Goal: Task Accomplishment & Management: Use online tool/utility

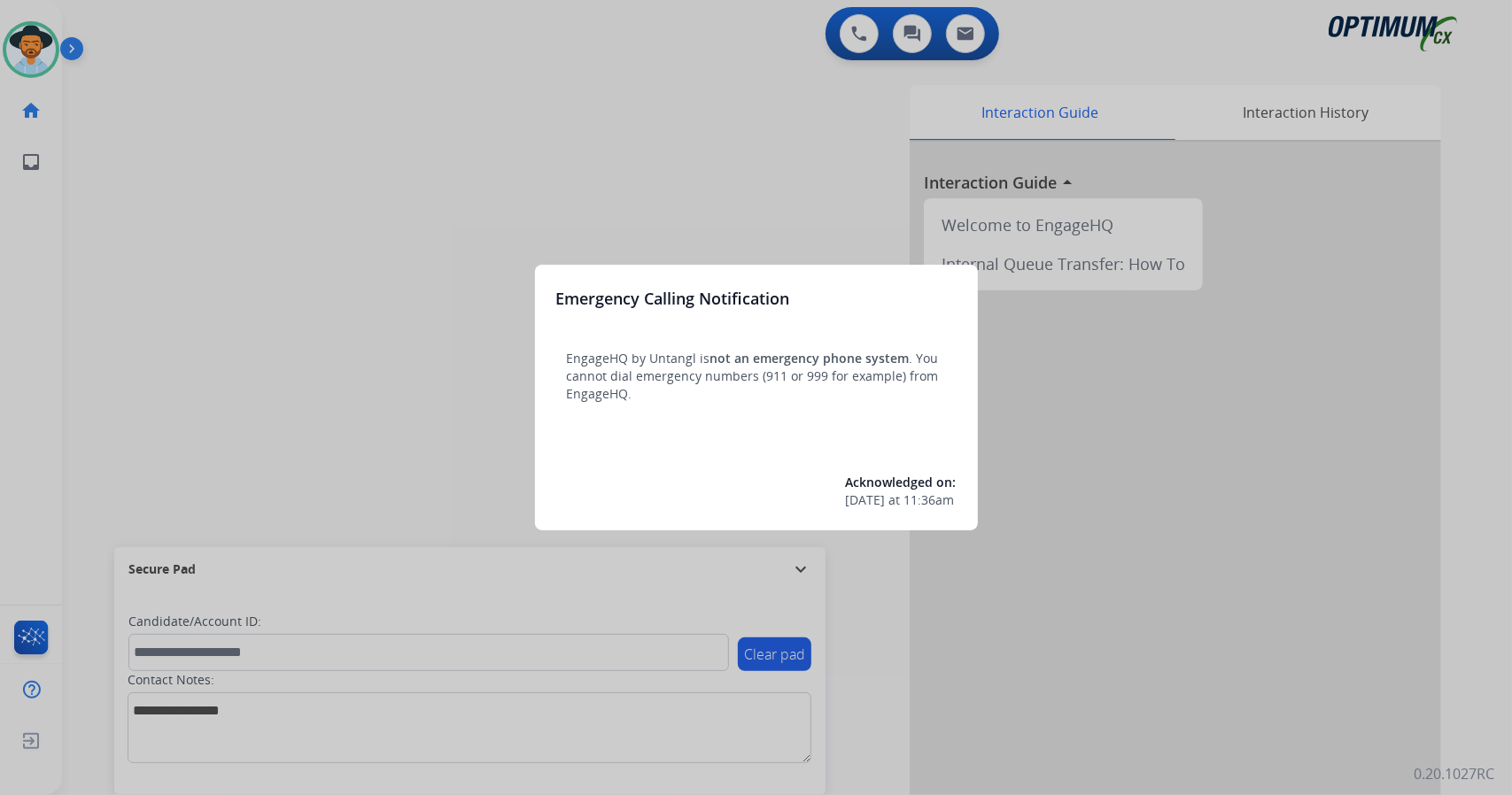
click at [274, 169] on div at bounding box center [756, 398] width 1512 height 795
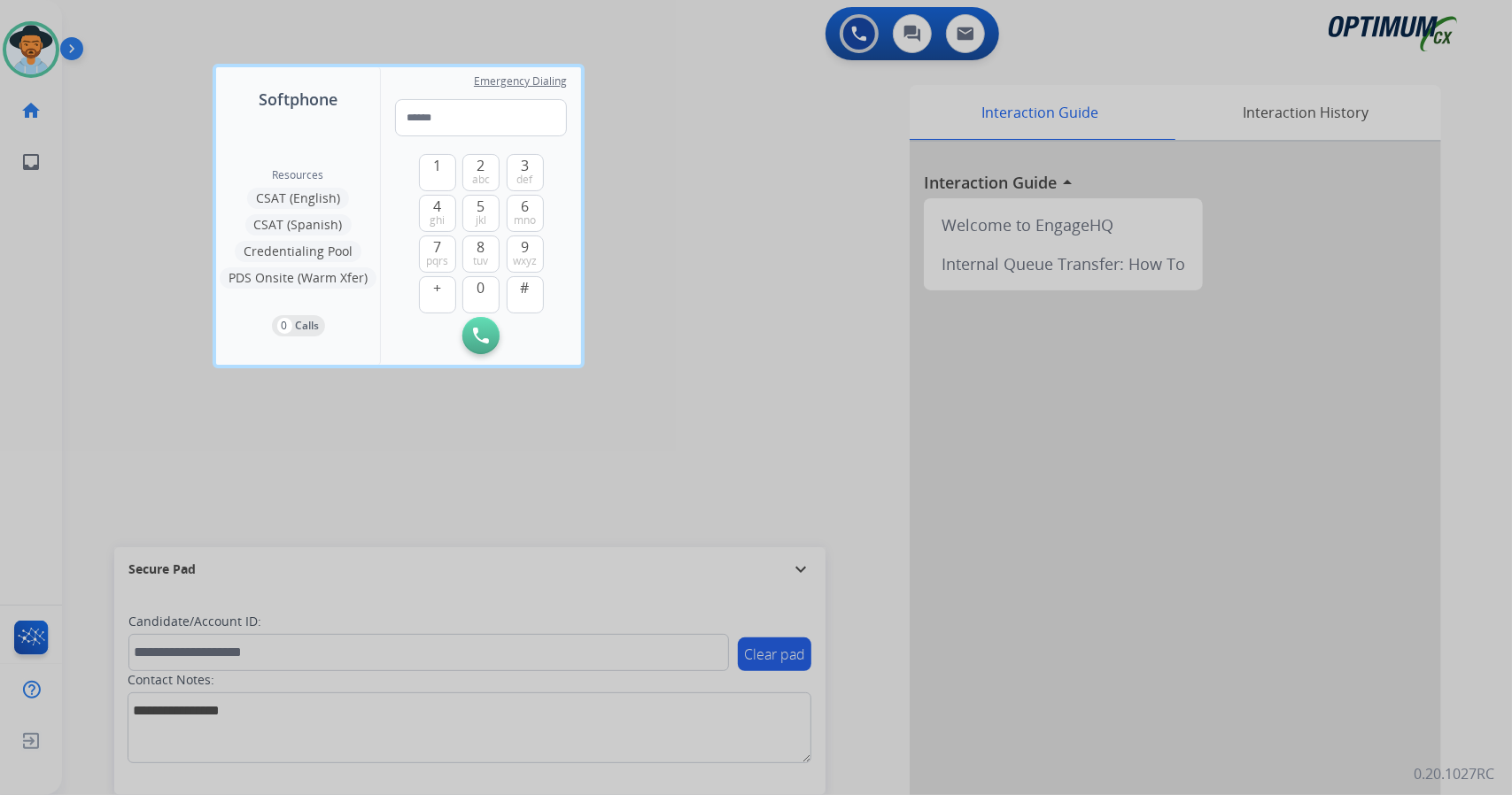
click at [140, 332] on div at bounding box center [756, 398] width 1512 height 795
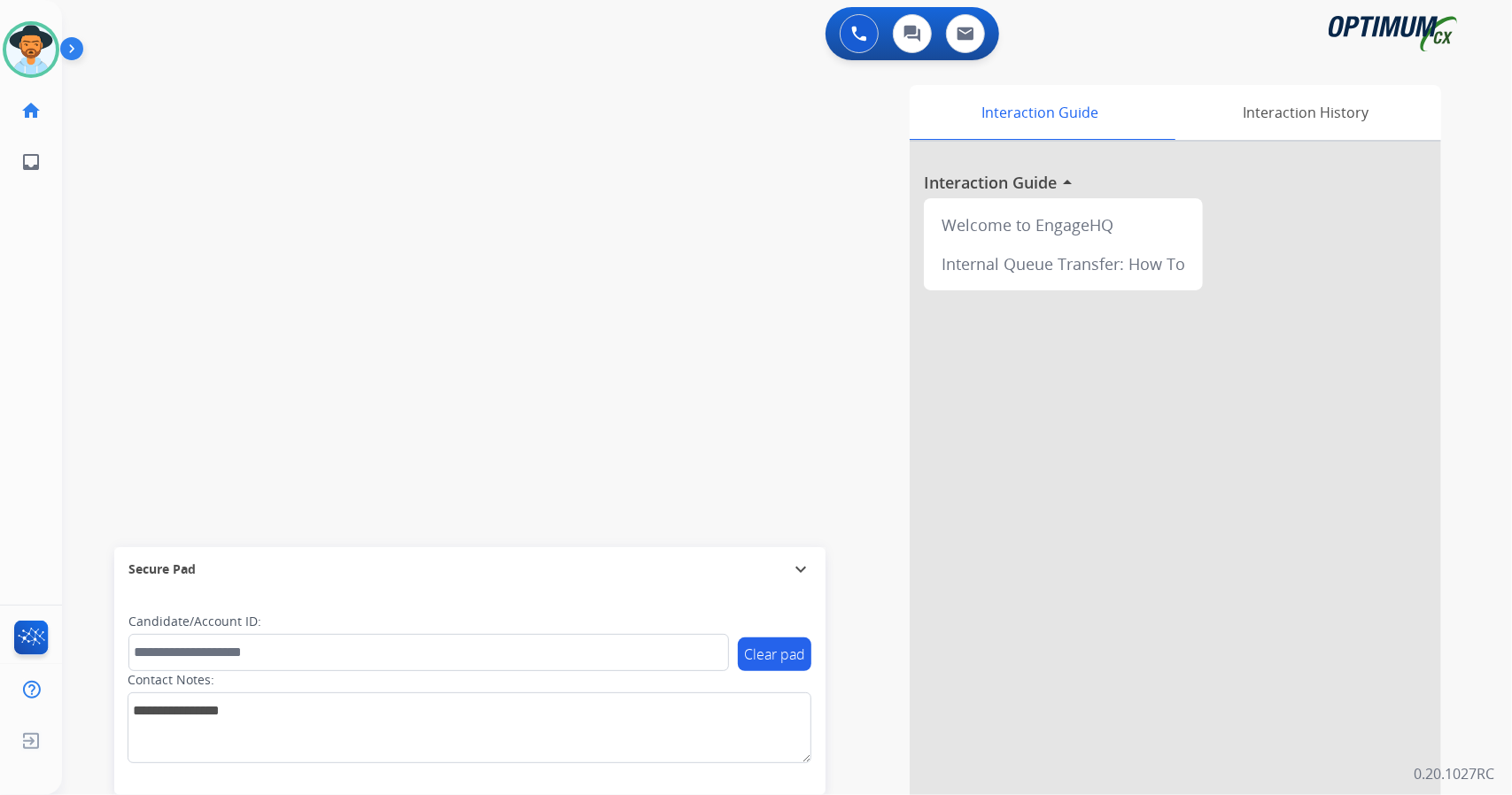
click at [273, 766] on div "Clear pad Candidate/Account ID: Contact Notes:" at bounding box center [470, 693] width 711 height 204
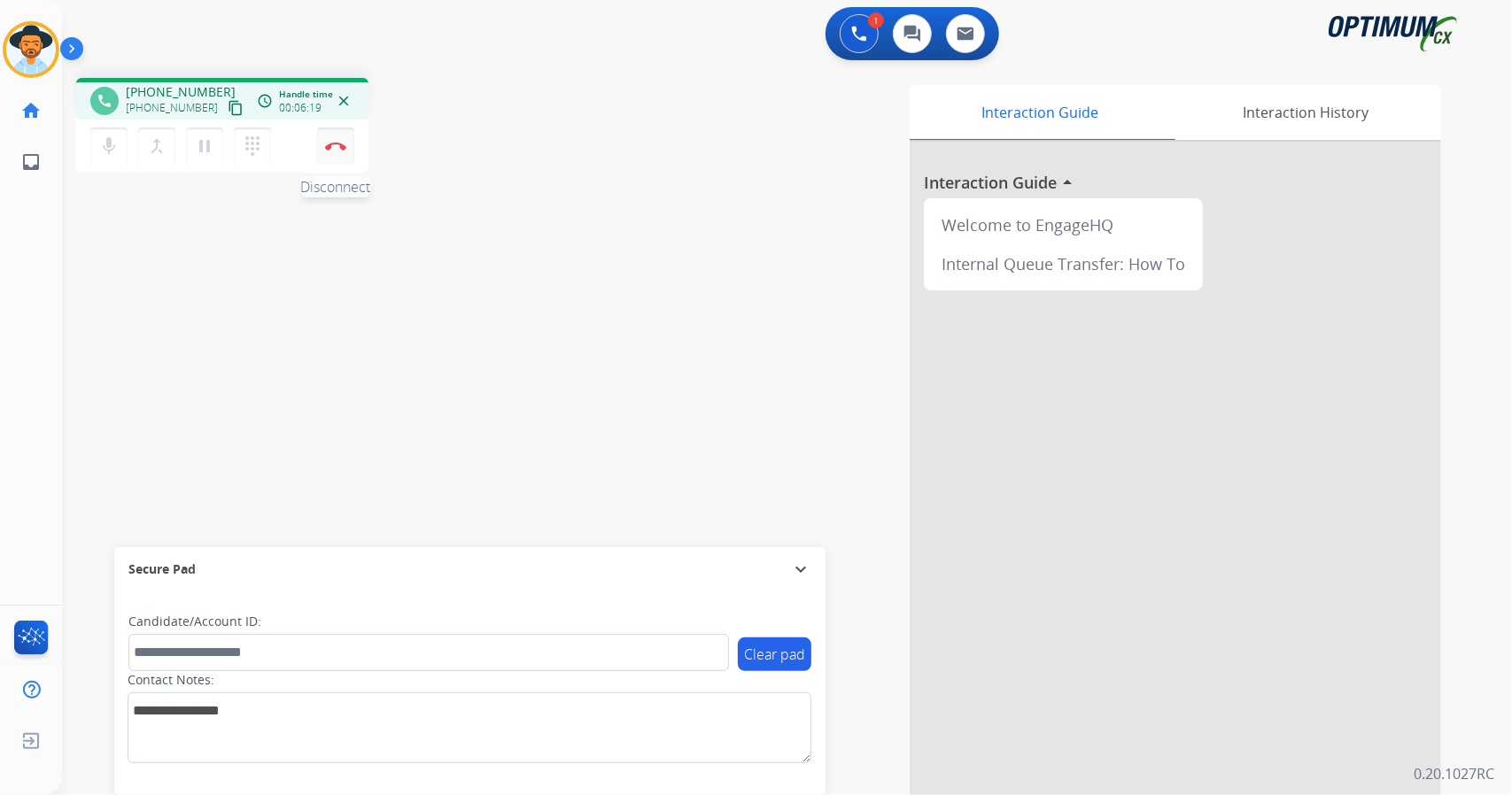
click at [328, 139] on button "Disconnect" at bounding box center [336, 146] width 37 height 37
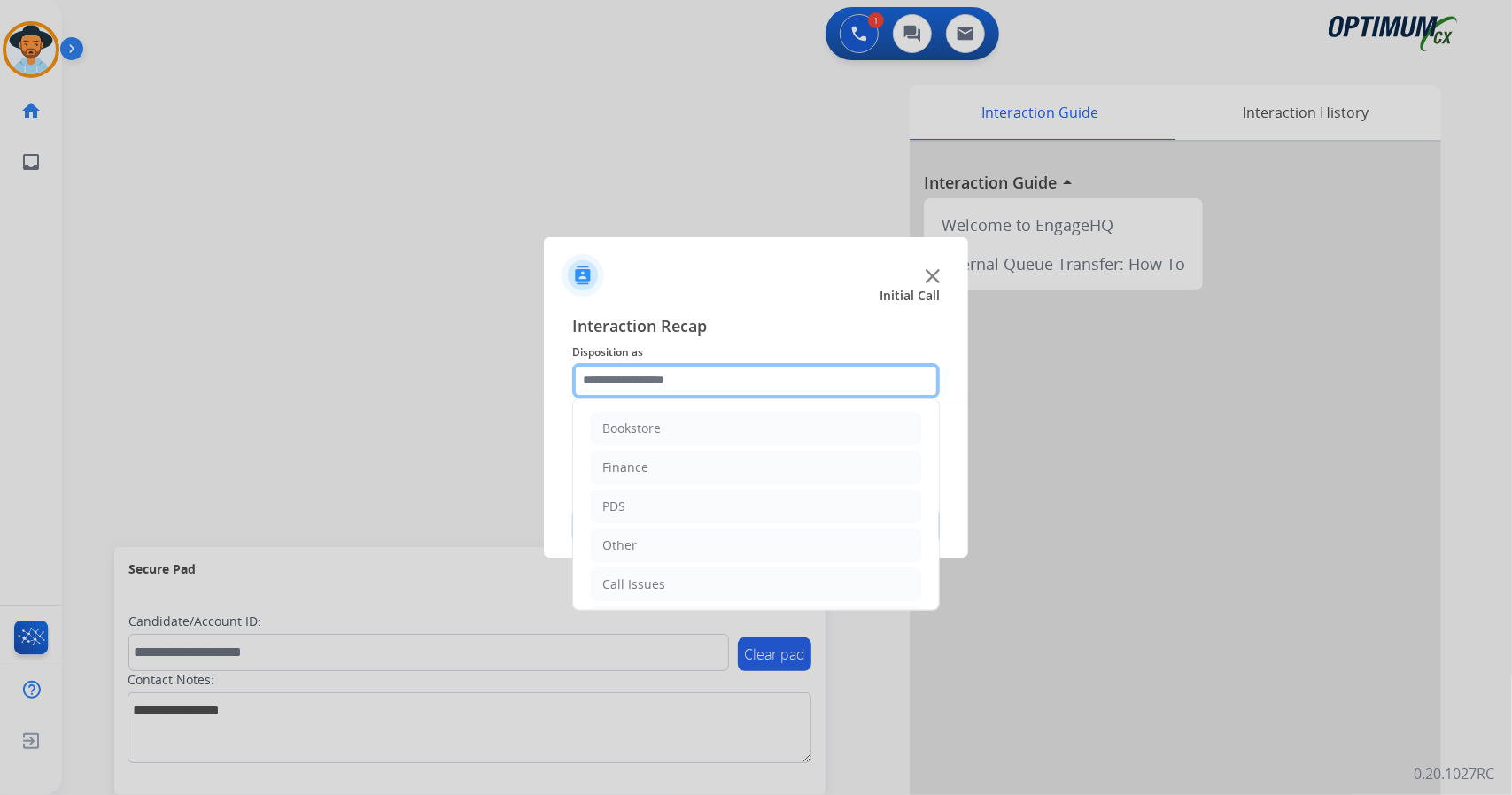
click at [737, 375] on input "text" at bounding box center [756, 381] width 368 height 36
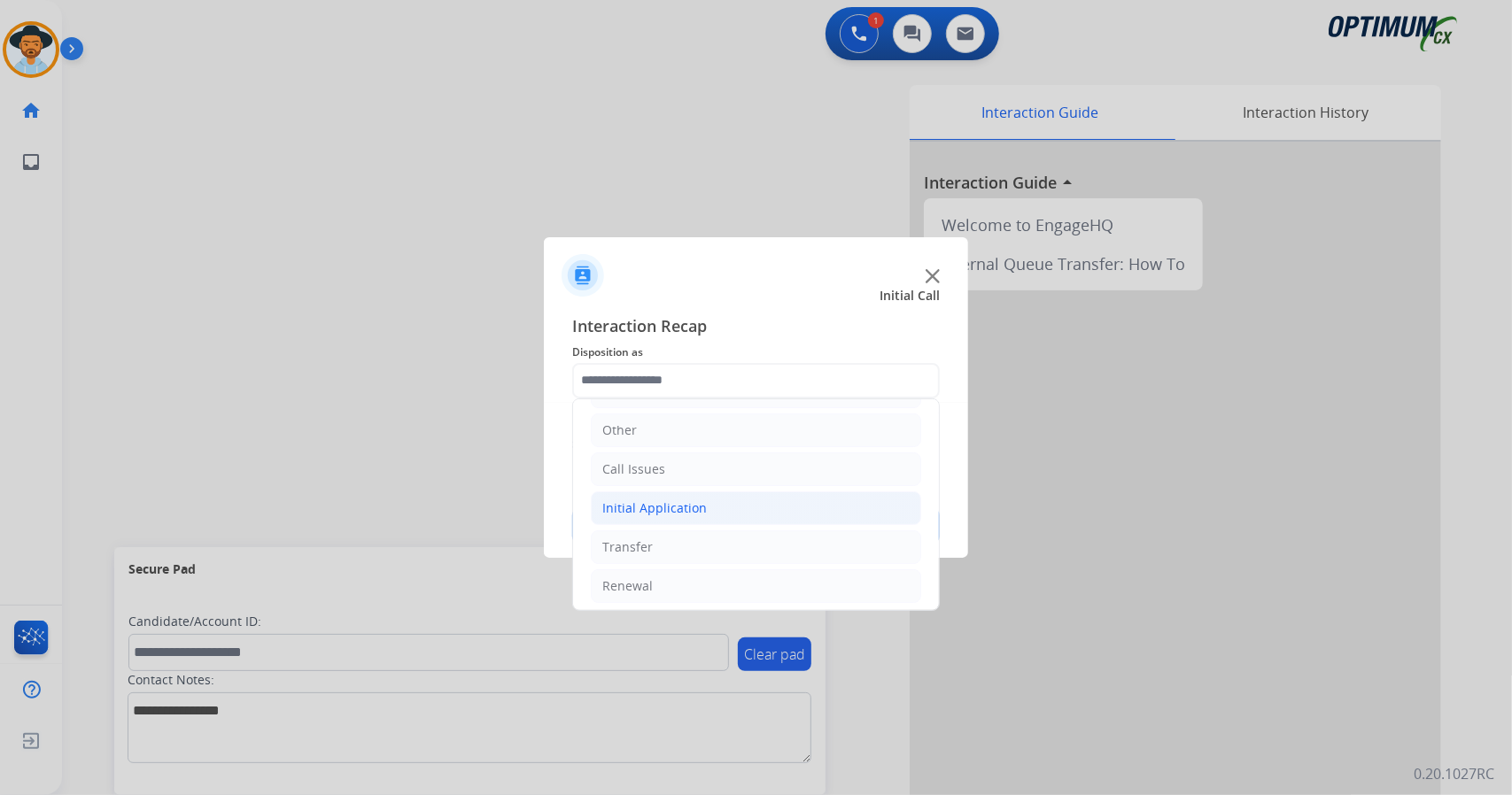
click at [720, 503] on li "Initial Application" at bounding box center [755, 508] width 330 height 34
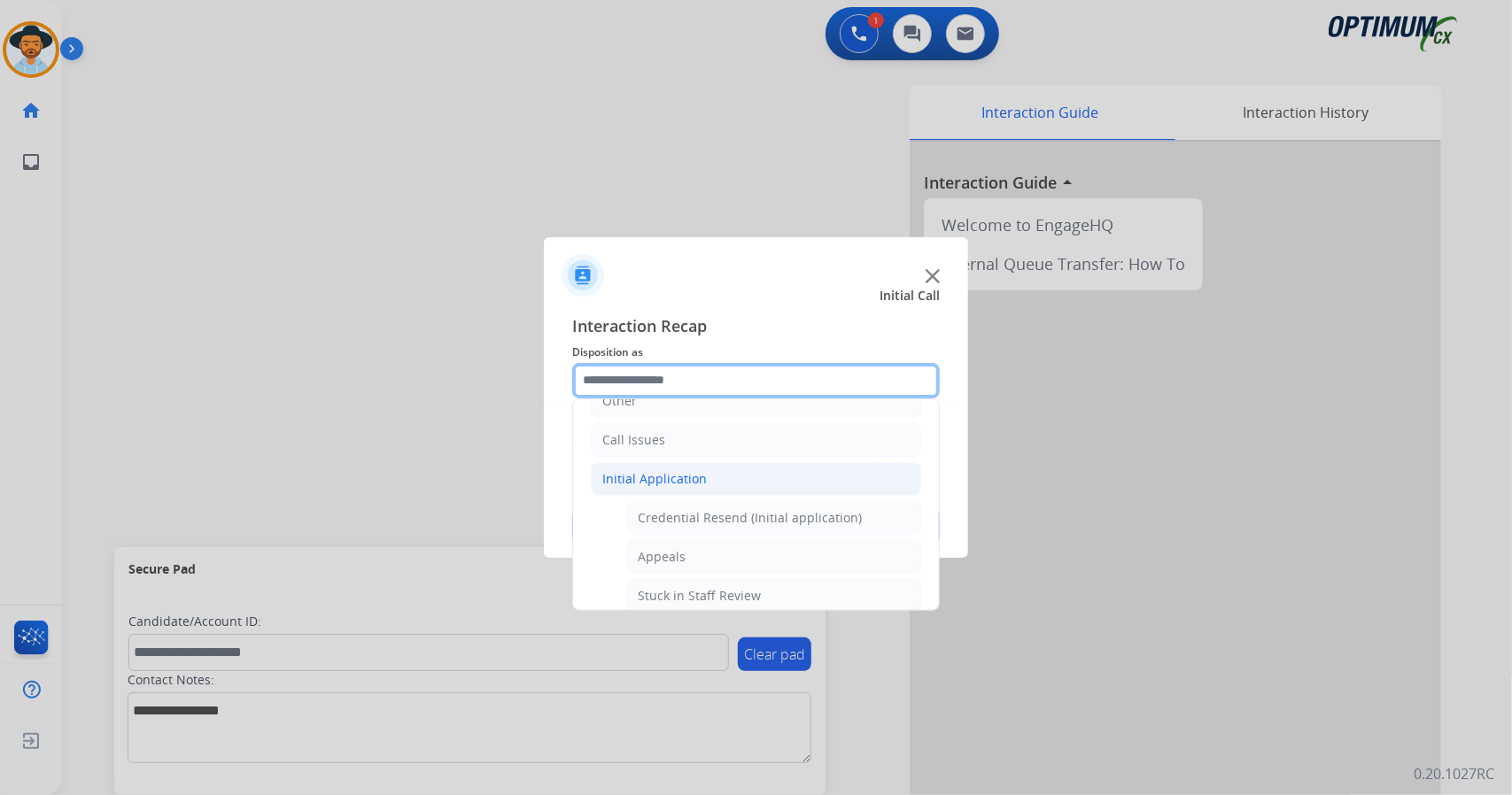
scroll to position [145, 0]
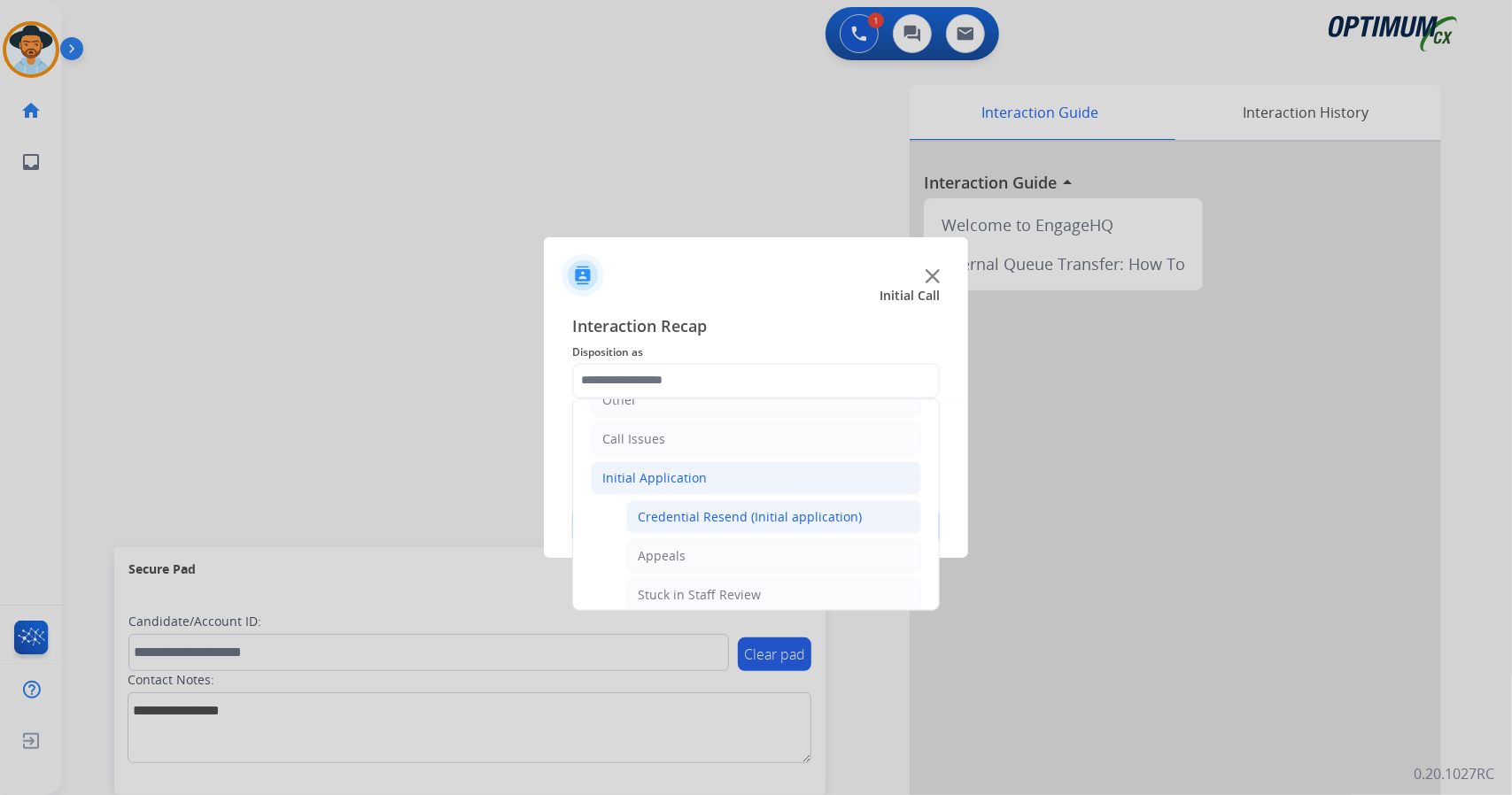
click at [720, 512] on div "Credential Resend (Initial application)" at bounding box center [750, 516] width 225 height 18
type input "**********"
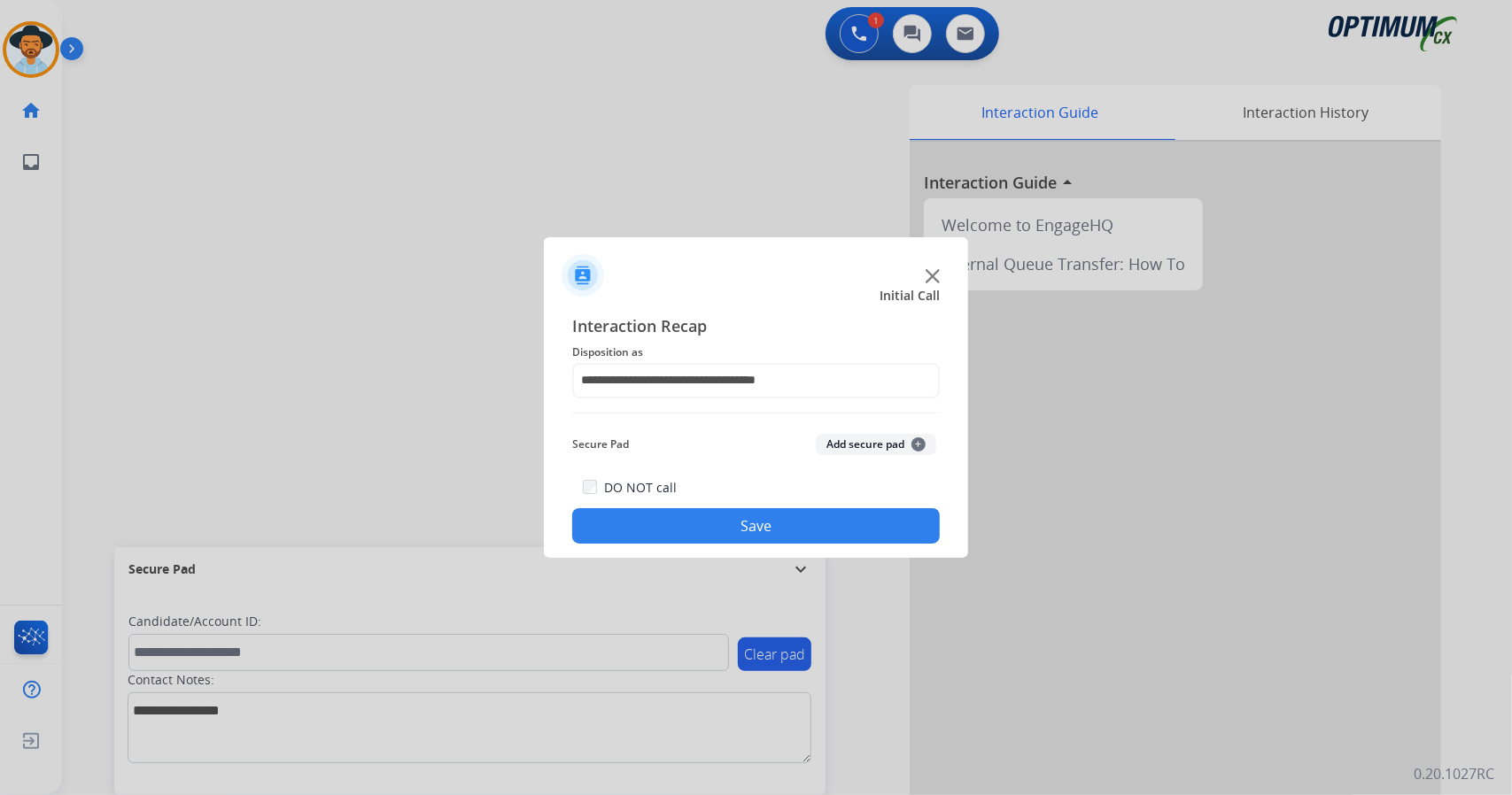
click at [720, 516] on button "Save" at bounding box center [756, 526] width 368 height 36
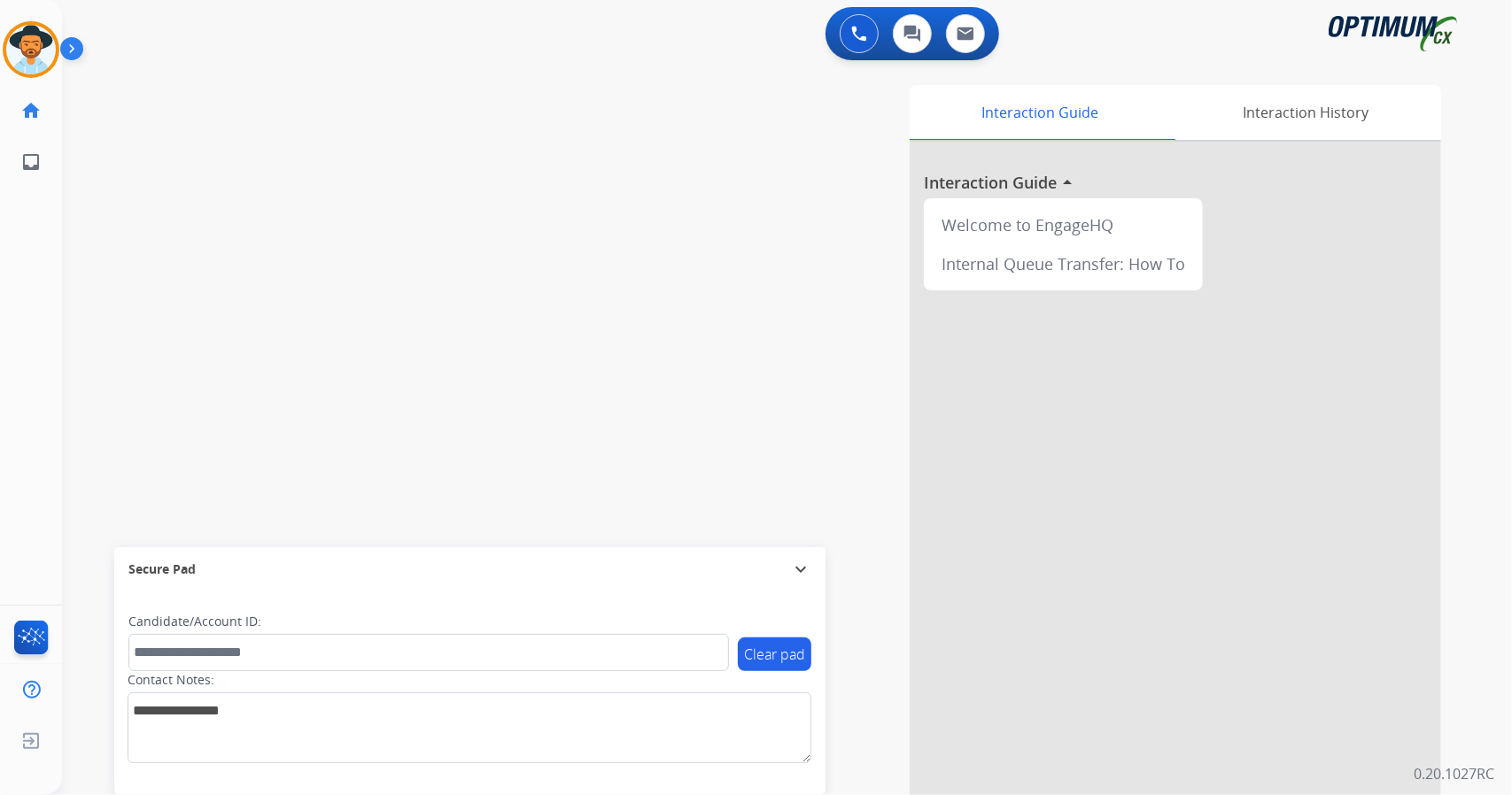
click at [714, 292] on div "Interaction Guide Interaction History Interaction Guide arrow_drop_up Welcome t…" at bounding box center [1002, 443] width 877 height 717
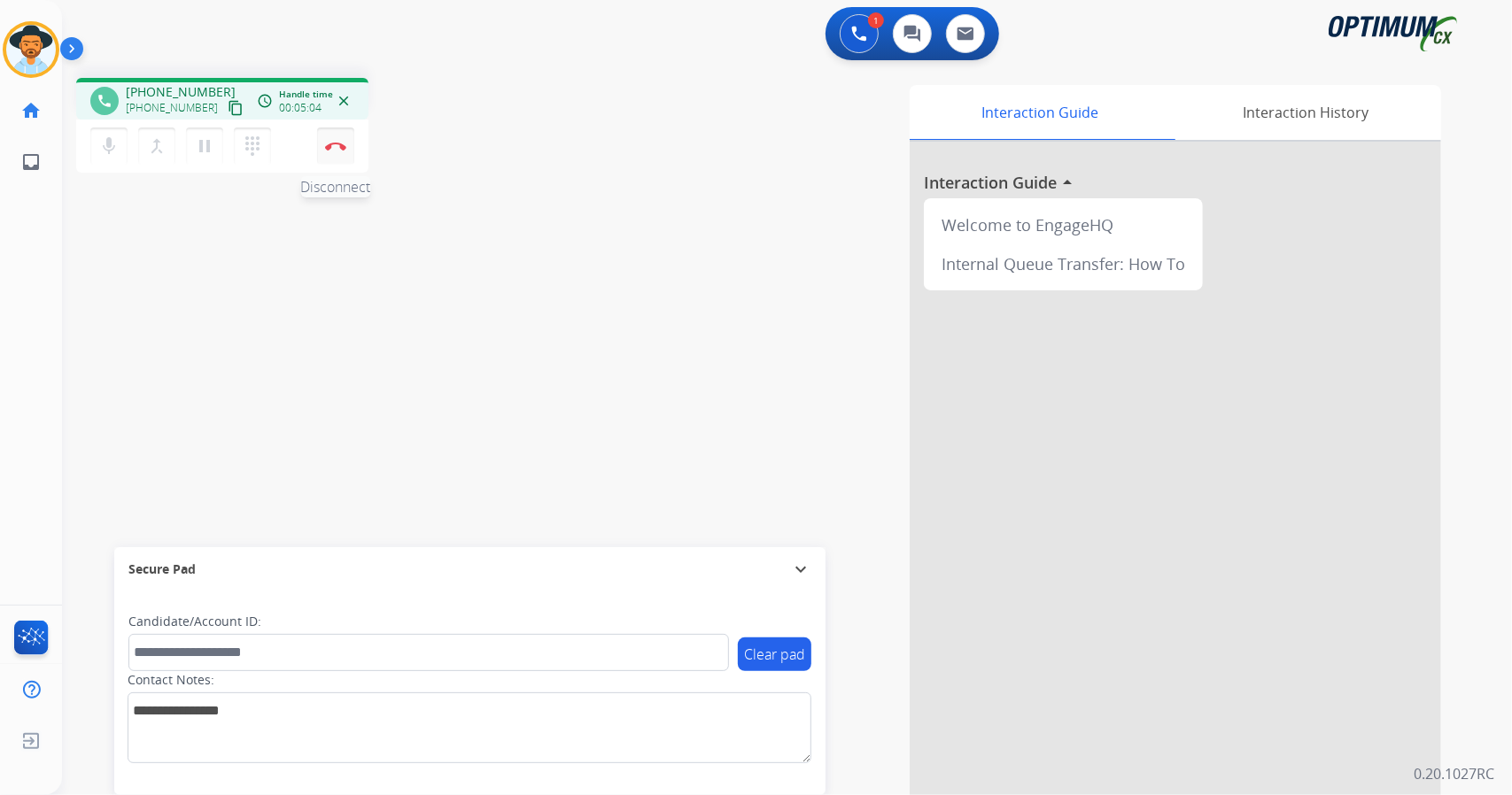
click at [349, 144] on button "Disconnect" at bounding box center [336, 146] width 37 height 37
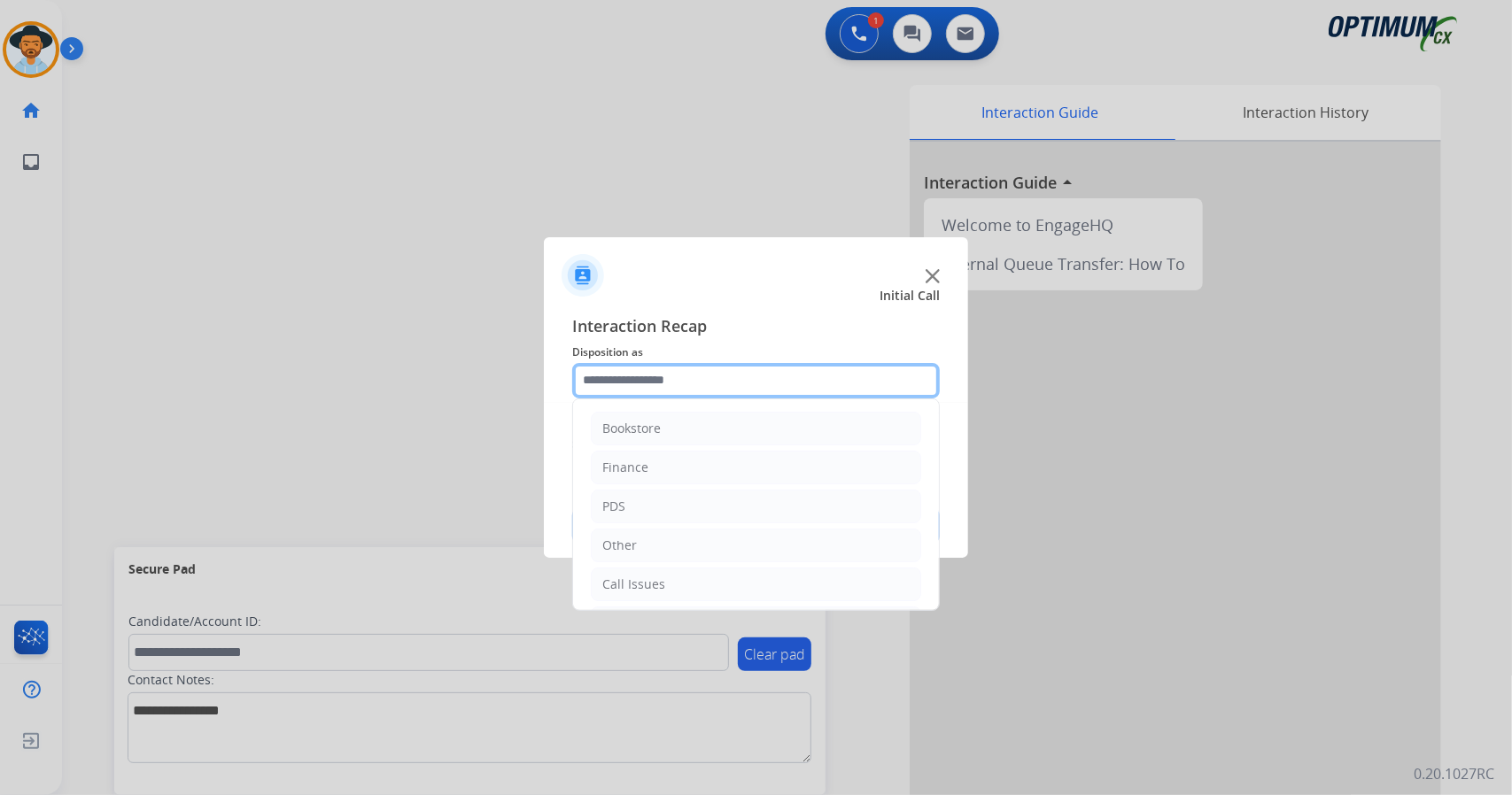
click at [678, 391] on input "text" at bounding box center [756, 381] width 368 height 36
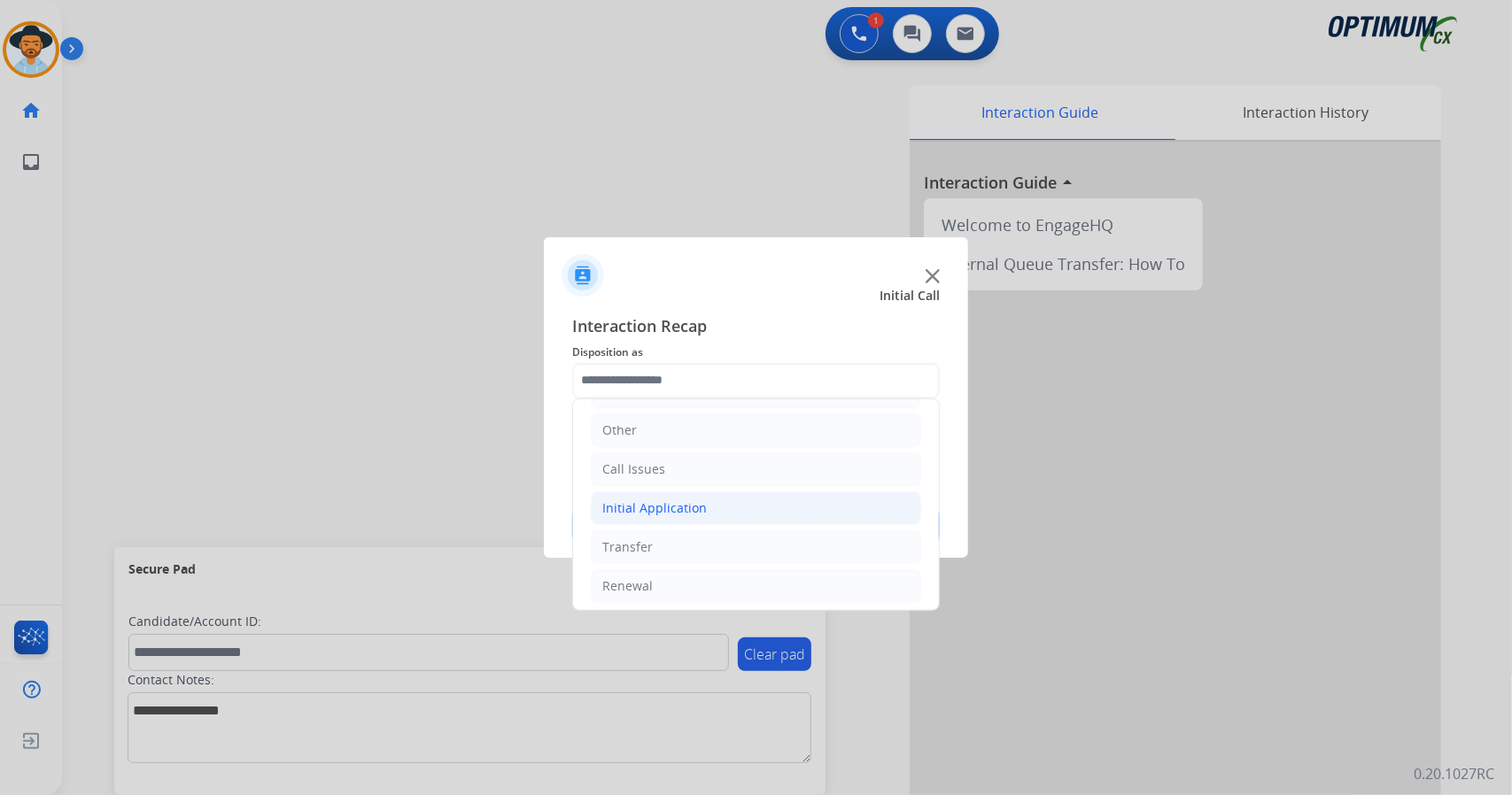
click at [688, 499] on div "Initial Application" at bounding box center [655, 508] width 105 height 18
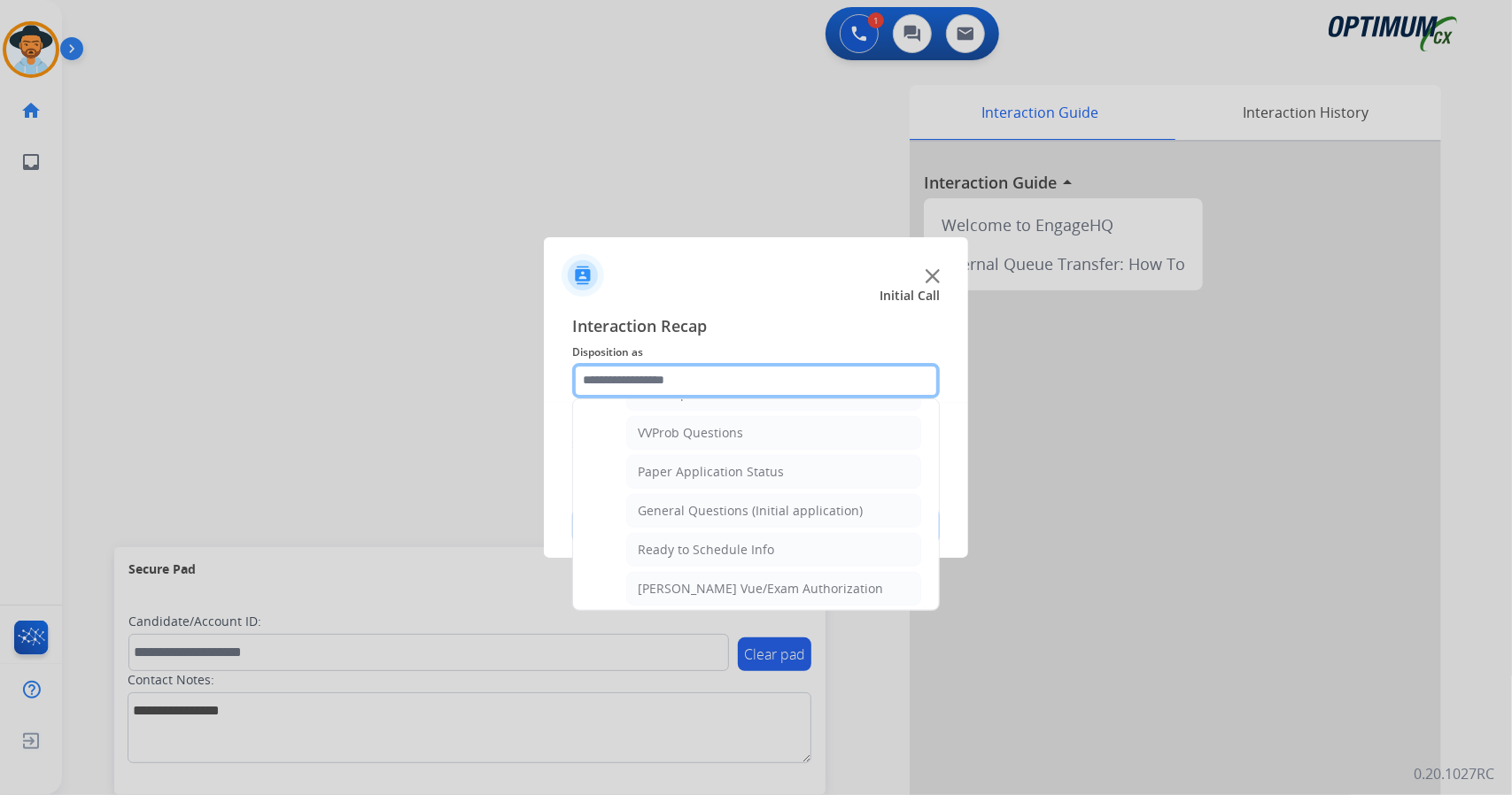
scroll to position [948, 0]
click at [688, 502] on div "General Questions (Initial application)" at bounding box center [750, 511] width 225 height 18
type input "**********"
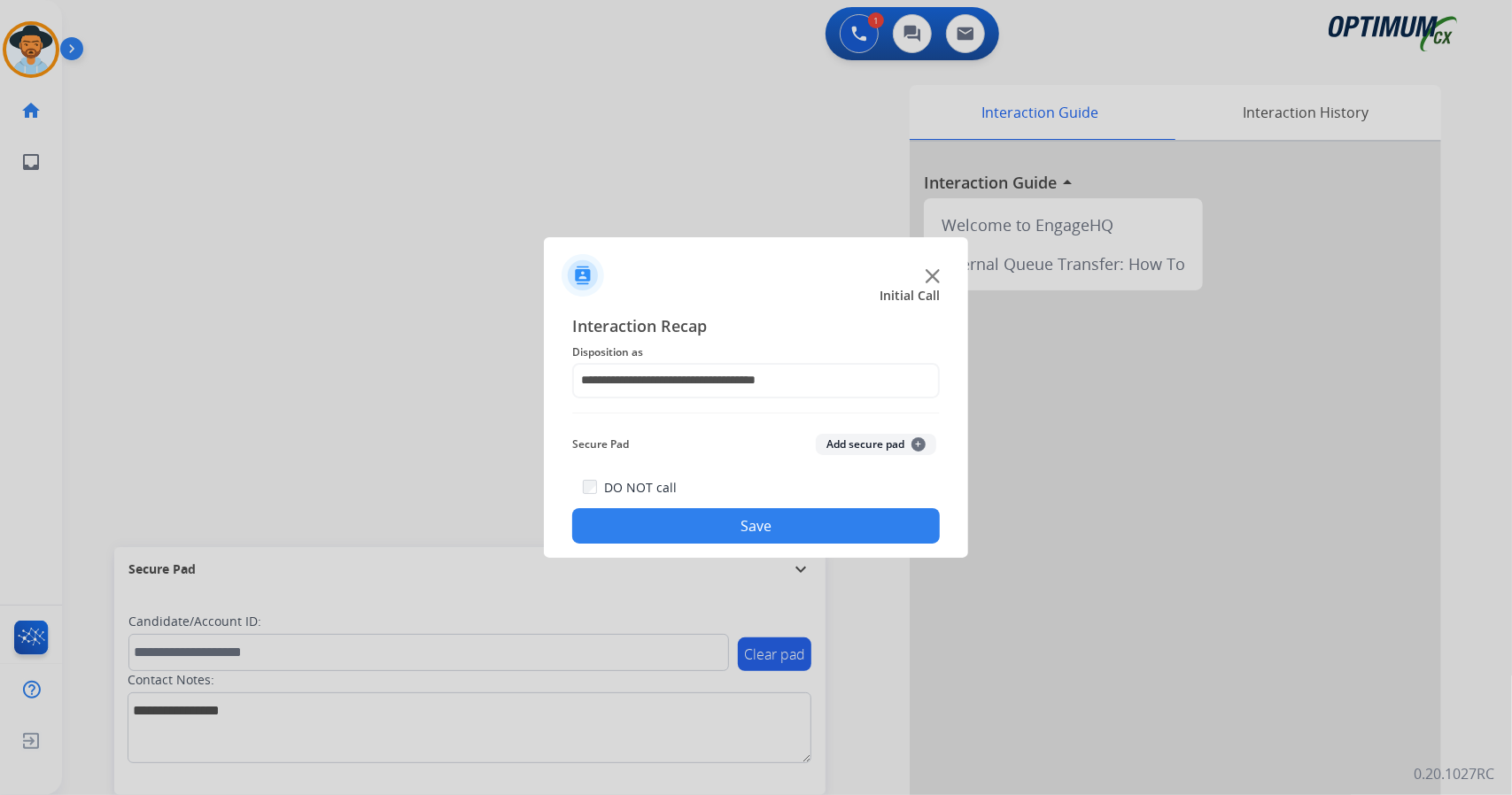
click at [696, 513] on button "Save" at bounding box center [756, 526] width 368 height 36
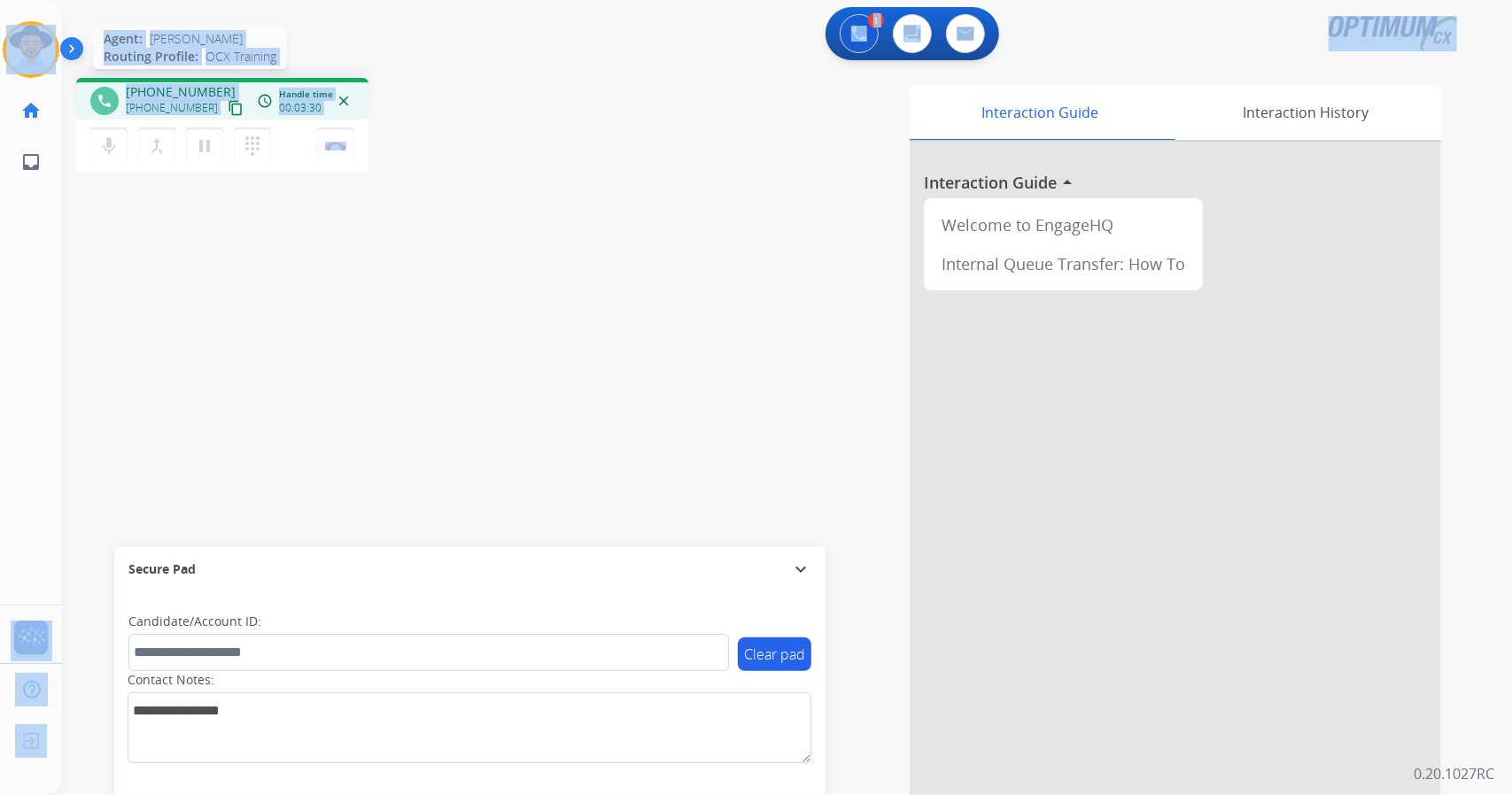
drag, startPoint x: 404, startPoint y: 157, endPoint x: 27, endPoint y: 51, distance: 391.6
click at [27, 51] on div "Outbound call Quit Outbound call Quit Schedule interaction + Add to my list Cus…" at bounding box center [756, 398] width 1512 height 795
click at [436, 121] on div "phone [PHONE_NUMBER] [PHONE_NUMBER] content_copy access_time Call metrics Queue…" at bounding box center [316, 127] width 481 height 100
drag, startPoint x: 407, startPoint y: 157, endPoint x: 0, endPoint y: 41, distance: 423.2
click at [0, 41] on div "Outbound call Quit Outbound call Quit Schedule interaction + Add to my list Cus…" at bounding box center [756, 398] width 1512 height 795
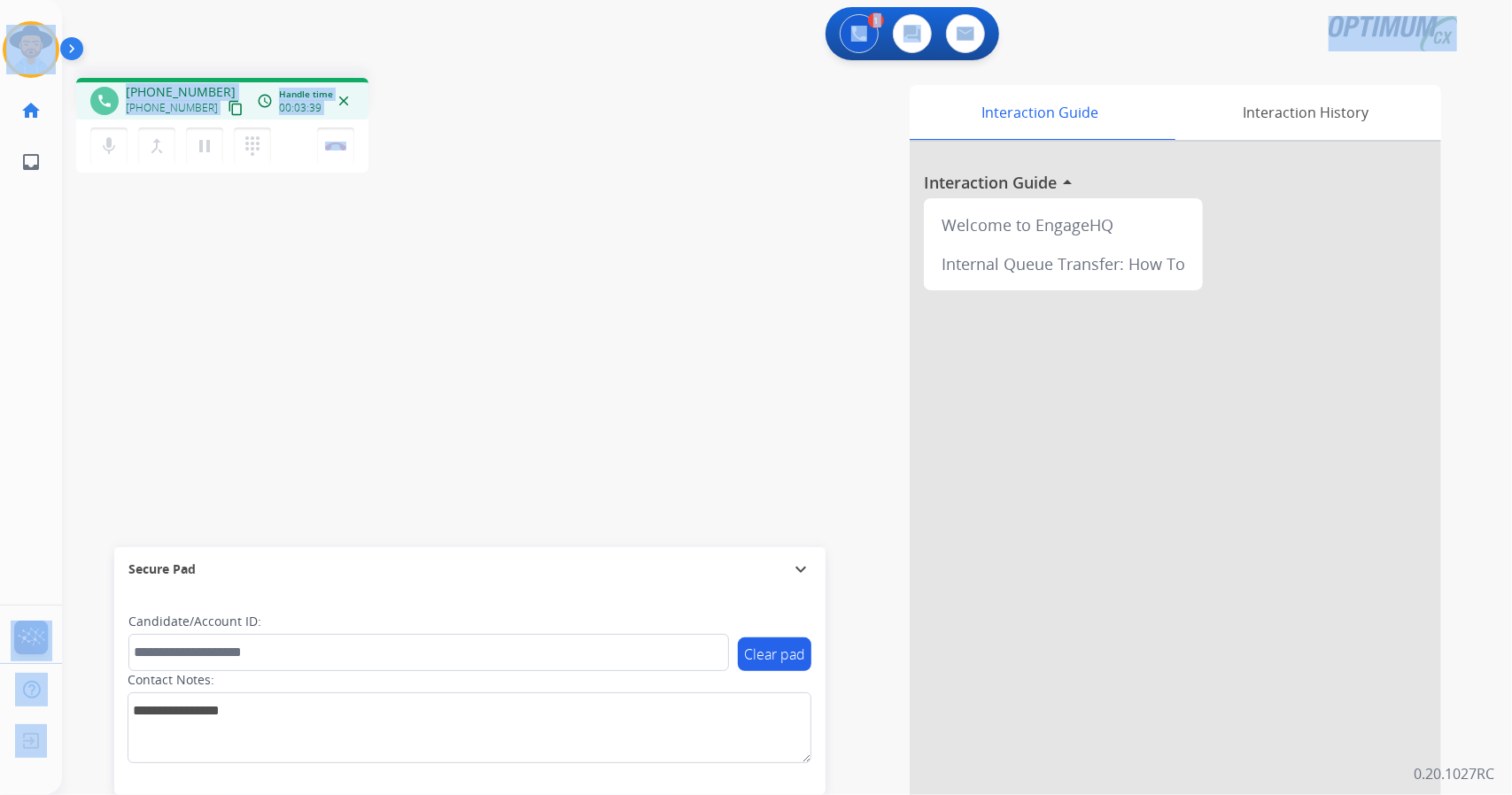
click at [444, 166] on div "phone [PHONE_NUMBER] [PHONE_NUMBER] content_copy access_time Call metrics Queue…" at bounding box center [316, 127] width 481 height 100
drag, startPoint x: 384, startPoint y: 143, endPoint x: 0, endPoint y: 74, distance: 390.1
click at [0, 74] on div "Outbound call Quit Outbound call Quit Schedule interaction + Add to my list Cus…" at bounding box center [756, 398] width 1512 height 795
click at [178, 26] on div "1 Voice Interactions 0 Chat Interactions 0 Email Interactions" at bounding box center [777, 36] width 1387 height 57
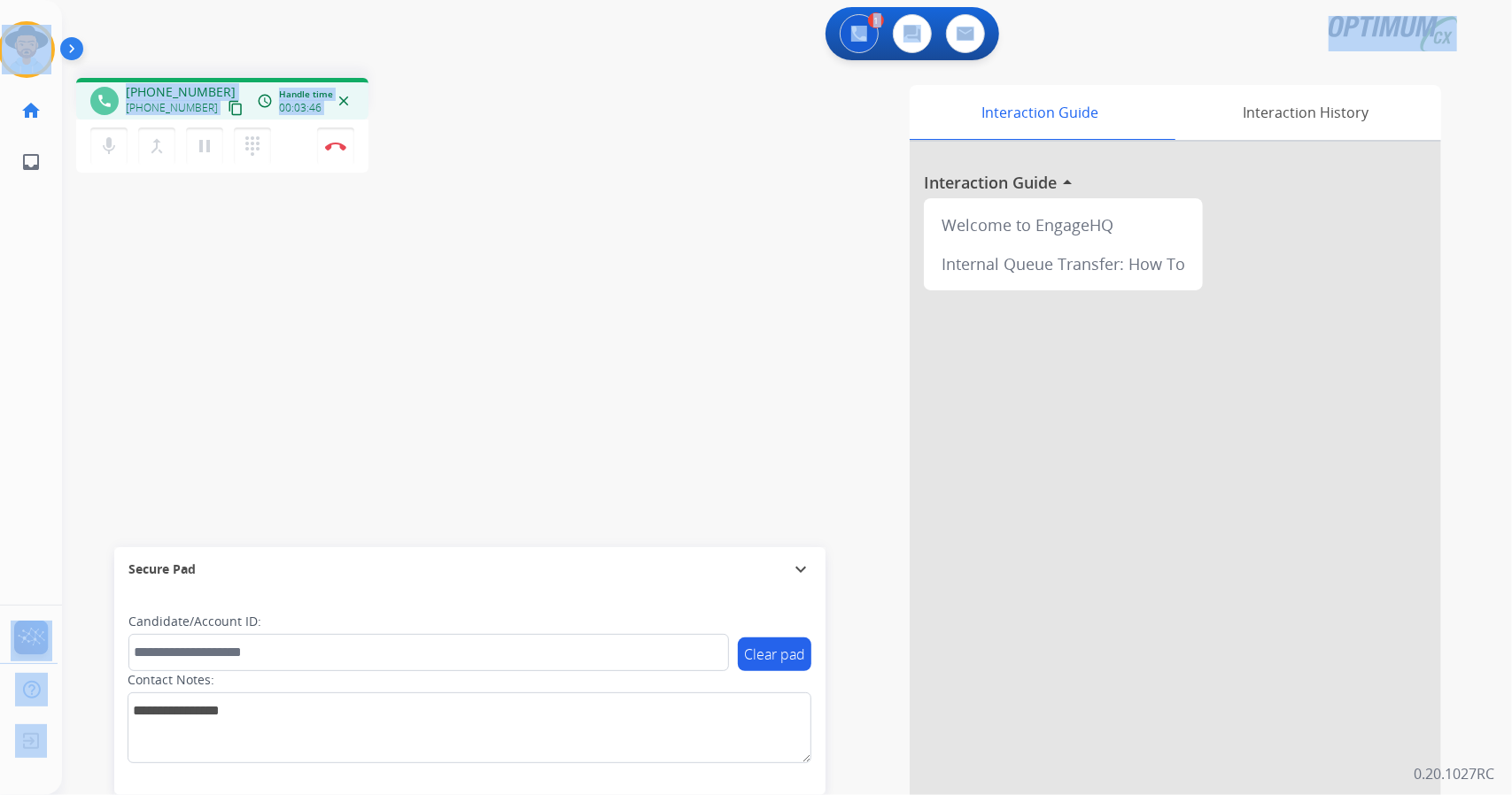
drag, startPoint x: 4, startPoint y: 5, endPoint x: 357, endPoint y: 221, distance: 413.8
click at [357, 221] on div "Outbound call Quit Outbound call Quit Schedule interaction + Add to my list Cus…" at bounding box center [756, 398] width 1512 height 795
click at [357, 221] on div "phone [PHONE_NUMBER] [PHONE_NUMBER] content_copy access_time Call metrics Queue…" at bounding box center [765, 433] width 1407 height 739
drag, startPoint x: 392, startPoint y: 152, endPoint x: 0, endPoint y: 15, distance: 415.3
click at [0, 15] on div "Outbound call Quit Outbound call Quit Schedule interaction + Add to my list Cus…" at bounding box center [756, 398] width 1512 height 795
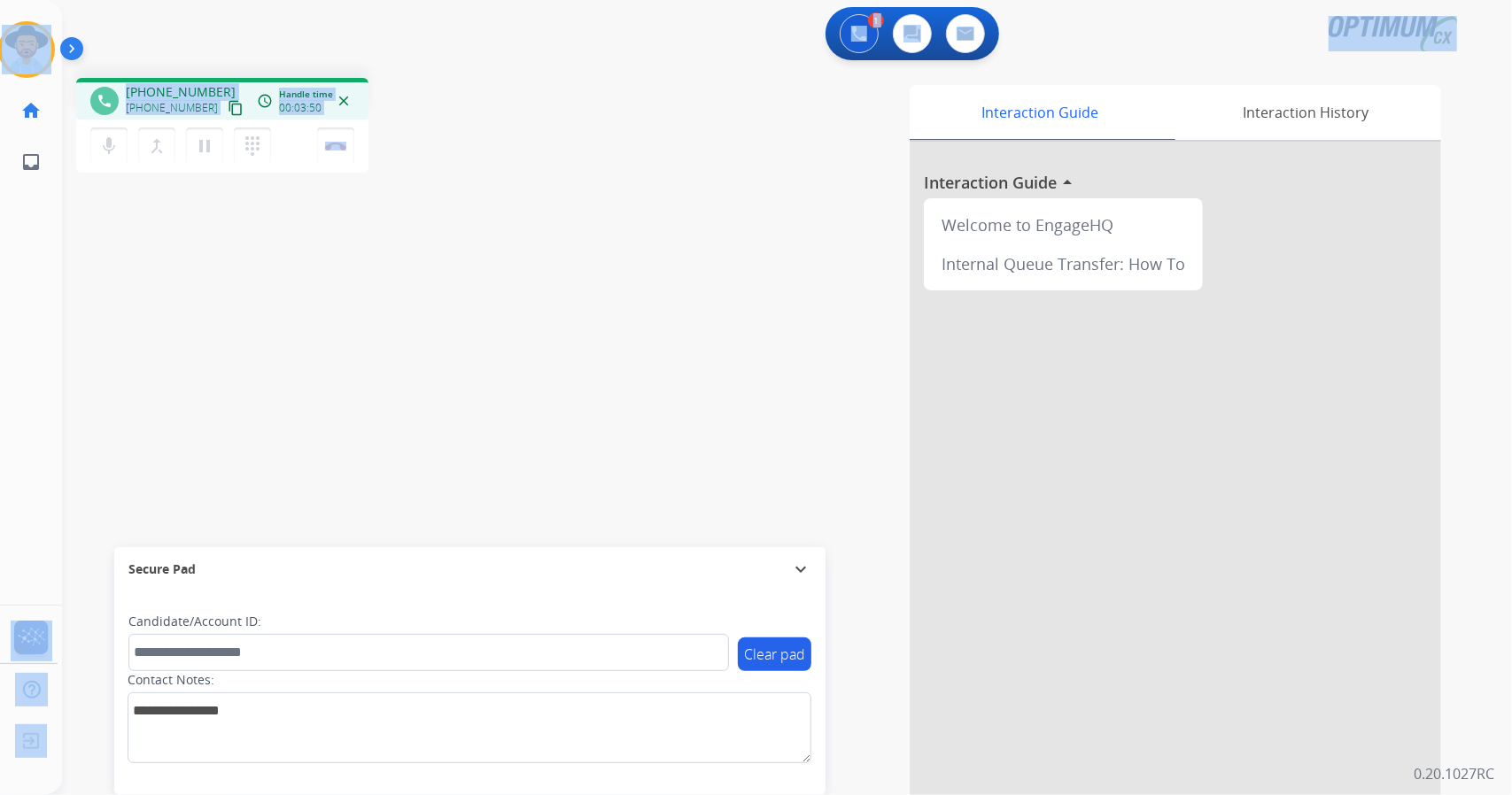
click at [224, 44] on div "1 Voice Interactions 0 Chat Interactions 0 Email Interactions" at bounding box center [777, 36] width 1387 height 57
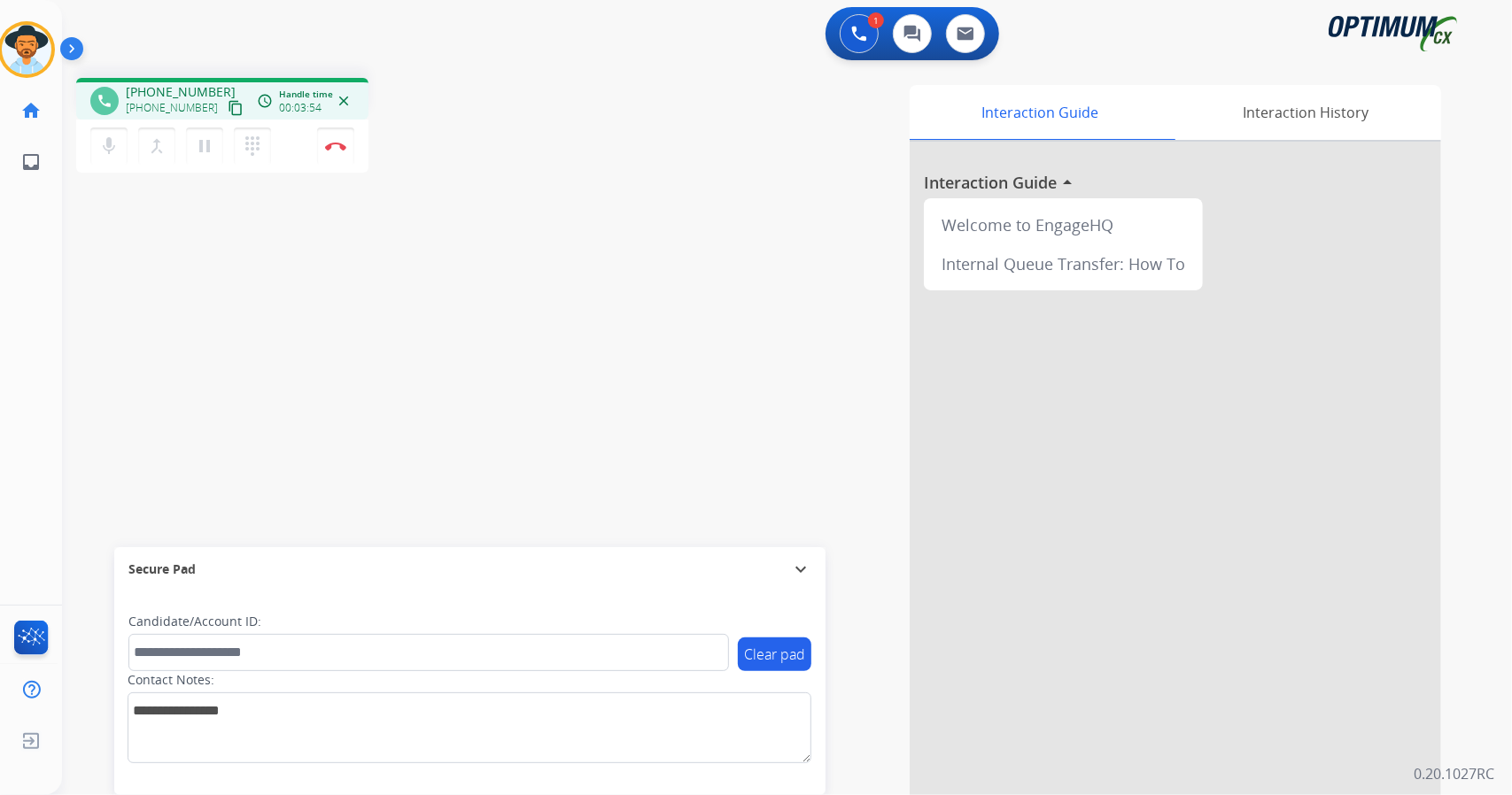
click at [389, 164] on div "phone [PHONE_NUMBER] [PHONE_NUMBER] content_copy access_time Call metrics Queue…" at bounding box center [316, 127] width 481 height 100
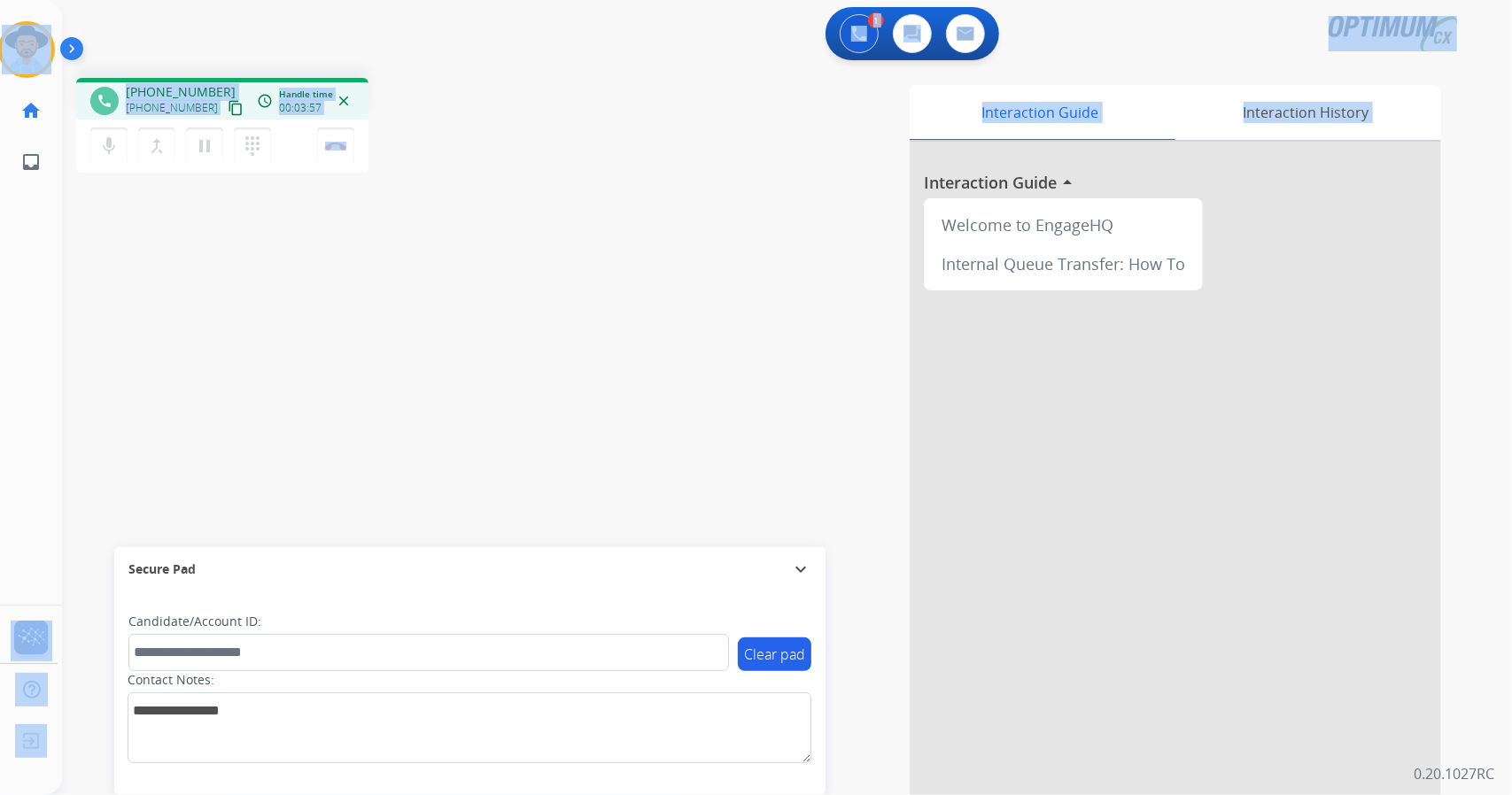
drag, startPoint x: 4, startPoint y: 7, endPoint x: 482, endPoint y: 322, distance: 572.5
click at [482, 322] on div "Outbound call Quit Outbound call Quit Schedule interaction + Add to my list Cus…" at bounding box center [756, 398] width 1512 height 795
click at [482, 322] on div "phone [PHONE_NUMBER] [PHONE_NUMBER] content_copy access_time Call metrics Queue…" at bounding box center [765, 433] width 1407 height 739
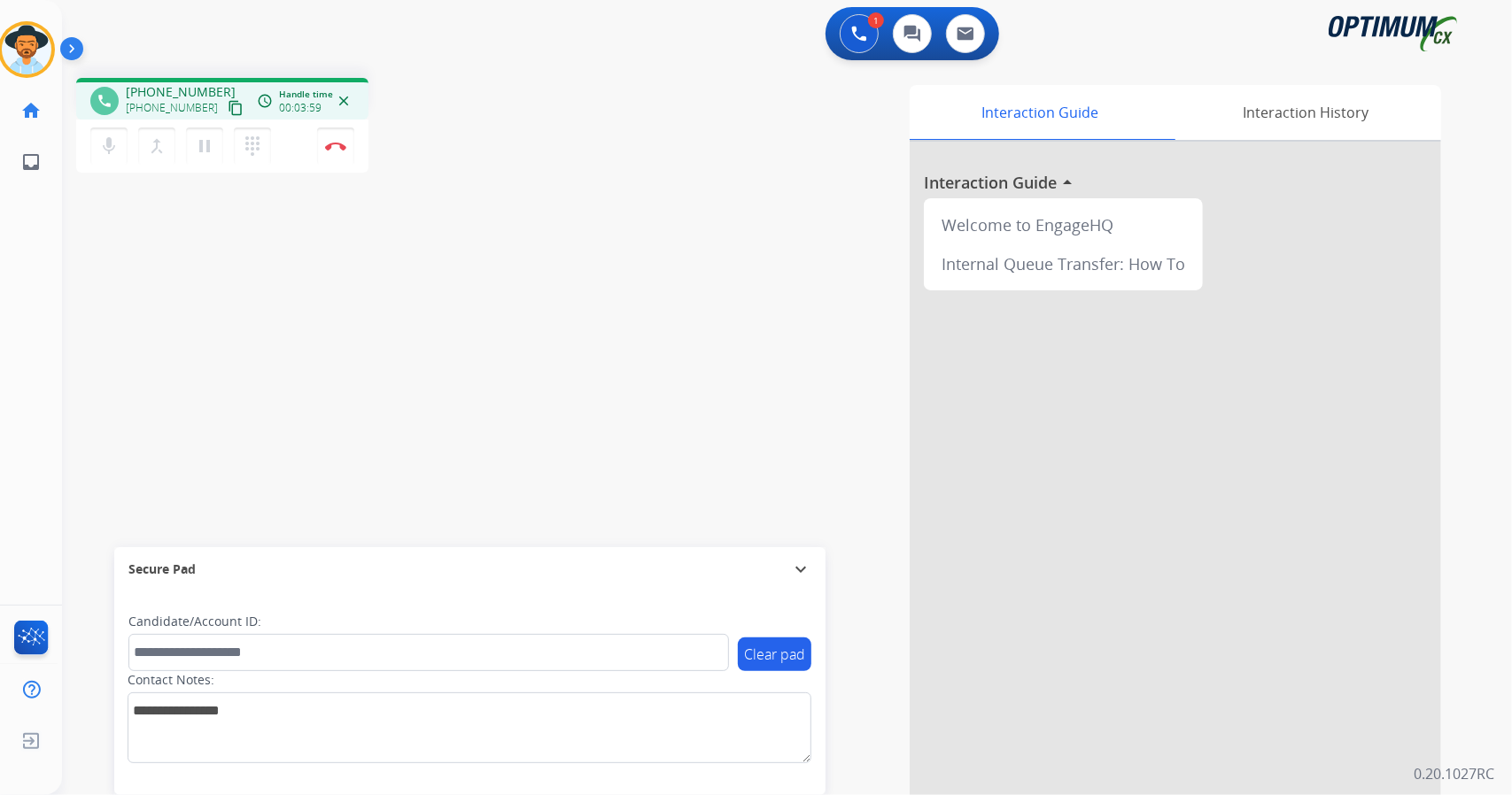
click at [387, 131] on div "phone [PHONE_NUMBER] [PHONE_NUMBER] content_copy access_time Call metrics Queue…" at bounding box center [316, 127] width 481 height 100
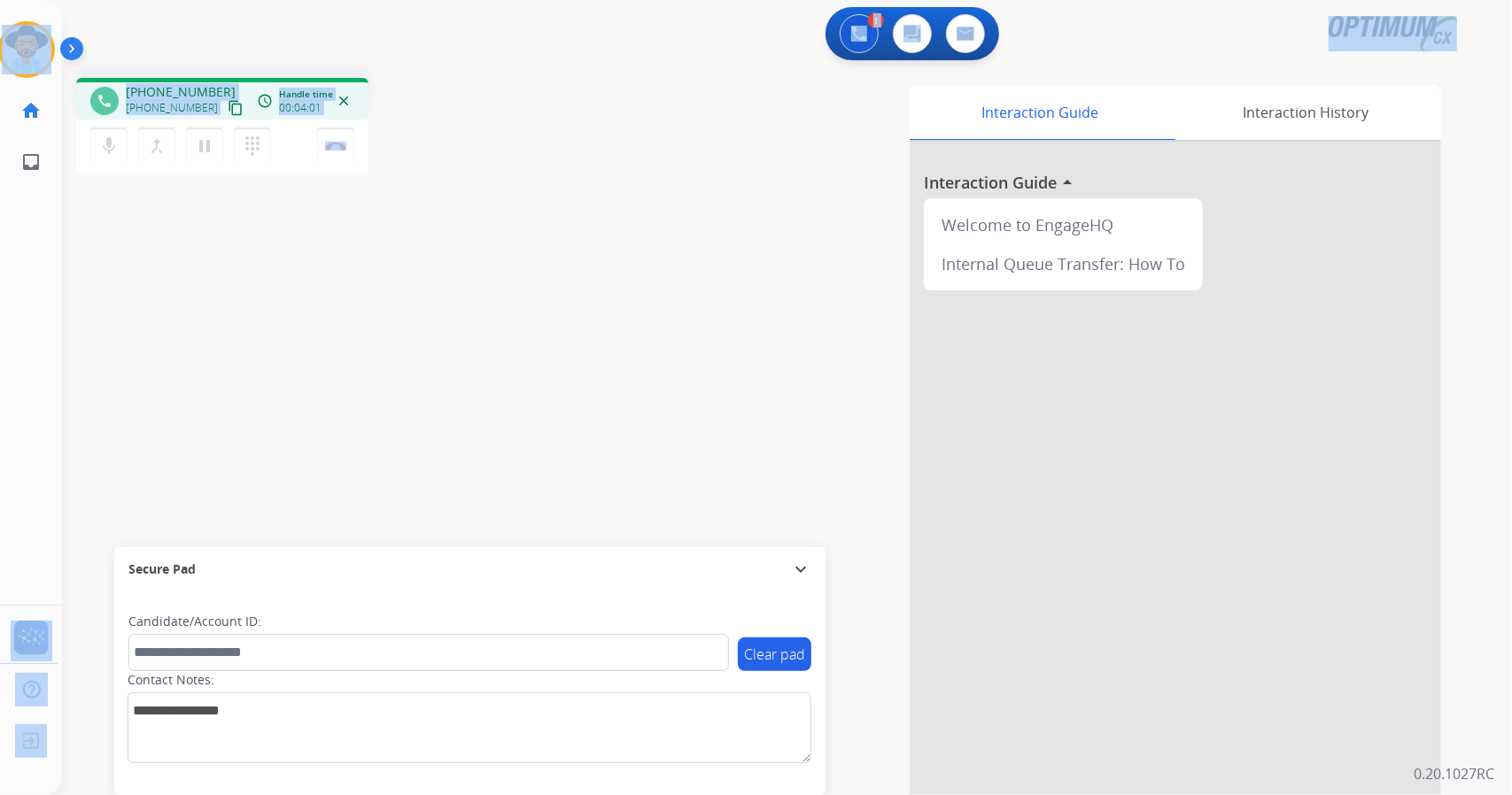
drag, startPoint x: 436, startPoint y: 155, endPoint x: 0, endPoint y: -33, distance: 474.8
click at [0, 0] on html "Outbound call Quit Outbound call Quit Schedule interaction + Add to my list Cus…" at bounding box center [756, 398] width 1512 height 795
click at [180, 34] on div "1 Voice Interactions 0 Chat Interactions 0 Email Interactions" at bounding box center [777, 36] width 1387 height 57
drag, startPoint x: 8, startPoint y: 3, endPoint x: 435, endPoint y: 254, distance: 495.3
click at [435, 254] on div "Outbound call Quit Outbound call Quit Schedule interaction + Add to my list Cus…" at bounding box center [756, 398] width 1512 height 795
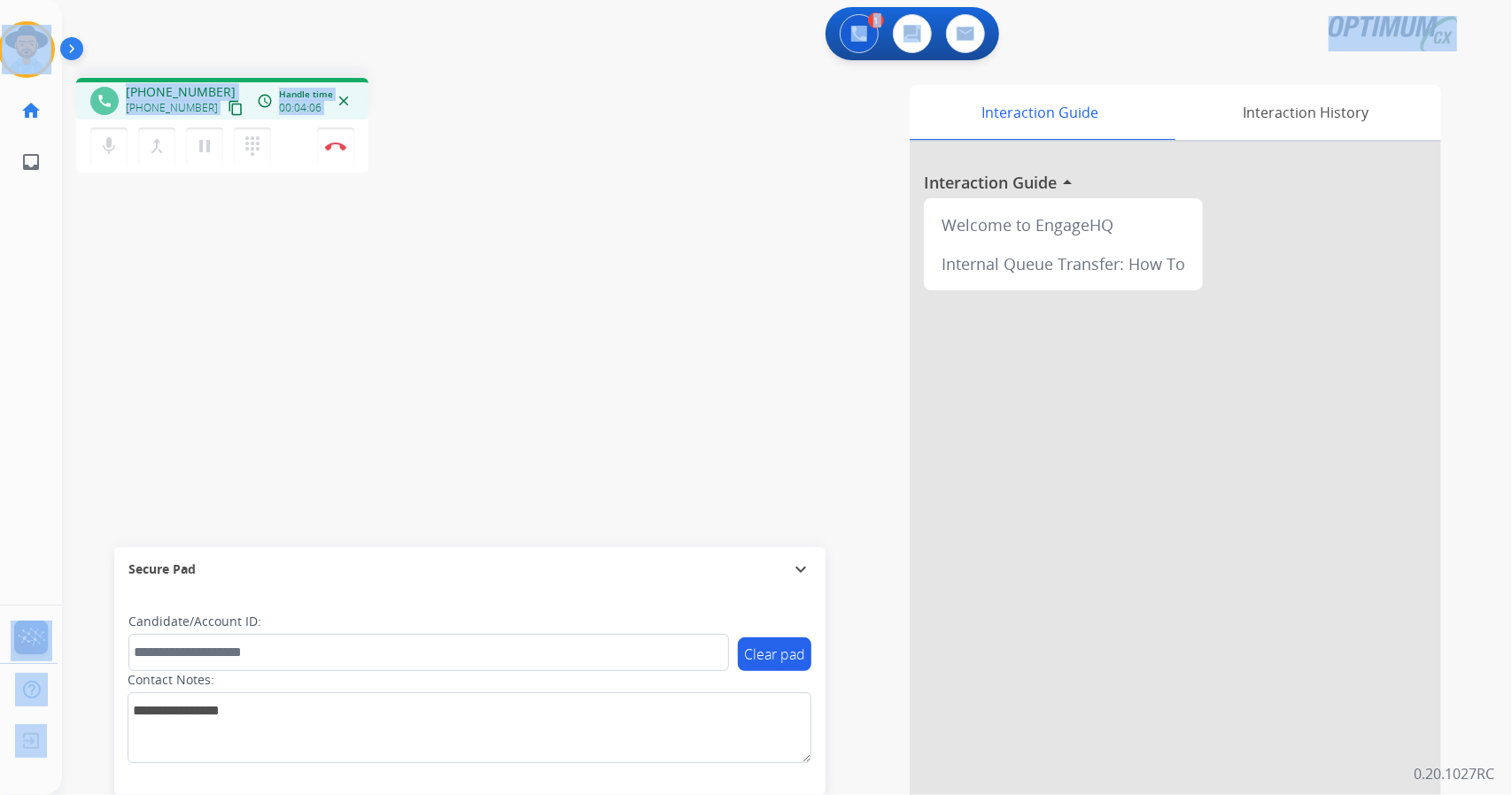
click at [445, 169] on div "phone [PHONE_NUMBER] [PHONE_NUMBER] content_copy access_time Call metrics Queue…" at bounding box center [316, 127] width 481 height 100
drag, startPoint x: 5, startPoint y: 8, endPoint x: 571, endPoint y: 249, distance: 615.2
click at [571, 249] on div "Outbound call Quit Outbound call Quit Schedule interaction + Add to my list Cus…" at bounding box center [756, 398] width 1512 height 795
click at [571, 249] on div "Interaction Guide Interaction History Interaction Guide arrow_drop_up Welcome t…" at bounding box center [1002, 443] width 877 height 717
drag, startPoint x: 8, startPoint y: 9, endPoint x: 544, endPoint y: 332, distance: 625.8
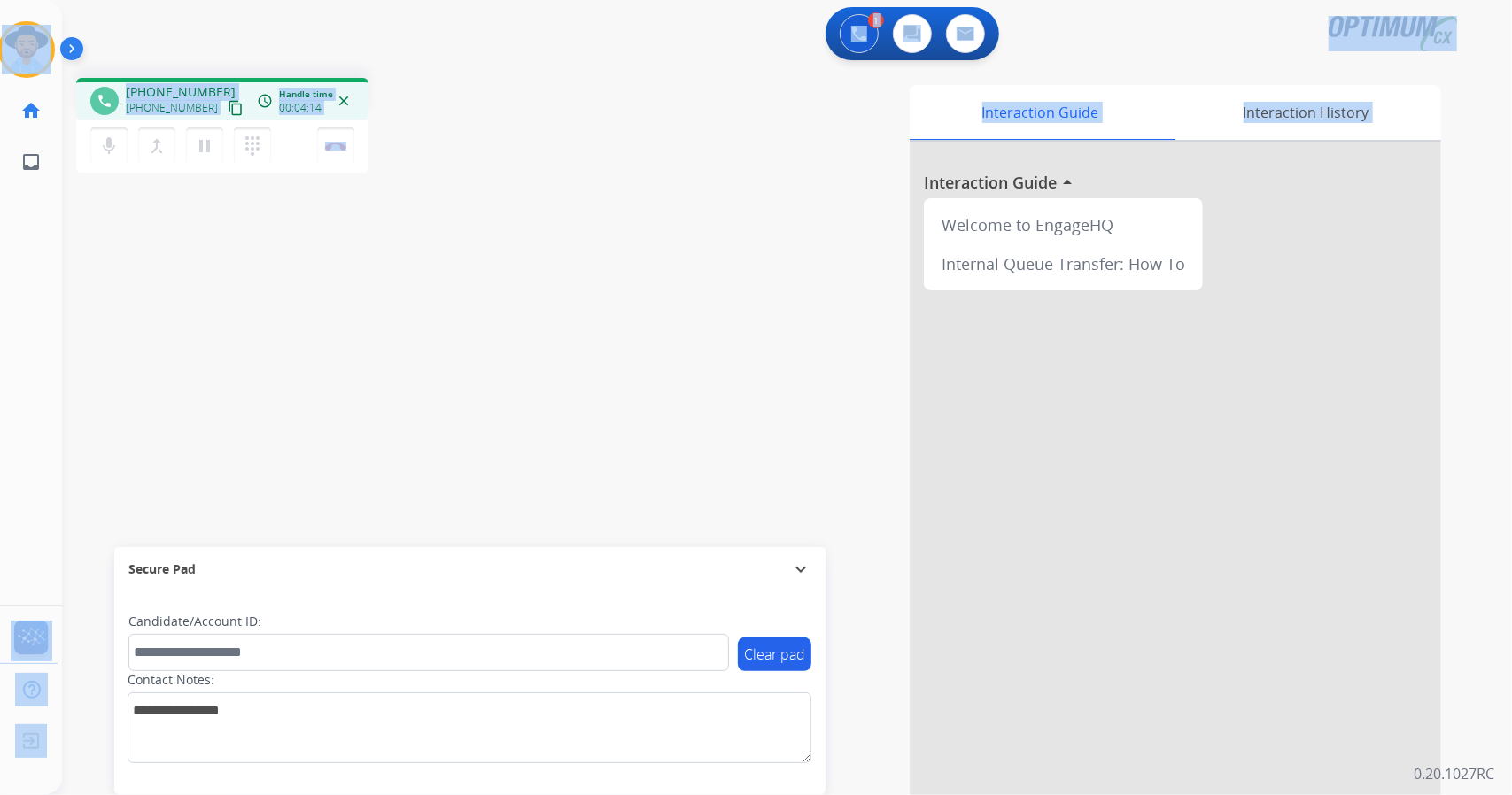
click at [544, 332] on div "Outbound call Quit Outbound call Quit Schedule interaction + Add to my list Cus…" at bounding box center [756, 398] width 1512 height 795
click at [475, 112] on div "phone [PHONE_NUMBER] [PHONE_NUMBER] content_copy access_time Call metrics Queue…" at bounding box center [316, 127] width 481 height 100
drag, startPoint x: 4, startPoint y: 8, endPoint x: 388, endPoint y: 286, distance: 474.1
click at [388, 286] on div "Outbound call Quit Outbound call Quit Schedule interaction + Add to my list Cus…" at bounding box center [756, 398] width 1512 height 795
click at [335, 145] on img at bounding box center [335, 145] width 22 height 8
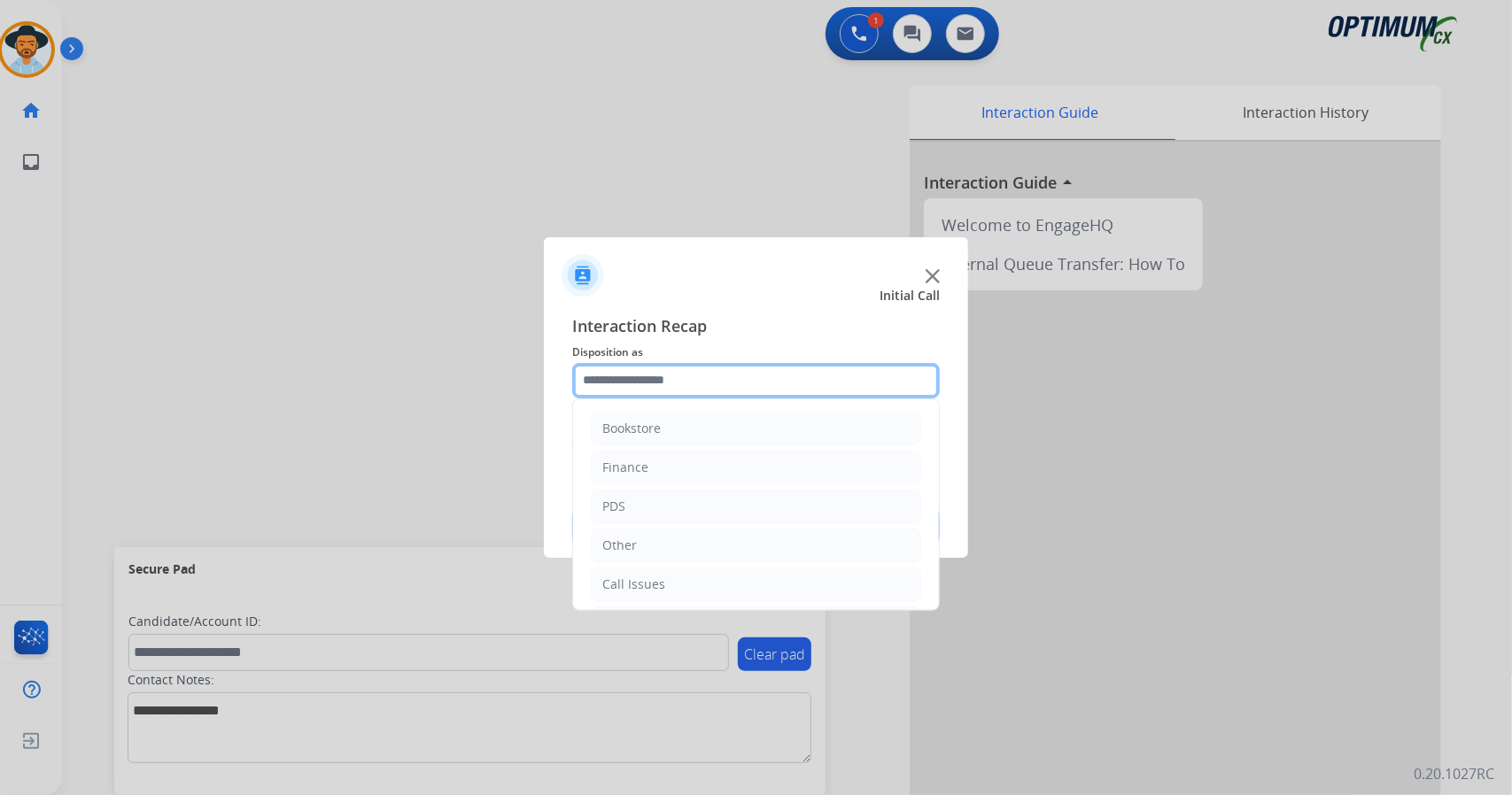
click at [724, 387] on input "text" at bounding box center [756, 381] width 368 height 36
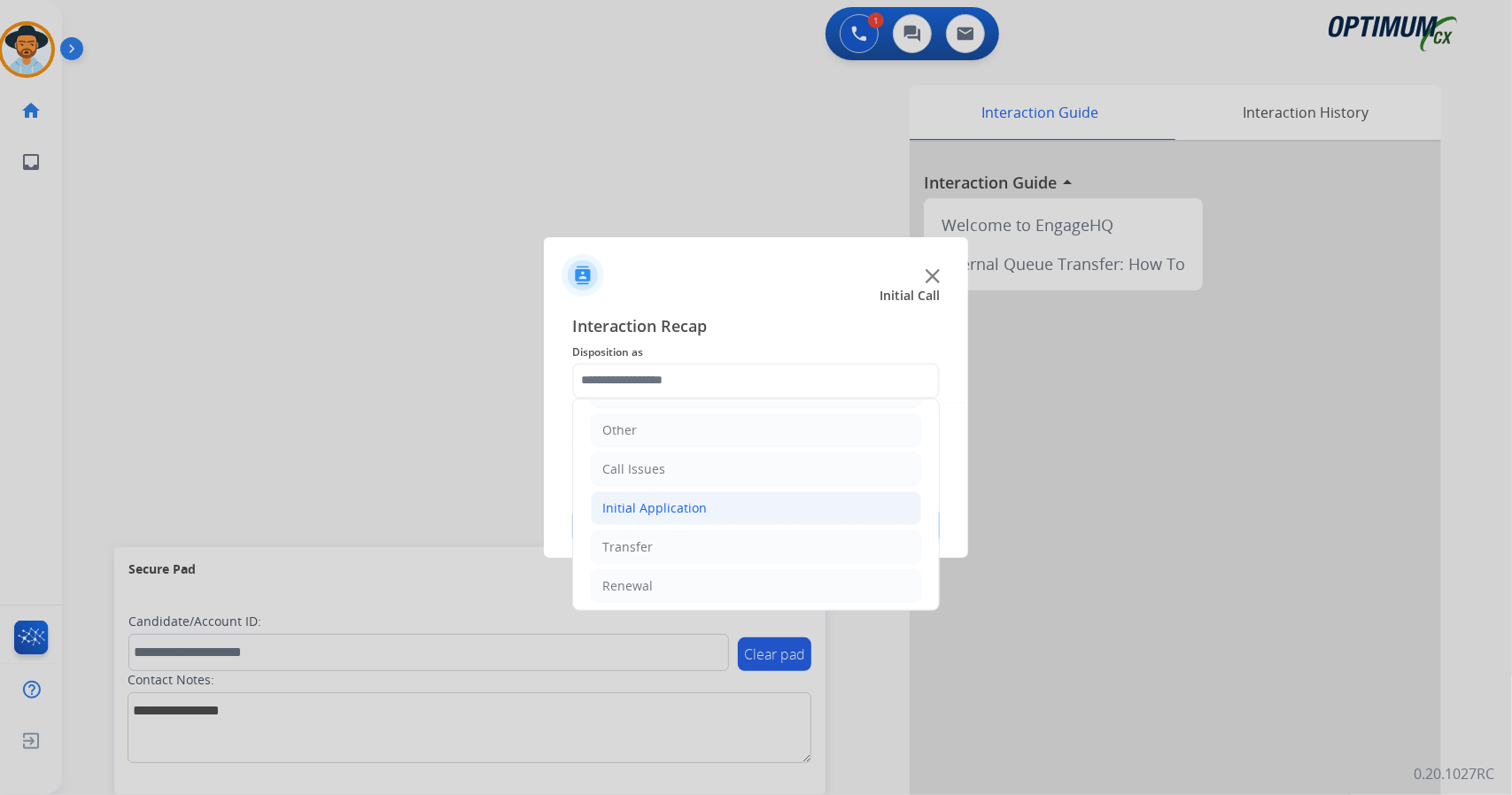
click at [768, 511] on li "Initial Application" at bounding box center [755, 508] width 330 height 34
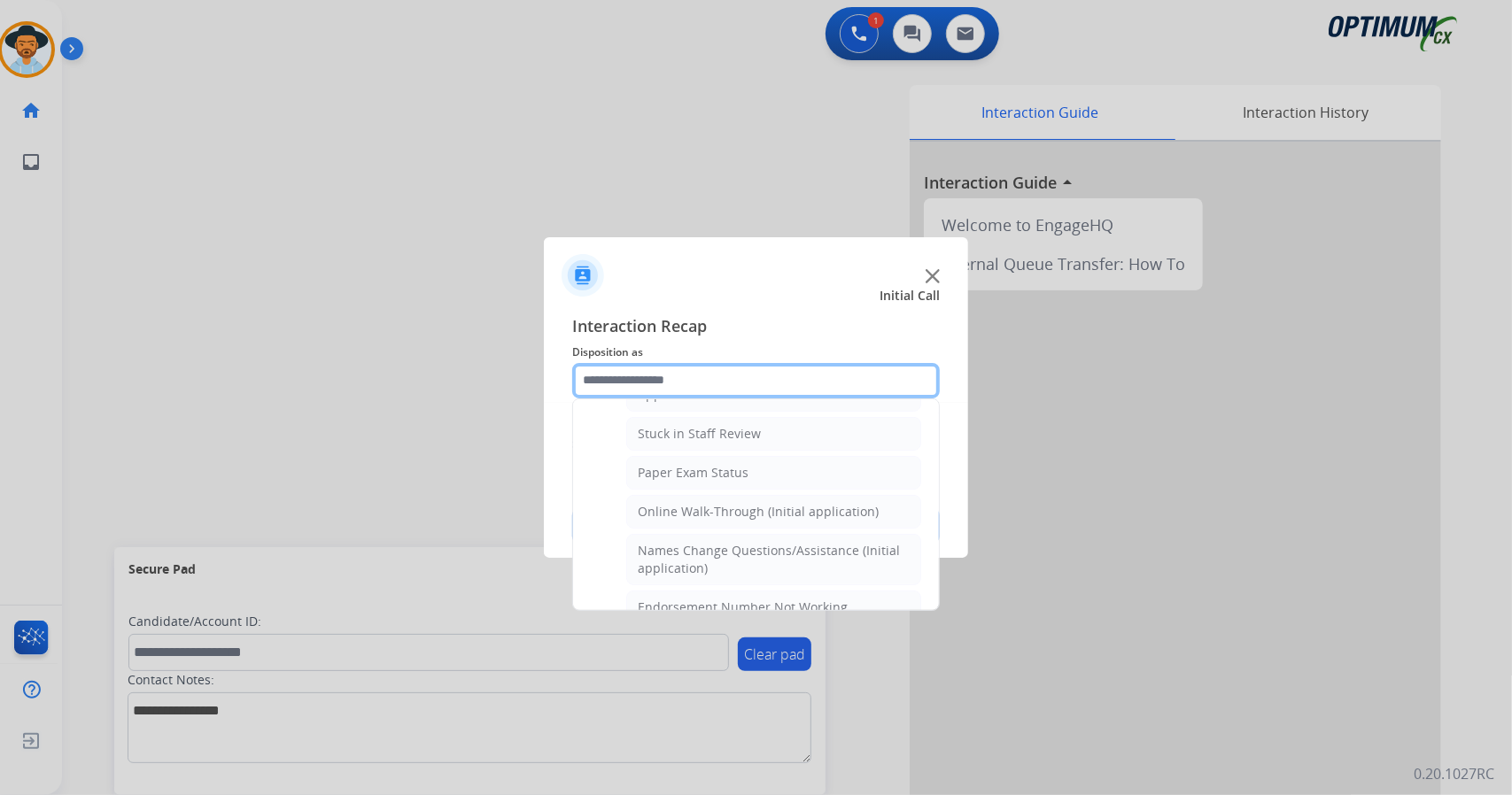
scroll to position [317, 0]
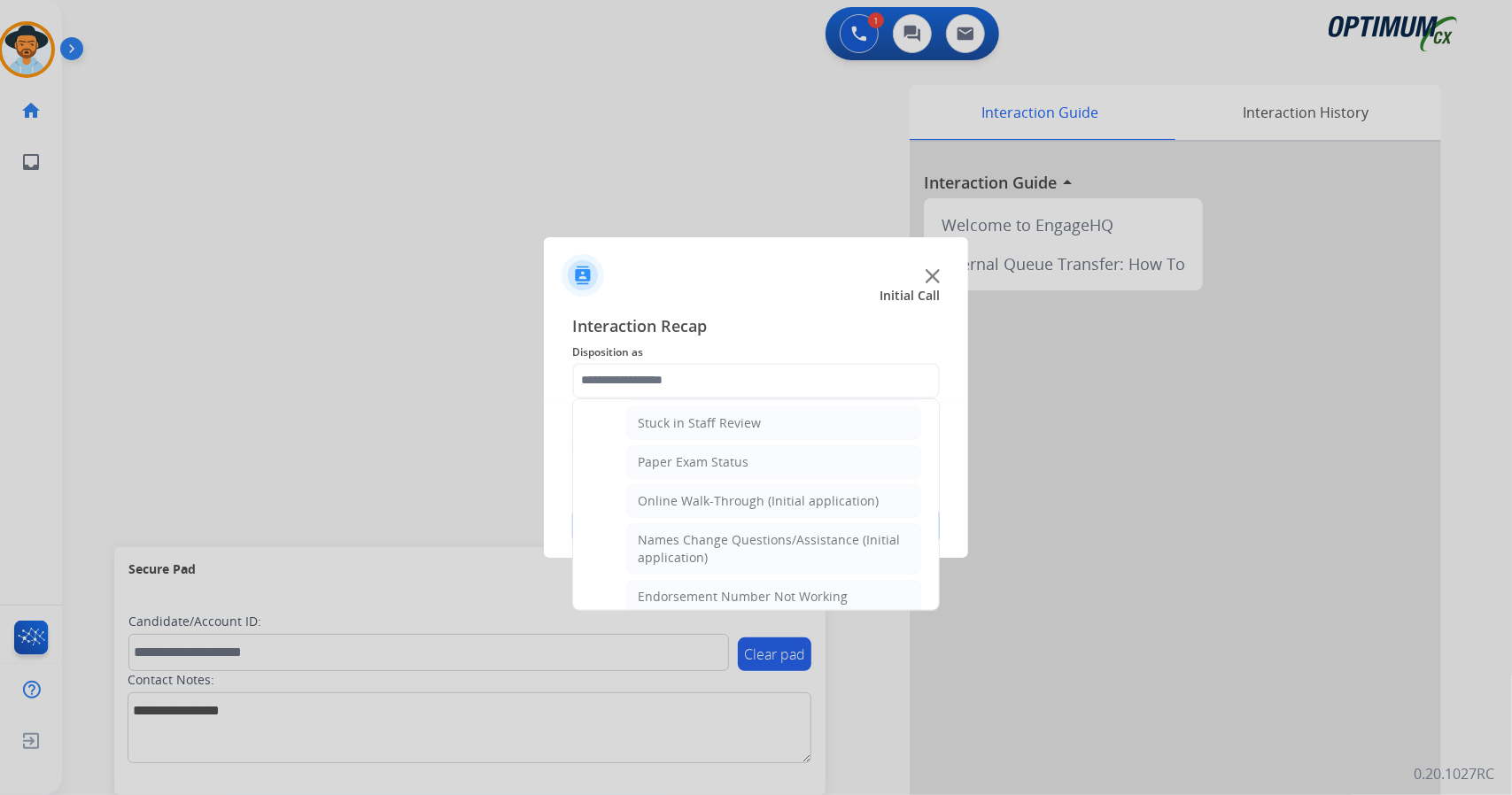
click at [768, 511] on ul "Credential Resend (Initial application) Appeals Stuck in Staff Review Paper Exa…" at bounding box center [755, 802] width 330 height 947
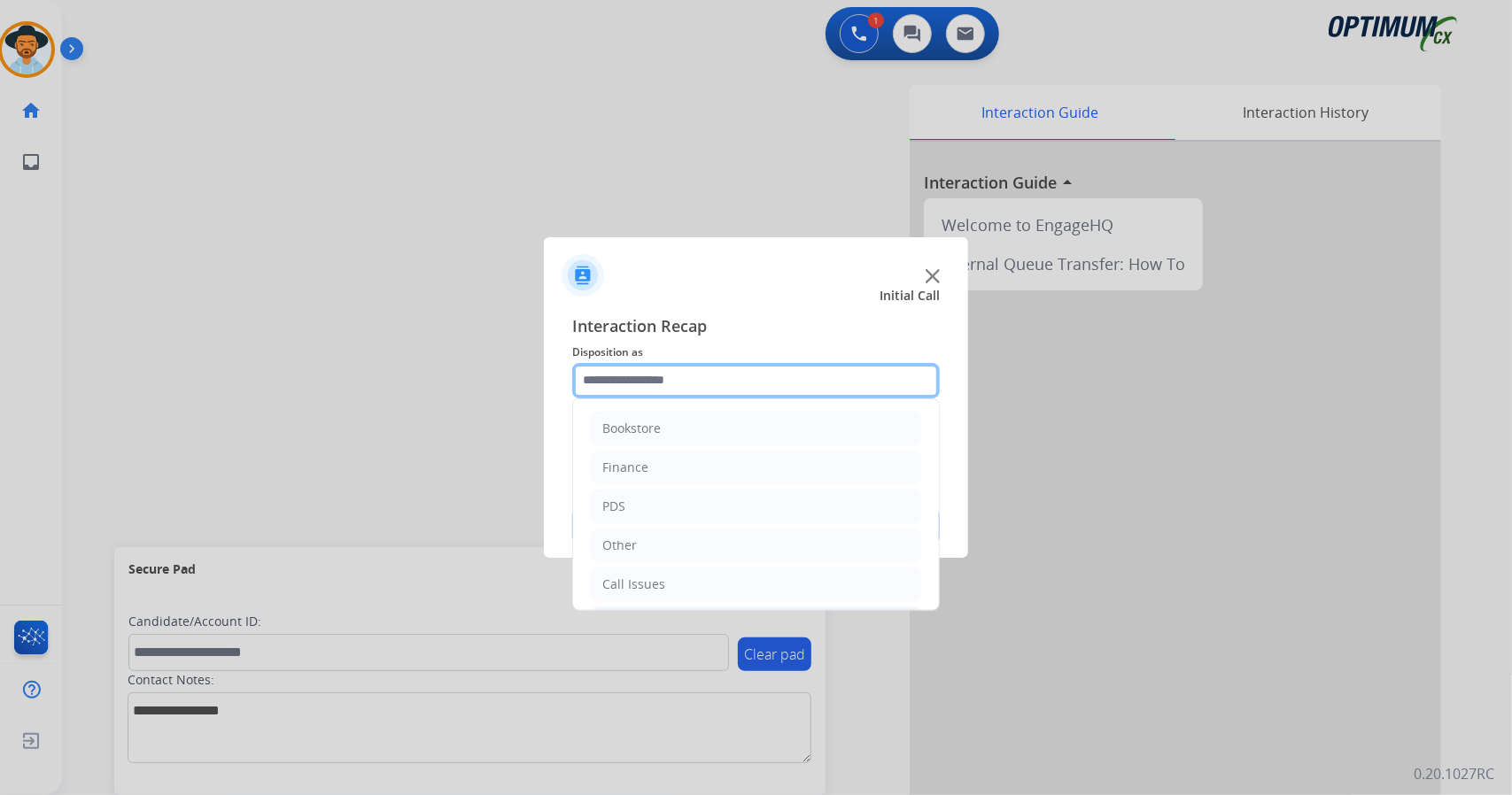
click at [661, 384] on input "text" at bounding box center [756, 381] width 368 height 36
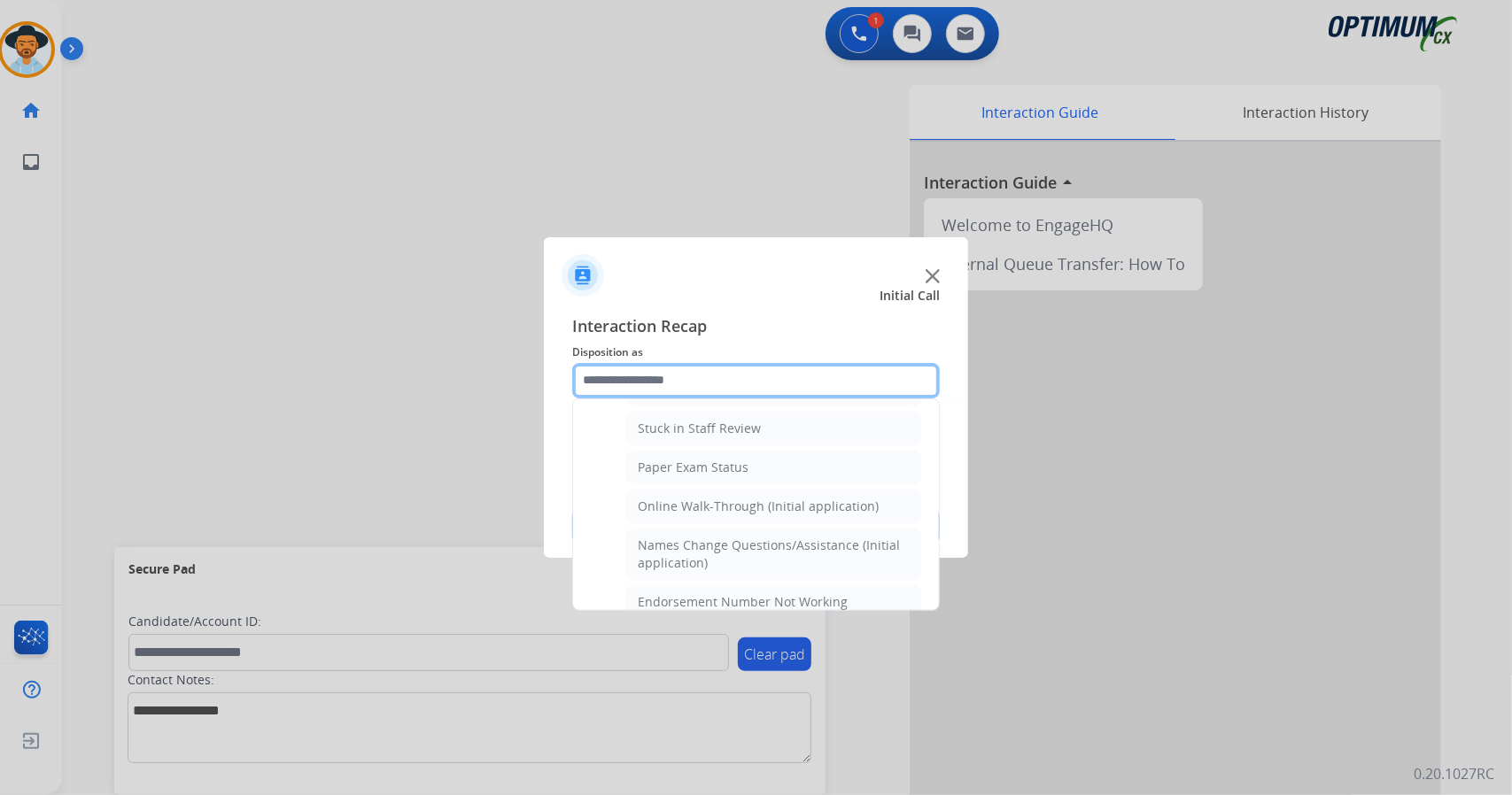
scroll to position [312, 0]
click at [722, 497] on div "Online Walk-Through (Initial application)" at bounding box center [758, 505] width 240 height 18
type input "**********"
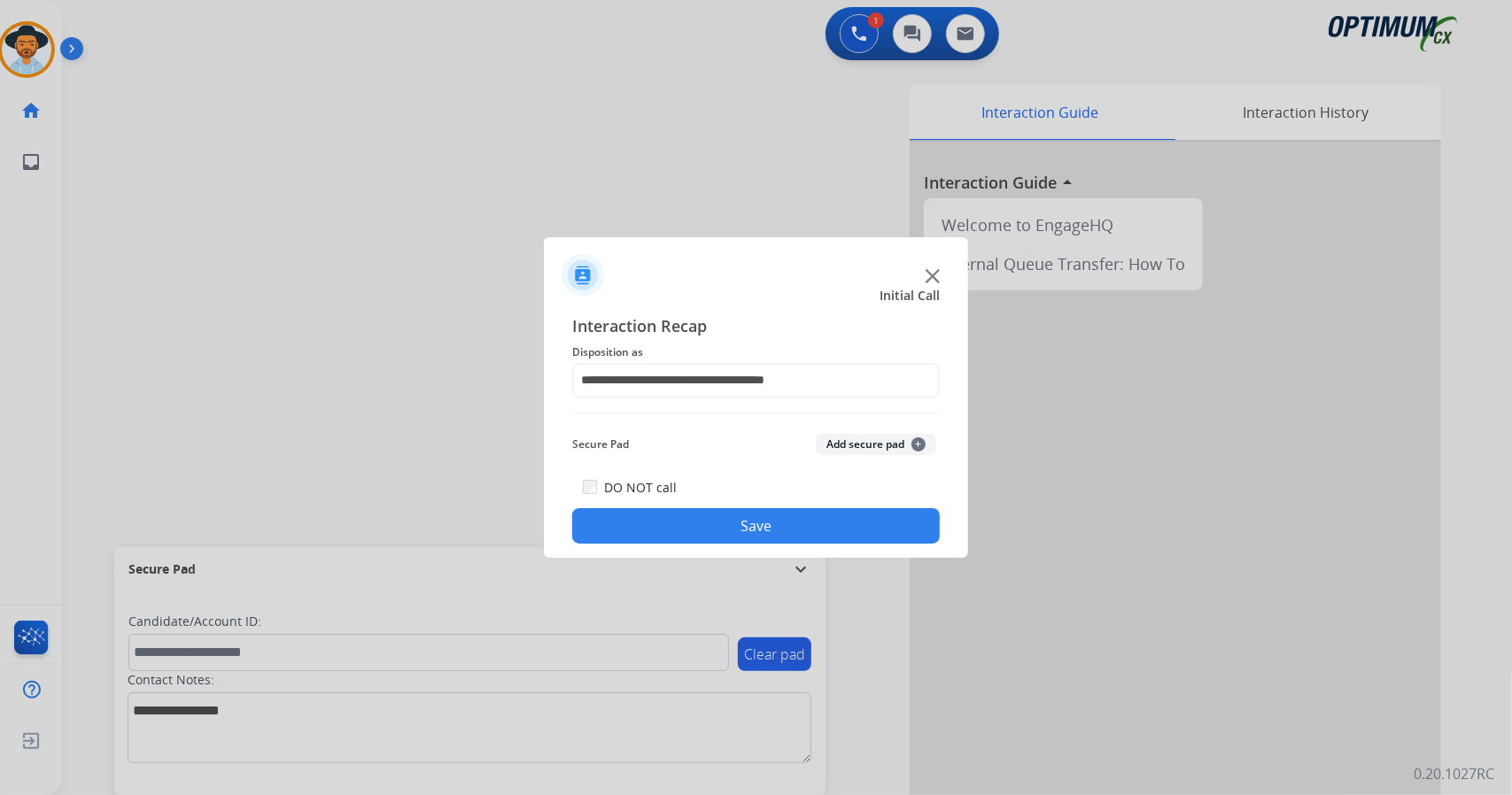
click at [734, 513] on button "Save" at bounding box center [756, 526] width 368 height 36
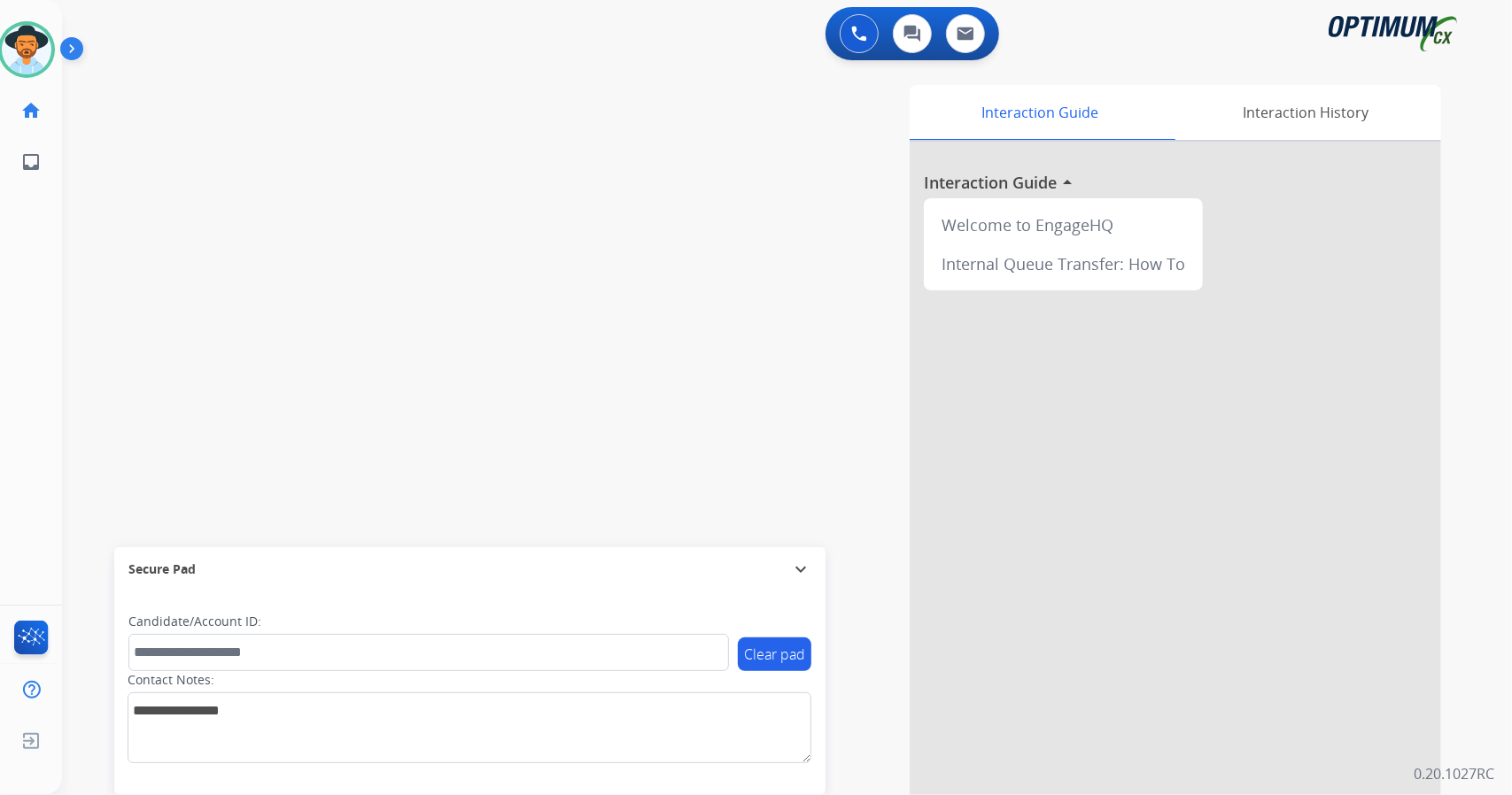
click at [458, 348] on div "swap_horiz Break voice bridge close_fullscreen Connect 3-Way Call merge_type Se…" at bounding box center [765, 433] width 1407 height 739
click at [154, 392] on div "swap_horiz Break voice bridge close_fullscreen Connect 3-Way Call merge_type Se…" at bounding box center [765, 433] width 1407 height 739
click at [12, 44] on img at bounding box center [26, 50] width 50 height 50
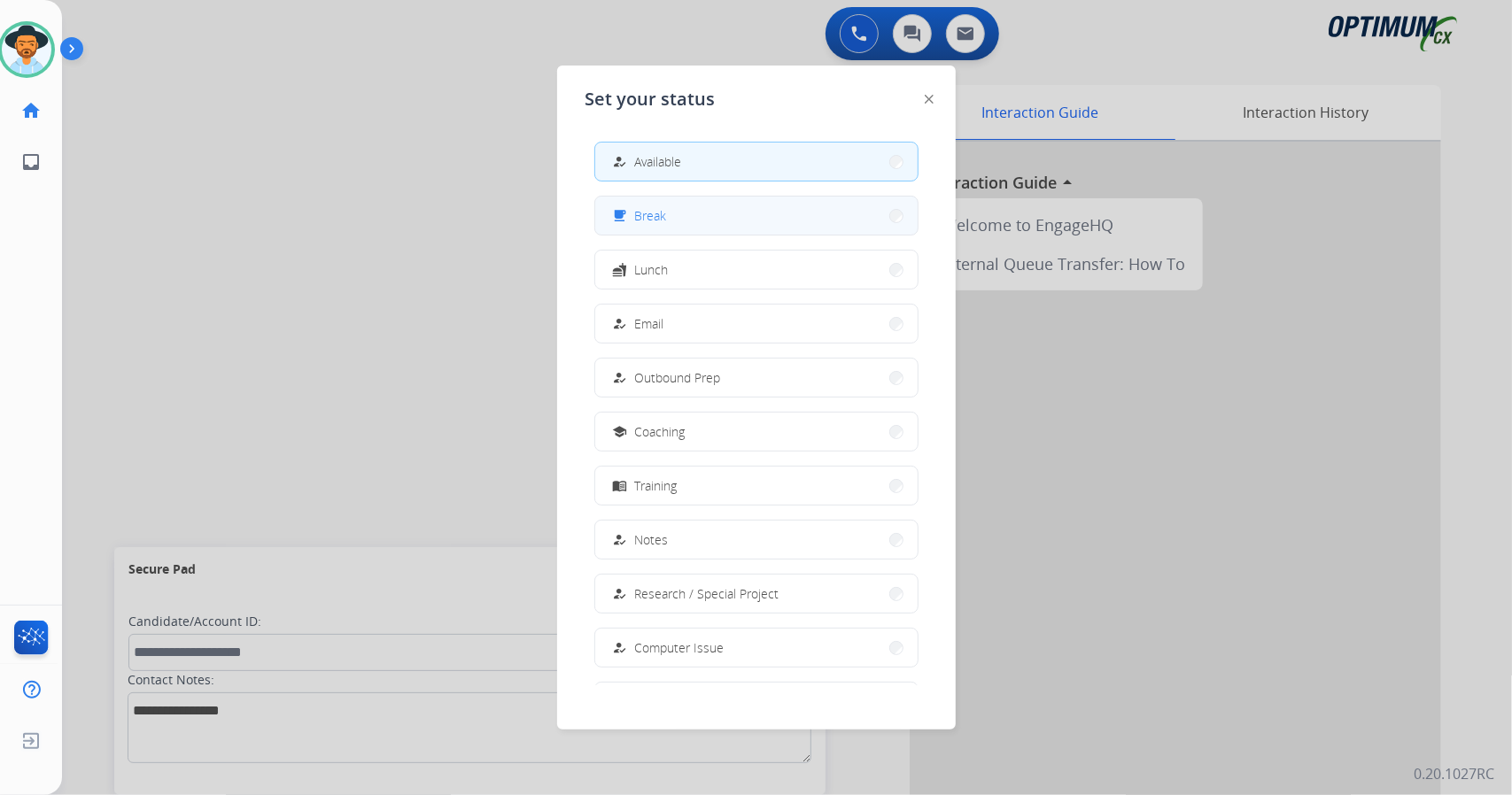
click at [647, 215] on span "Break" at bounding box center [651, 216] width 32 height 19
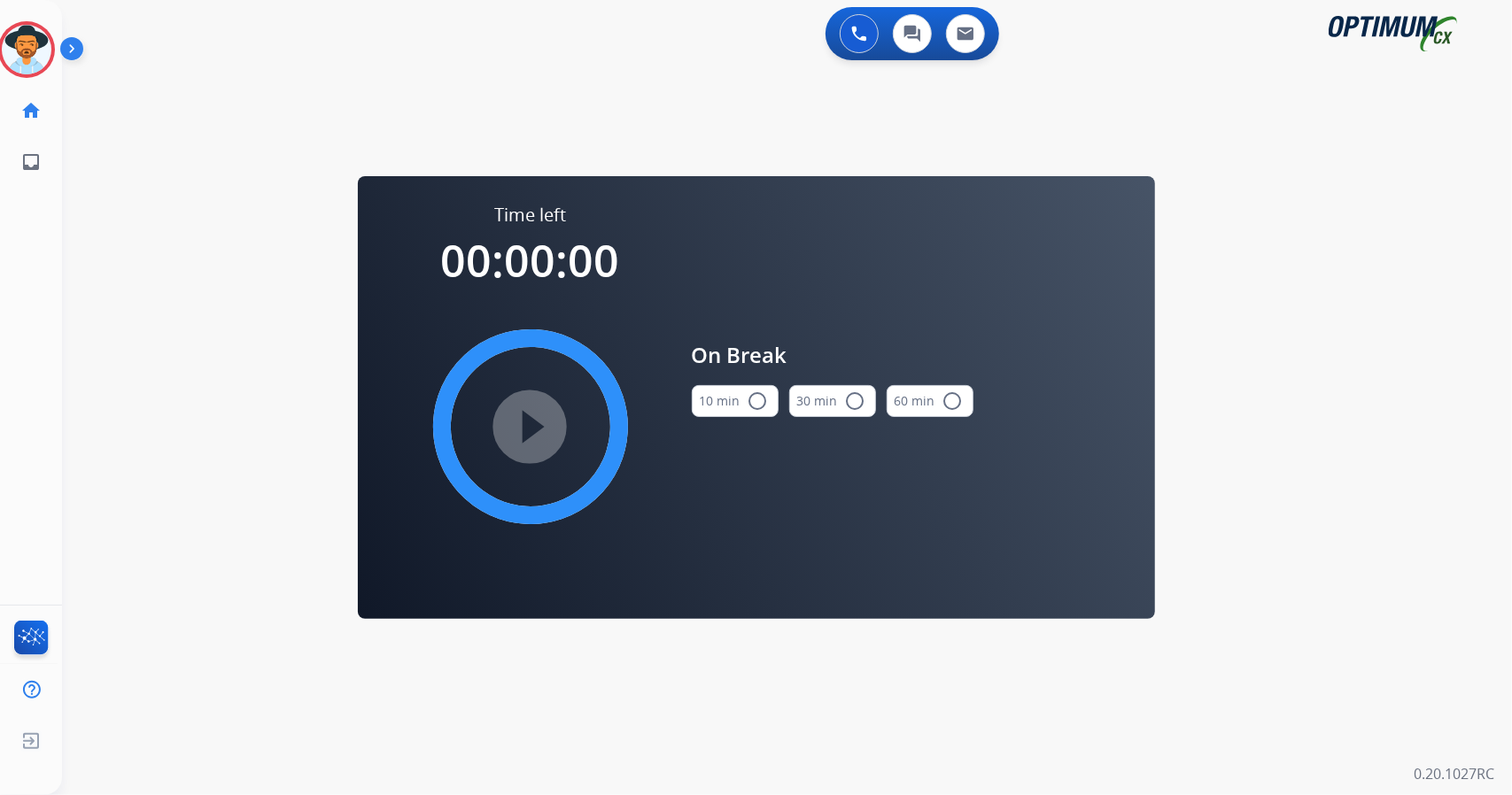
click at [1259, 450] on div "0 Voice Interactions 0 Chat Interactions 0 Email Interactions swap_horiz Break …" at bounding box center [787, 398] width 1450 height 795
click at [720, 407] on button "10 min radio_button_unchecked" at bounding box center [734, 401] width 87 height 32
click at [541, 429] on mat-icon "play_circle_filled" at bounding box center [531, 426] width 22 height 22
click at [1318, 224] on div "0 Voice Interactions 0 Chat Interactions 0 Email Interactions swap_horiz Break …" at bounding box center [787, 398] width 1450 height 795
click at [19, 30] on icon at bounding box center [27, 51] width 58 height 58
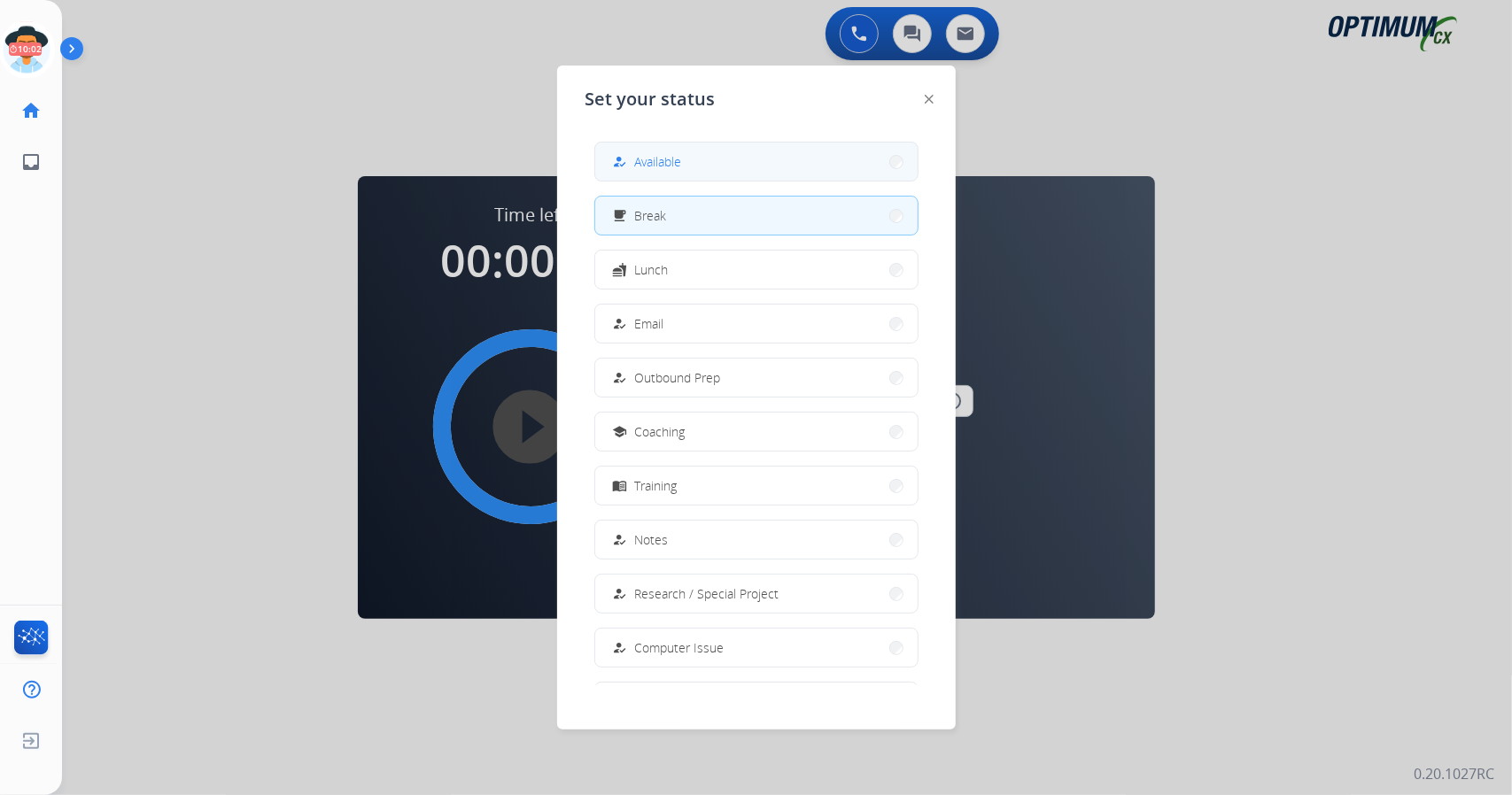
click at [616, 175] on button "how_to_reg Available" at bounding box center [756, 161] width 323 height 38
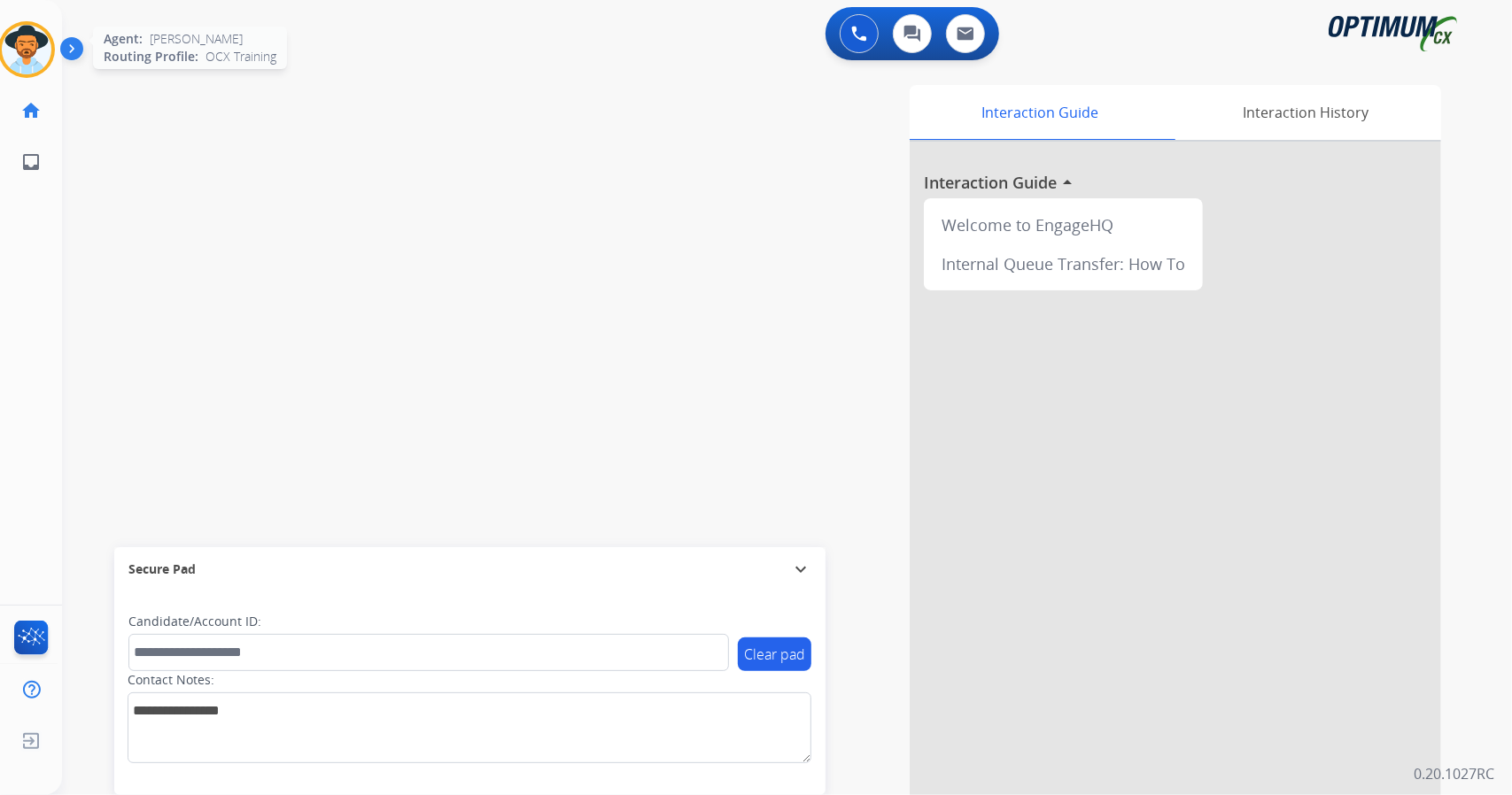
click at [40, 25] on div at bounding box center [26, 50] width 57 height 57
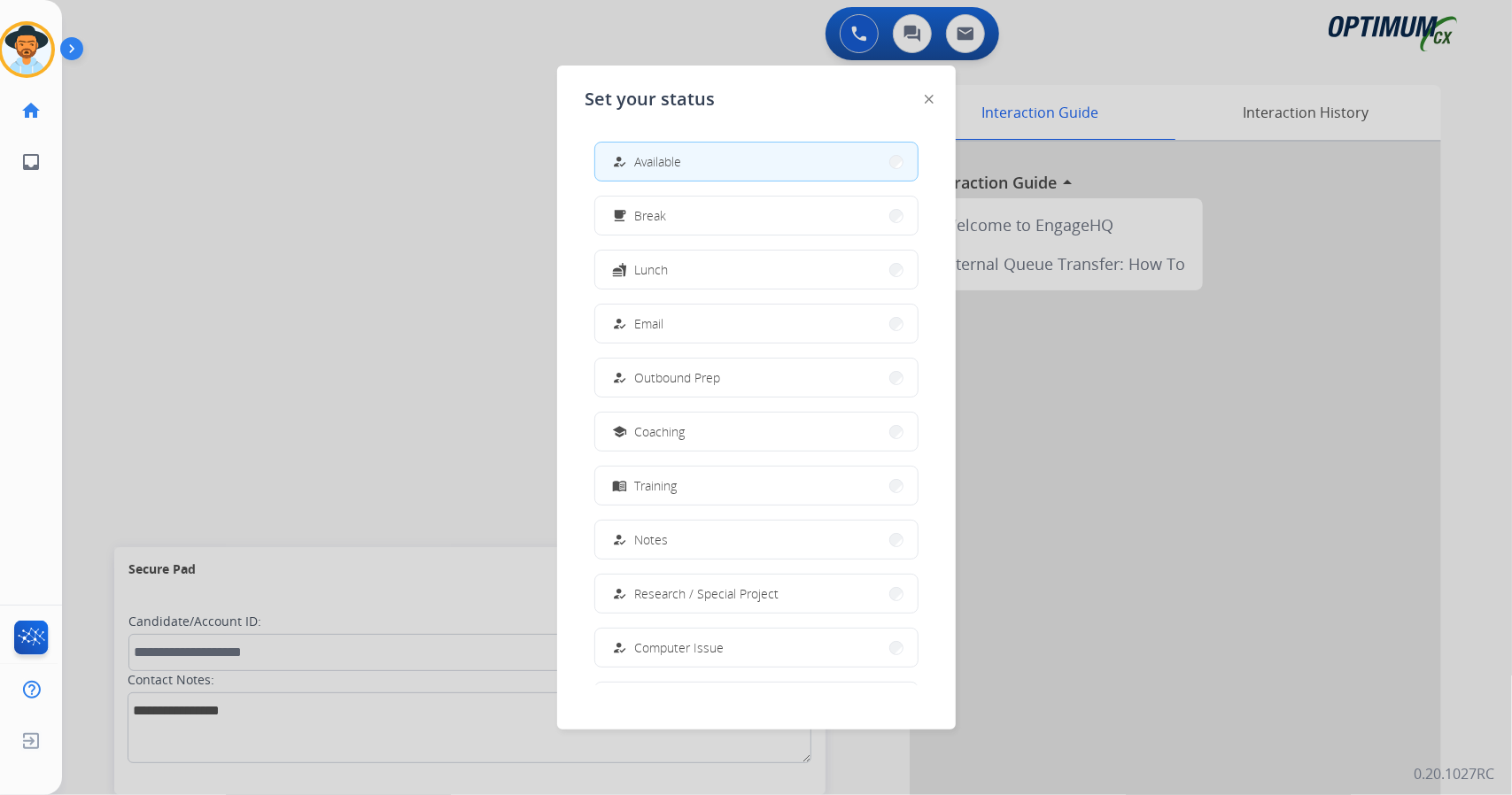
click at [290, 253] on div at bounding box center [756, 398] width 1512 height 795
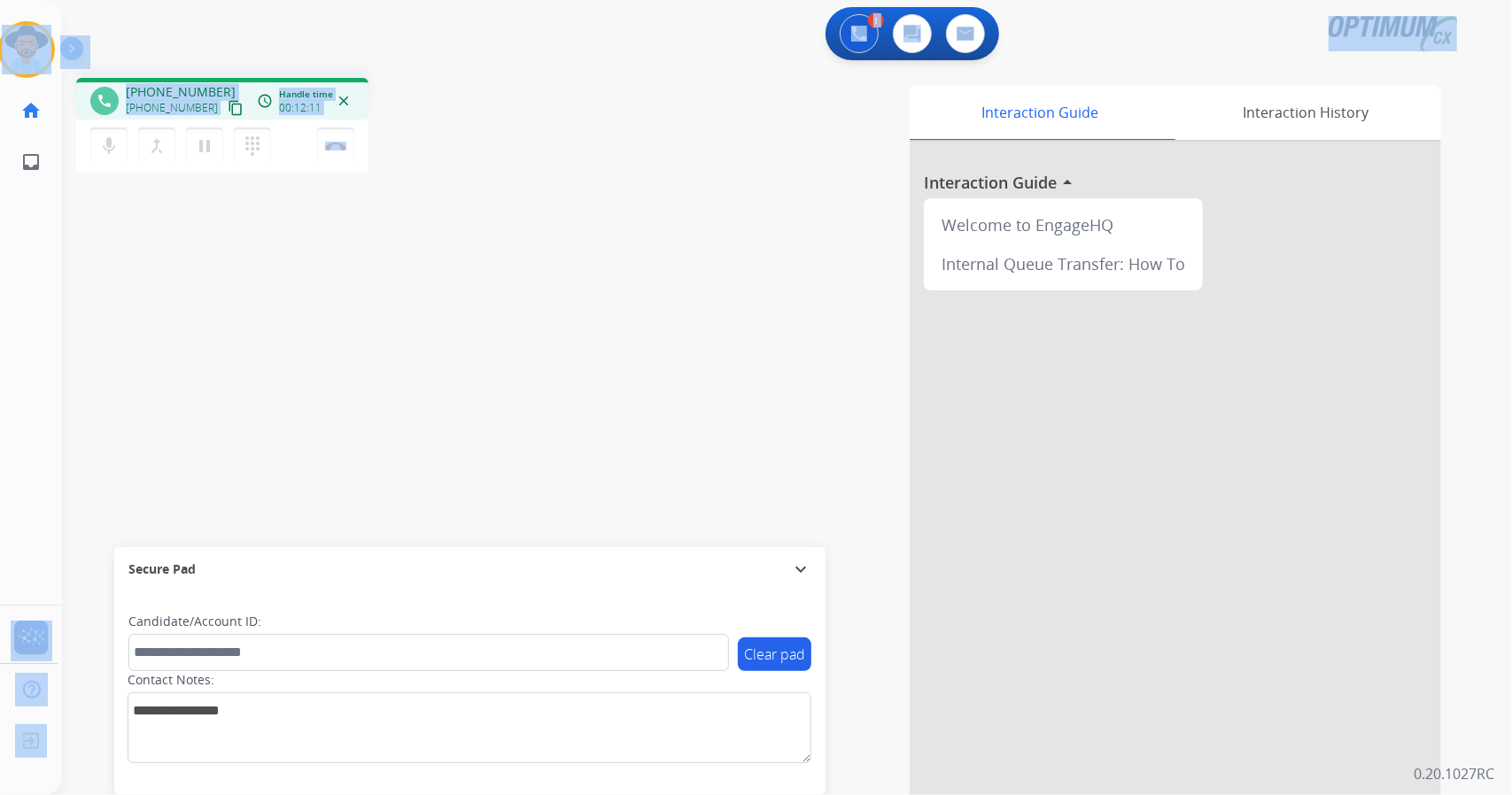
drag, startPoint x: 390, startPoint y: 155, endPoint x: 67, endPoint y: 51, distance: 339.3
click at [67, 51] on div "Outbound call Quit Outbound call Quit Schedule interaction + Add to my list Cus…" at bounding box center [756, 398] width 1512 height 795
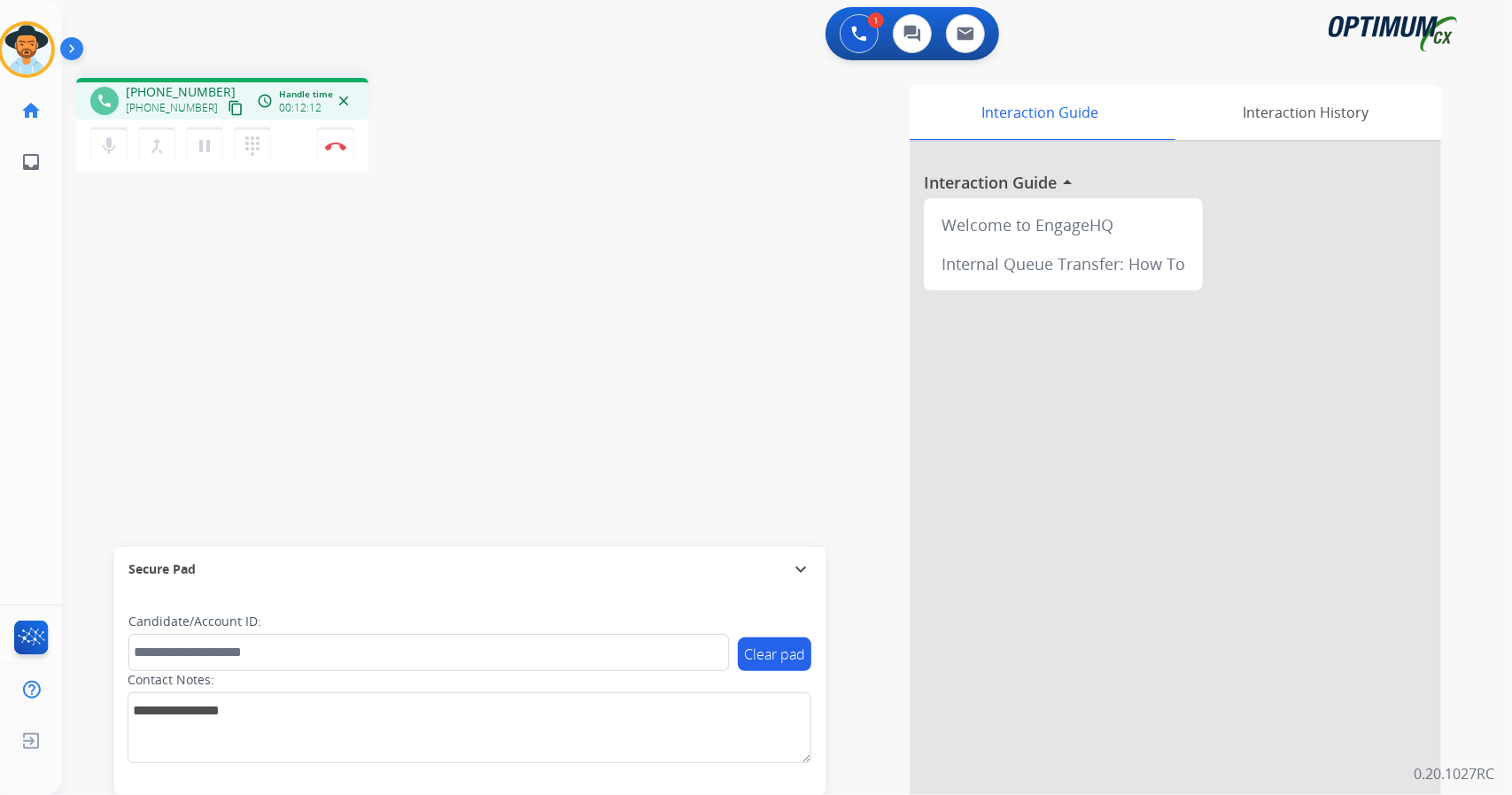
click at [587, 174] on div "Interaction Guide Interaction History Interaction Guide arrow_drop_up Welcome t…" at bounding box center [1002, 443] width 877 height 717
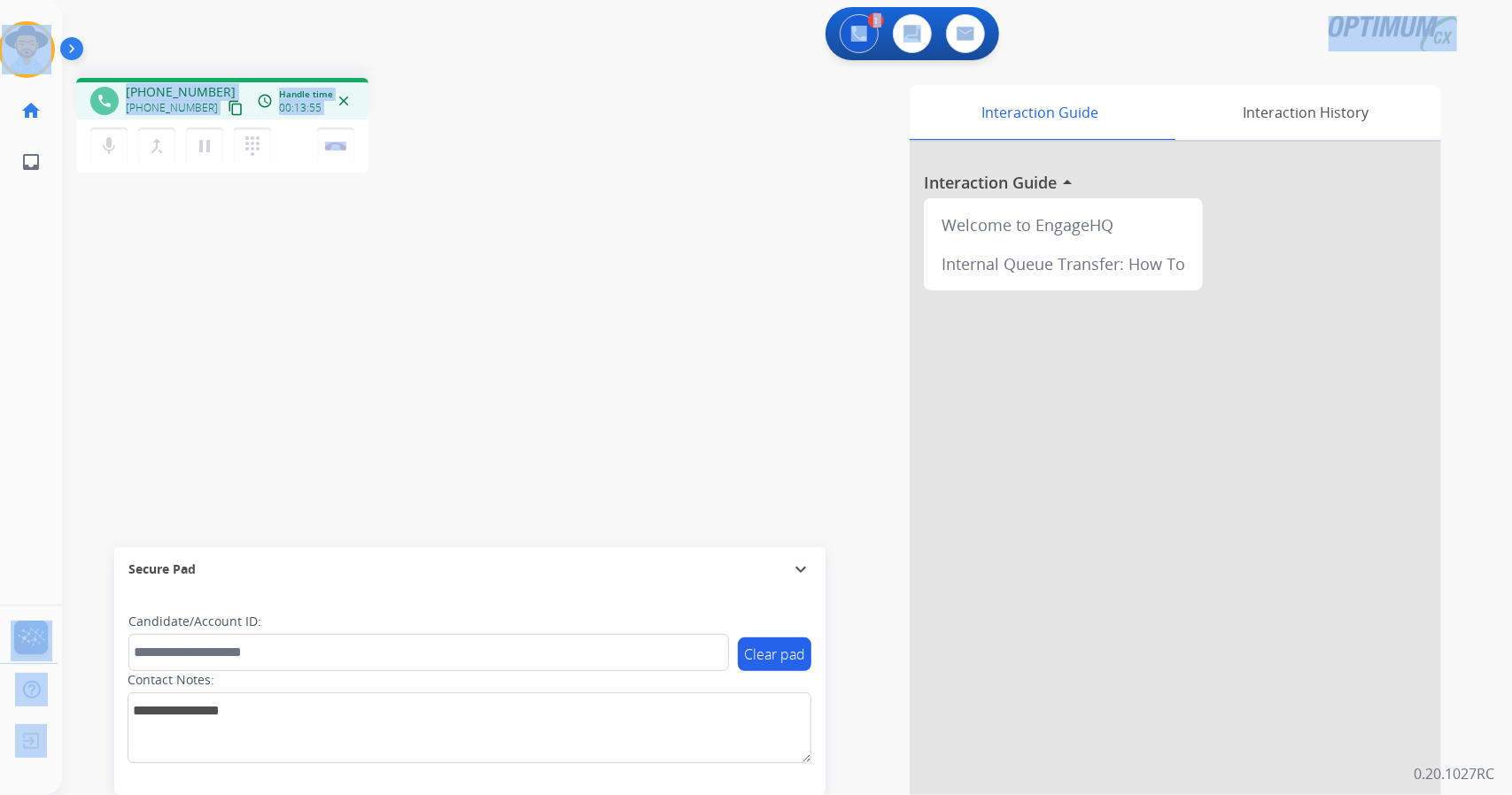
drag, startPoint x: 411, startPoint y: 150, endPoint x: 0, endPoint y: -24, distance: 446.3
click at [0, 0] on html "Outbound call Quit Outbound call Quit Schedule interaction + Add to my list Cus…" at bounding box center [756, 398] width 1512 height 795
click at [430, 82] on div "phone [PHONE_NUMBER] [PHONE_NUMBER] content_copy access_time Call metrics Queue…" at bounding box center [316, 127] width 481 height 100
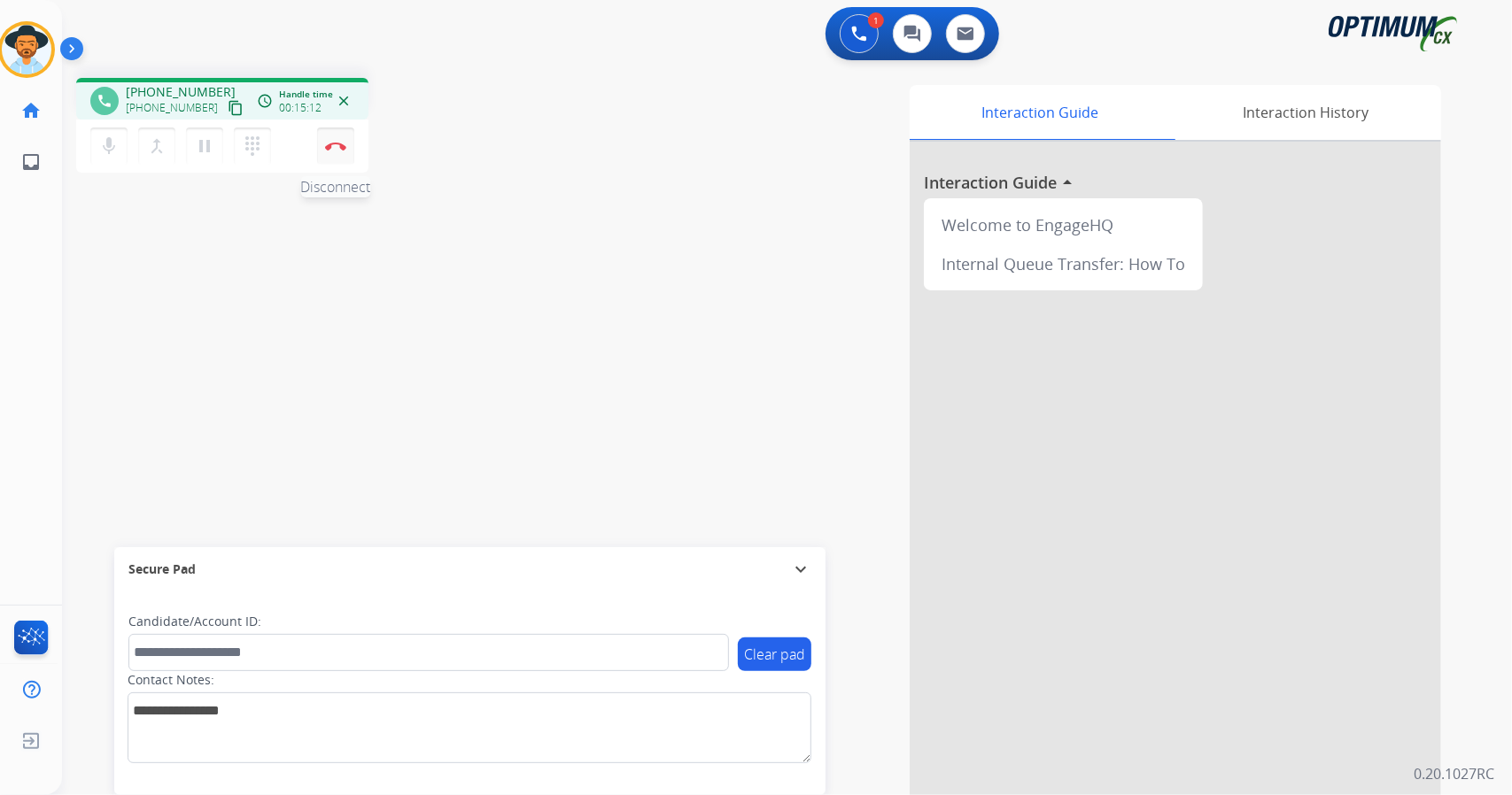
click at [345, 158] on button "Disconnect" at bounding box center [336, 146] width 37 height 37
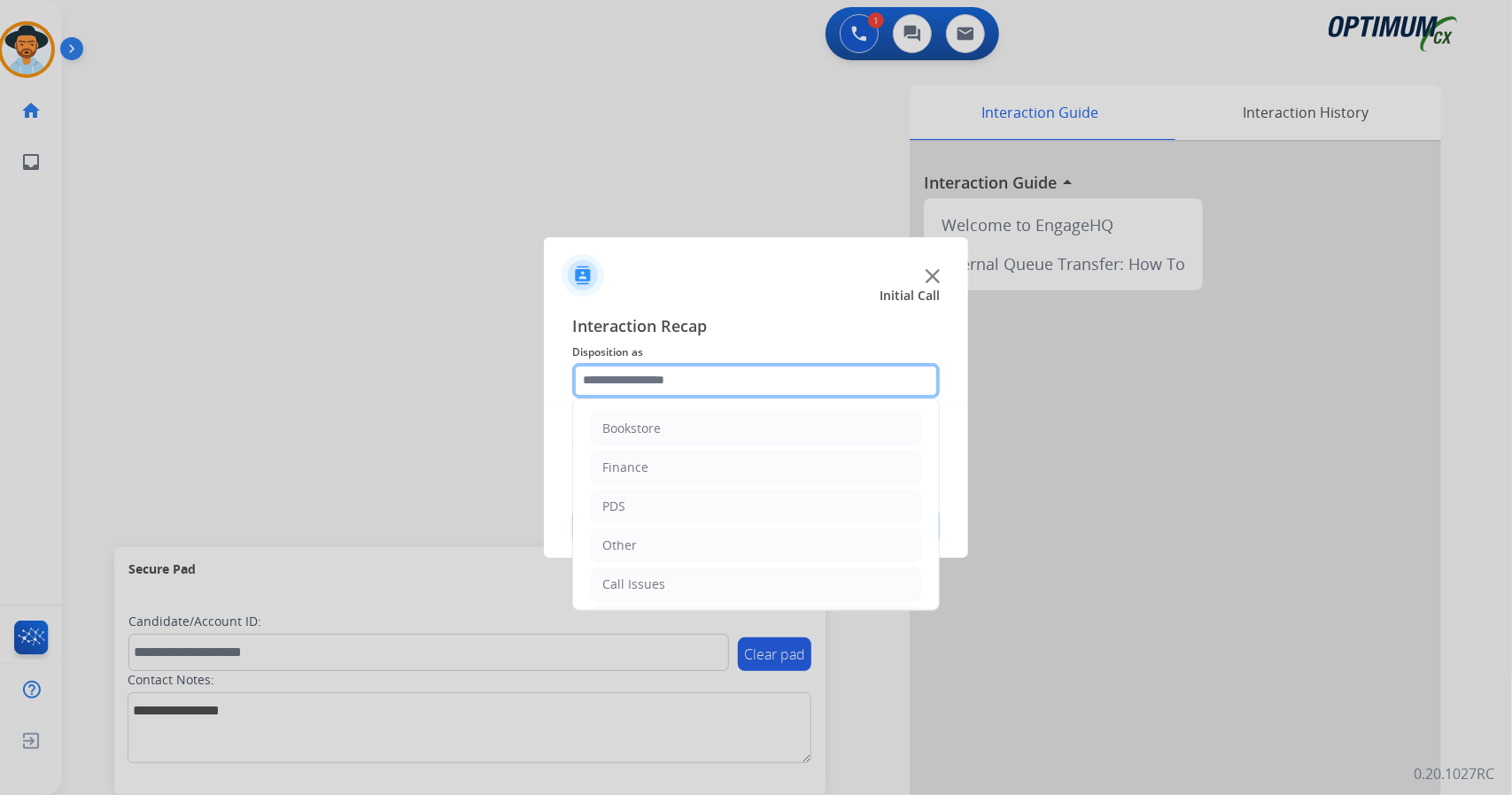
click at [630, 373] on input "text" at bounding box center [756, 381] width 368 height 36
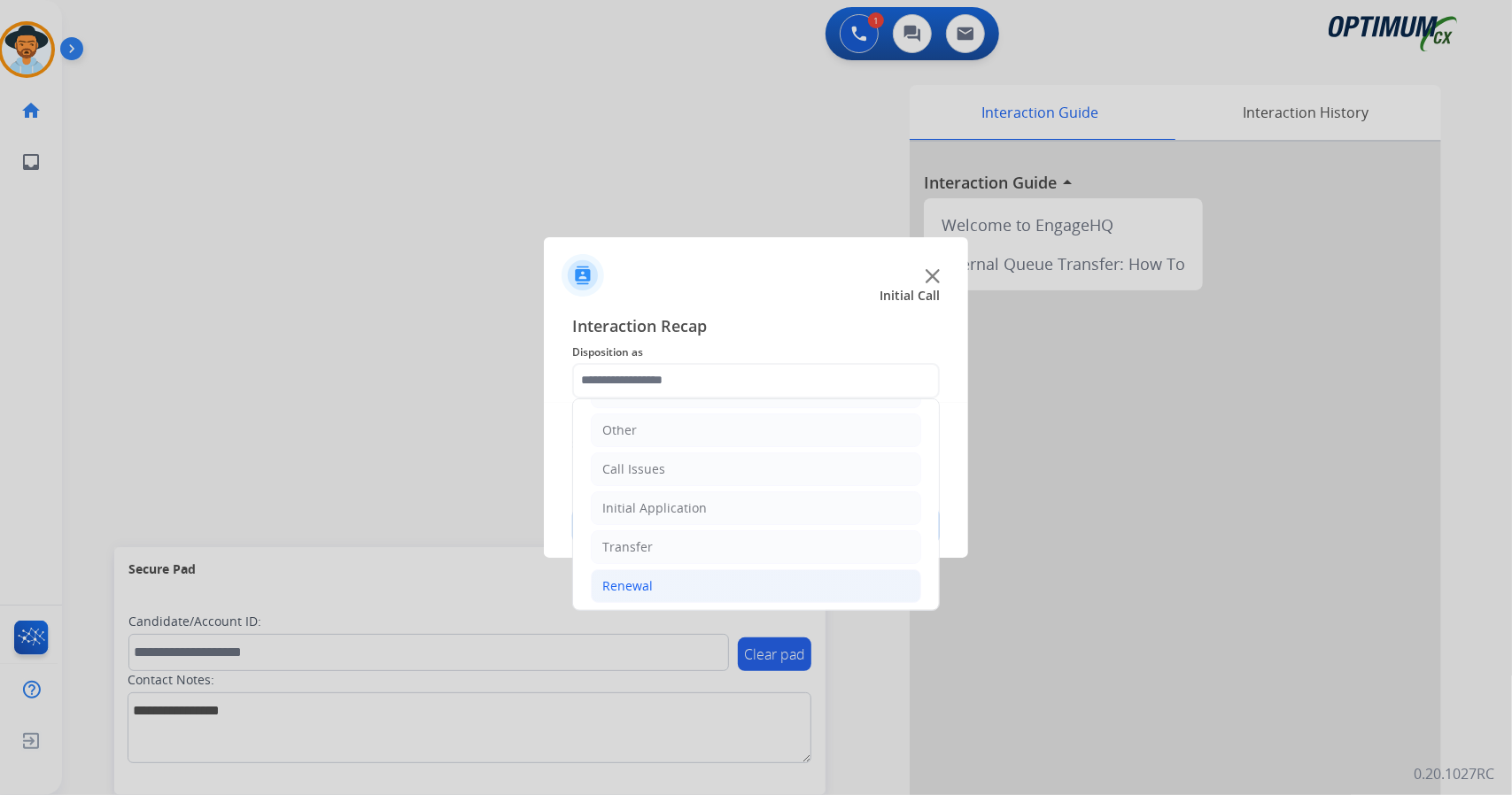
click at [686, 593] on li "Renewal" at bounding box center [755, 586] width 330 height 34
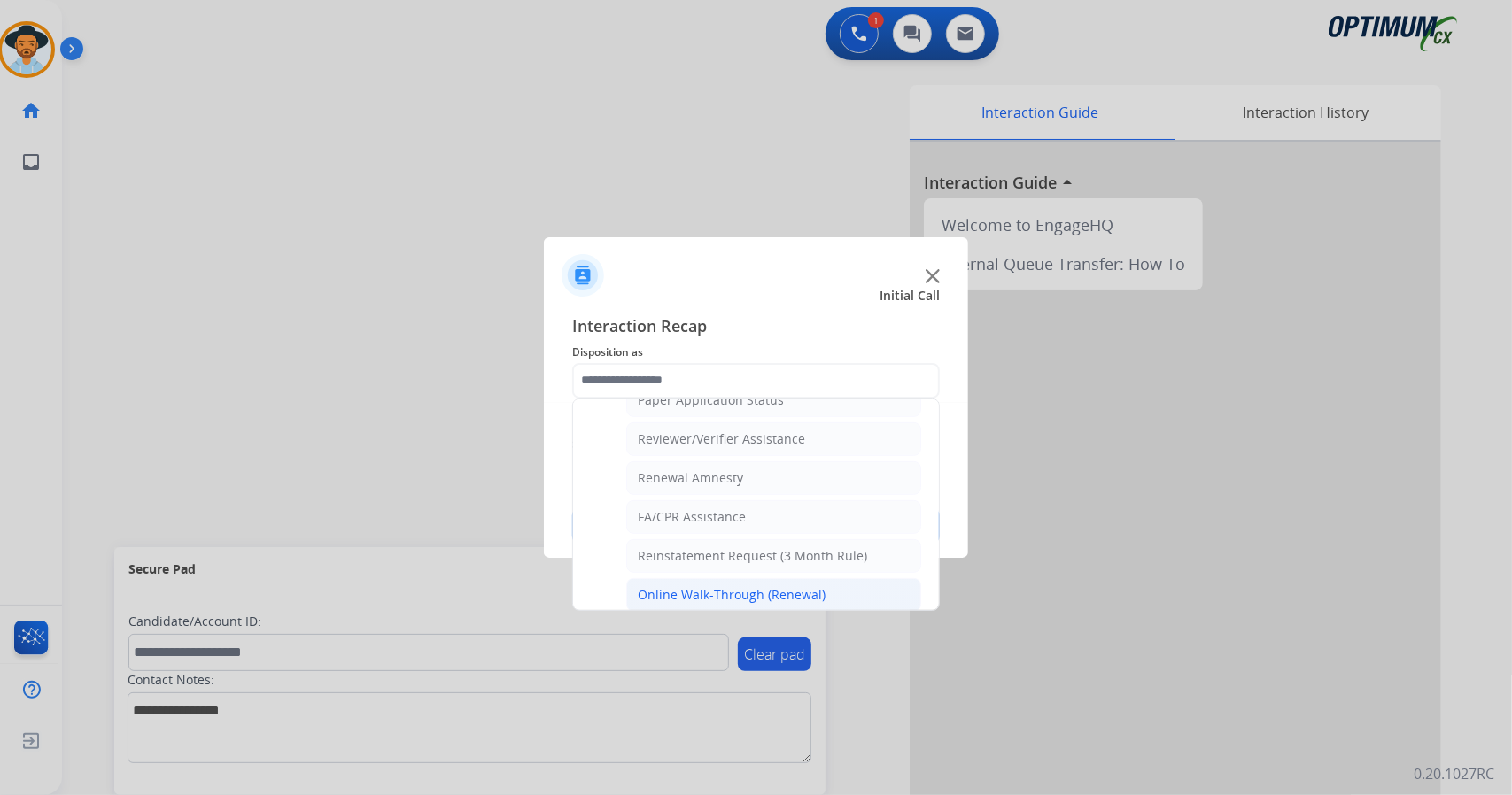
click at [729, 586] on div "Online Walk-Through (Renewal)" at bounding box center [732, 595] width 188 height 18
type input "**********"
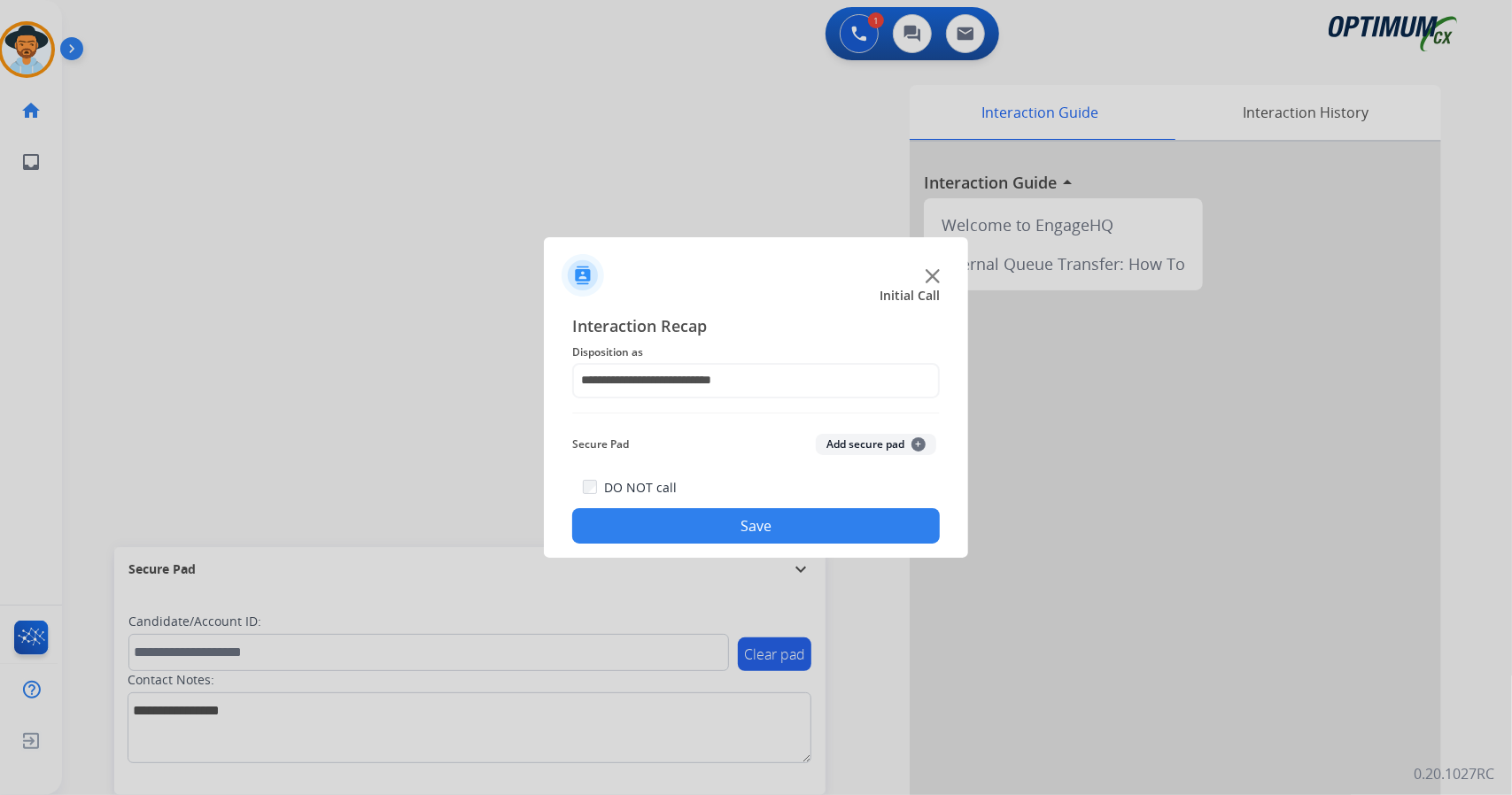
click at [739, 535] on button "Save" at bounding box center [756, 526] width 368 height 36
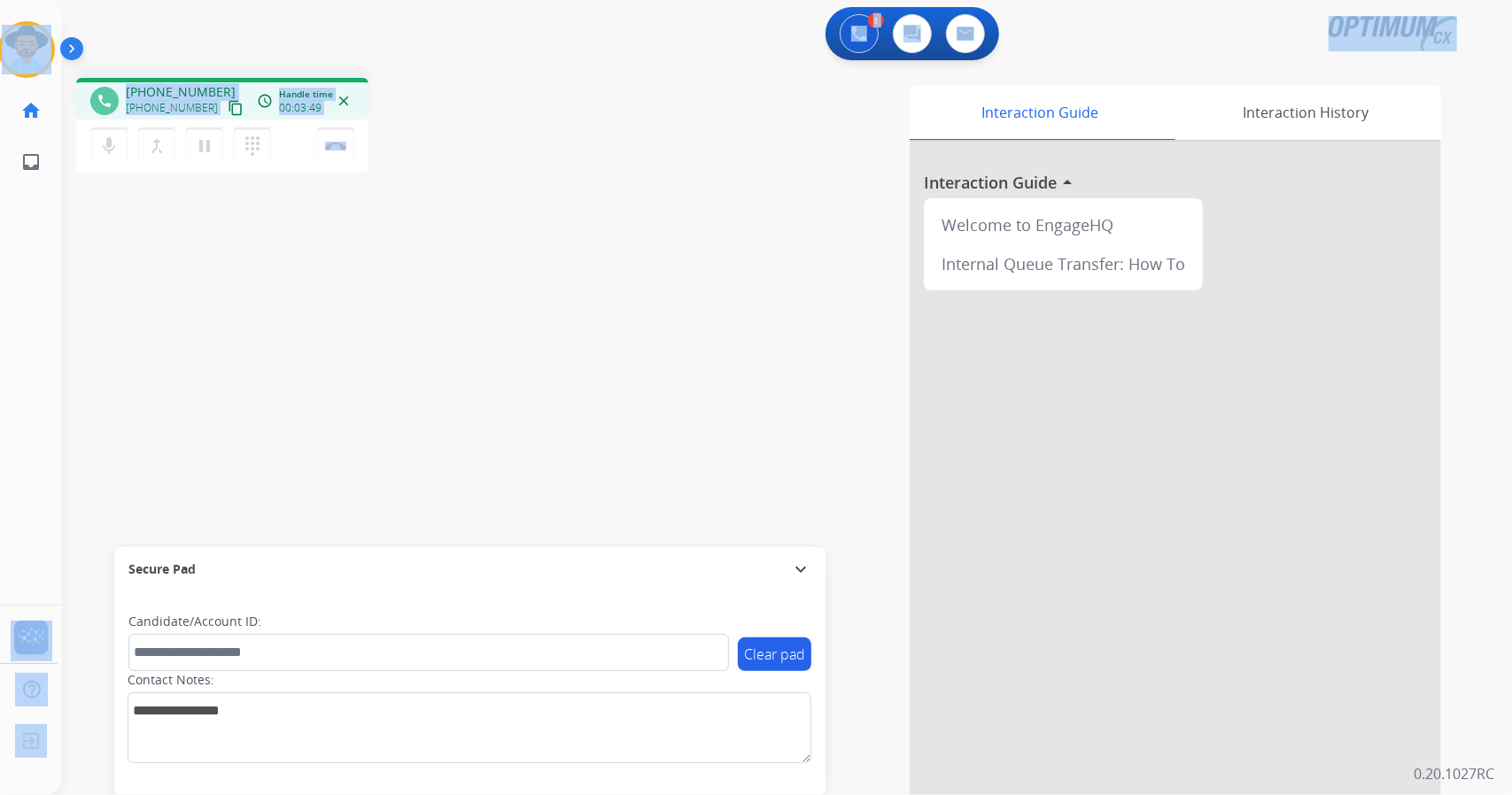
drag, startPoint x: 452, startPoint y: 158, endPoint x: 0, endPoint y: -7, distance: 481.2
click at [0, 0] on html "Outbound call Quit Outbound call Quit Schedule interaction + Add to my list Cus…" at bounding box center [756, 398] width 1512 height 795
click at [513, 104] on div "phone [PHONE_NUMBER] [PHONE_NUMBER] content_copy access_time Call metrics Queue…" at bounding box center [316, 127] width 481 height 100
drag, startPoint x: 6, startPoint y: 6, endPoint x: 581, endPoint y: 454, distance: 728.9
click at [581, 454] on div "Outbound call Quit Outbound call Quit Schedule interaction + Add to my list Cus…" at bounding box center [756, 398] width 1512 height 795
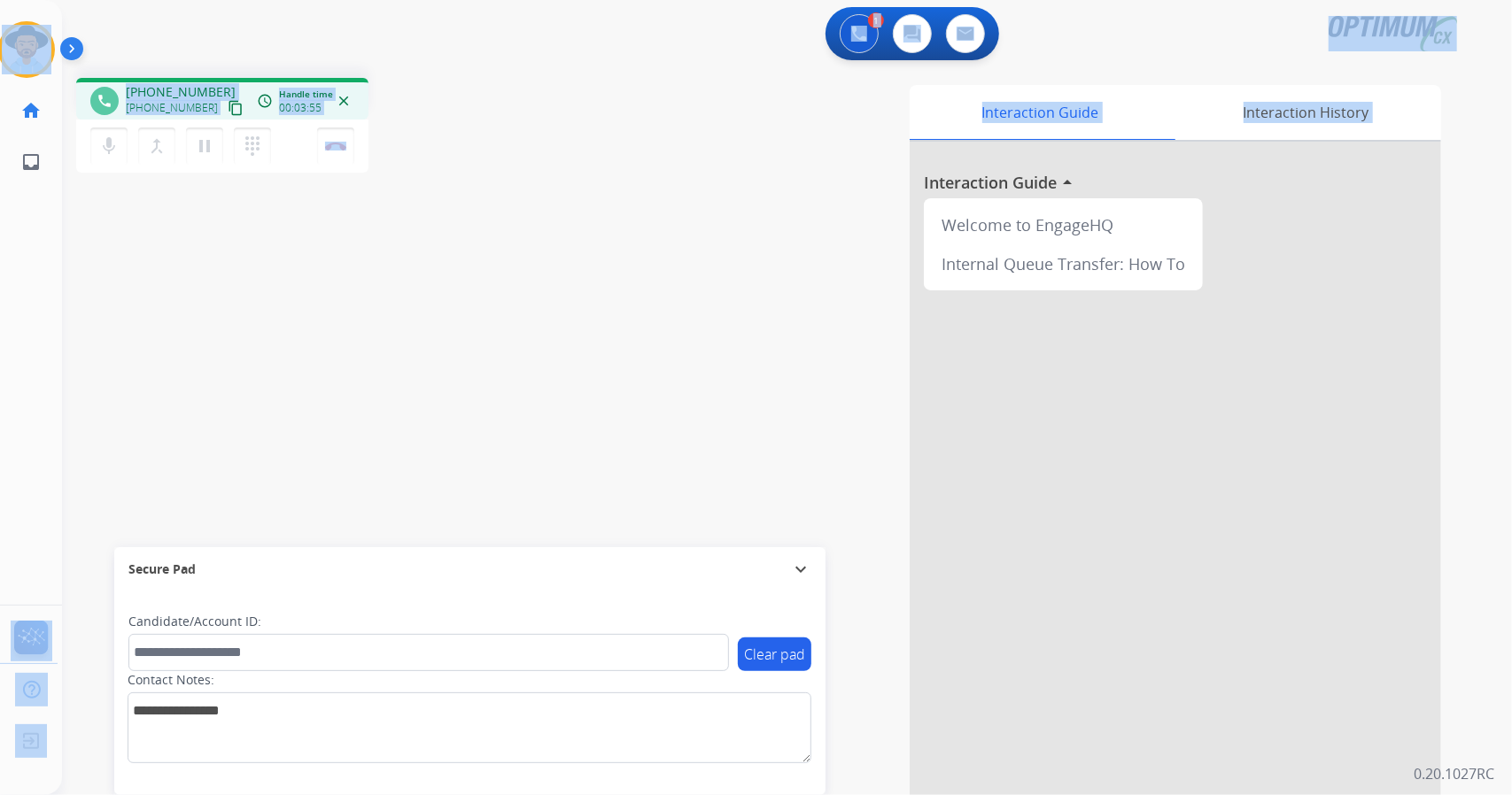
click at [685, 228] on div "Interaction Guide Interaction History Interaction Guide arrow_drop_up Welcome t…" at bounding box center [1002, 443] width 877 height 717
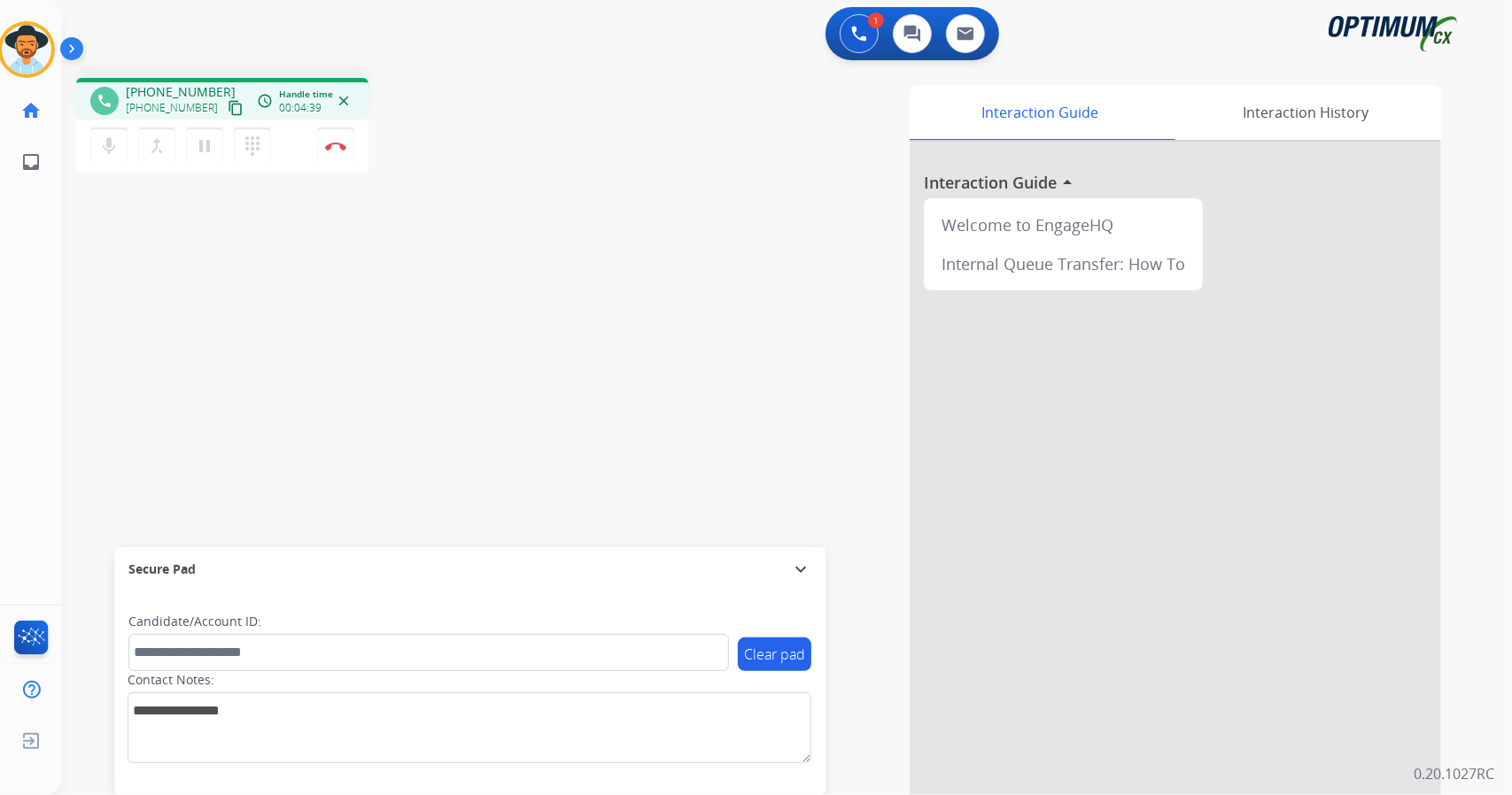
click at [225, 231] on div "phone [PHONE_NUMBER] [PHONE_NUMBER] content_copy access_time Call metrics Queue…" at bounding box center [765, 433] width 1407 height 739
click at [212, 333] on div "phone [PHONE_NUMBER] [PHONE_NUMBER] content_copy access_time Call metrics Queue…" at bounding box center [765, 433] width 1407 height 739
click at [338, 152] on button "Disconnect" at bounding box center [336, 146] width 37 height 37
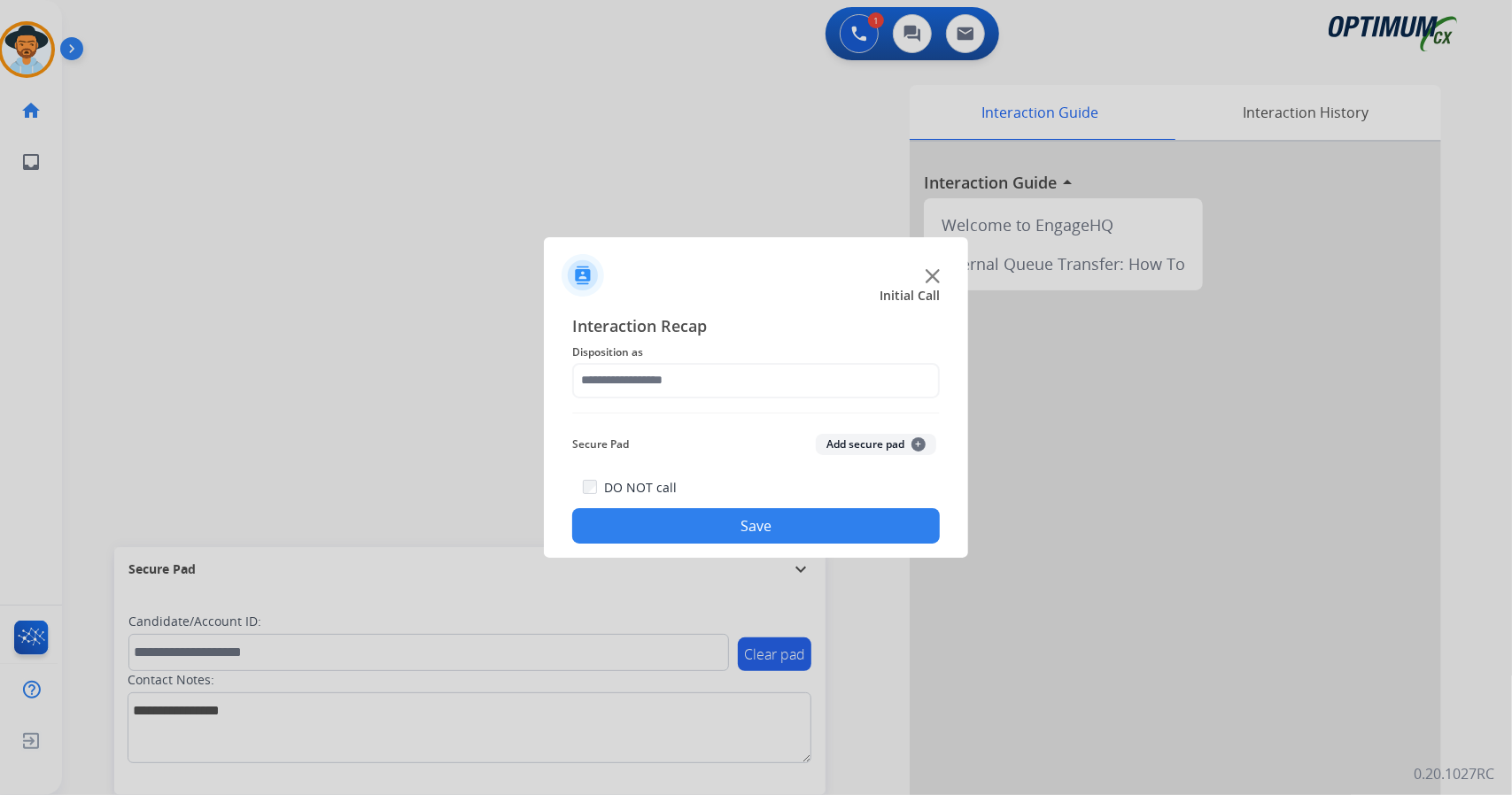
click at [632, 400] on div "Interaction Recap Disposition as Secure Pad Add secure pad + DO NOT call Save" at bounding box center [756, 428] width 368 height 231
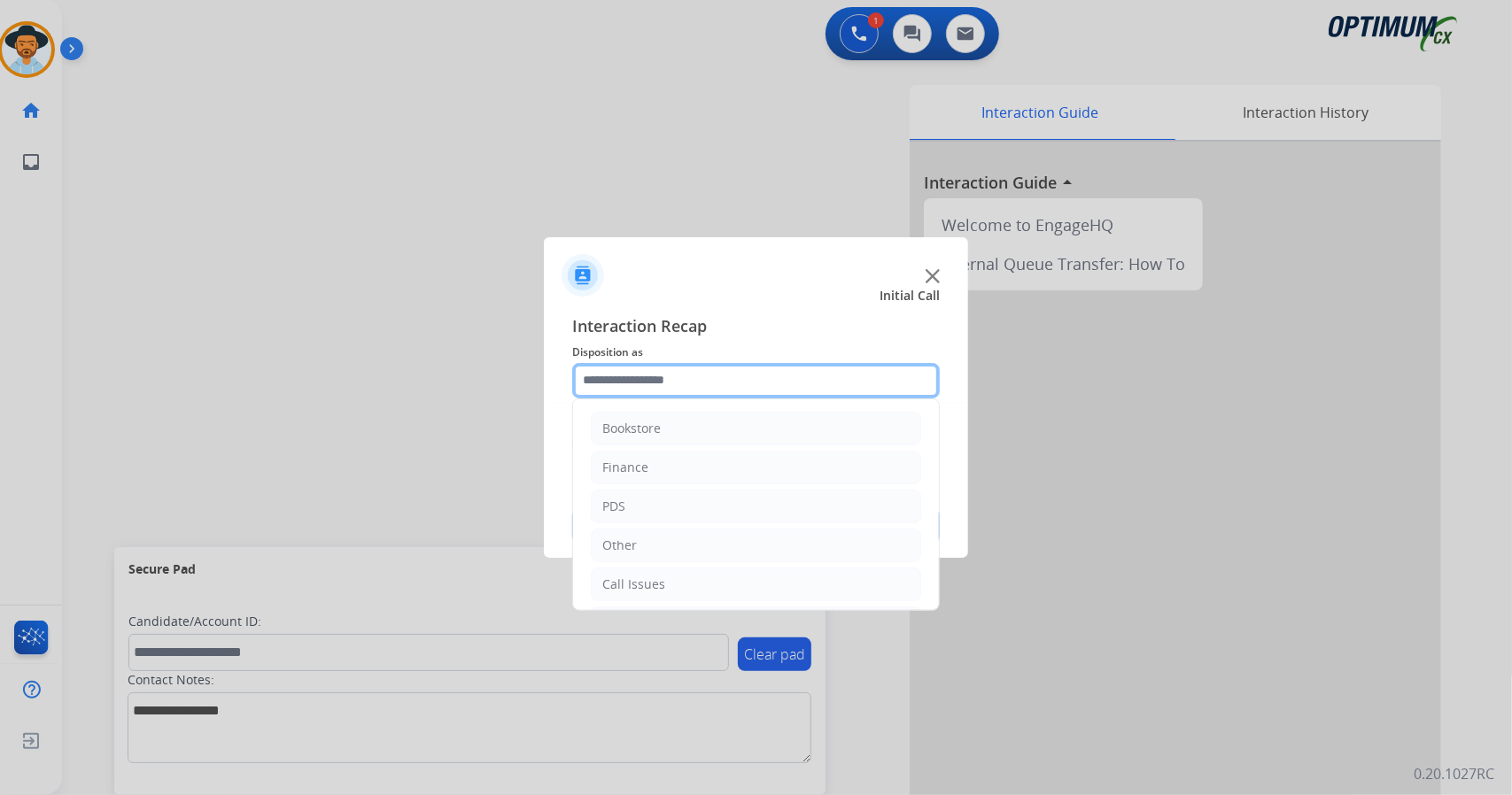
click at [662, 385] on input "text" at bounding box center [756, 381] width 368 height 36
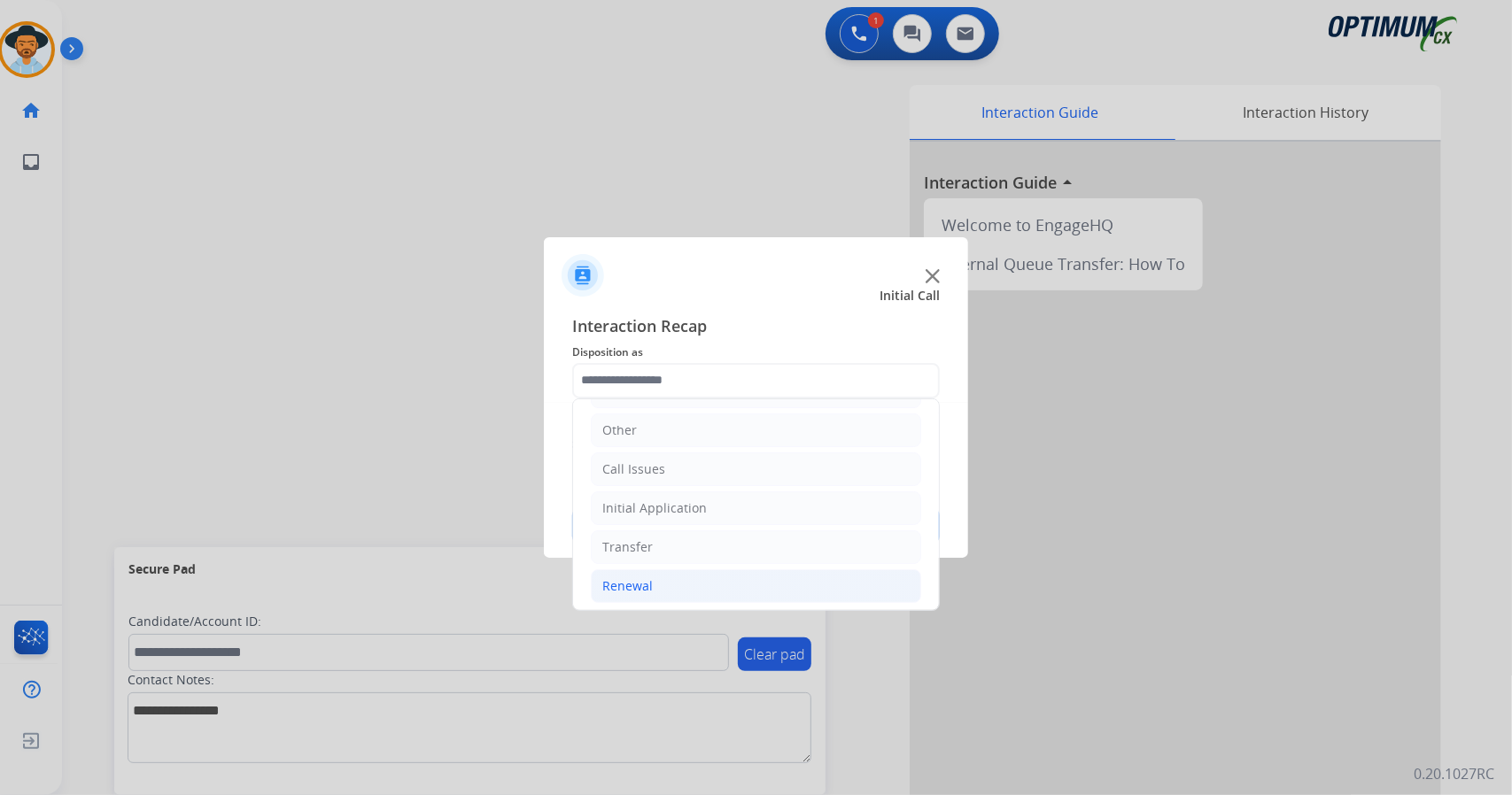
click at [692, 587] on li "Renewal" at bounding box center [755, 586] width 330 height 34
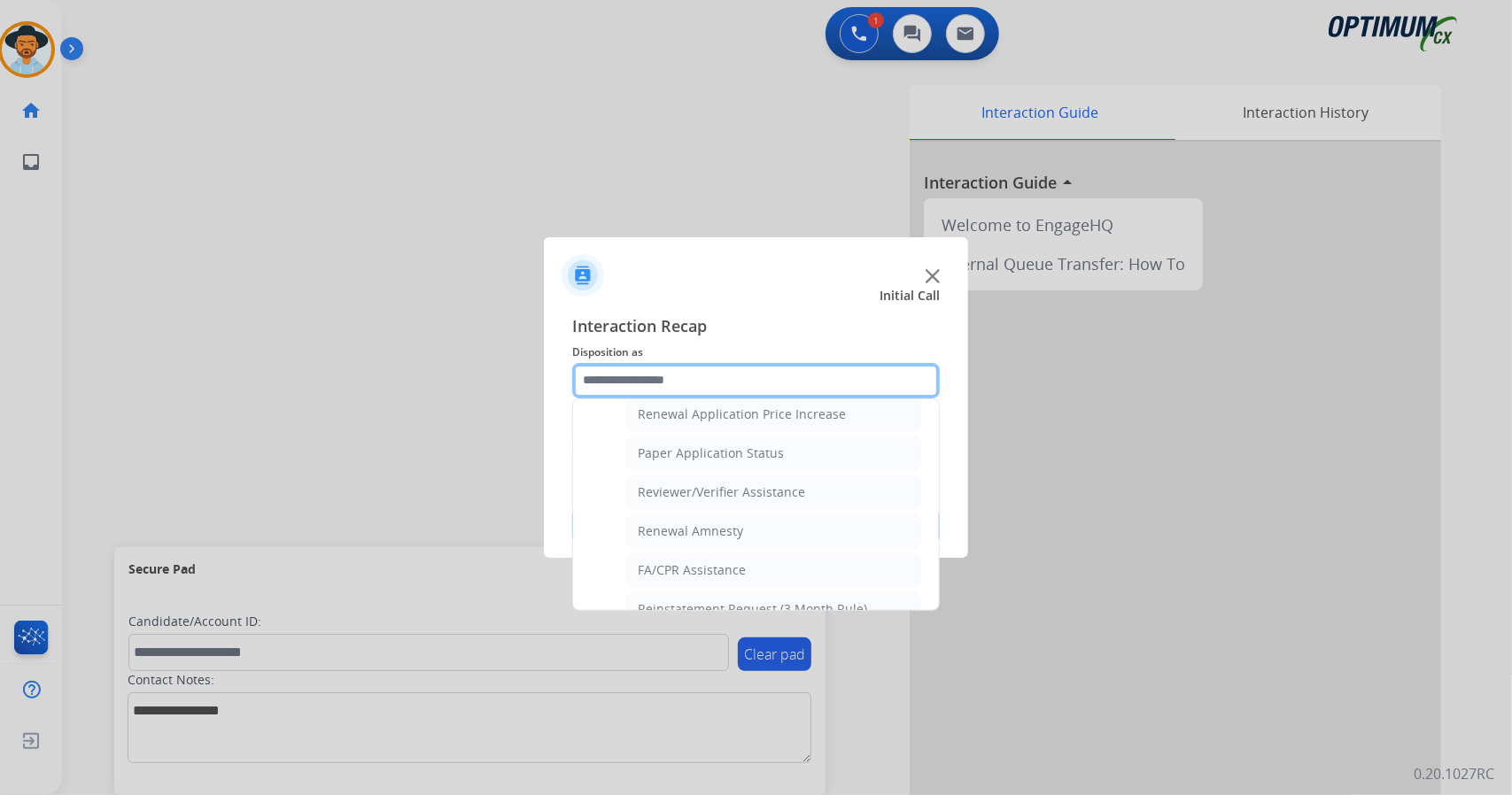
scroll to position [670, 0]
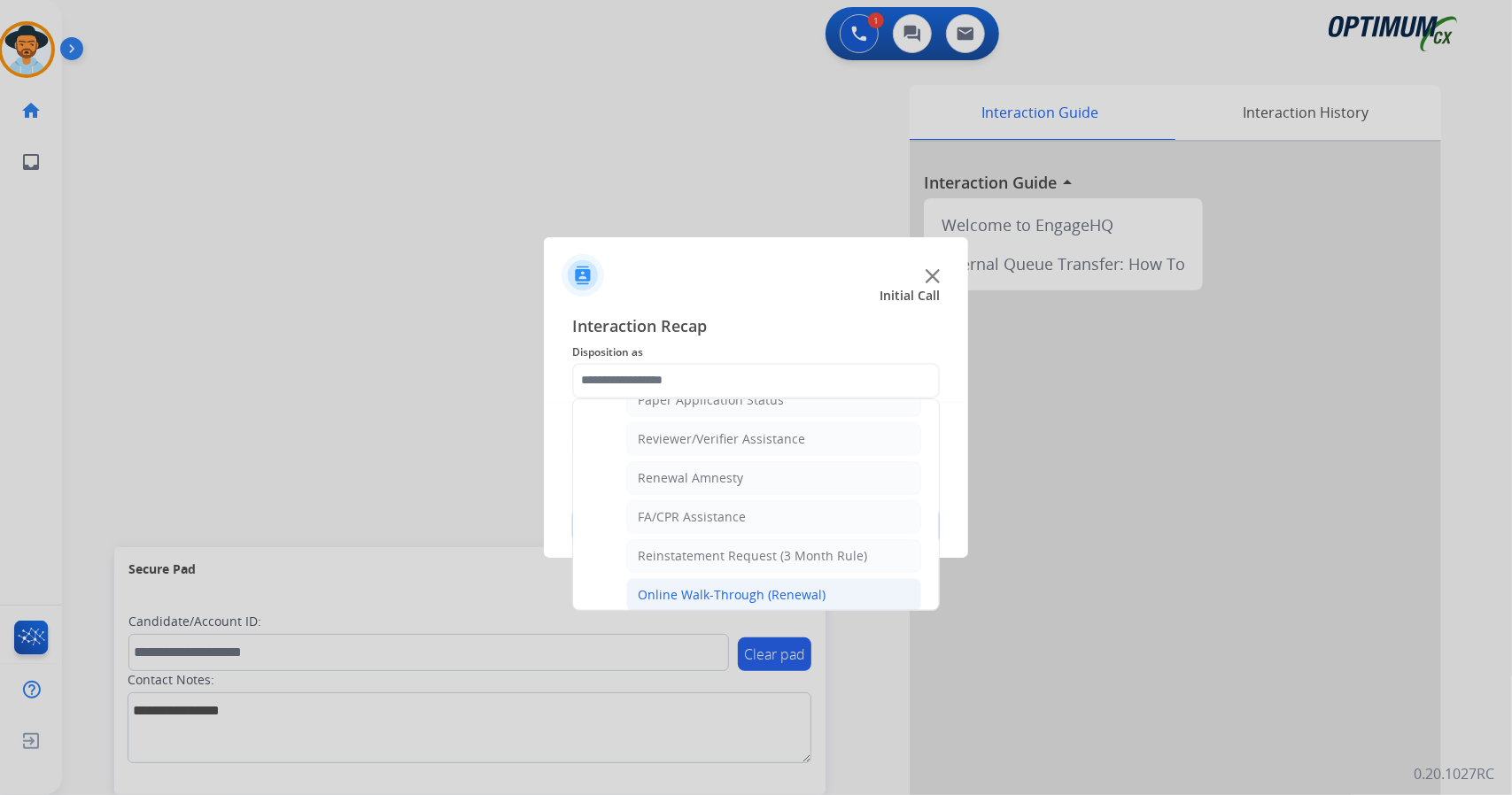
click at [718, 587] on div "Online Walk-Through (Renewal)" at bounding box center [732, 595] width 188 height 18
type input "**********"
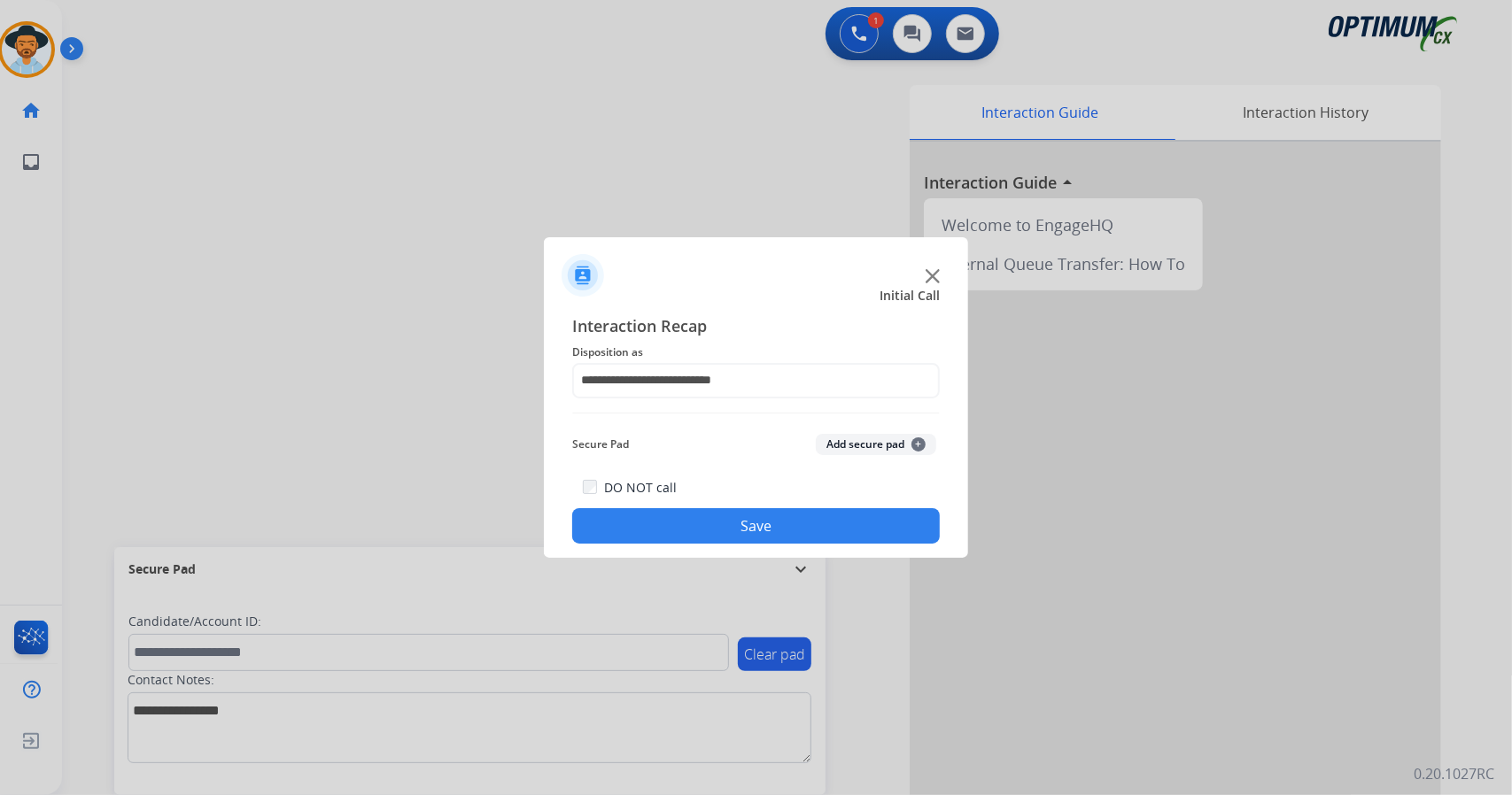
click at [698, 526] on button "Save" at bounding box center [756, 526] width 368 height 36
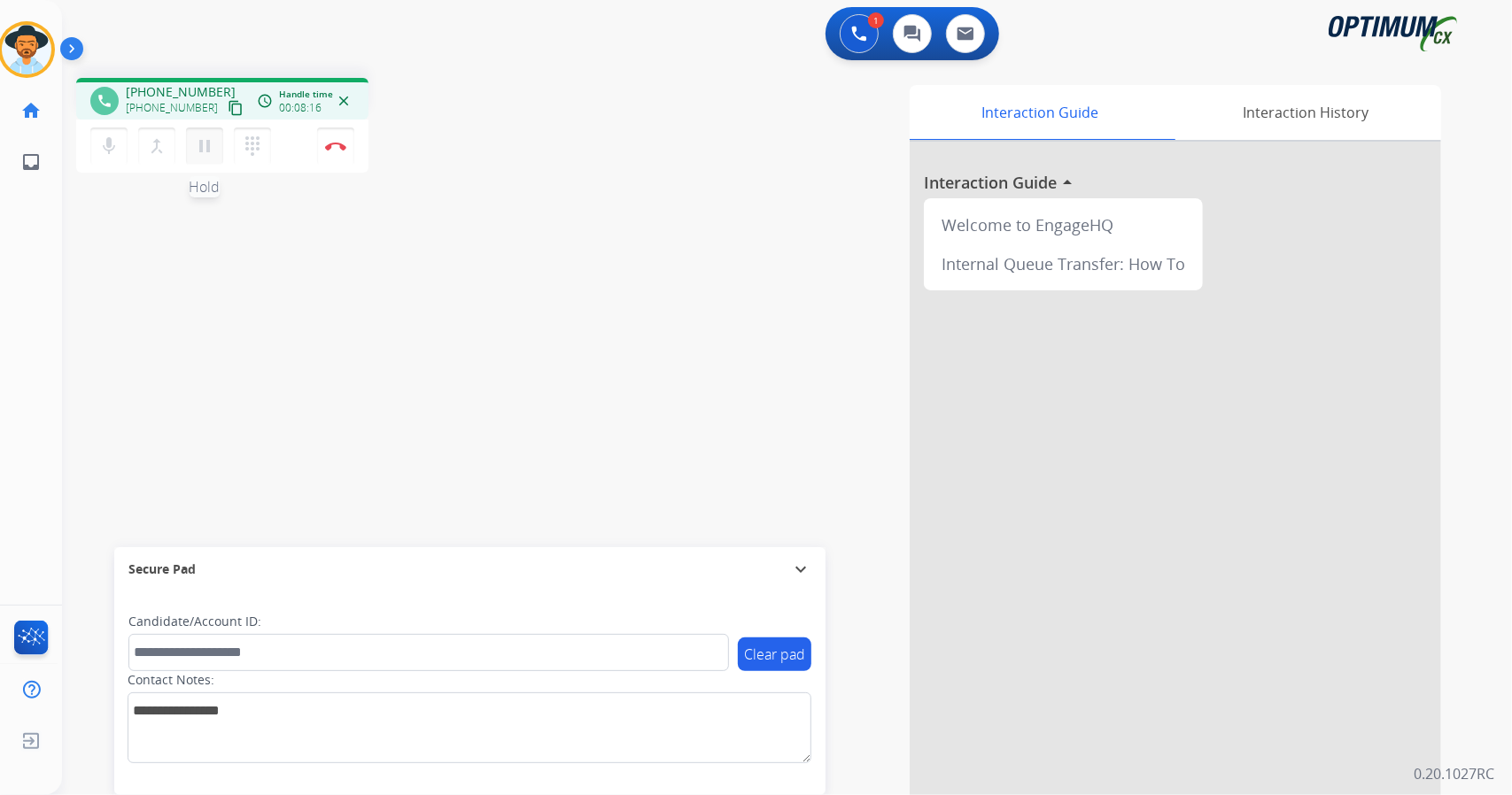
click at [212, 143] on mat-icon "pause" at bounding box center [204, 146] width 22 height 22
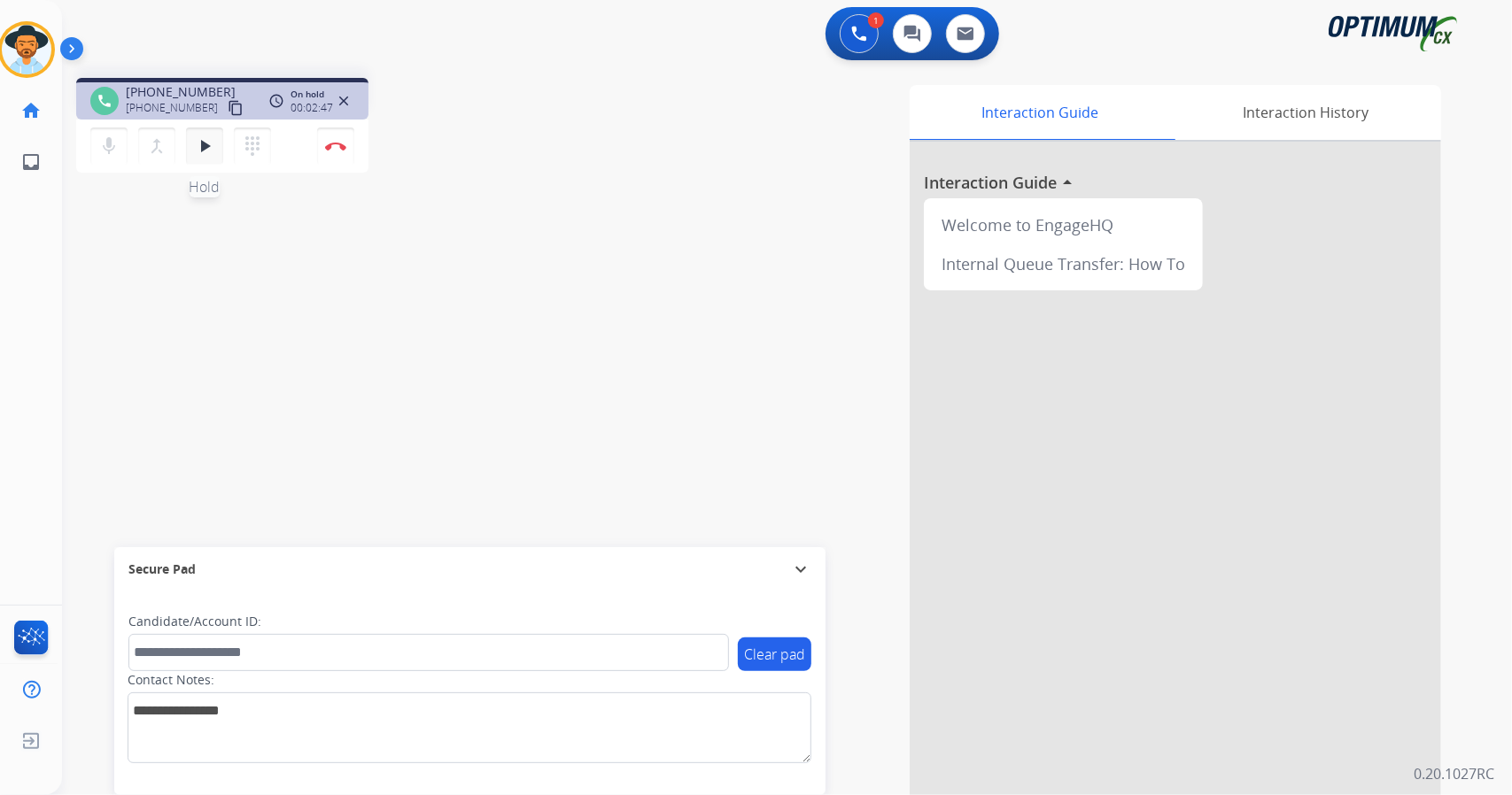
click at [206, 157] on button "play_arrow Hold" at bounding box center [205, 146] width 37 height 37
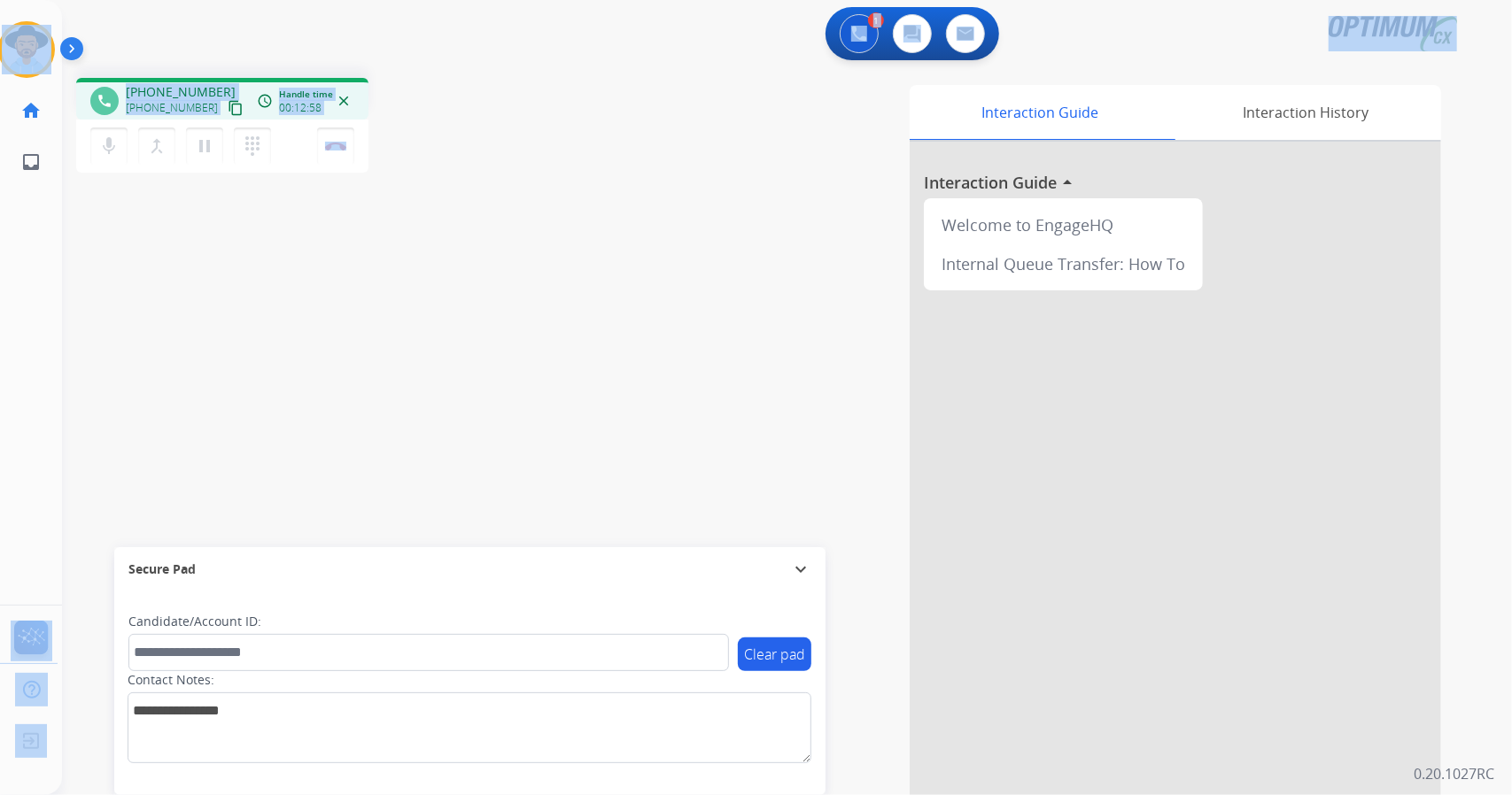
drag, startPoint x: 377, startPoint y: 146, endPoint x: 0, endPoint y: -1, distance: 404.6
click at [0, 0] on html "Outbound call Quit Outbound call Quit Schedule interaction + Add to my list Cus…" at bounding box center [756, 398] width 1512 height 795
click at [152, 38] on div "1 Voice Interactions 0 Chat Interactions 0 Email Interactions" at bounding box center [777, 36] width 1387 height 57
drag, startPoint x: 3, startPoint y: 7, endPoint x: 490, endPoint y: 304, distance: 570.4
click at [490, 304] on div "Outbound call Quit Outbound call Quit Schedule interaction + Add to my list Cus…" at bounding box center [756, 398] width 1512 height 795
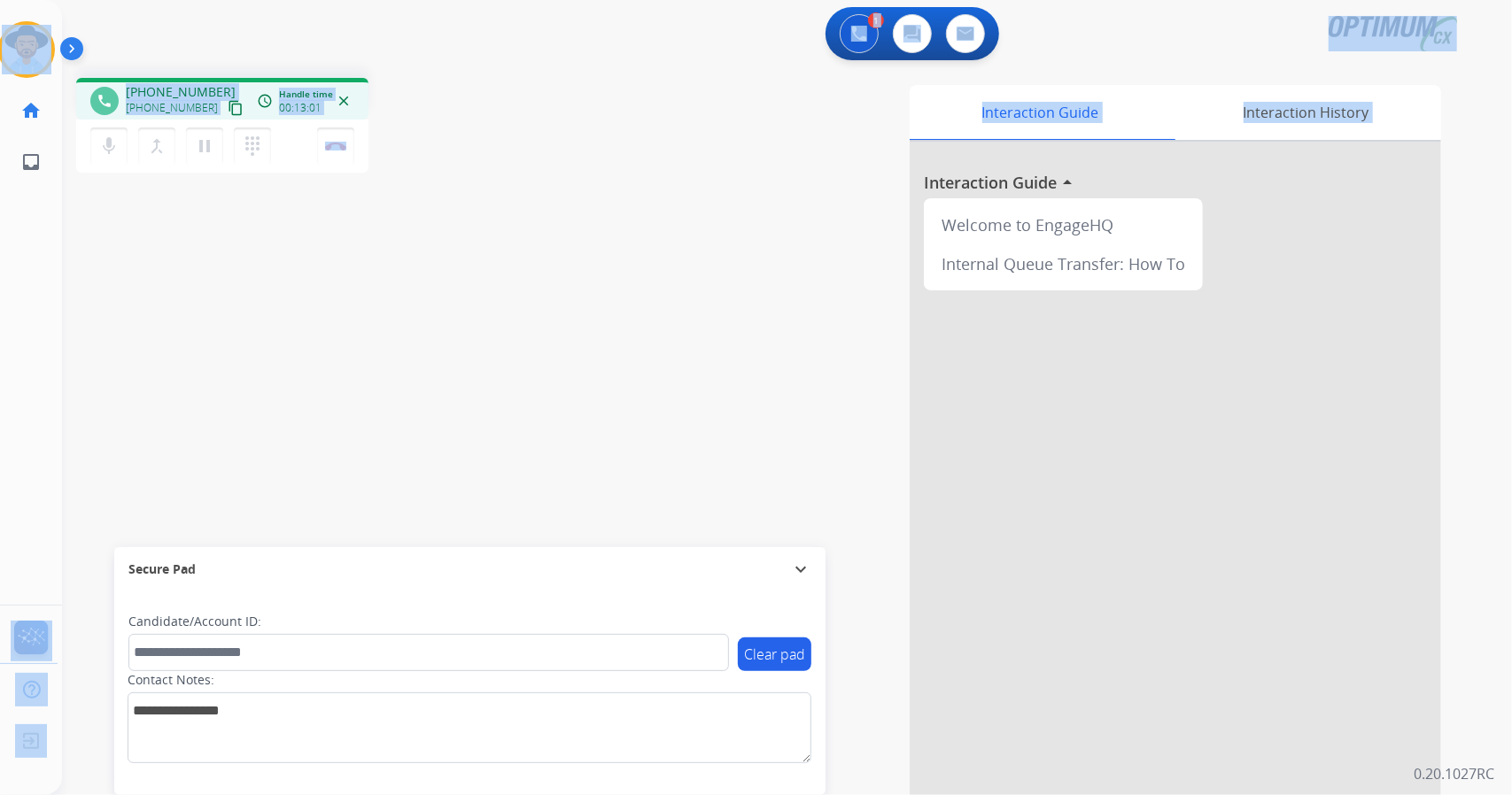
click at [490, 304] on div "phone [PHONE_NUMBER] [PHONE_NUMBER] content_copy access_time Call metrics Queue…" at bounding box center [765, 433] width 1407 height 739
drag, startPoint x: 1476, startPoint y: 8, endPoint x: 506, endPoint y: 305, distance: 1014.5
click at [506, 305] on div "1 Voice Interactions 0 Chat Interactions 0 Email Interactions phone [PHONE_NUMB…" at bounding box center [787, 398] width 1450 height 795
click at [514, 129] on div "phone [PHONE_NUMBER] [PHONE_NUMBER] content_copy access_time Call metrics Queue…" at bounding box center [316, 127] width 481 height 100
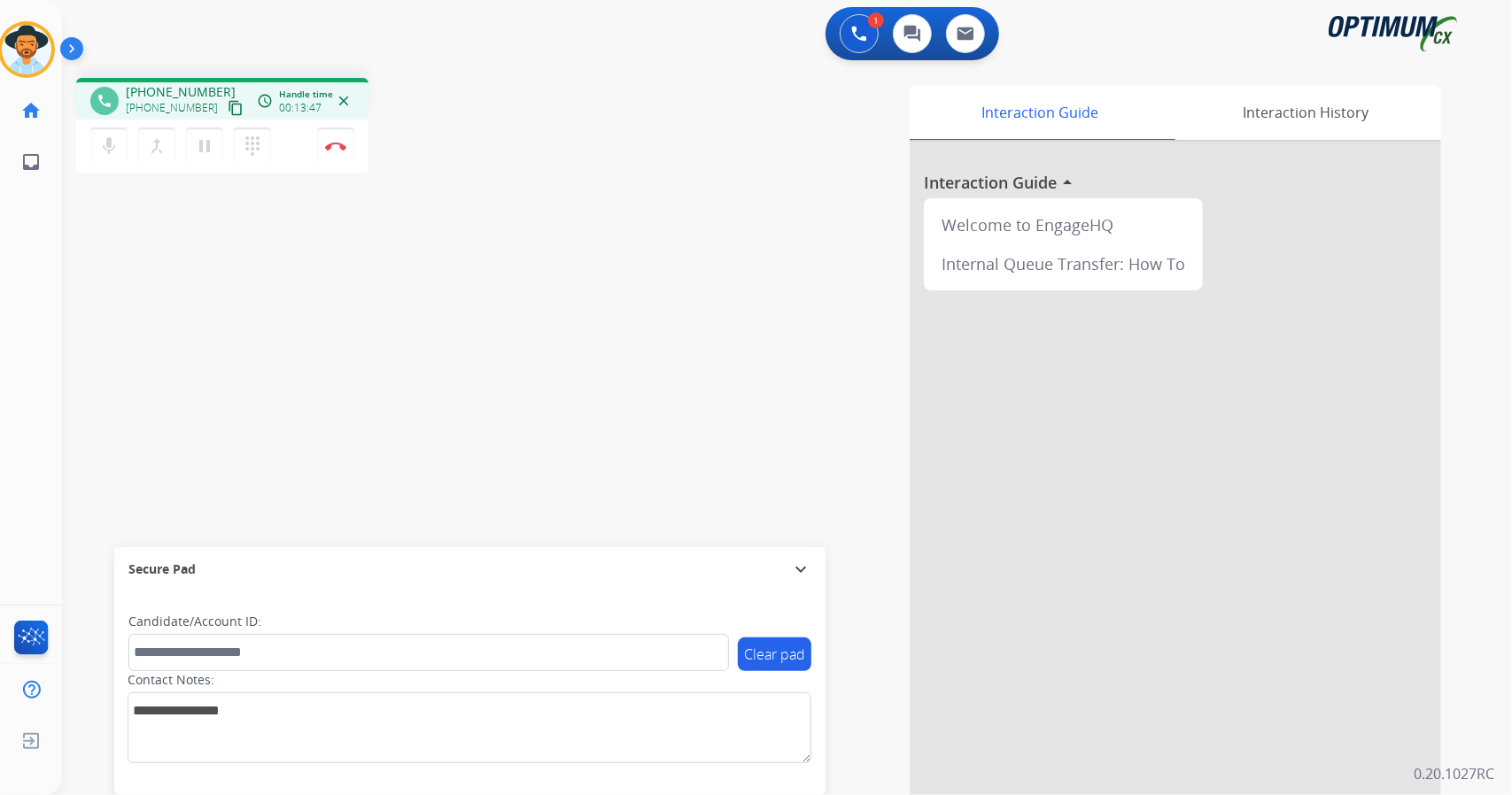
click at [859, 723] on div "Interaction Guide Interaction History Interaction Guide arrow_drop_up Welcome t…" at bounding box center [1002, 443] width 877 height 717
click at [208, 155] on mat-icon "pause" at bounding box center [204, 146] width 22 height 22
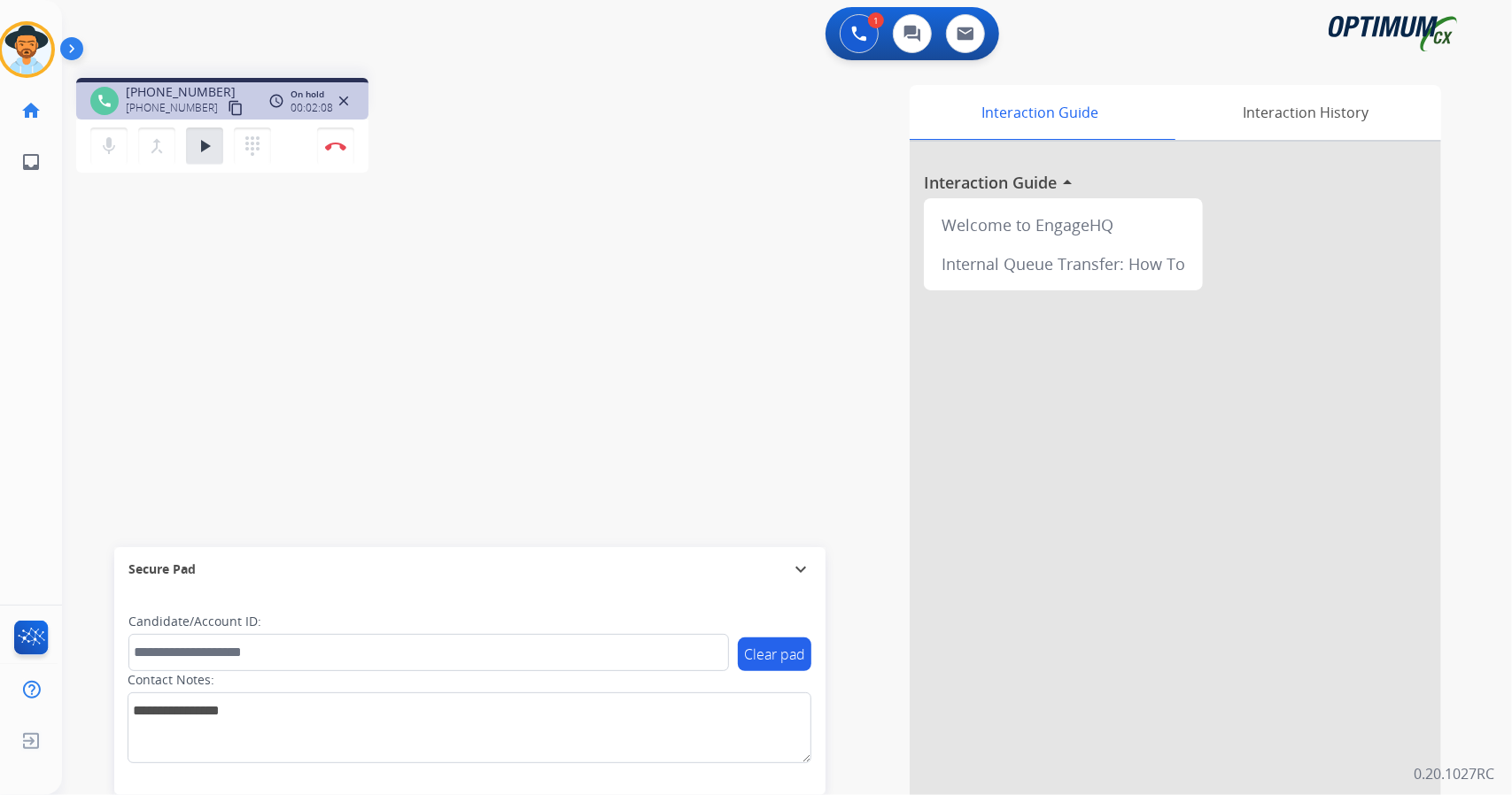
click at [0, 407] on div "[PERSON_NAME] Edit Avatar Agent: [PERSON_NAME] Profile: OCX Training home Home …" at bounding box center [31, 398] width 62 height 795
click at [108, 145] on mat-icon "mic" at bounding box center [109, 146] width 22 height 22
click at [149, 313] on div "phone [PHONE_NUMBER] [PHONE_NUMBER] content_copy access_time Call metrics Queue…" at bounding box center [765, 433] width 1407 height 739
click at [115, 368] on div "phone [PHONE_NUMBER] [PHONE_NUMBER] content_copy access_time Call metrics Queue…" at bounding box center [765, 433] width 1407 height 739
click at [105, 148] on mat-icon "mic_off" at bounding box center [109, 146] width 22 height 22
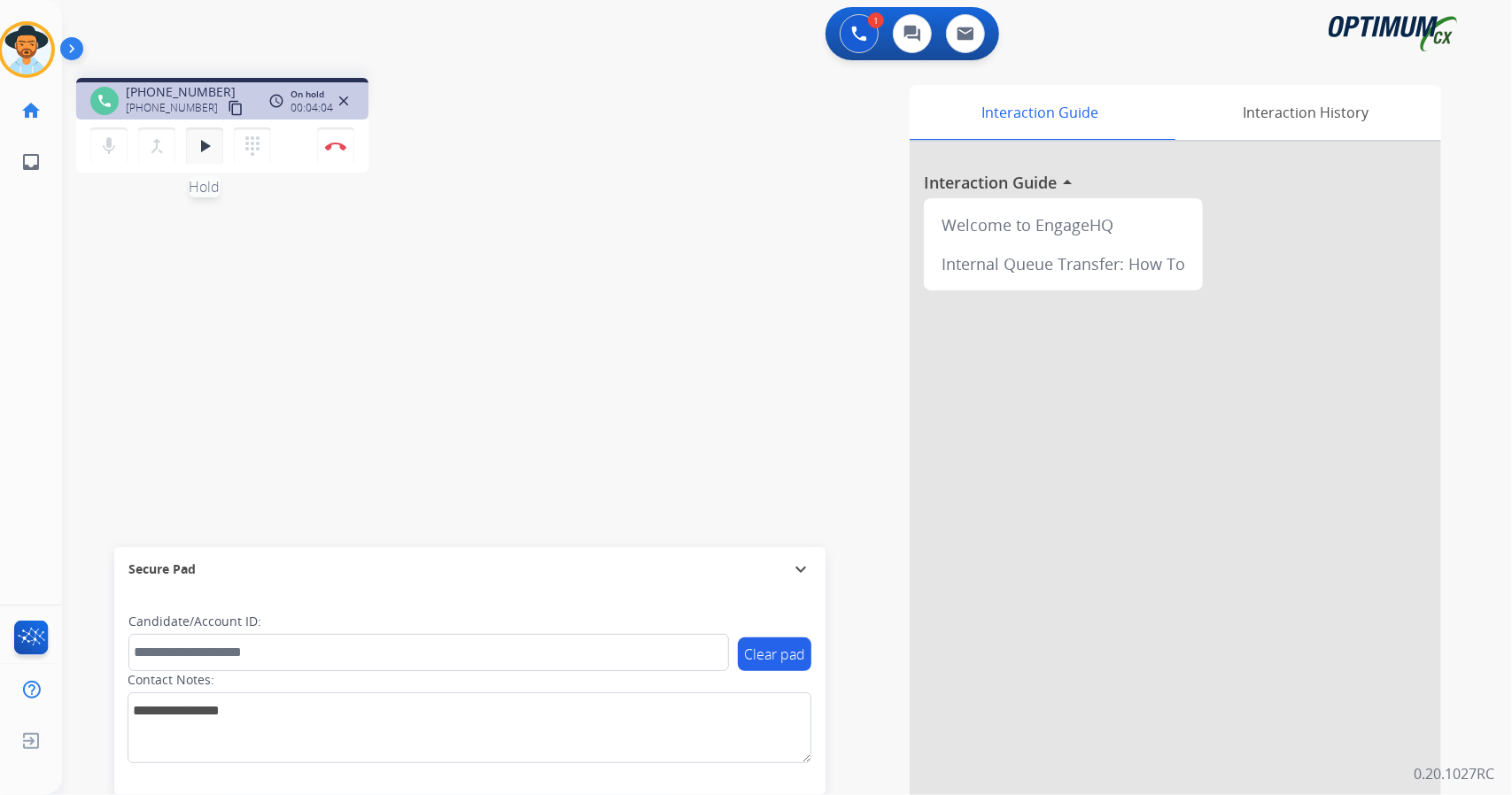
click at [219, 152] on button "play_arrow Hold" at bounding box center [205, 146] width 37 height 37
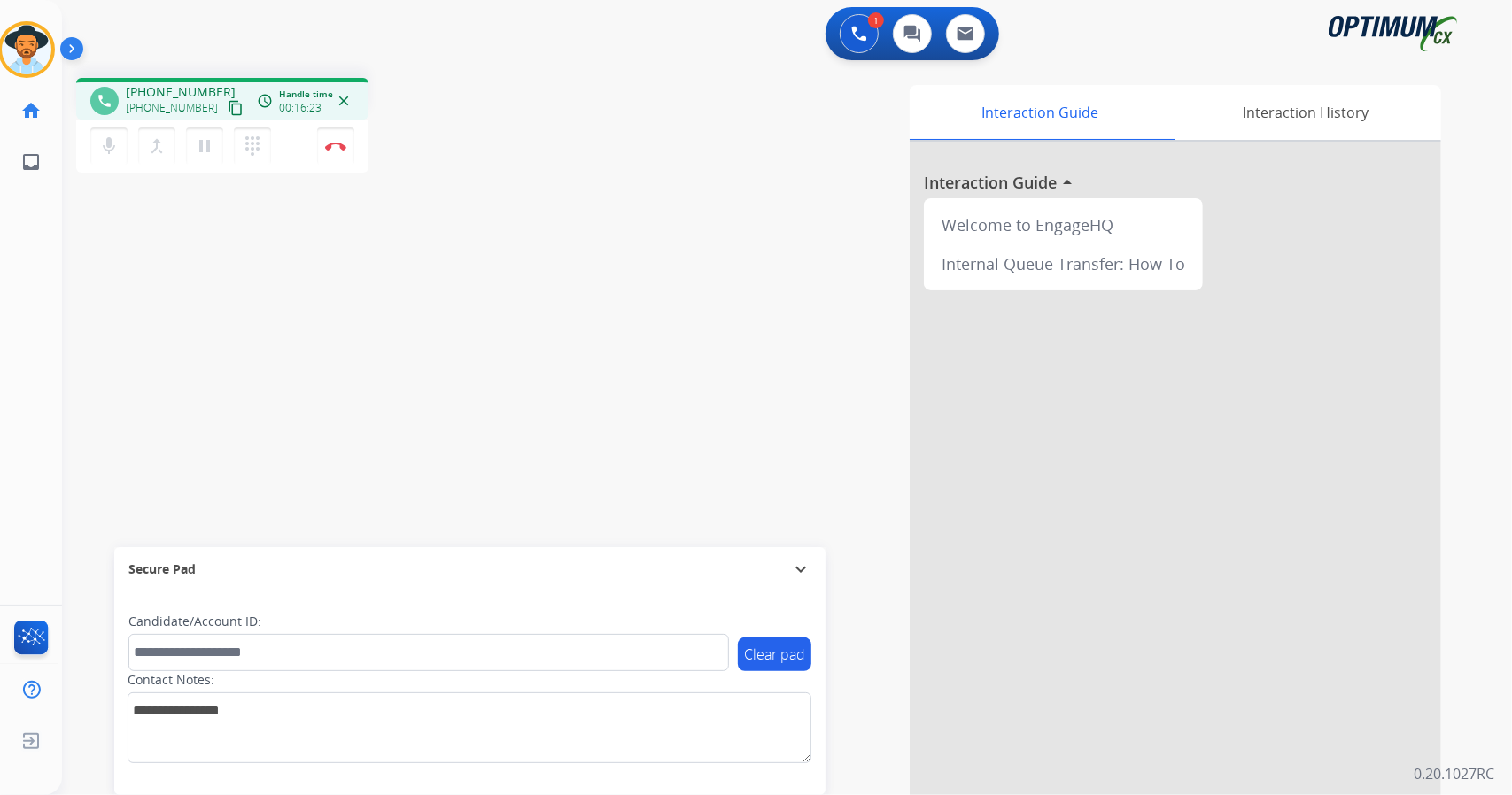
click at [537, 192] on div "phone [PHONE_NUMBER] [PHONE_NUMBER] content_copy access_time Call metrics Queue…" at bounding box center [765, 433] width 1407 height 739
click at [491, 197] on div "phone [PHONE_NUMBER] [PHONE_NUMBER] content_copy access_time Call metrics Queue…" at bounding box center [765, 433] width 1407 height 739
click at [468, 176] on div "phone [PHONE_NUMBER] [PHONE_NUMBER] content_copy access_time Call metrics Queue…" at bounding box center [316, 127] width 481 height 100
click at [200, 149] on mat-icon "pause" at bounding box center [204, 146] width 22 height 22
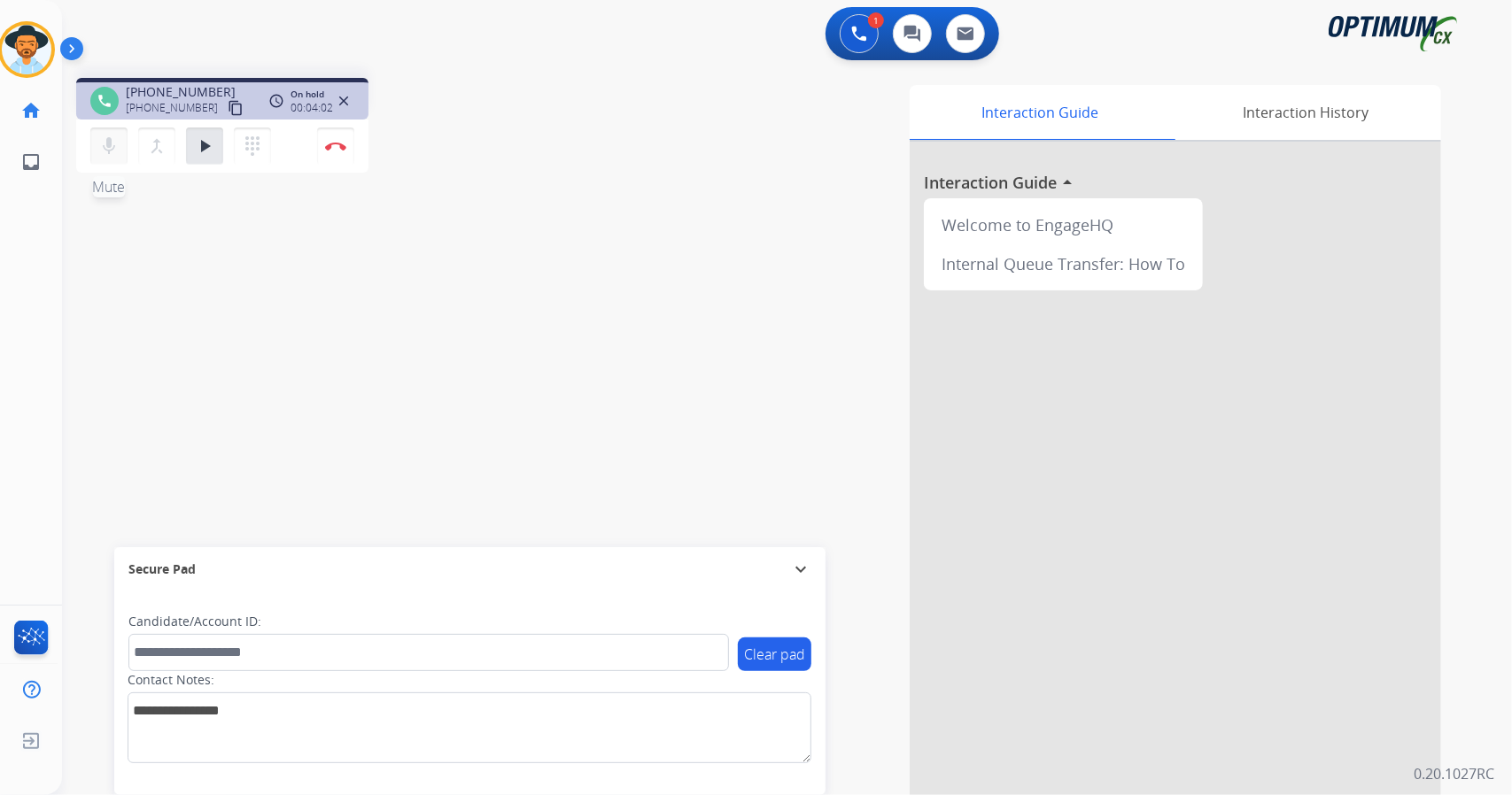
click at [95, 150] on button "mic Mute" at bounding box center [109, 146] width 37 height 37
click at [110, 325] on div "phone [PHONE_NUMBER] [PHONE_NUMBER] content_copy access_time Call metrics Queue…" at bounding box center [765, 433] width 1407 height 739
click at [123, 137] on button "mic_off Mute" at bounding box center [109, 146] width 37 height 37
click at [205, 153] on mat-icon "play_arrow" at bounding box center [204, 146] width 22 height 22
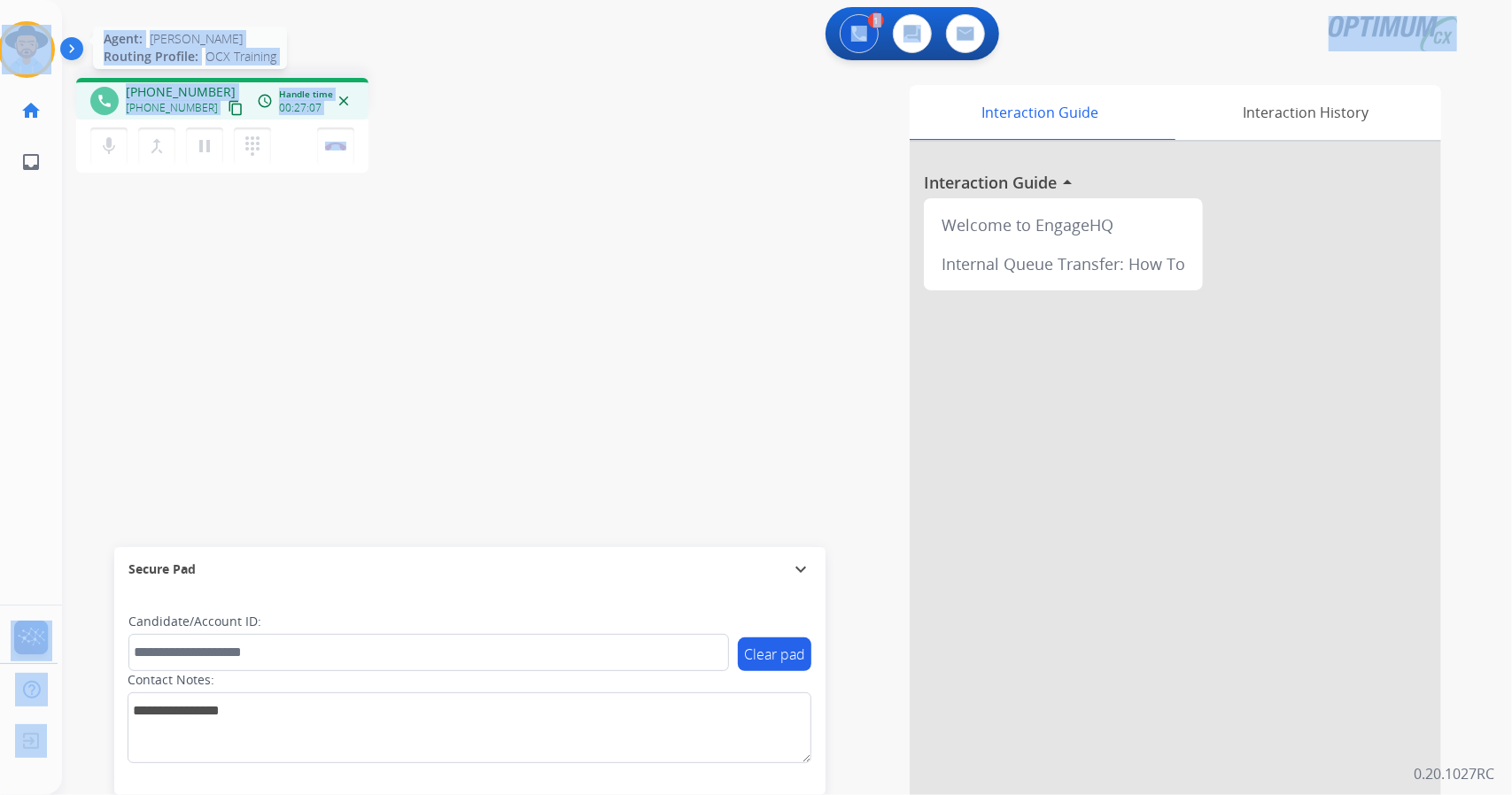
drag, startPoint x: 406, startPoint y: 163, endPoint x: 0, endPoint y: 33, distance: 426.3
click at [0, 33] on div "Outbound call Quit Outbound call Quit Schedule interaction + Add to my list Cus…" at bounding box center [756, 398] width 1512 height 795
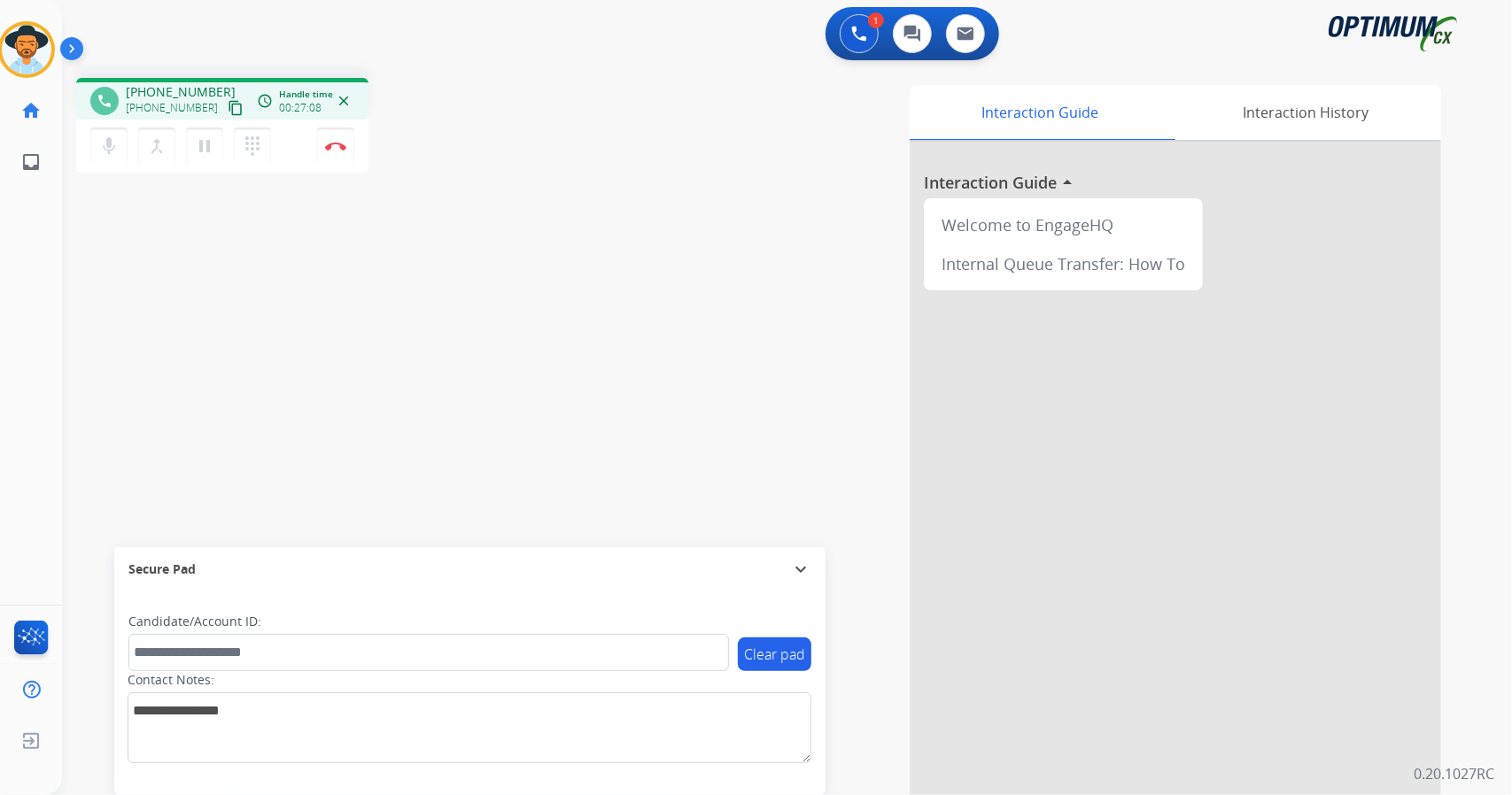
click at [580, 131] on div "Interaction Guide Interaction History Interaction Guide arrow_drop_up Welcome t…" at bounding box center [1002, 443] width 877 height 717
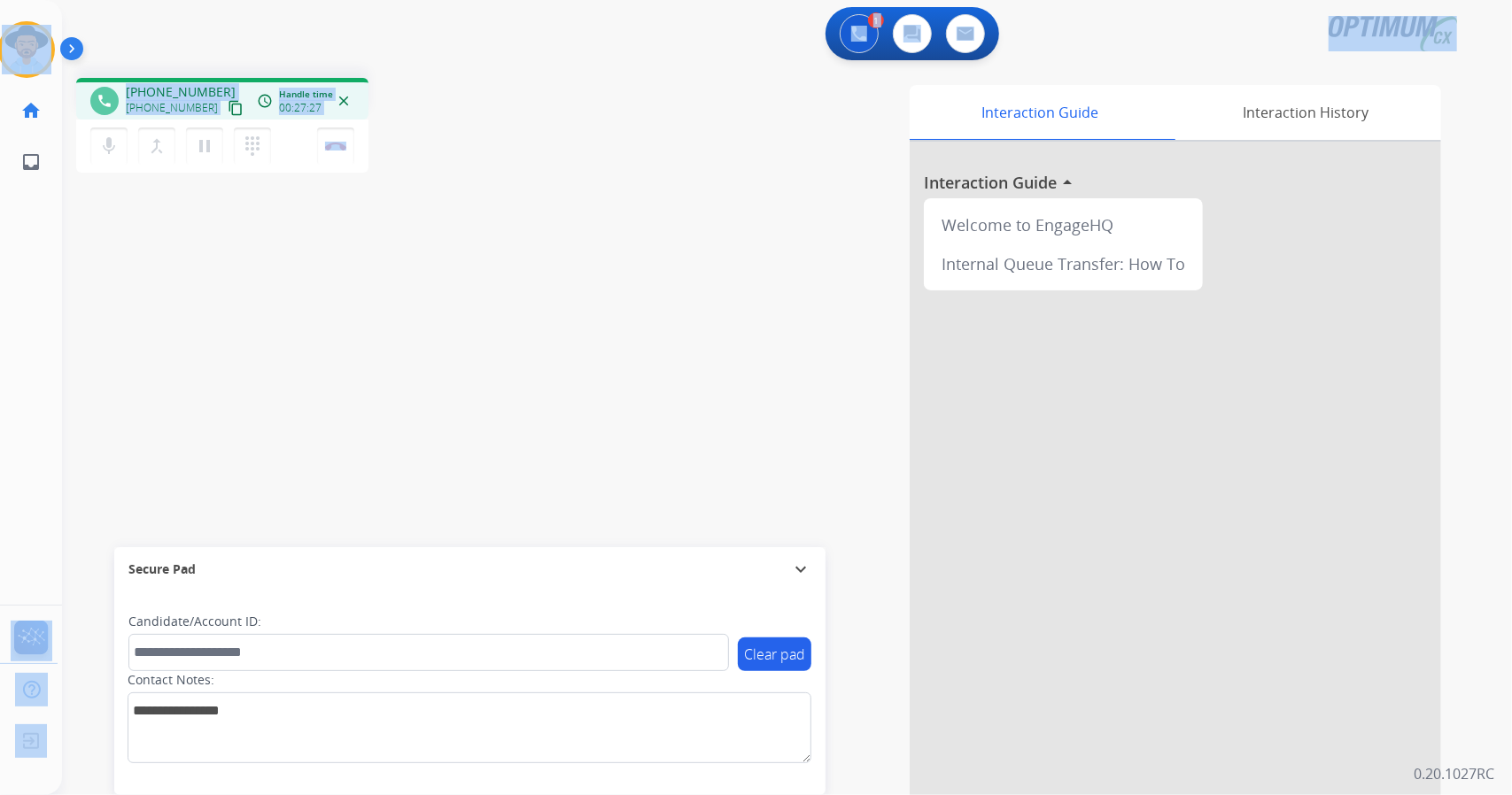
drag, startPoint x: 405, startPoint y: 144, endPoint x: 0, endPoint y: -24, distance: 438.5
click at [0, 0] on html "Outbound call Quit Outbound call Quit Schedule interaction + Add to my list Cus…" at bounding box center [756, 398] width 1512 height 795
click at [257, 25] on div "1 Voice Interactions 0 Chat Interactions 0 Email Interactions" at bounding box center [777, 36] width 1387 height 57
drag, startPoint x: 2, startPoint y: 7, endPoint x: 473, endPoint y: 231, distance: 521.6
click at [473, 231] on div "Outbound call Quit Outbound call Quit Schedule interaction + Add to my list Cus…" at bounding box center [756, 398] width 1512 height 795
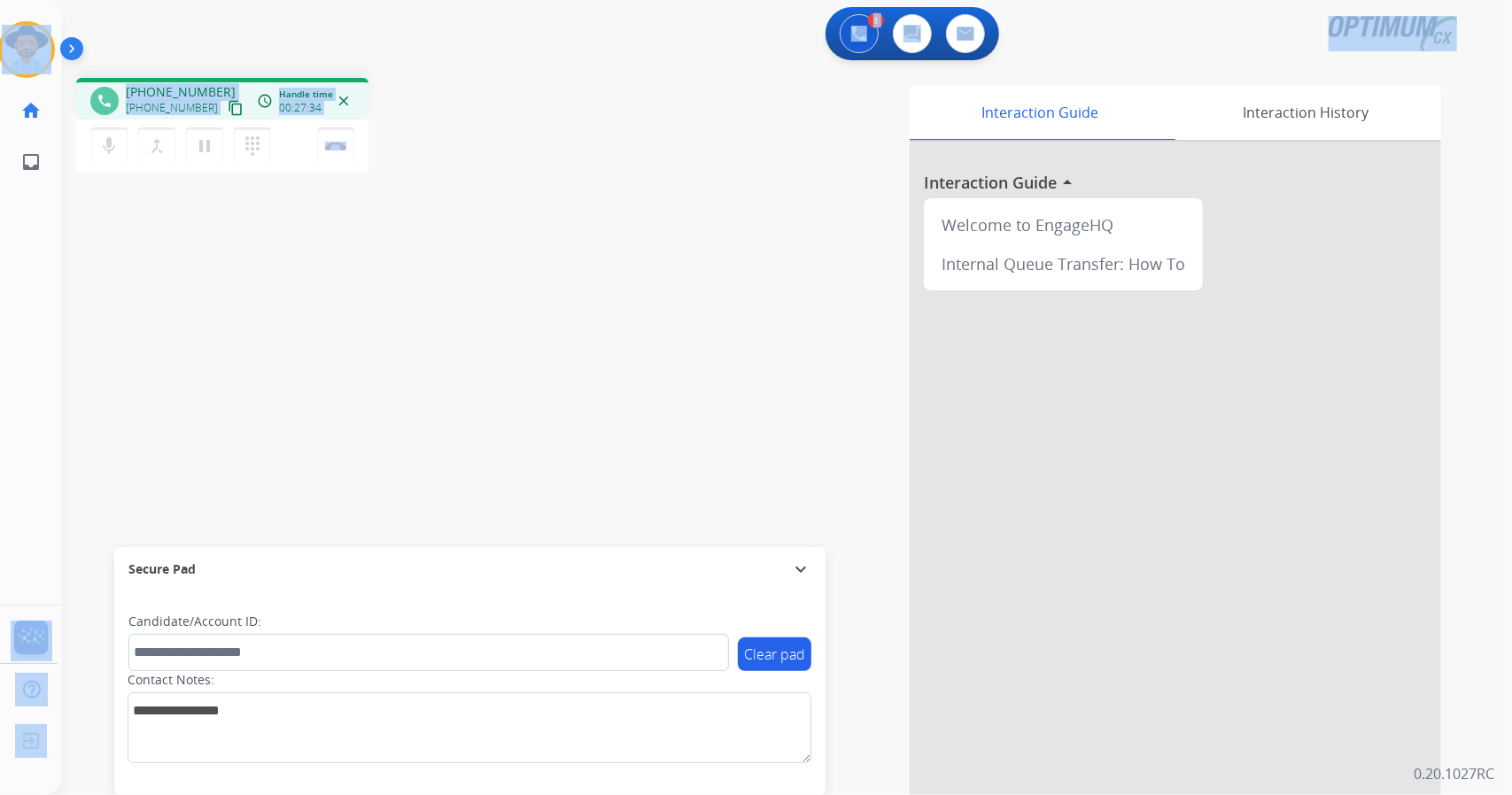
click at [473, 231] on div "phone [PHONE_NUMBER] [PHONE_NUMBER] content_copy access_time Call metrics Queue…" at bounding box center [765, 433] width 1407 height 739
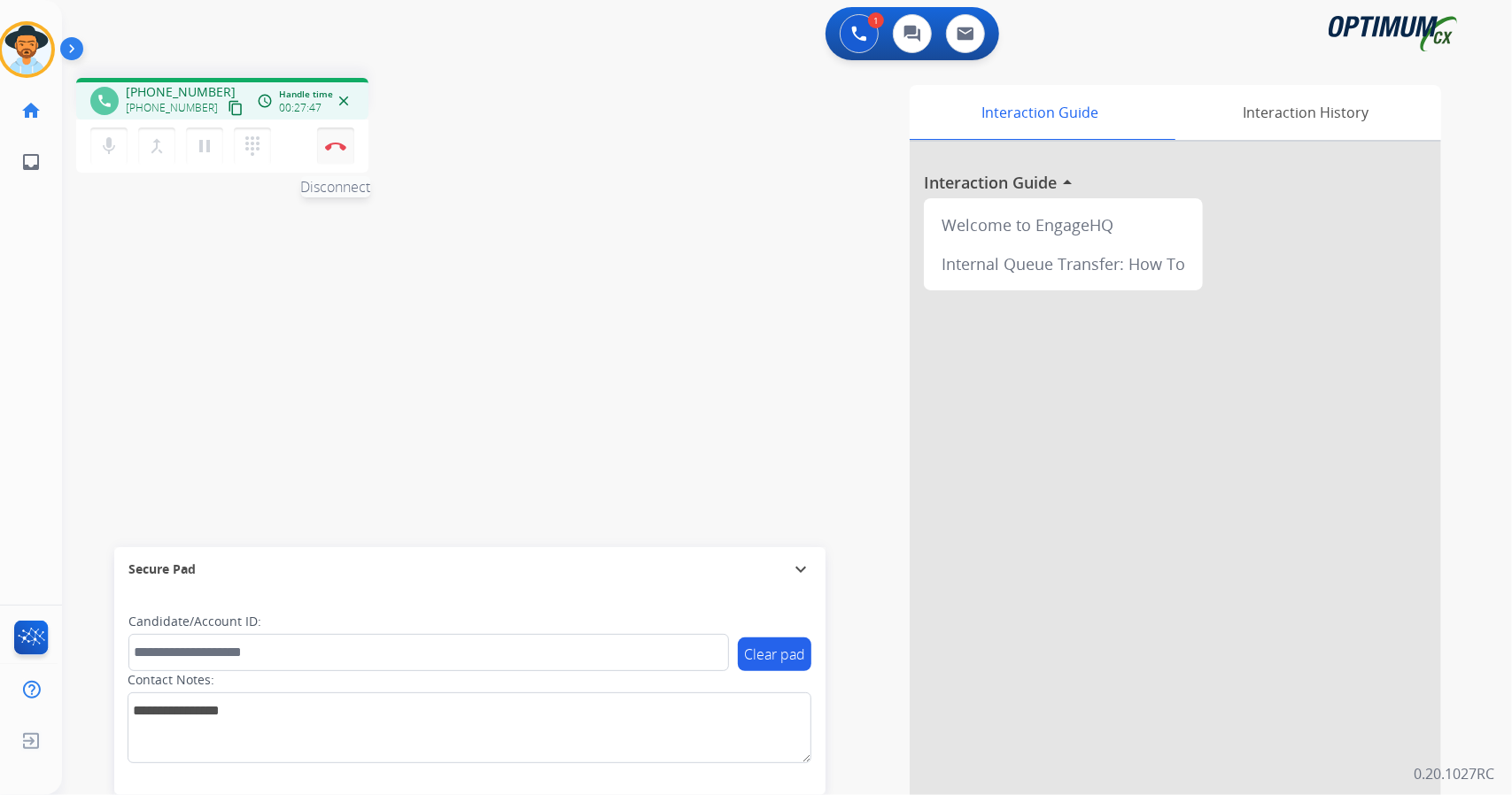
click at [347, 144] on button "Disconnect" at bounding box center [336, 146] width 37 height 37
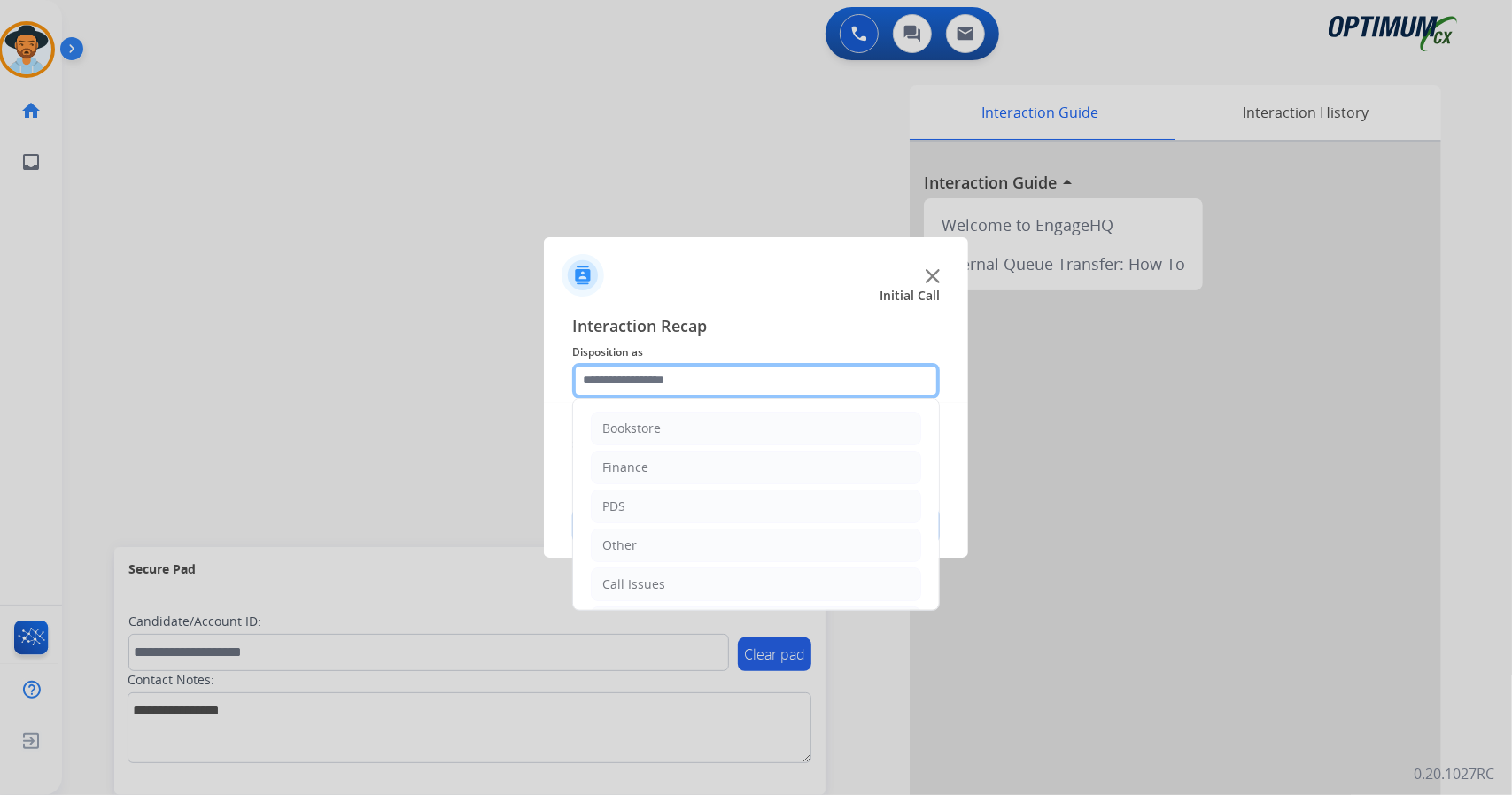
click at [770, 373] on input "text" at bounding box center [756, 381] width 368 height 36
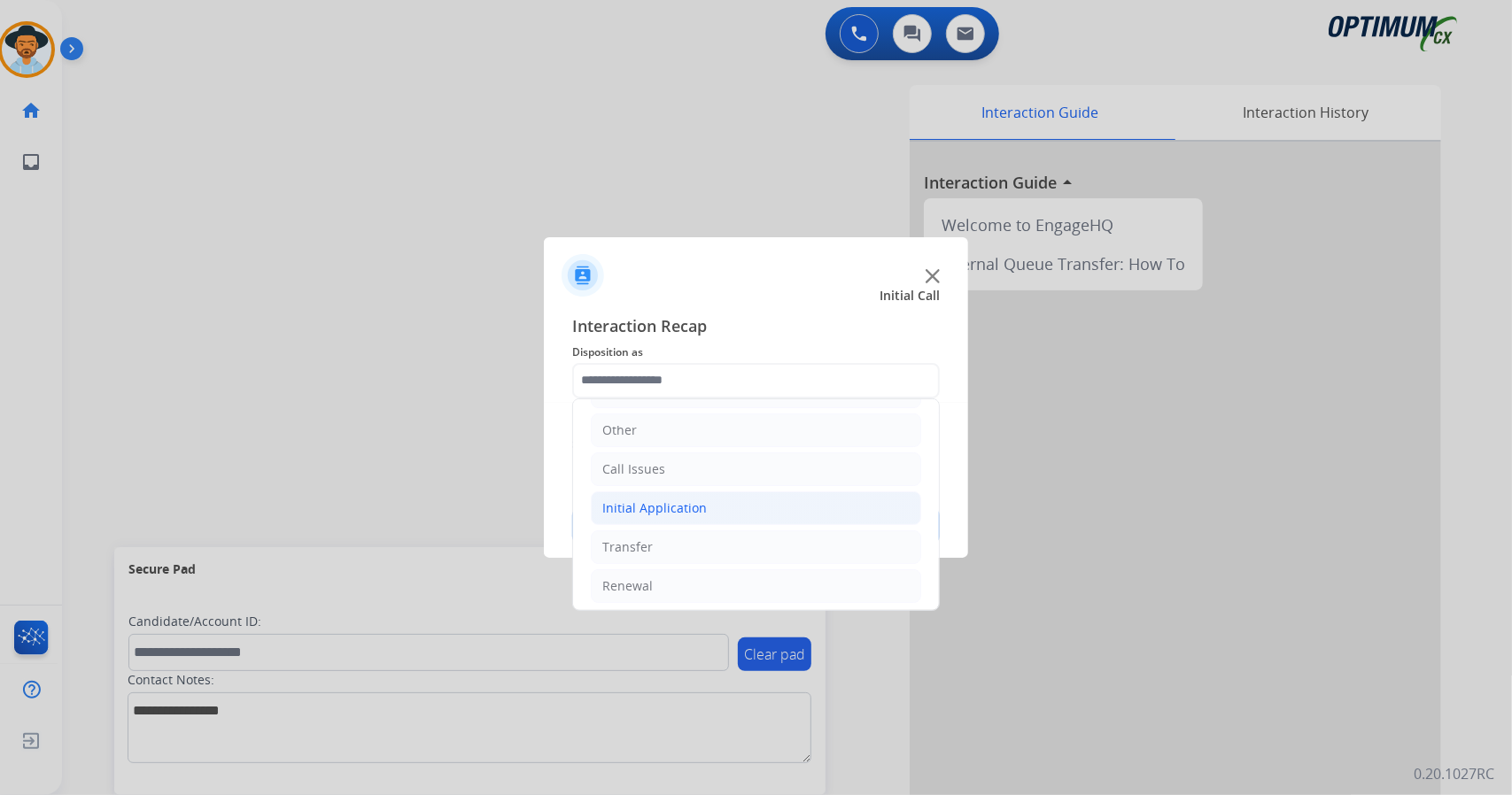
click at [659, 507] on div "Initial Application" at bounding box center [655, 508] width 105 height 18
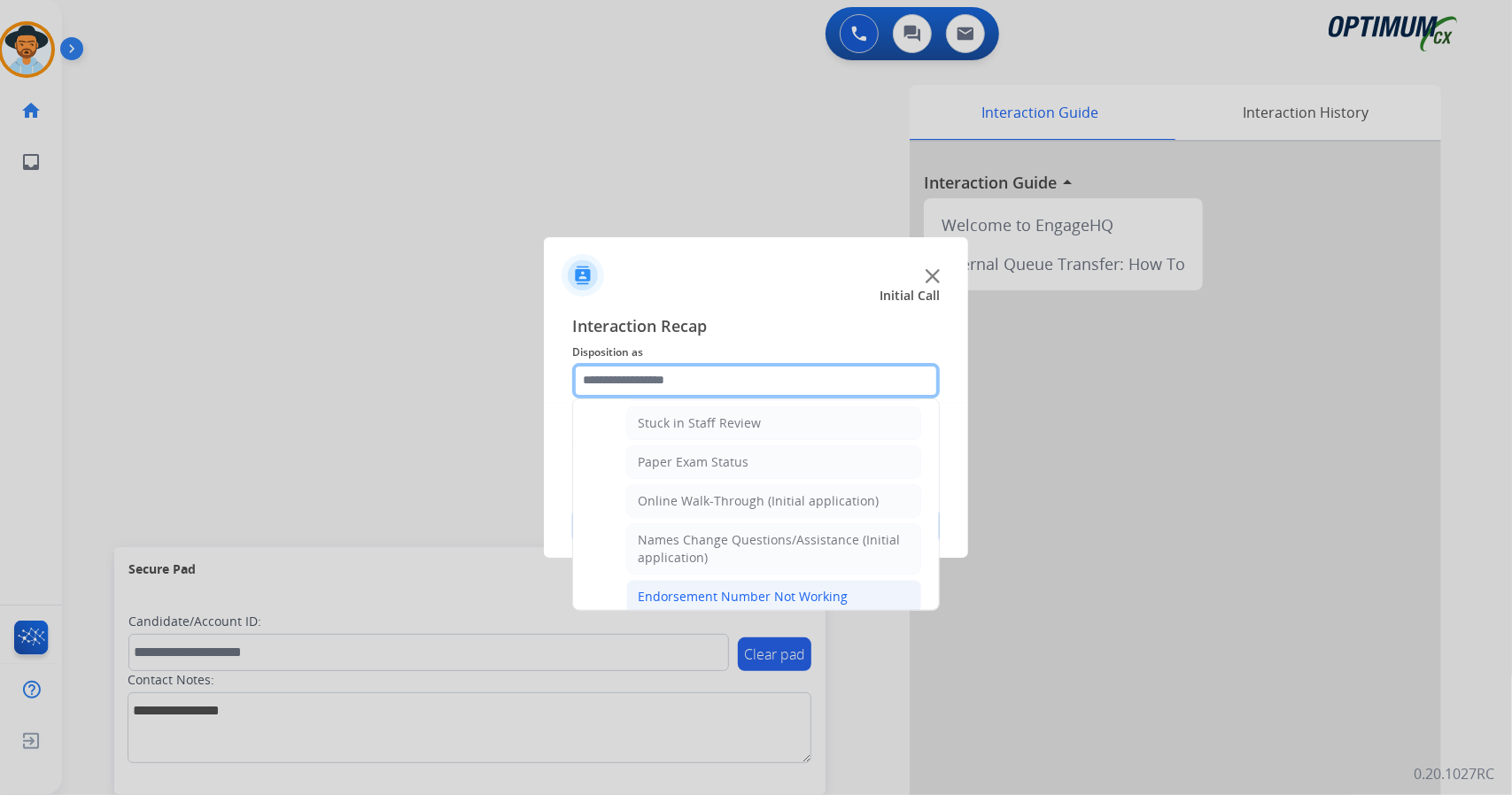
scroll to position [310, 0]
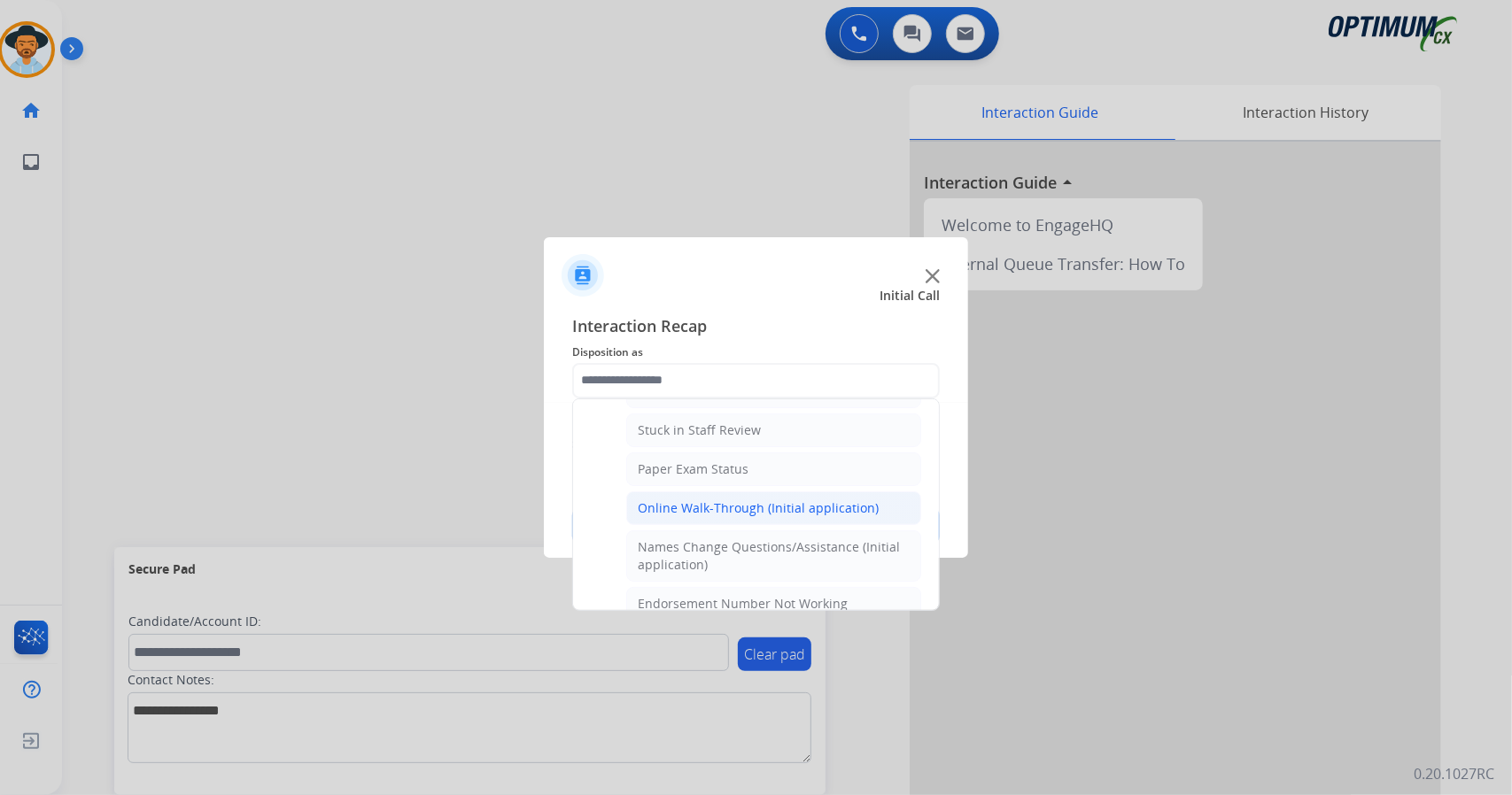
click at [749, 506] on div "Online Walk-Through (Initial application)" at bounding box center [758, 508] width 240 height 18
type input "**********"
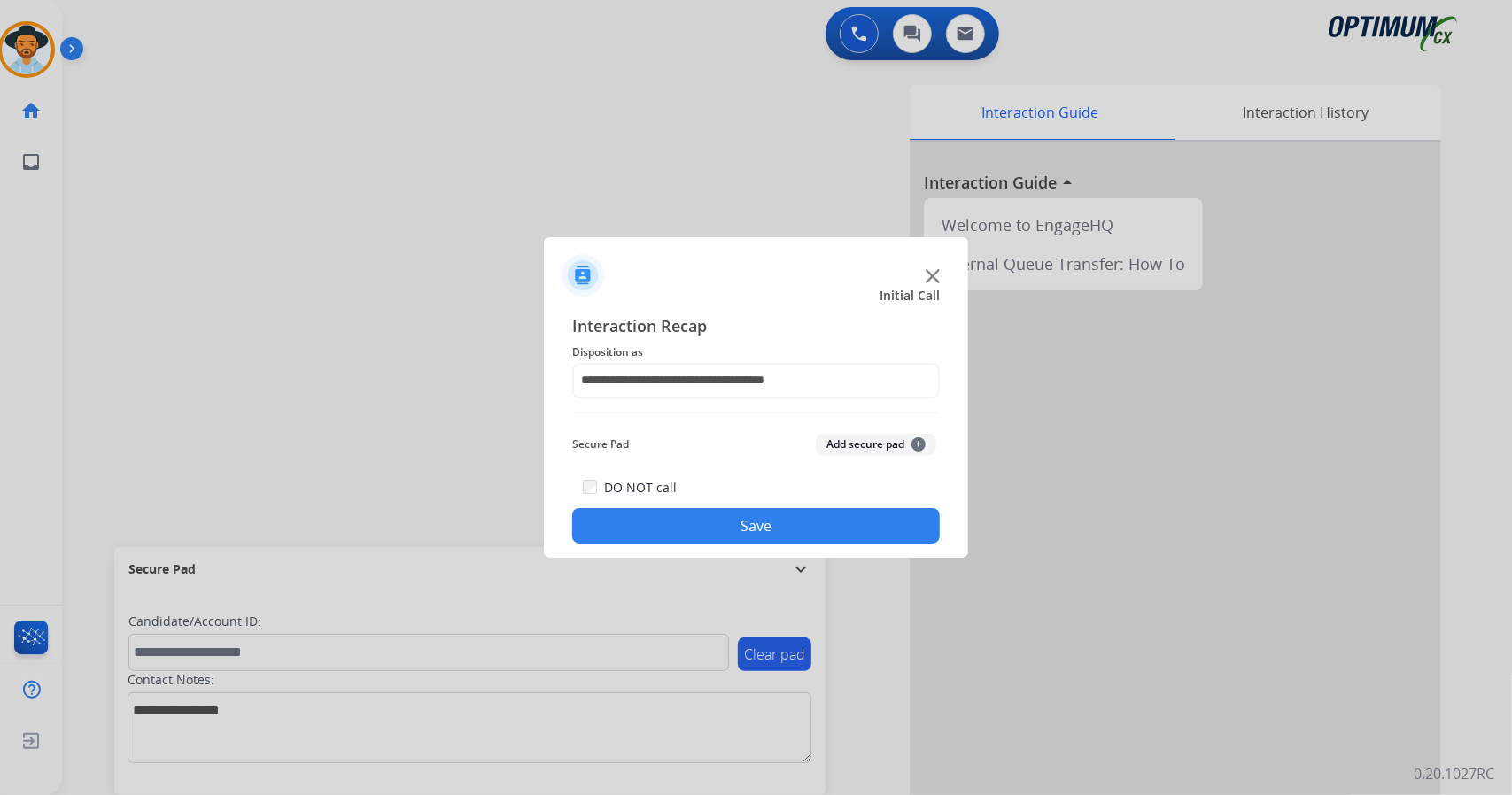
click at [763, 524] on button "Save" at bounding box center [756, 526] width 368 height 36
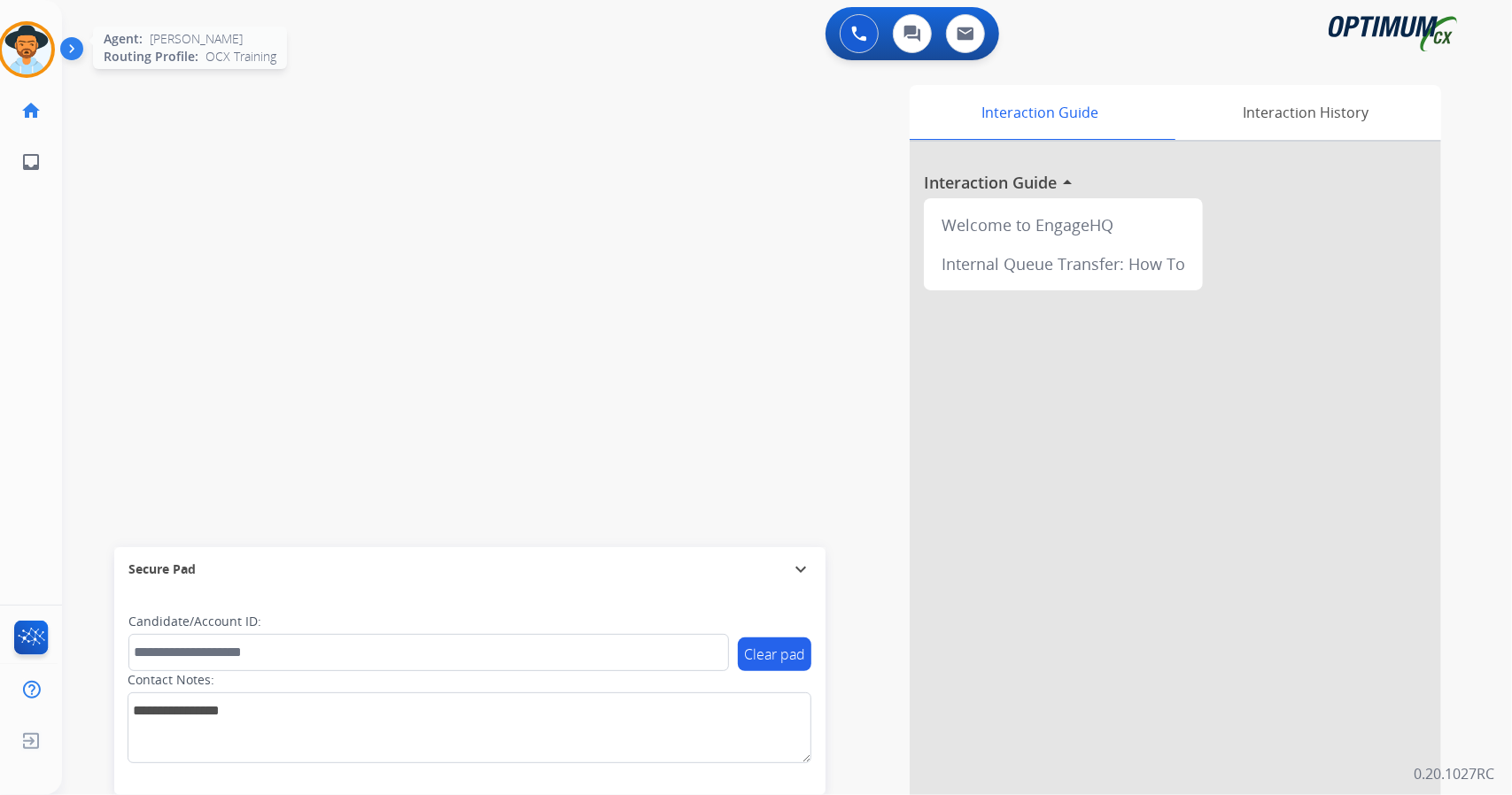
click at [14, 58] on img at bounding box center [26, 50] width 50 height 50
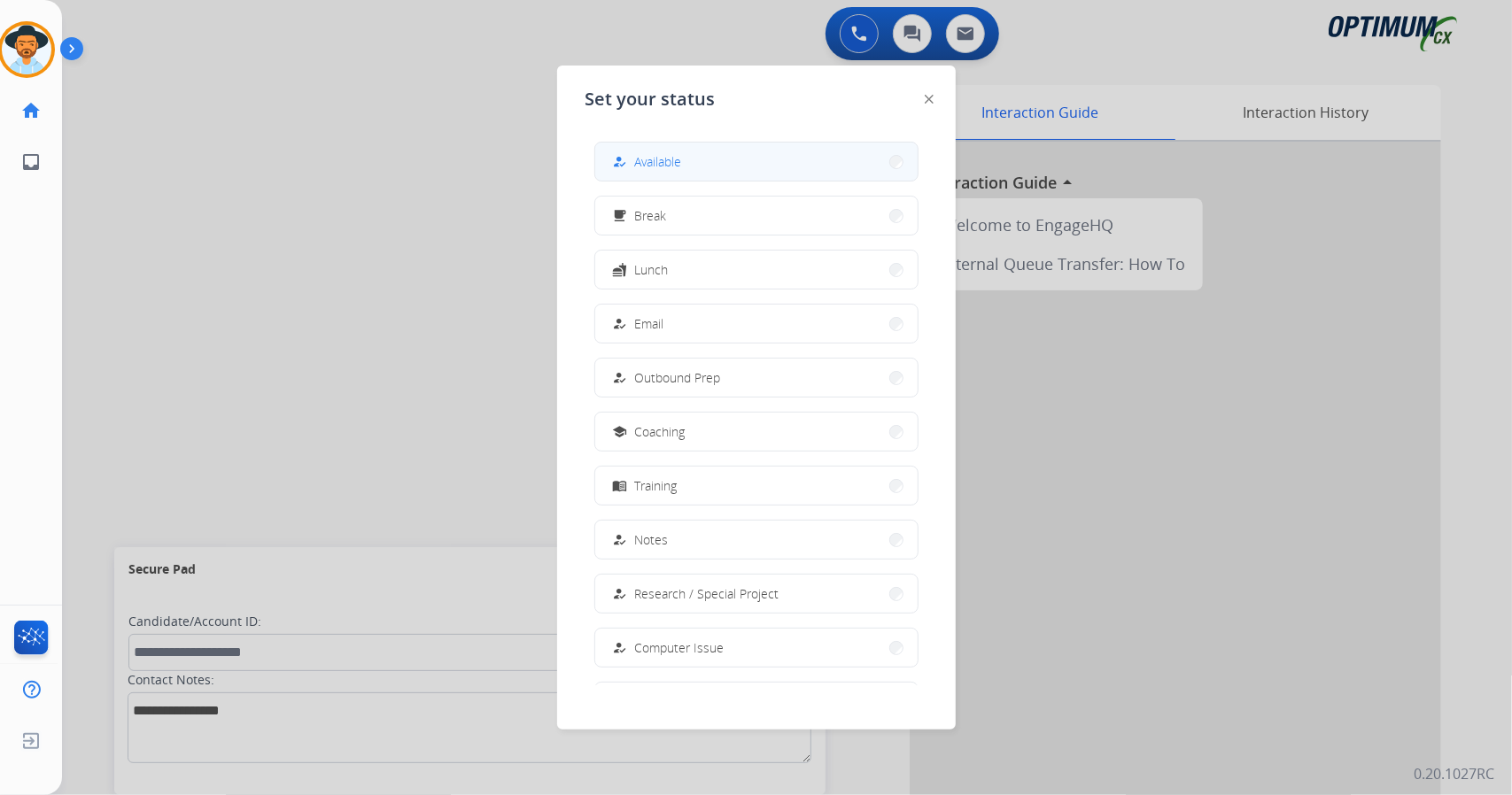
click at [719, 158] on button "how_to_reg Available" at bounding box center [756, 161] width 323 height 38
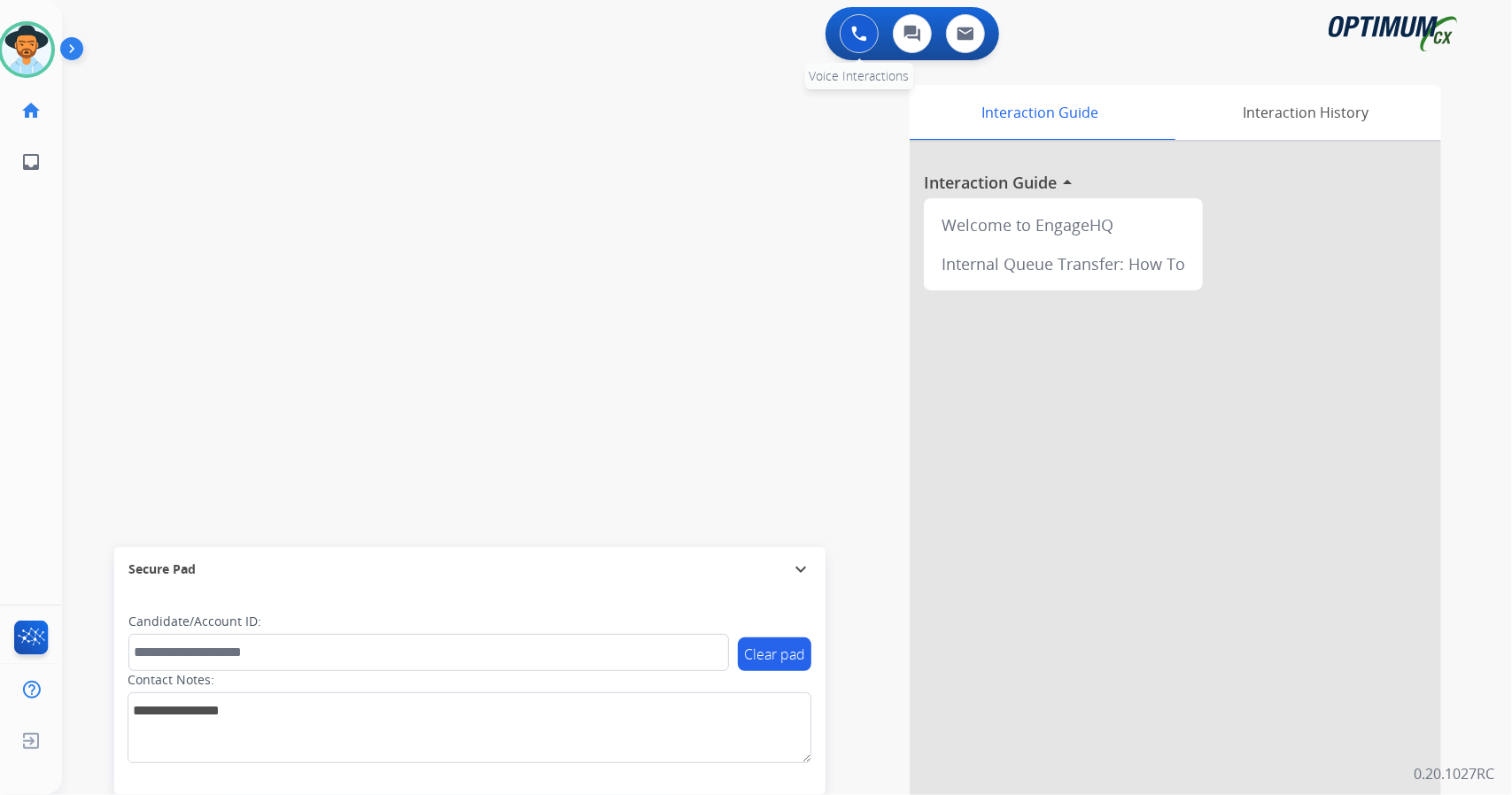
click at [860, 35] on img at bounding box center [859, 33] width 16 height 16
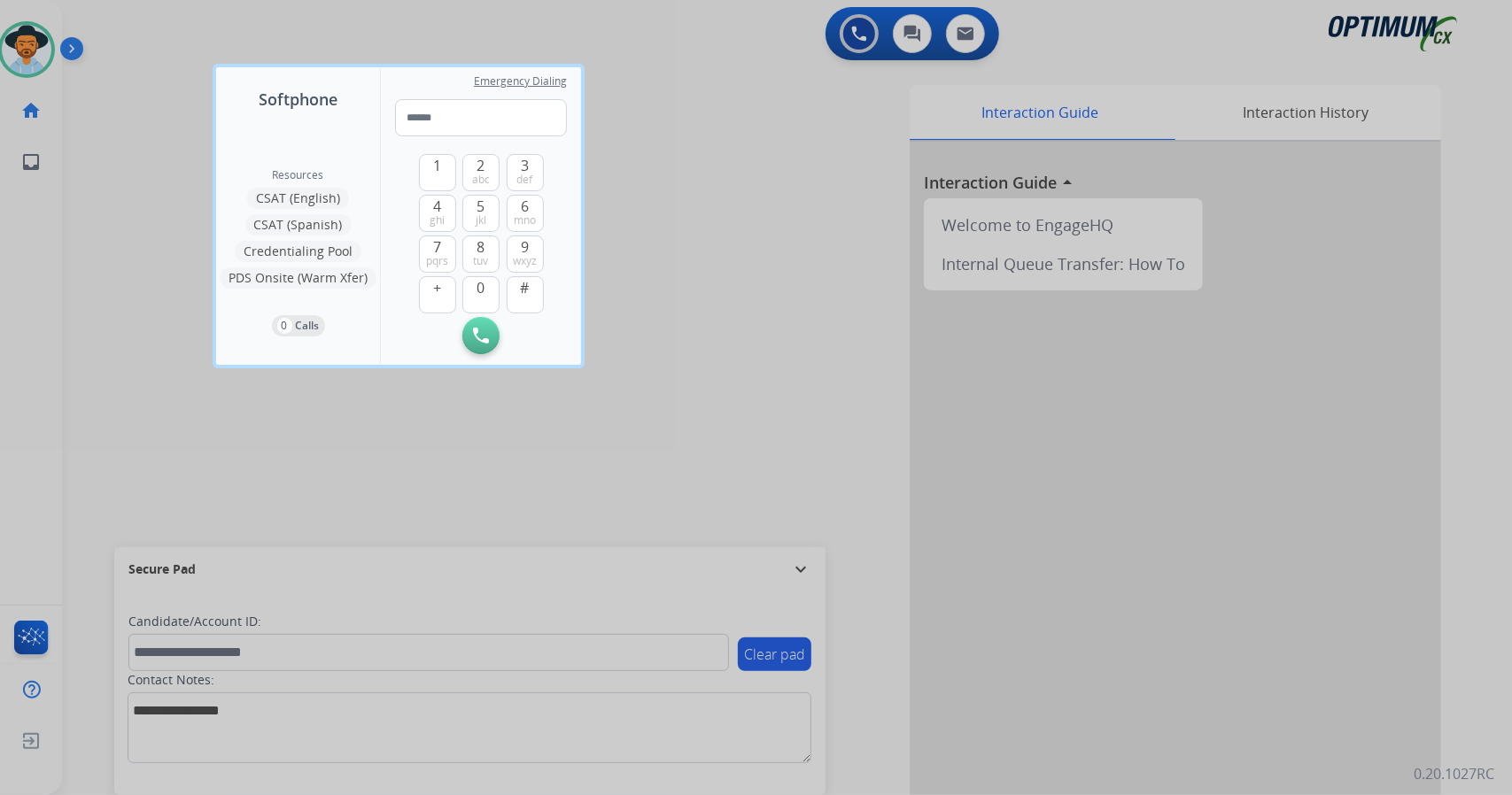
type input "**********"
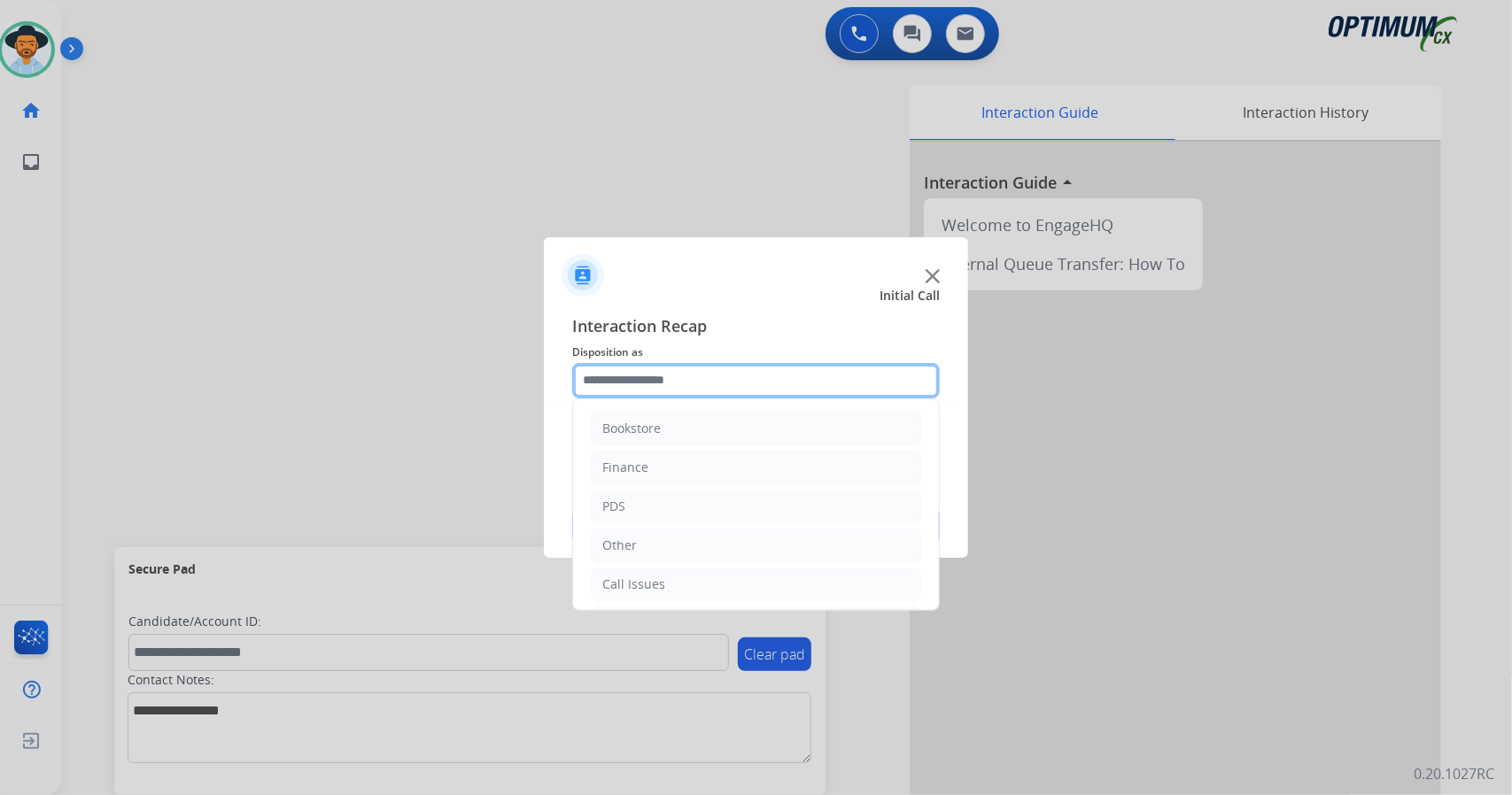
click at [771, 390] on input "text" at bounding box center [756, 381] width 368 height 36
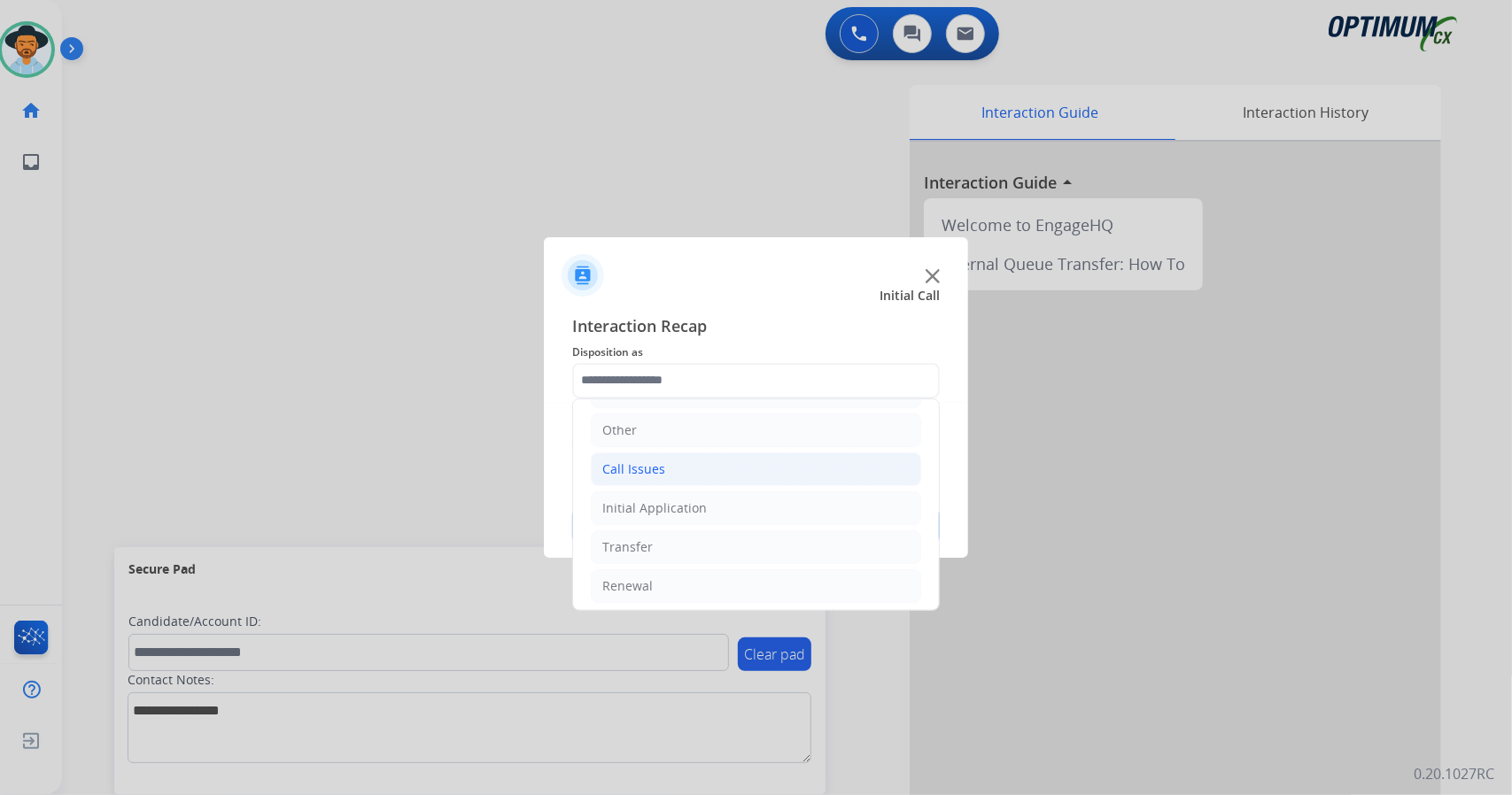
click at [642, 469] on div "Call Issues" at bounding box center [633, 469] width 63 height 18
click at [705, 556] on li "Wrong Number/Wrong Department" at bounding box center [773, 547] width 295 height 34
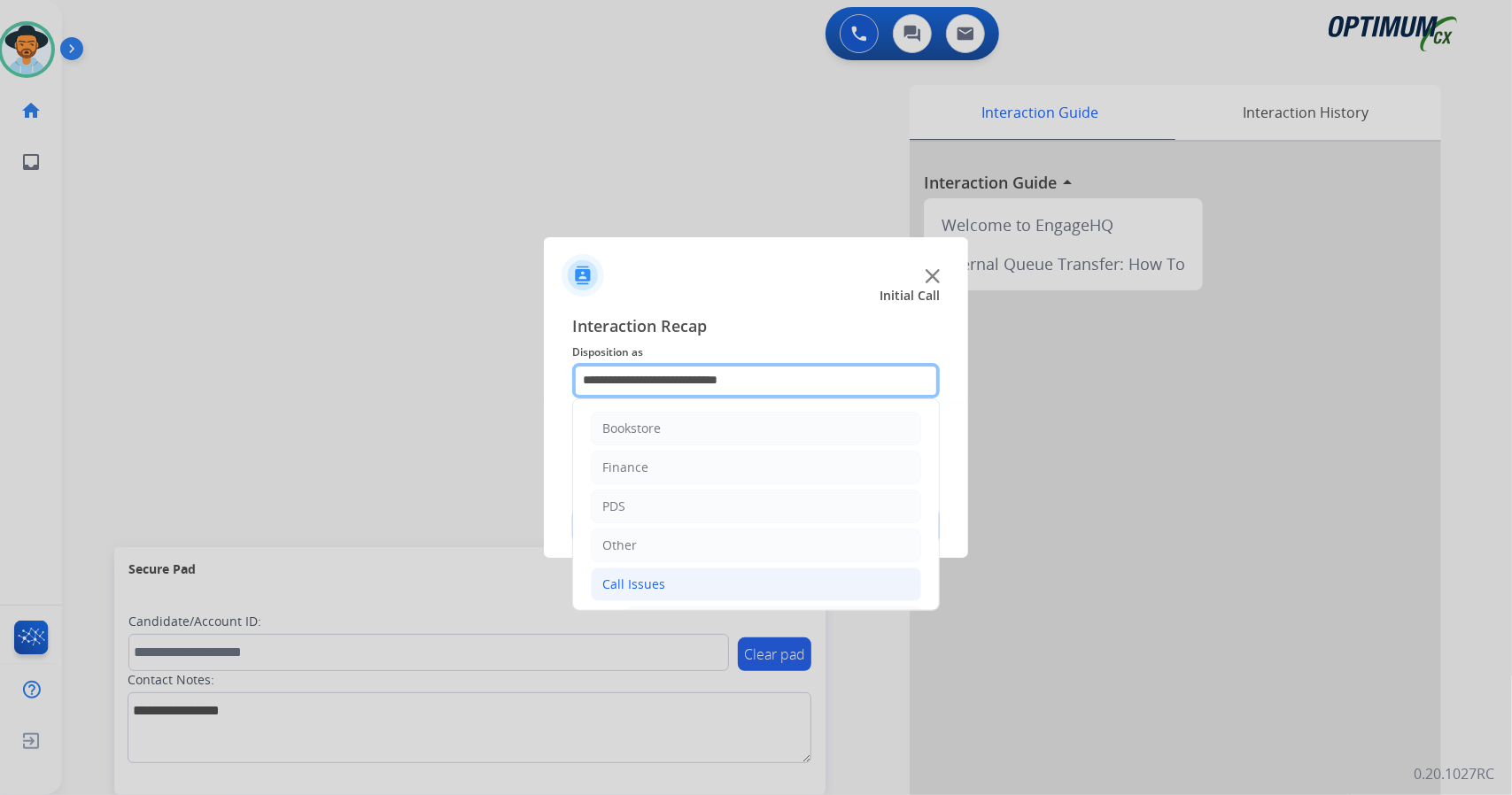
drag, startPoint x: 821, startPoint y: 383, endPoint x: 444, endPoint y: 394, distance: 377.2
click at [0, 394] on app-contact-recap-modal "**********" at bounding box center [0, 398] width 0 height 795
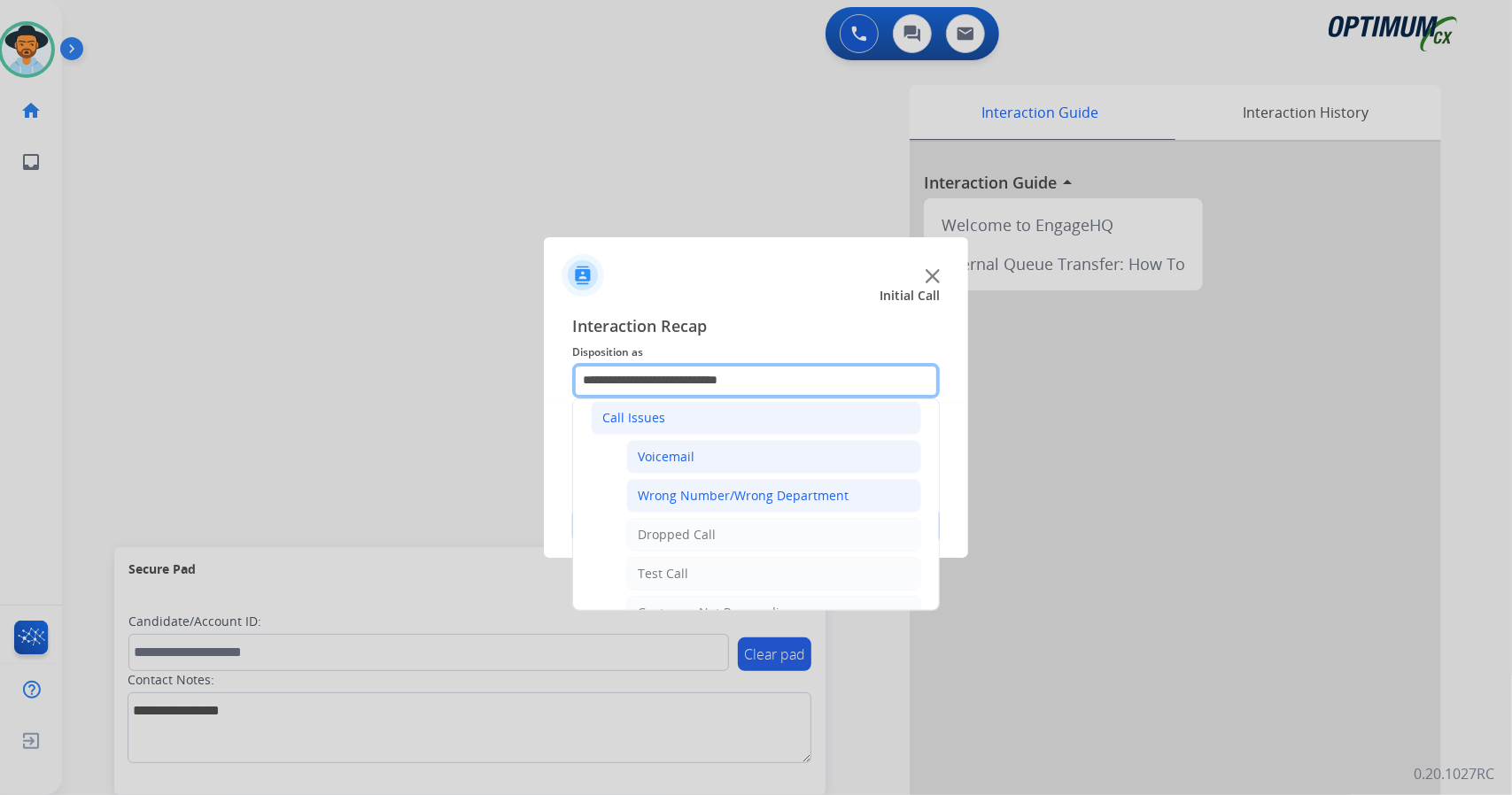
scroll to position [167, 0]
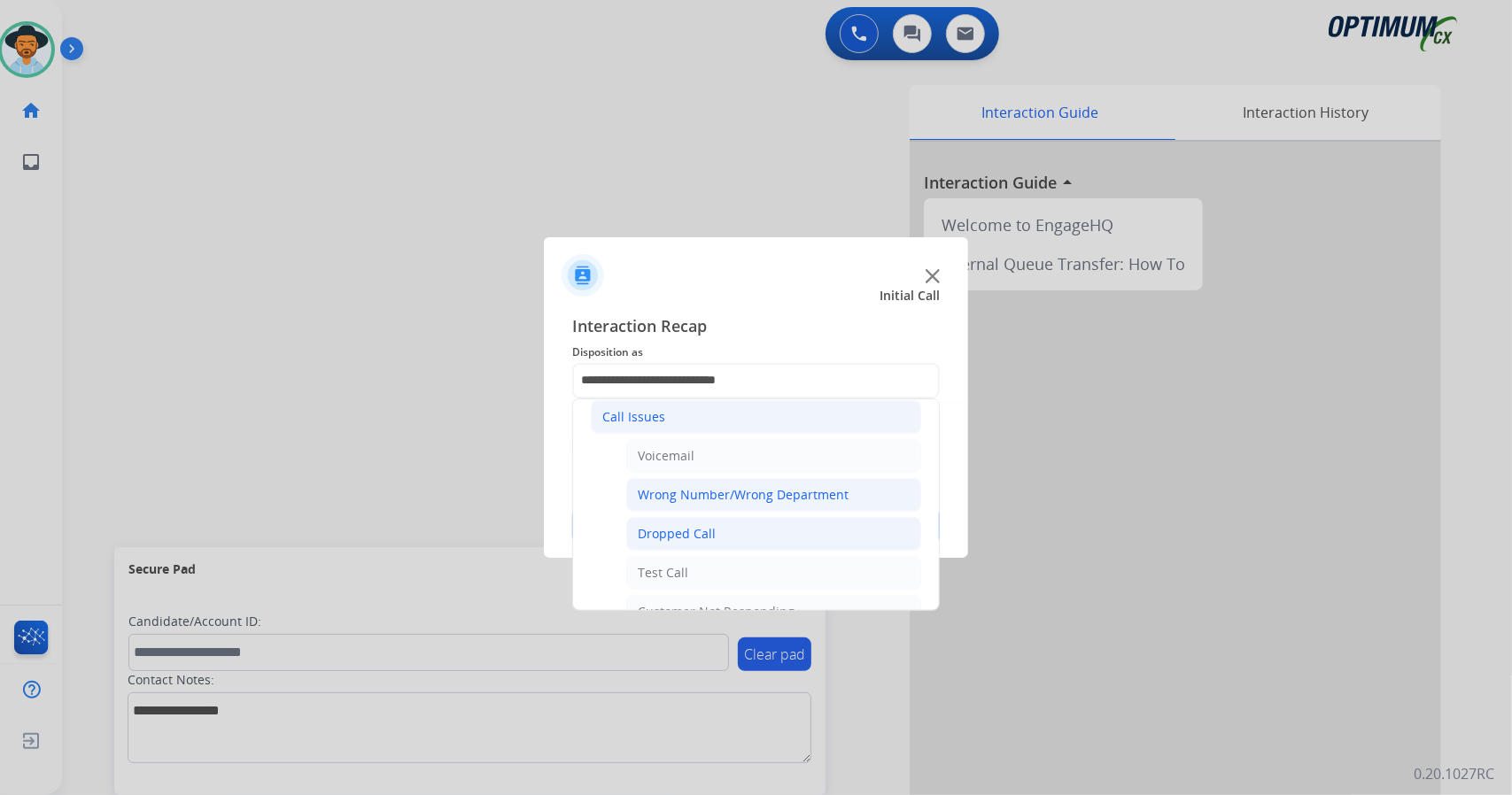
click at [688, 526] on div "Dropped Call" at bounding box center [676, 533] width 78 height 18
type input "**********"
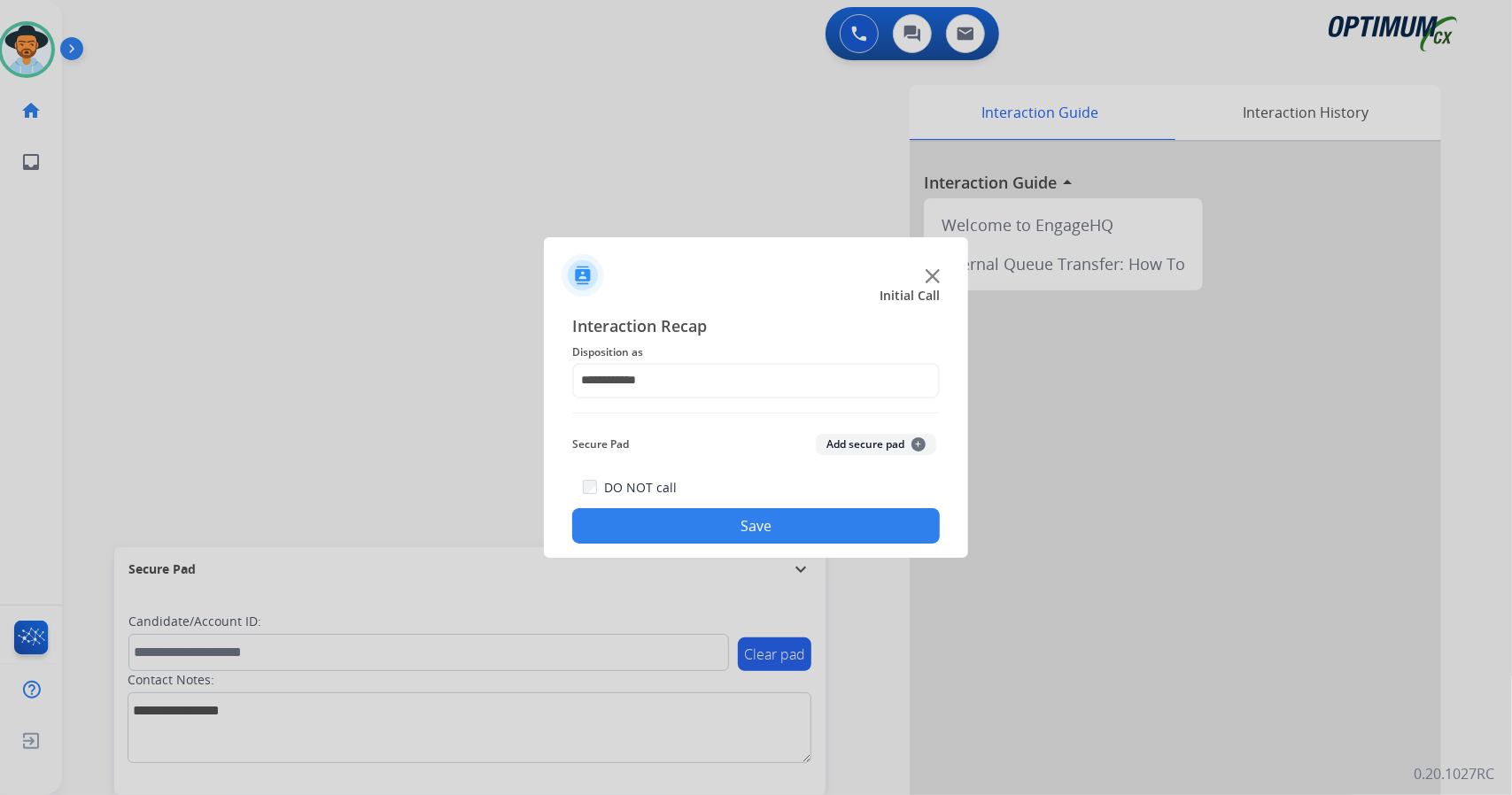
click at [698, 530] on button "Save" at bounding box center [756, 526] width 368 height 36
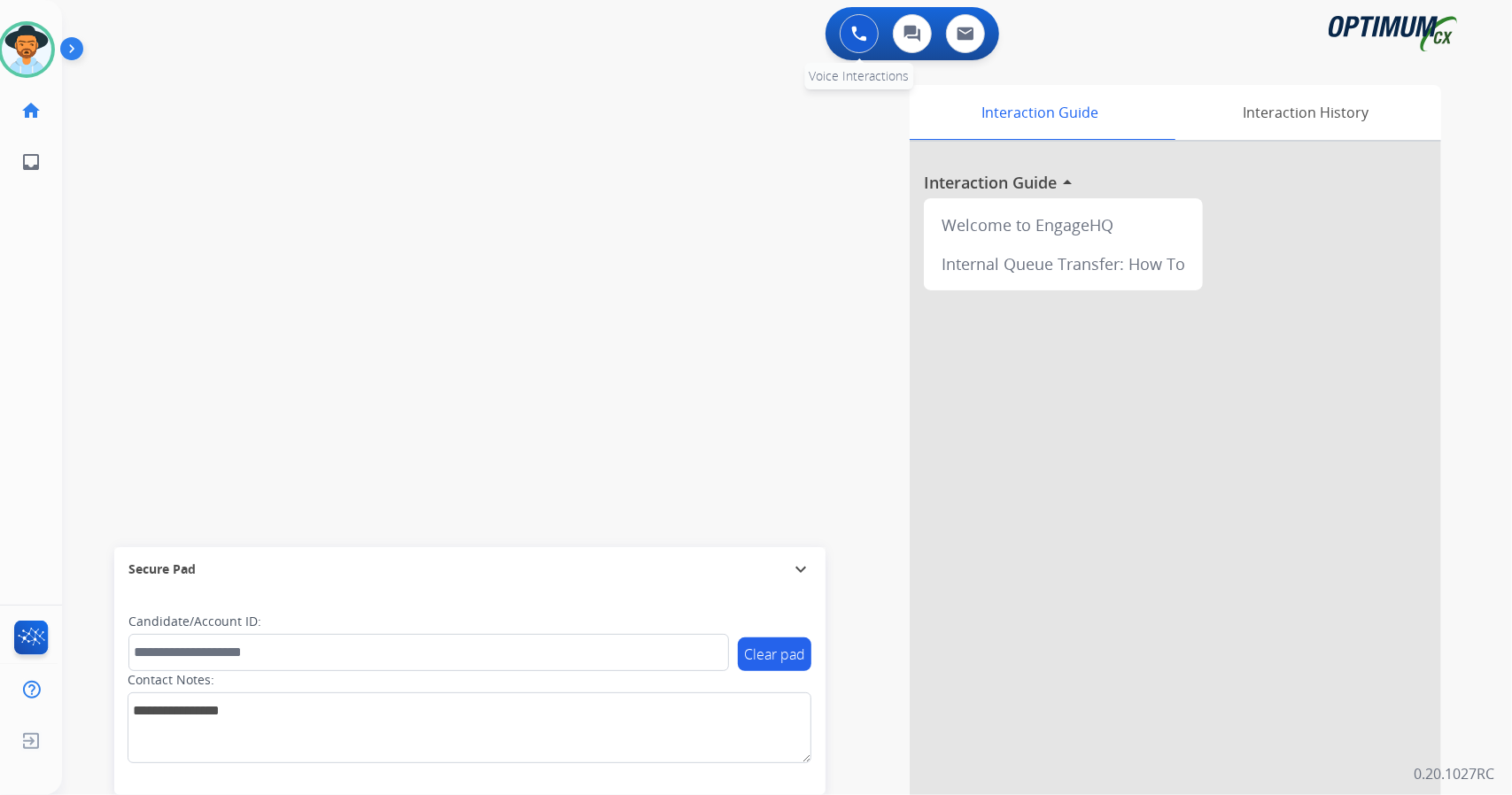
click at [857, 23] on button at bounding box center [859, 34] width 39 height 39
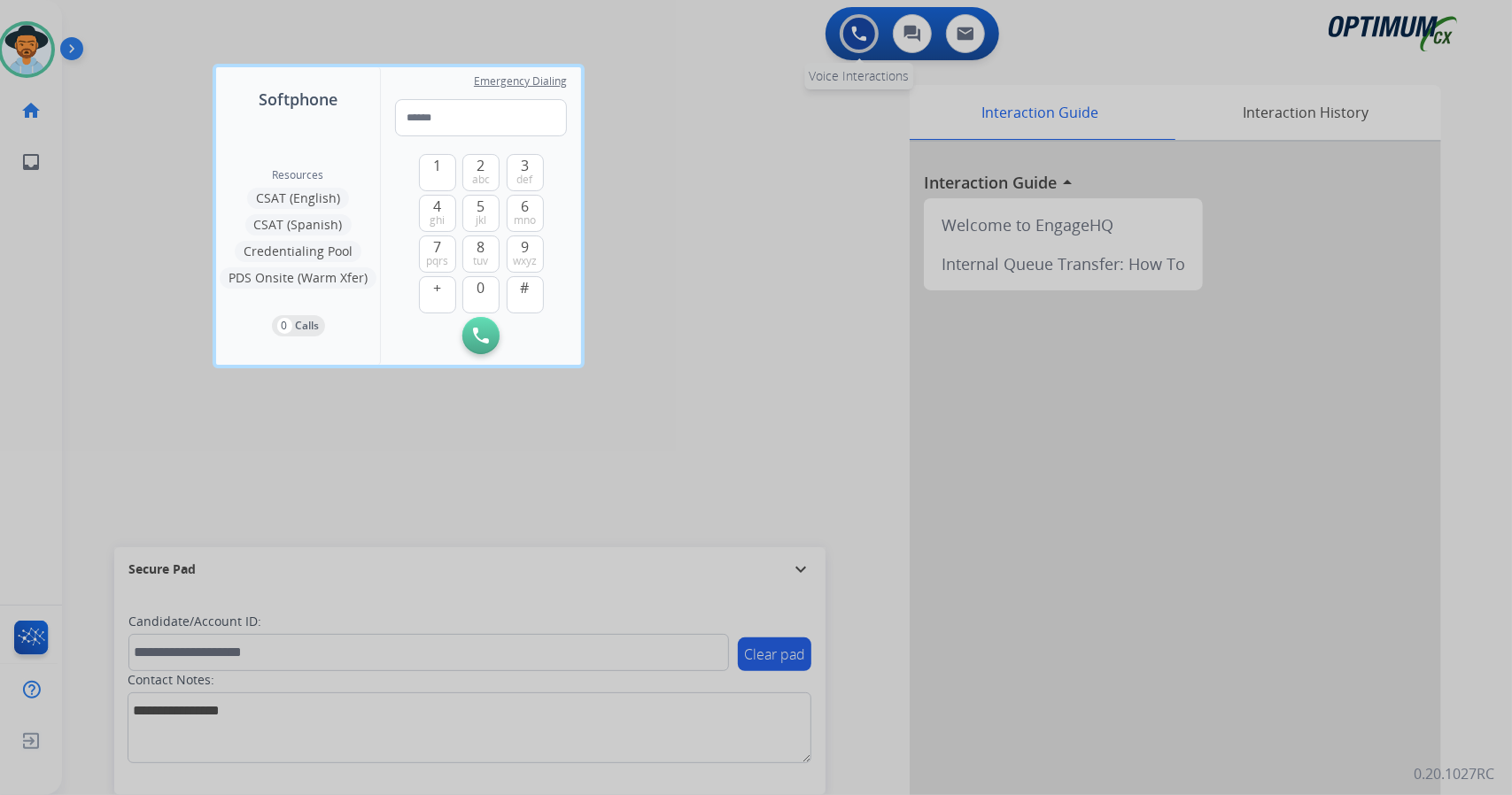
type input "**********"
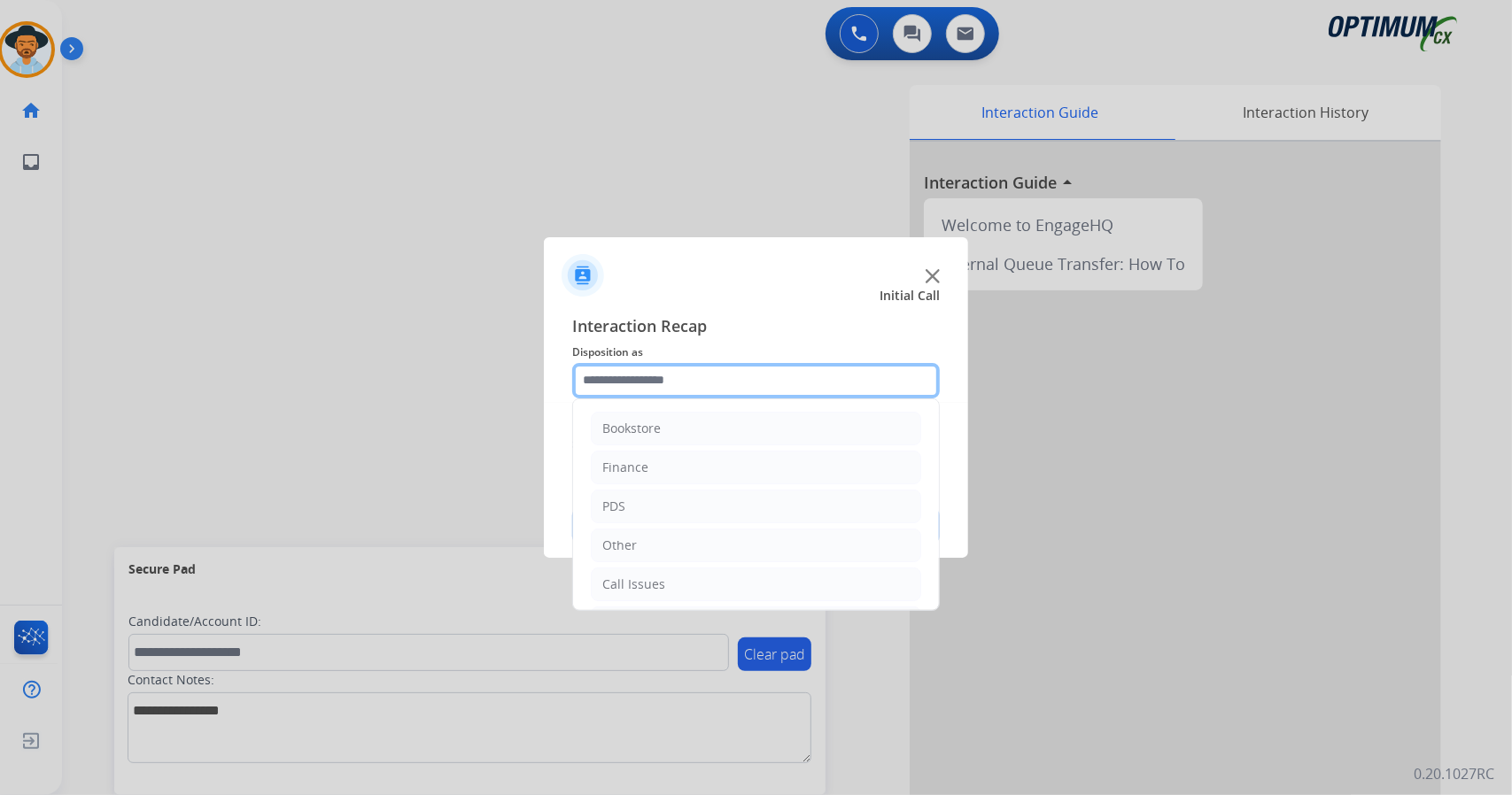
click at [708, 382] on input "text" at bounding box center [756, 381] width 368 height 36
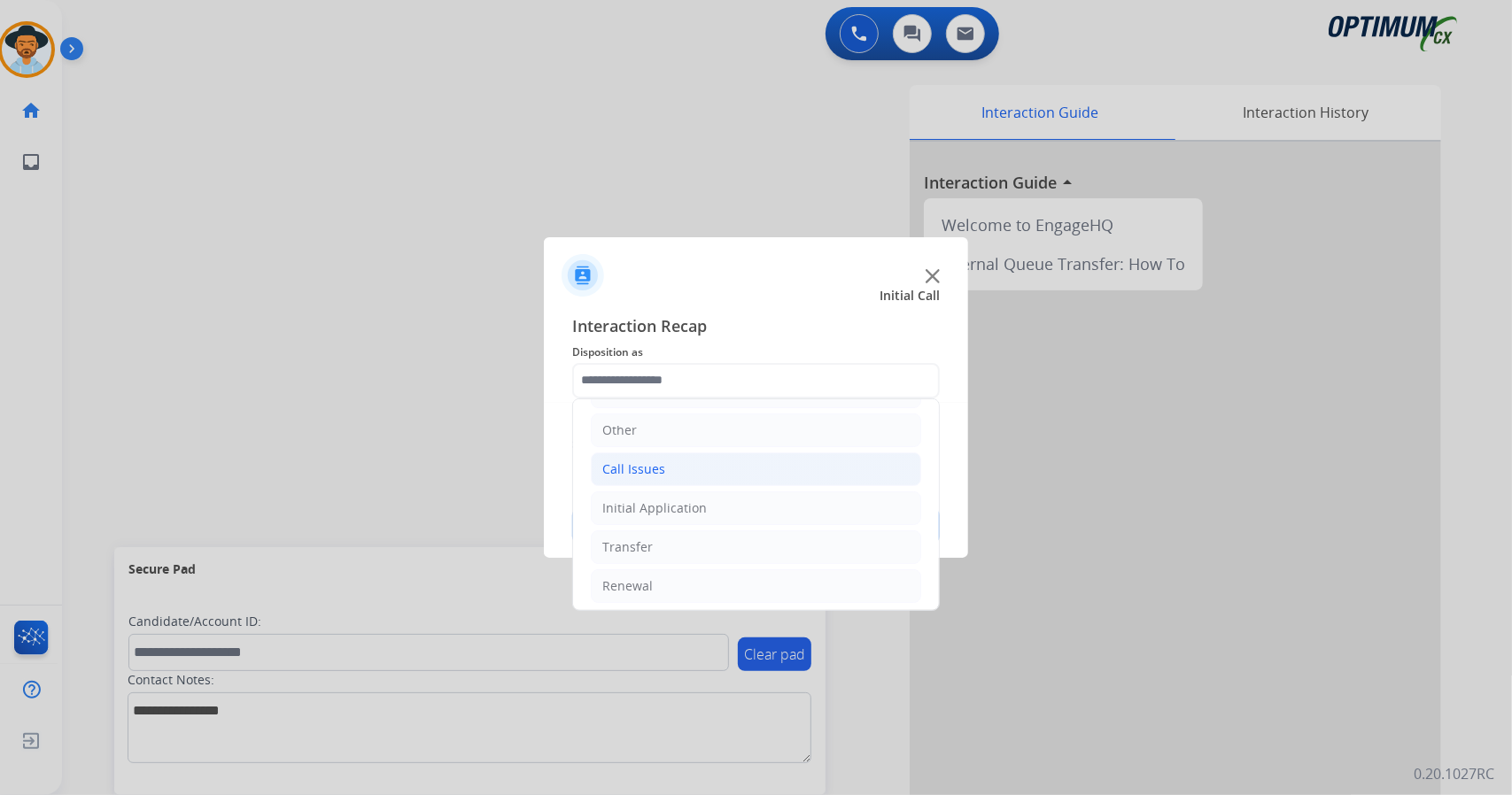
click at [662, 465] on li "Call Issues" at bounding box center [755, 470] width 330 height 34
click at [717, 570] on li "Dropped Call" at bounding box center [773, 586] width 295 height 34
type input "**********"
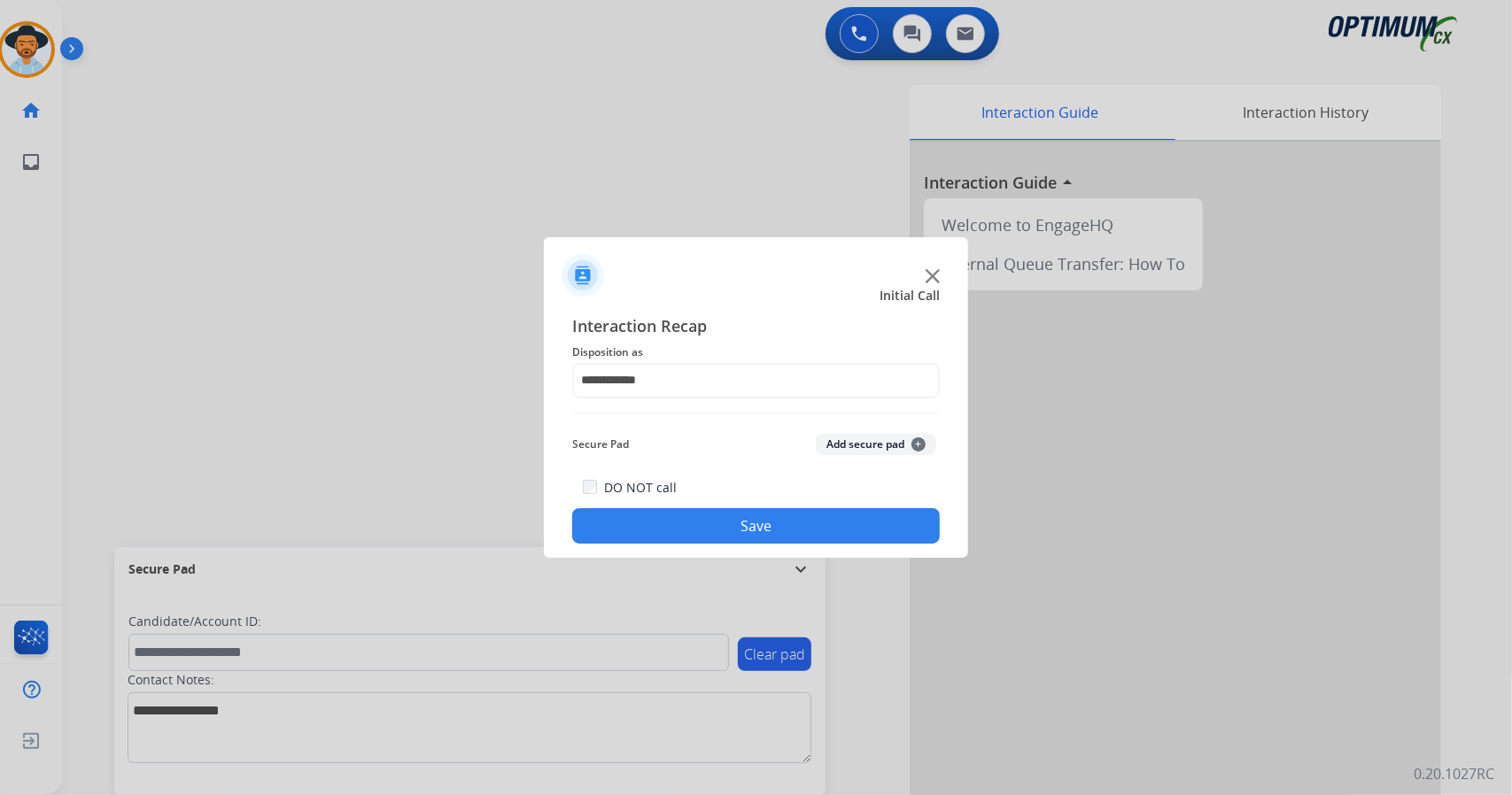
click at [709, 519] on button "Save" at bounding box center [756, 526] width 368 height 36
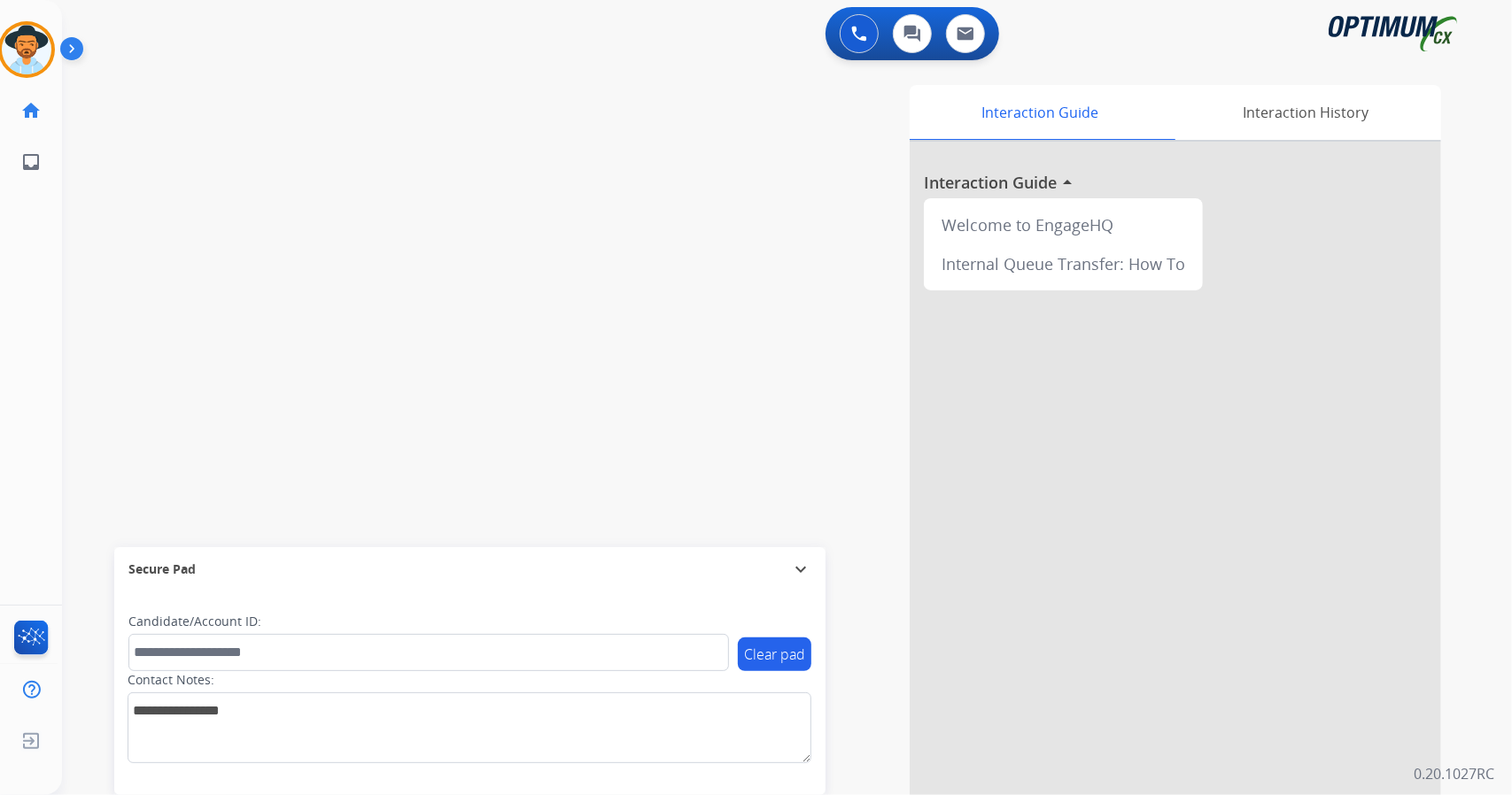
click at [274, 11] on div "0 Voice Interactions 0 Chat Interactions 0 Email Interactions" at bounding box center [777, 36] width 1387 height 57
click at [11, 59] on img at bounding box center [26, 50] width 50 height 50
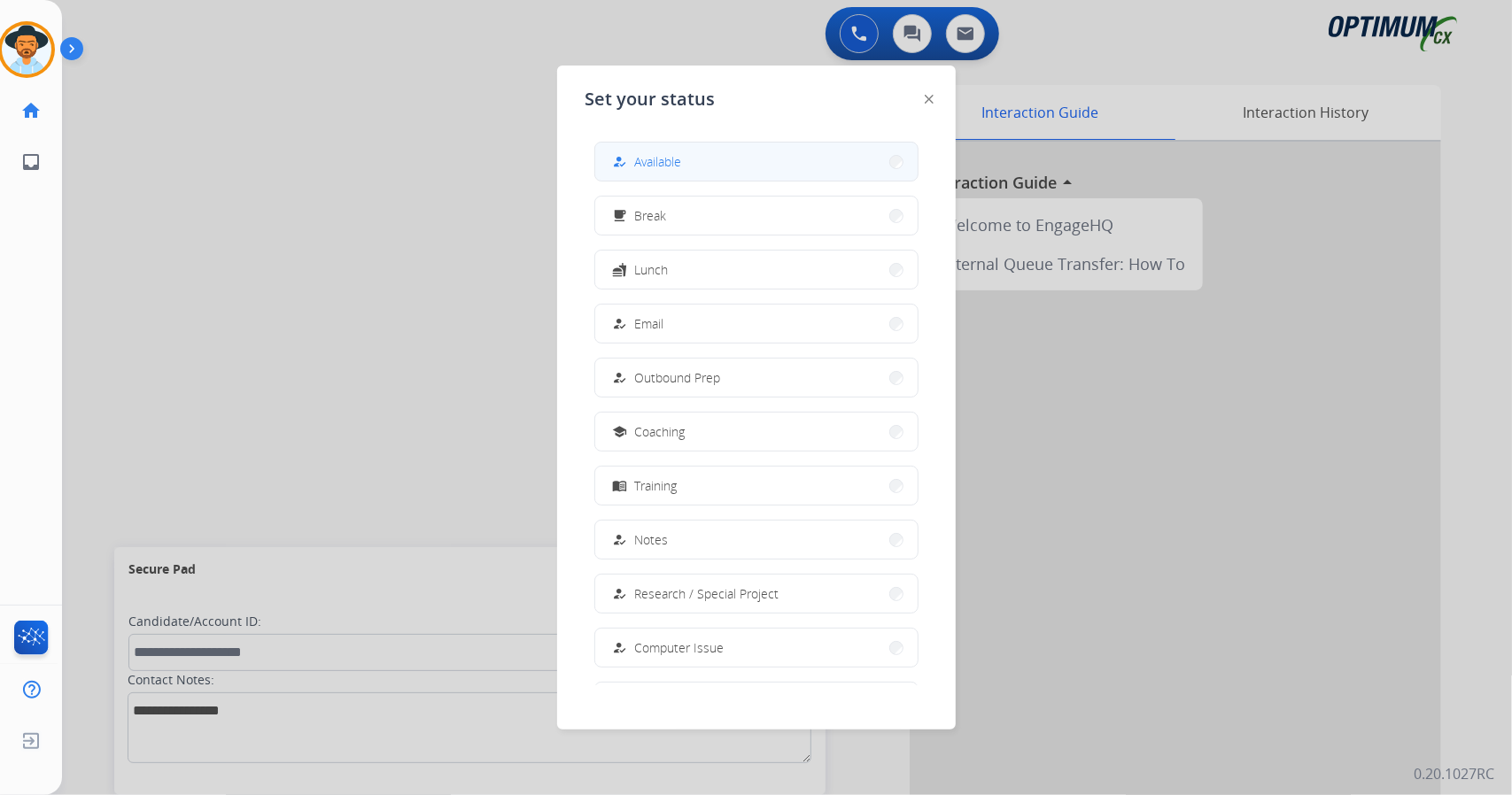
click at [665, 166] on span "Available" at bounding box center [659, 162] width 47 height 19
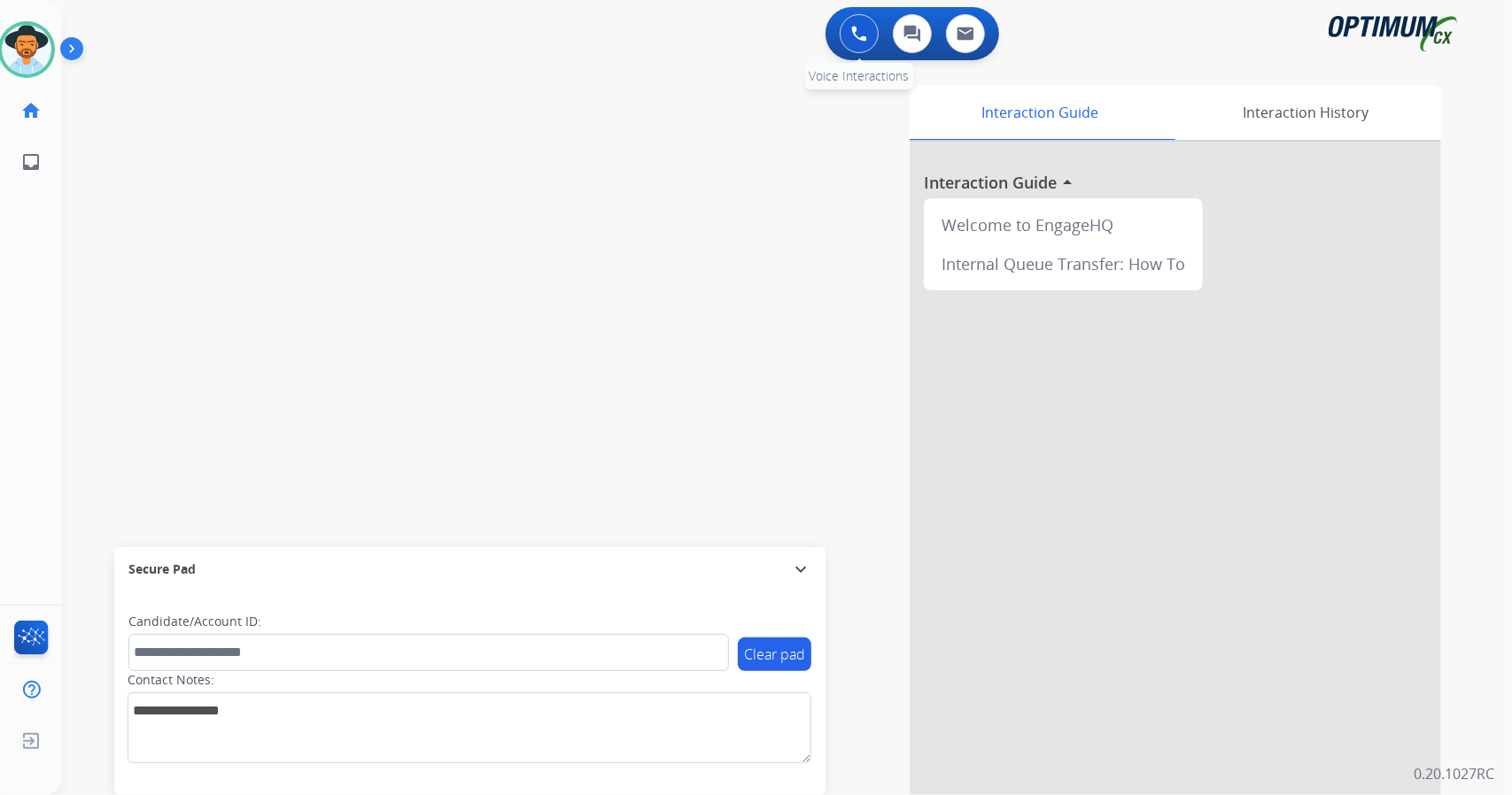
click at [856, 43] on button at bounding box center [859, 34] width 39 height 39
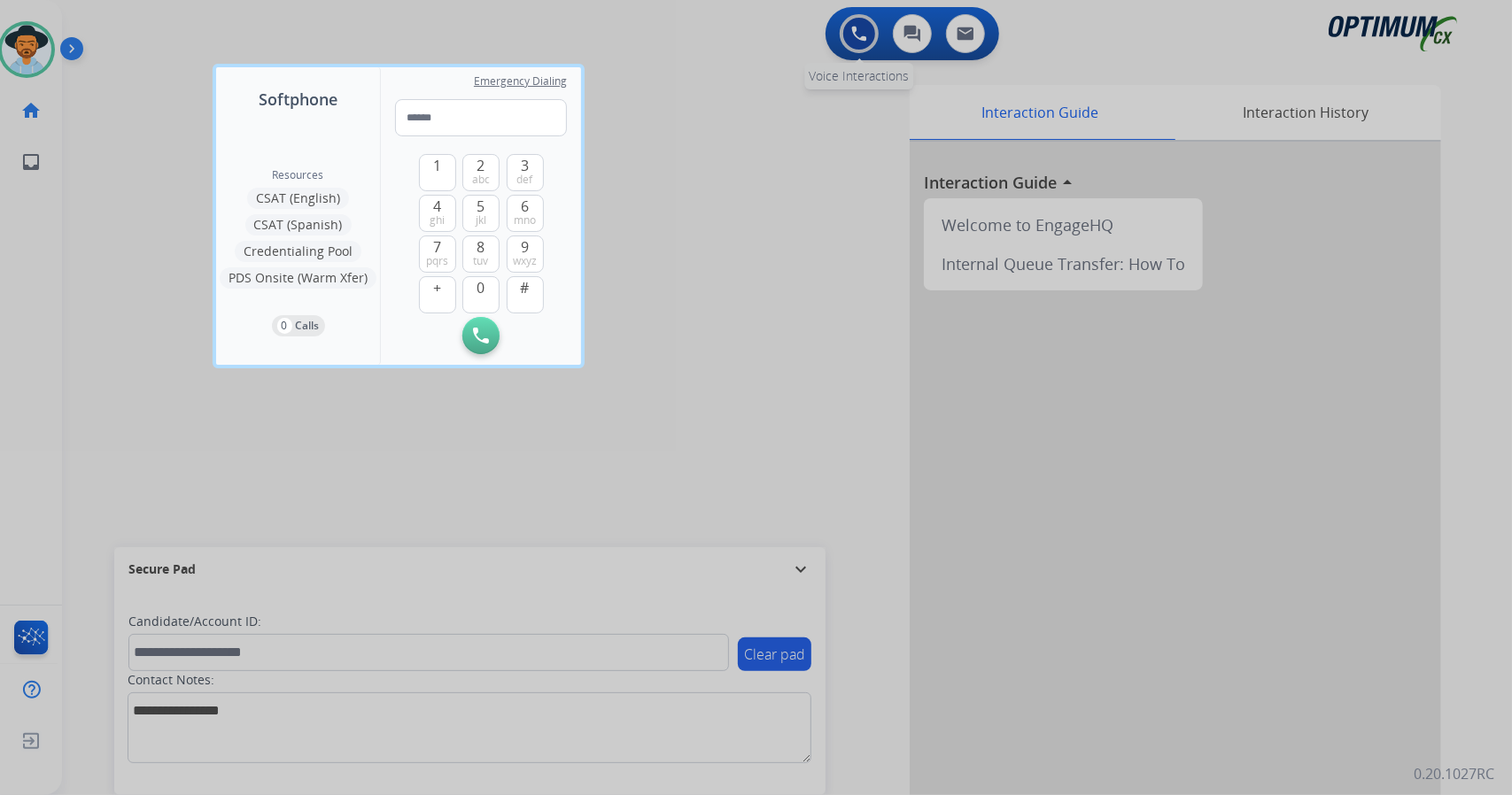
type input "**********"
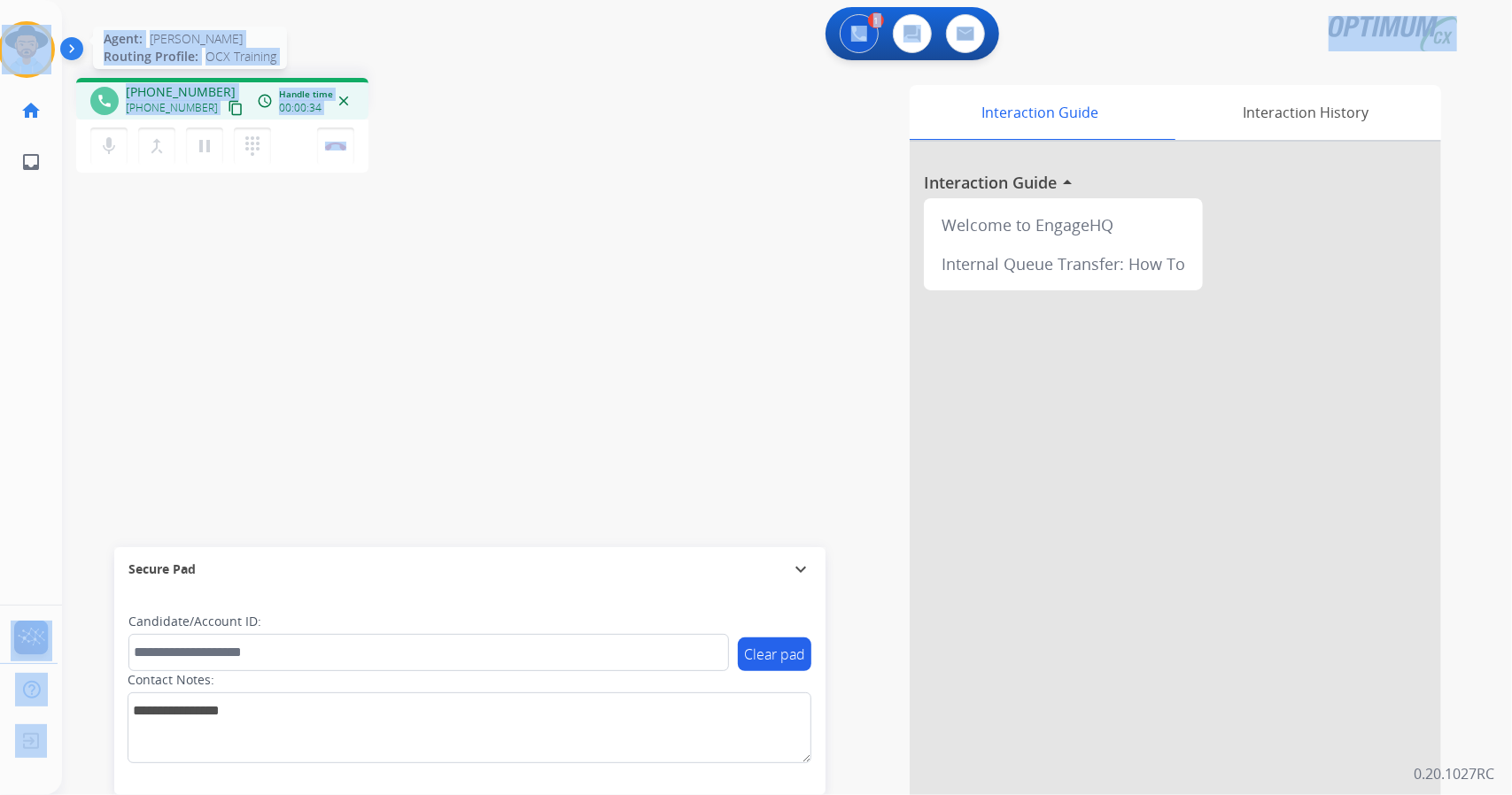
drag, startPoint x: 405, startPoint y: 153, endPoint x: 0, endPoint y: 35, distance: 421.8
click at [0, 35] on div "Outbound call Quit Outbound call Quit Schedule interaction + Add to my list Cus…" at bounding box center [756, 398] width 1512 height 795
click at [469, 84] on div "phone [PHONE_NUMBER] [PHONE_NUMBER] content_copy access_time Call metrics Queue…" at bounding box center [316, 127] width 481 height 100
drag, startPoint x: 7, startPoint y: 3, endPoint x: 517, endPoint y: 194, distance: 544.6
click at [517, 194] on div "Outbound call Quit Outbound call Quit Schedule interaction + Add to my list Cus…" at bounding box center [756, 398] width 1512 height 795
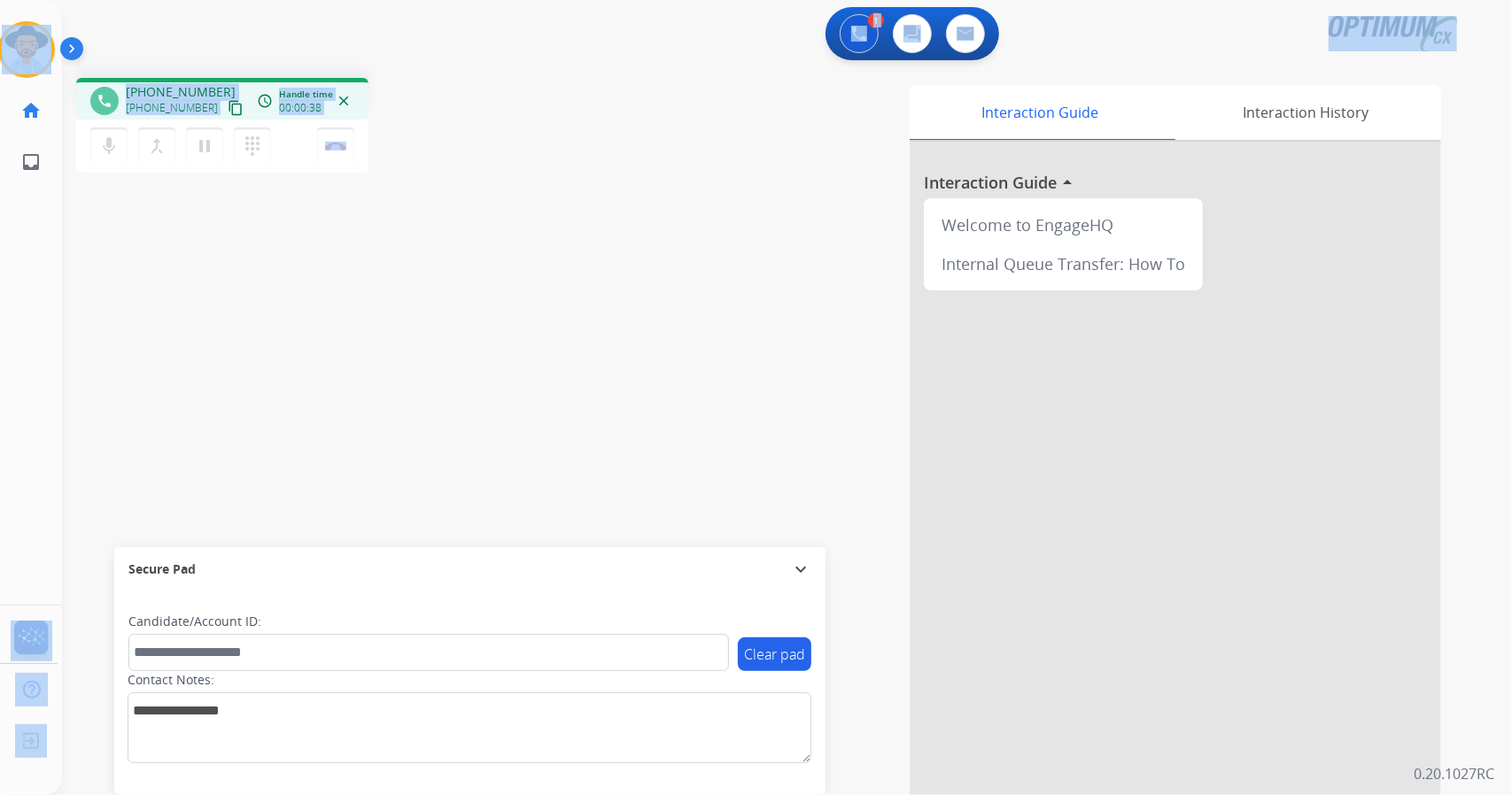
click at [517, 194] on div "phone [PHONE_NUMBER] [PHONE_NUMBER] content_copy access_time Call metrics Queue…" at bounding box center [765, 433] width 1407 height 739
drag, startPoint x: 8, startPoint y: 5, endPoint x: 456, endPoint y: 244, distance: 507.8
click at [456, 244] on div "Outbound call Quit Outbound call Quit Schedule interaction + Add to my list Cus…" at bounding box center [756, 398] width 1512 height 795
click at [456, 244] on div "phone [PHONE_NUMBER] [PHONE_NUMBER] content_copy access_time Call metrics Queue…" at bounding box center [765, 433] width 1407 height 739
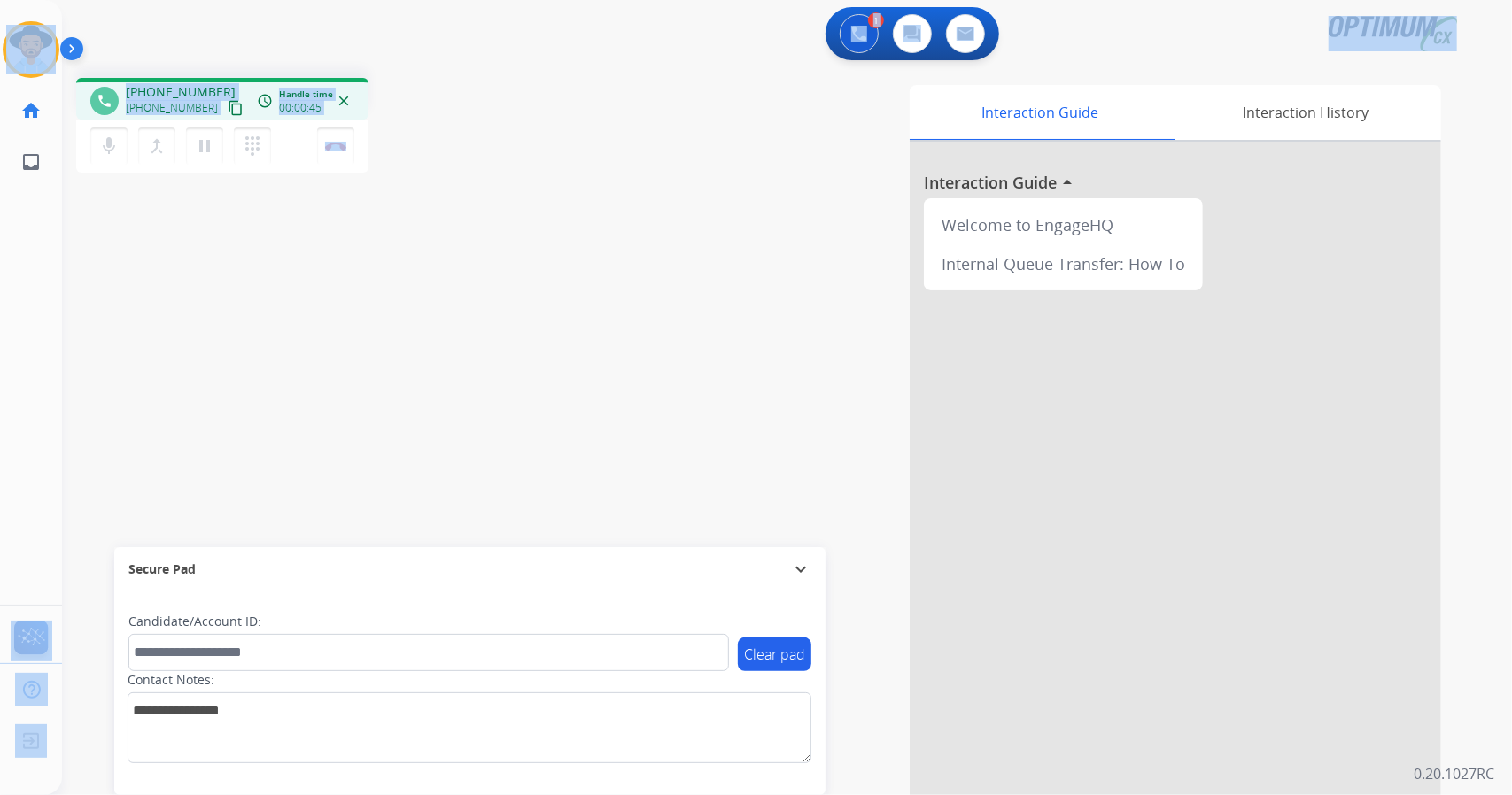
drag, startPoint x: 421, startPoint y: 158, endPoint x: 0, endPoint y: 77, distance: 428.7
click at [0, 77] on div "Outbound call Quit Outbound call Quit Schedule interaction + Add to my list Cus…" at bounding box center [756, 398] width 1512 height 795
click at [143, 8] on div "1 Voice Interactions 0 Chat Interactions 0 Email Interactions" at bounding box center [777, 36] width 1387 height 57
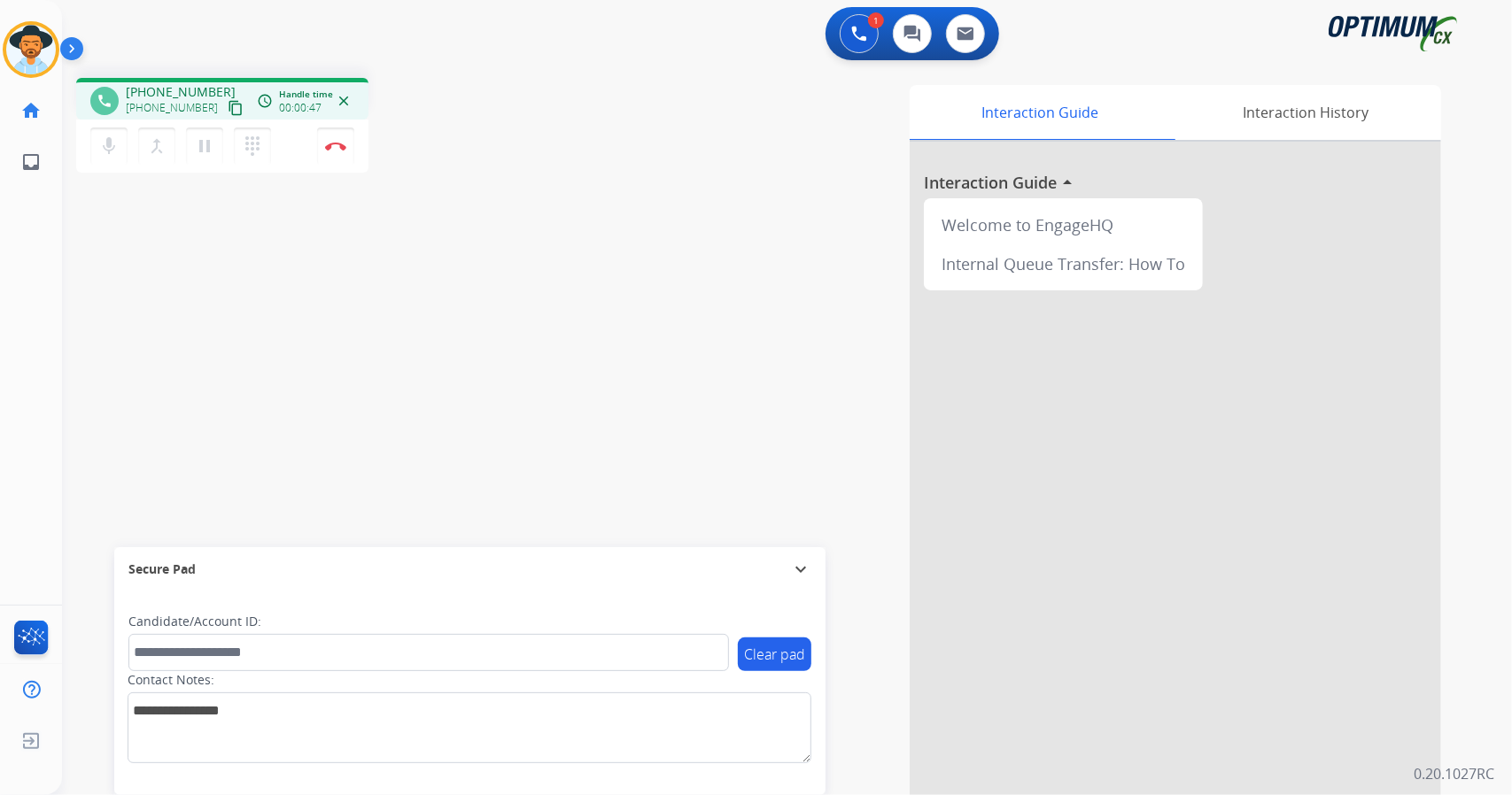
click at [8, 7] on div "[PERSON_NAME] Edit Avatar Agent: [PERSON_NAME] Profile: OCX Training home Home …" at bounding box center [31, 94] width 62 height 188
click at [409, 74] on div "phone [PHONE_NUMBER] [PHONE_NUMBER] content_copy access_time Call metrics Queue…" at bounding box center [765, 433] width 1407 height 739
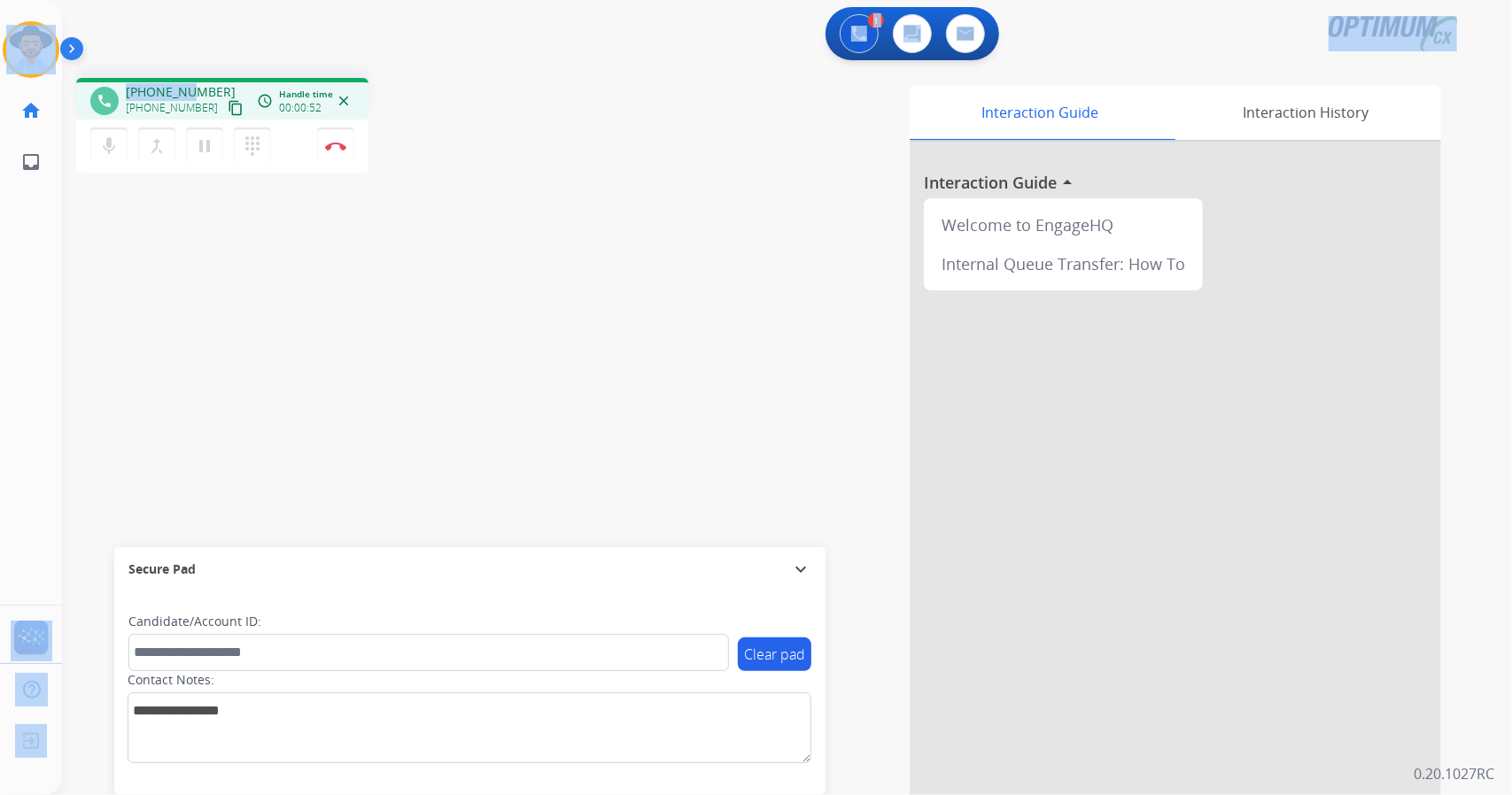
scroll to position [0, 5]
drag, startPoint x: 5, startPoint y: 5, endPoint x: 580, endPoint y: 161, distance: 595.8
click at [580, 161] on div "Outbound call Quit Outbound call Quit Schedule interaction + Add to my list Cus…" at bounding box center [756, 398] width 1512 height 795
click at [580, 161] on div "Interaction Guide Interaction History Interaction Guide arrow_drop_up Welcome t…" at bounding box center [1002, 443] width 877 height 717
drag, startPoint x: 4, startPoint y: 8, endPoint x: 583, endPoint y: 178, distance: 603.4
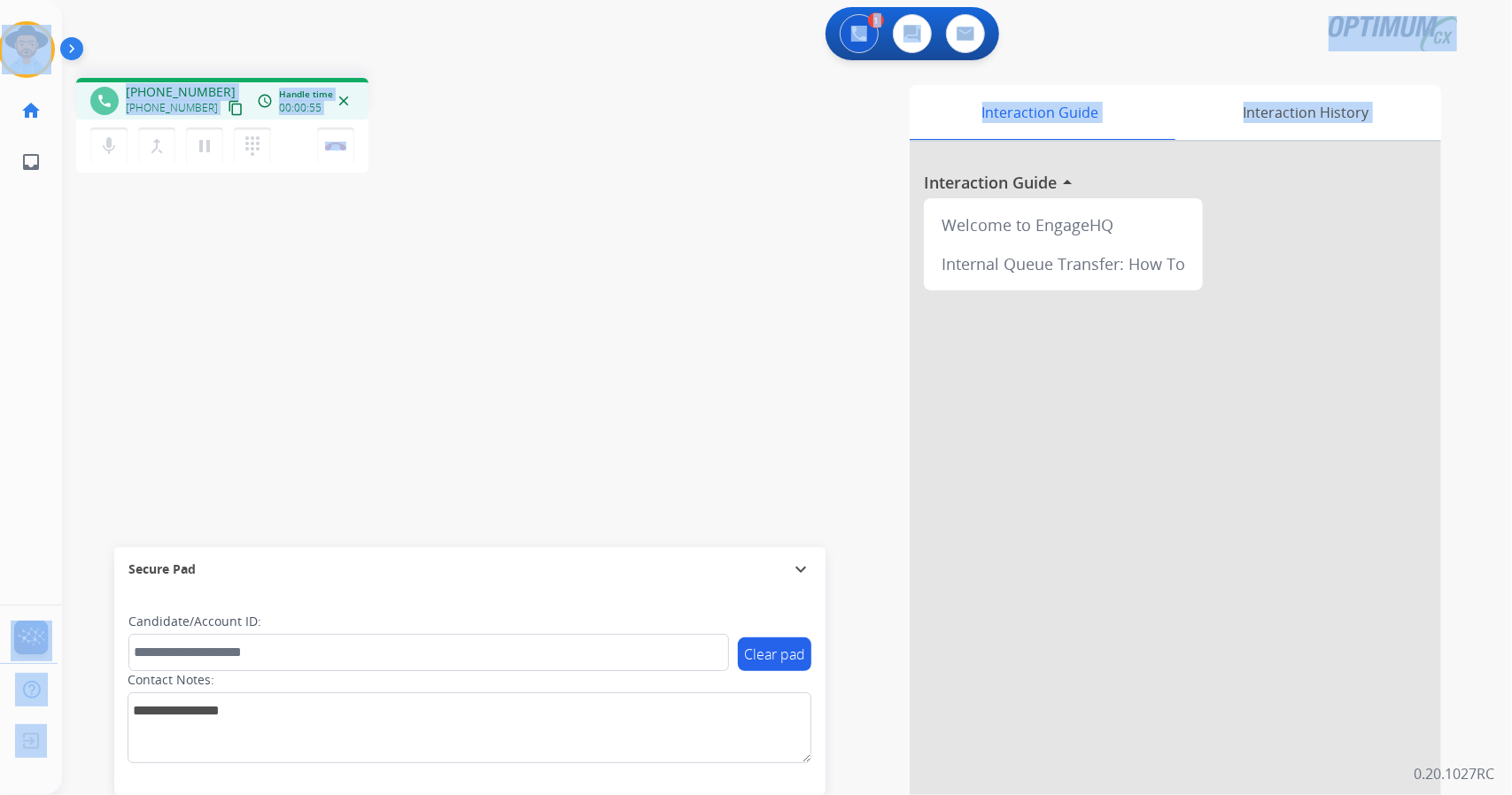
click at [583, 178] on div "Outbound call Quit Outbound call Quit Schedule interaction + Add to my list Cus…" at bounding box center [756, 398] width 1512 height 795
click at [583, 178] on div "Interaction Guide Interaction History Interaction Guide arrow_drop_up Welcome t…" at bounding box center [1002, 443] width 877 height 717
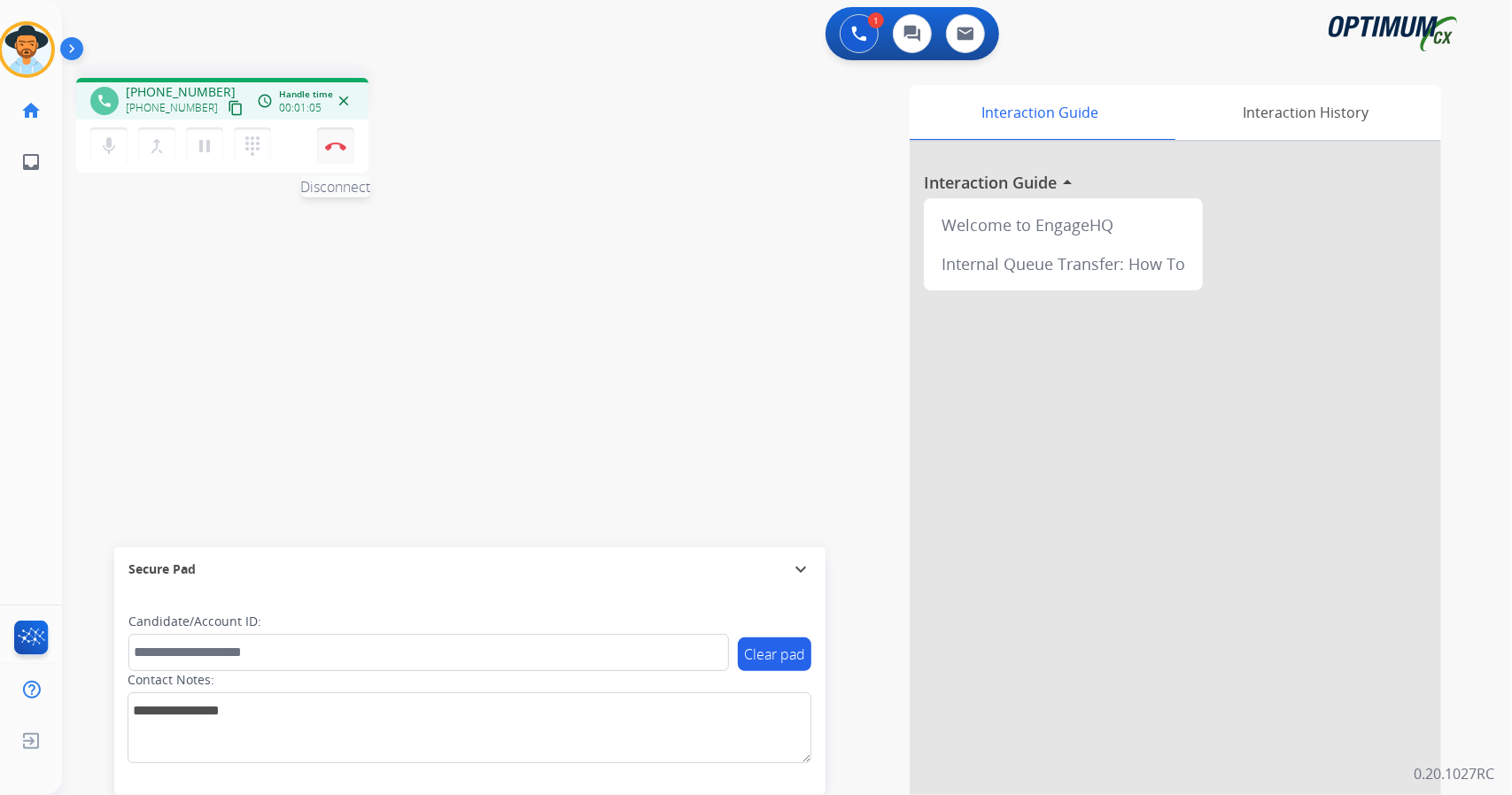
click at [346, 145] on button "Disconnect" at bounding box center [336, 146] width 37 height 37
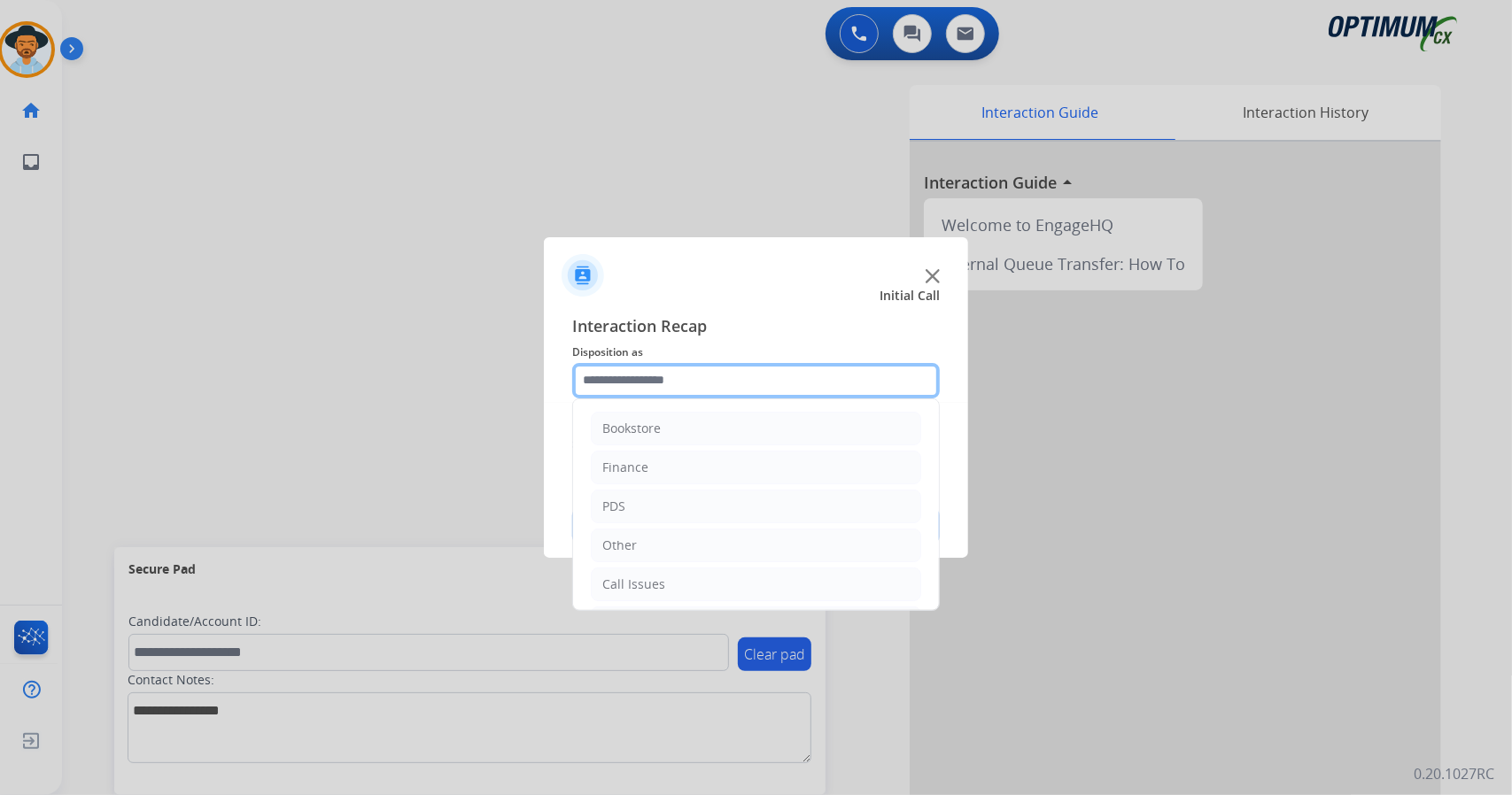
click at [701, 396] on input "text" at bounding box center [756, 381] width 368 height 36
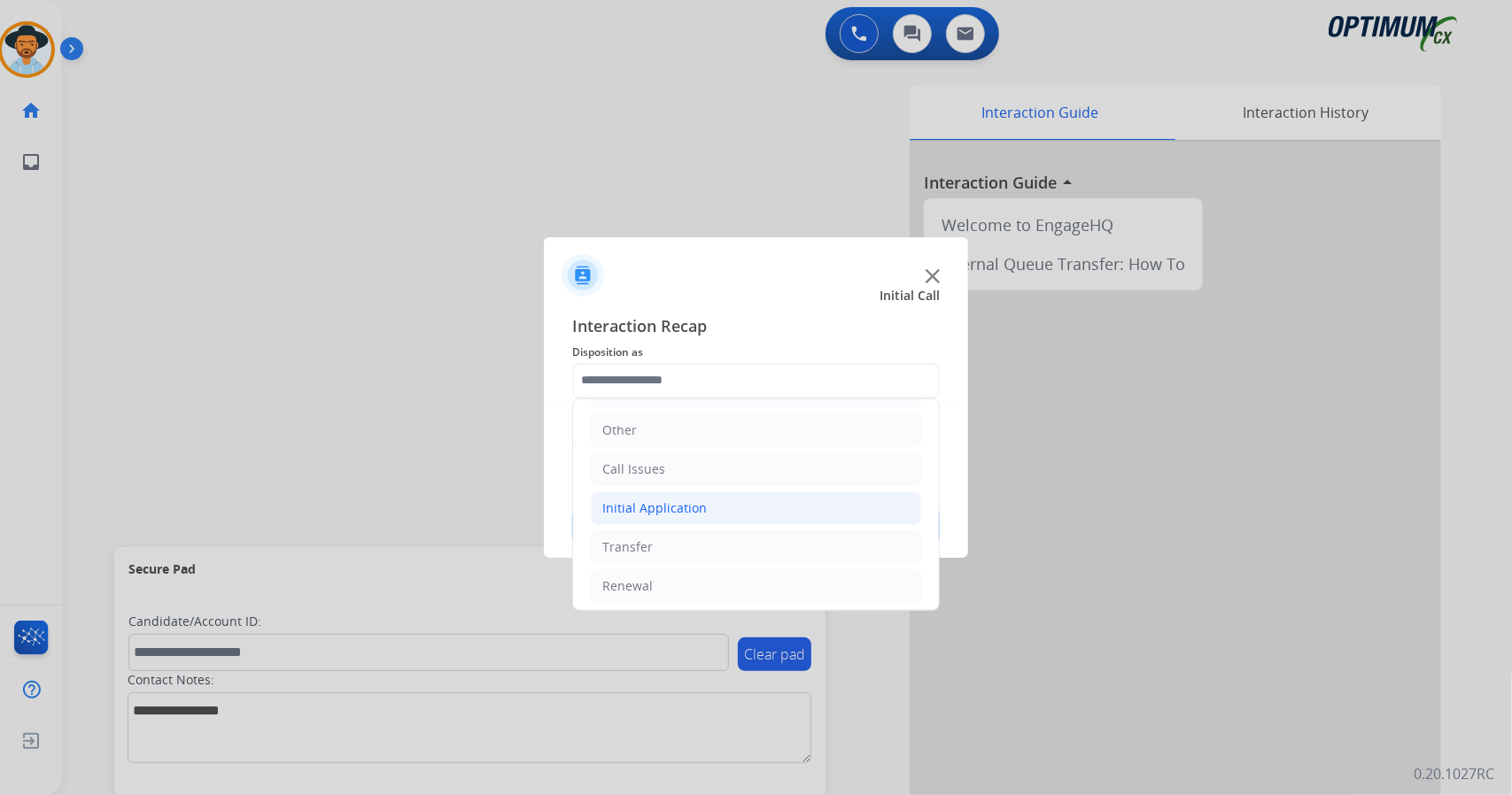
click at [720, 506] on li "Initial Application" at bounding box center [755, 508] width 330 height 34
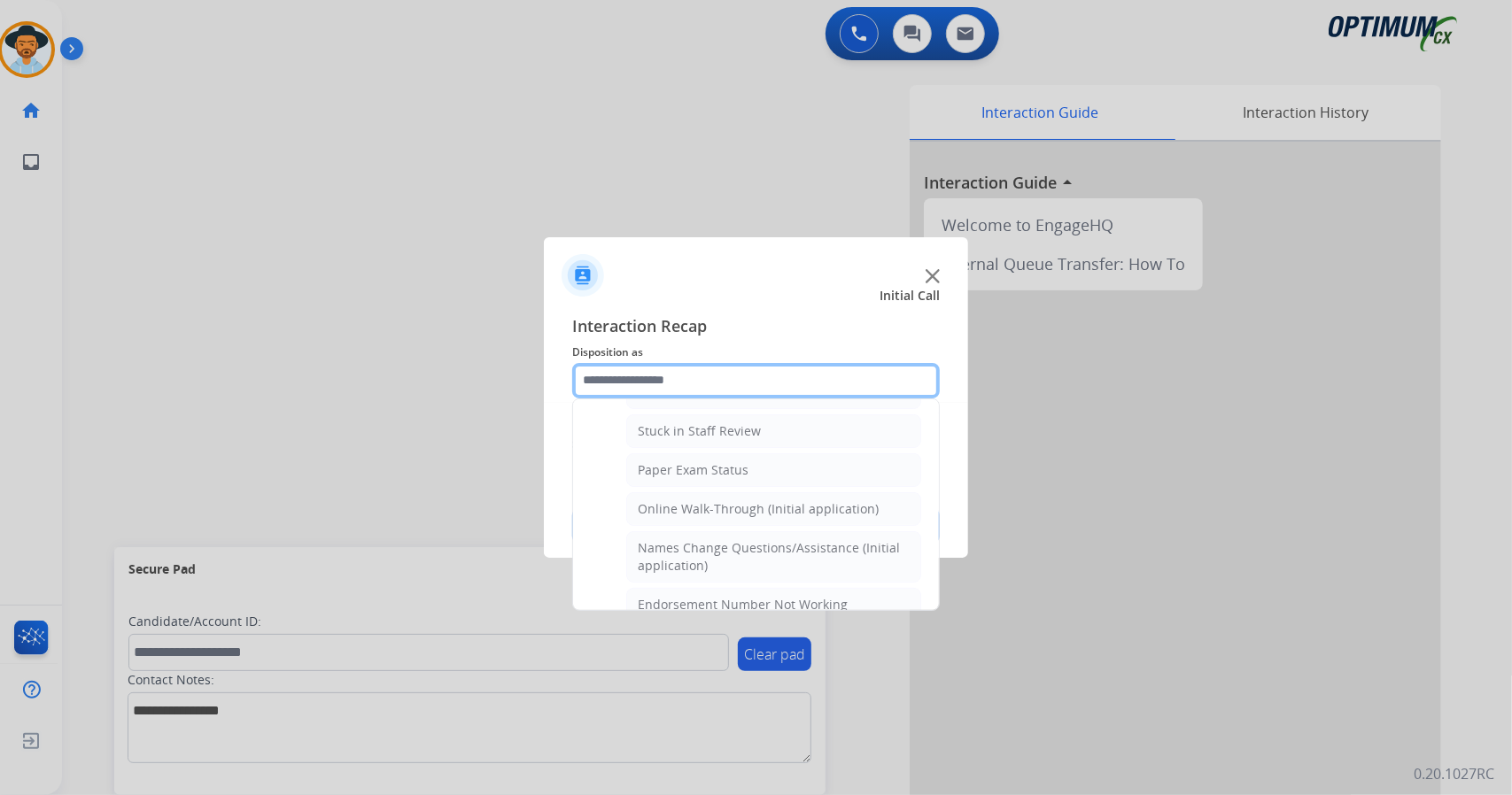
scroll to position [304, 0]
click at [720, 506] on div "Online Walk-Through (Initial application)" at bounding box center [758, 514] width 240 height 18
type input "**********"
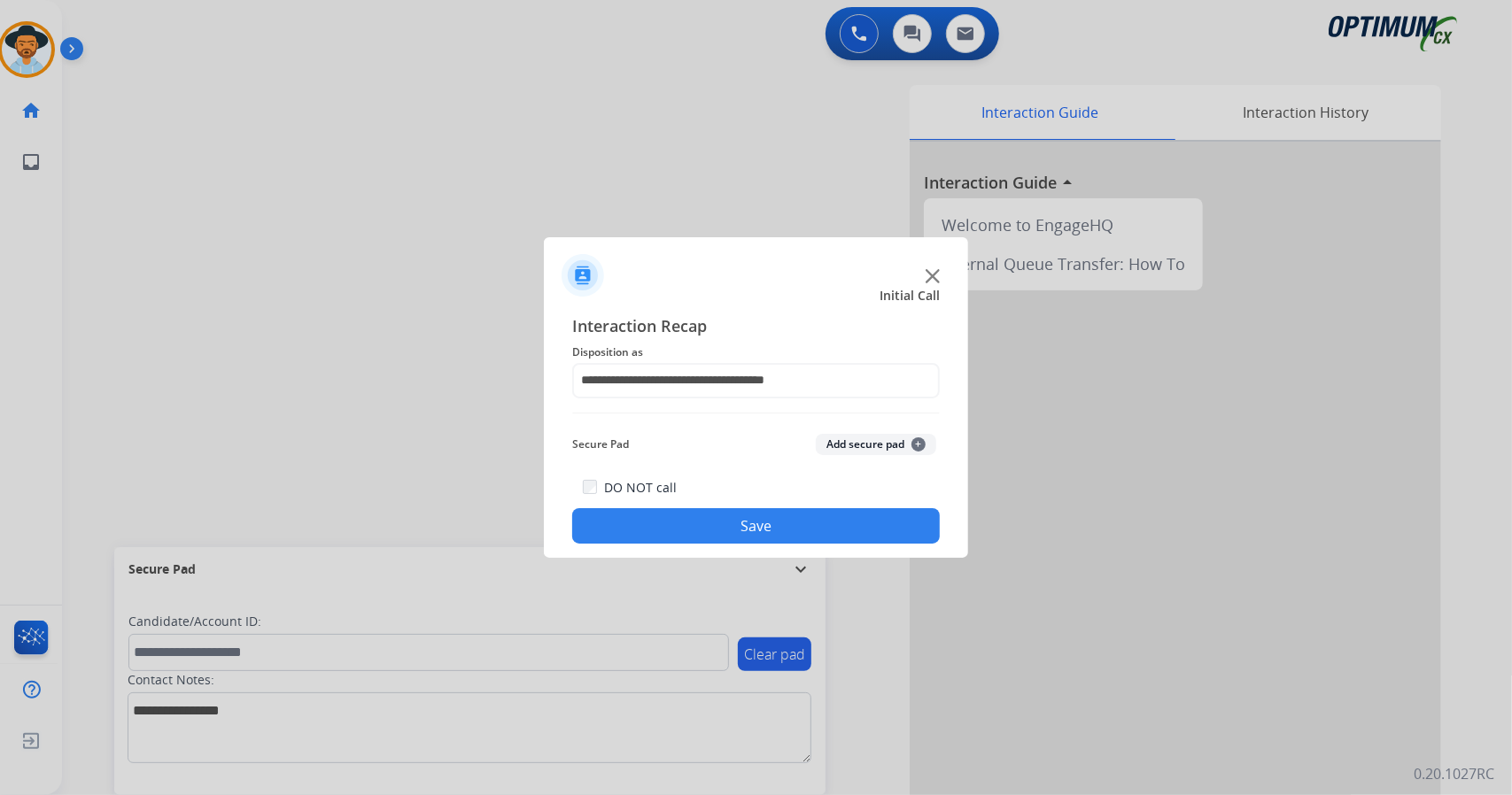
click at [729, 523] on button "Save" at bounding box center [756, 526] width 368 height 36
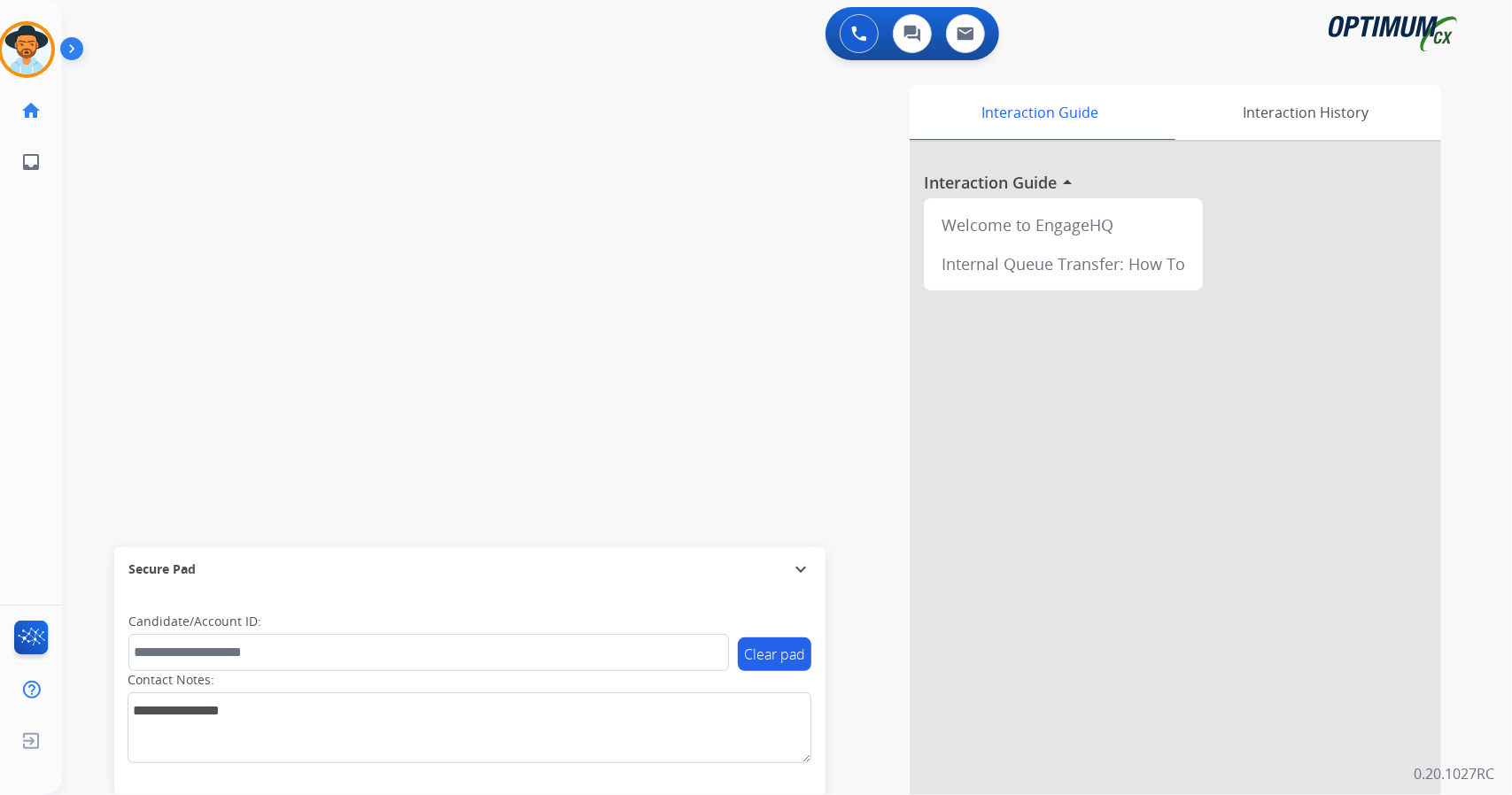
click at [0, 458] on div "[PERSON_NAME] AfterCallWork Edit Avatar Agent: [PERSON_NAME] Profile: OCX Train…" at bounding box center [31, 398] width 62 height 795
click at [644, 288] on div "Interaction Guide Interaction History Interaction Guide arrow_drop_up Welcome t…" at bounding box center [1002, 443] width 877 height 717
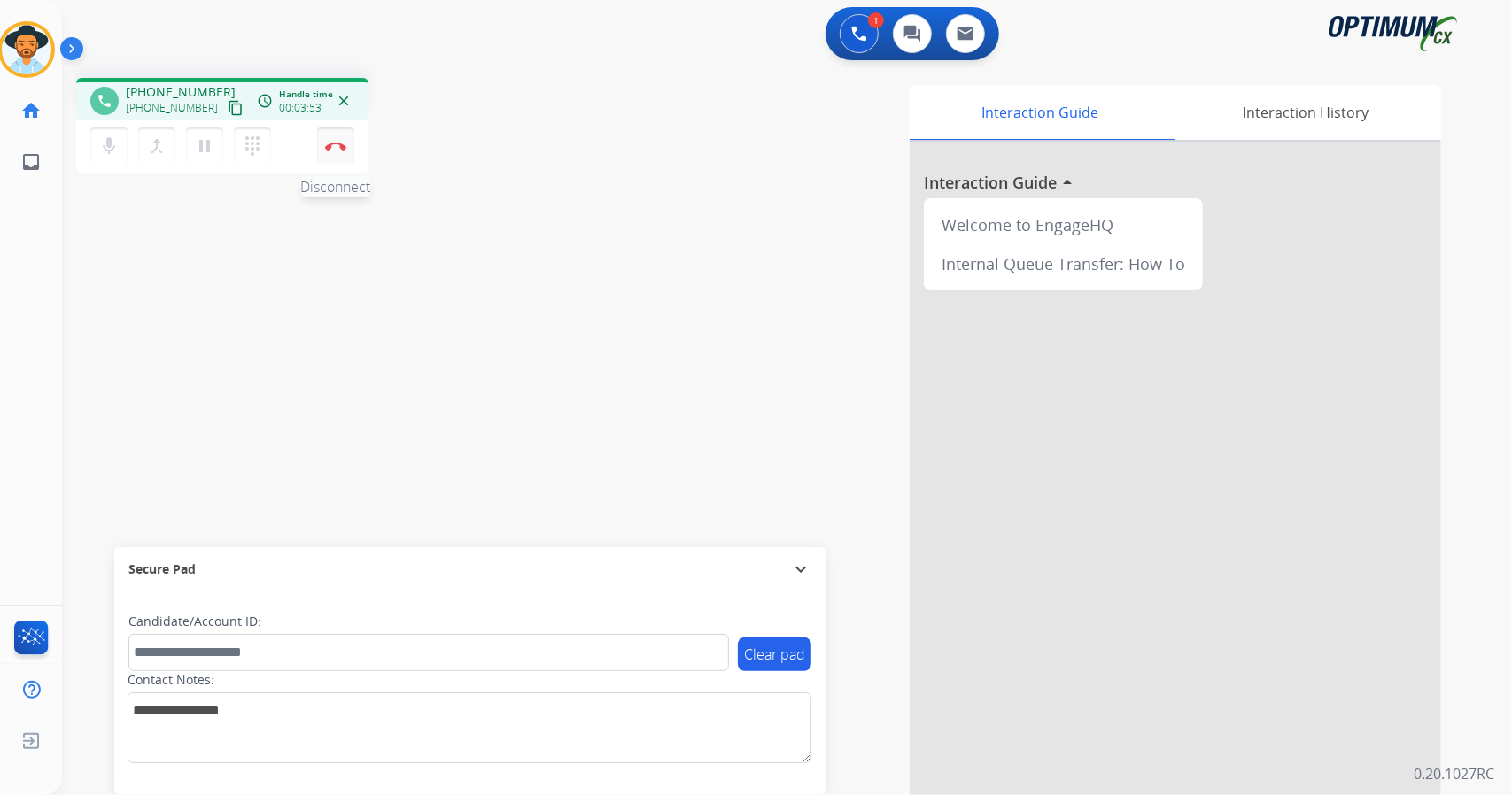
click at [333, 145] on img at bounding box center [335, 145] width 22 height 8
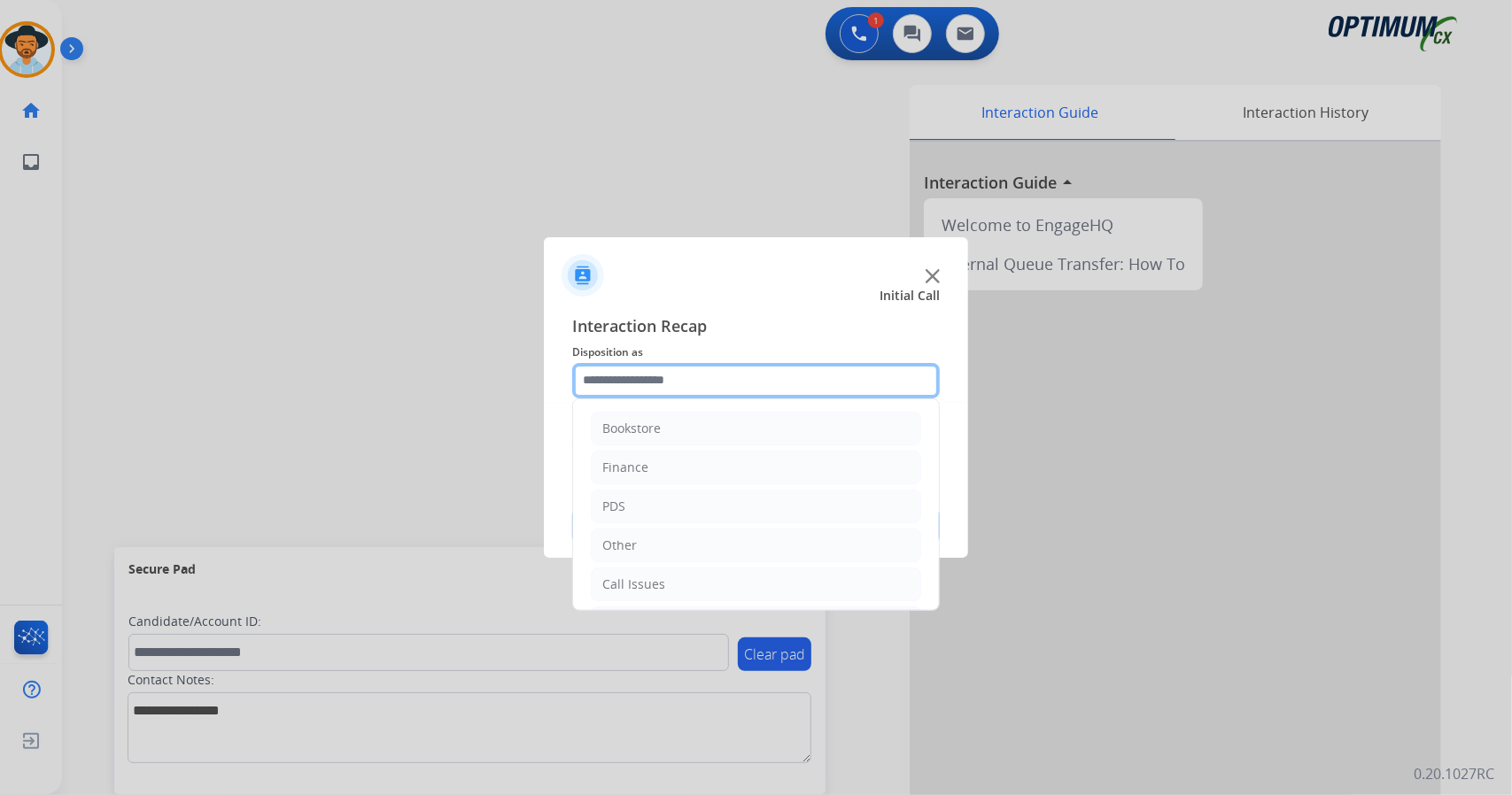
click at [664, 365] on input "text" at bounding box center [756, 381] width 368 height 36
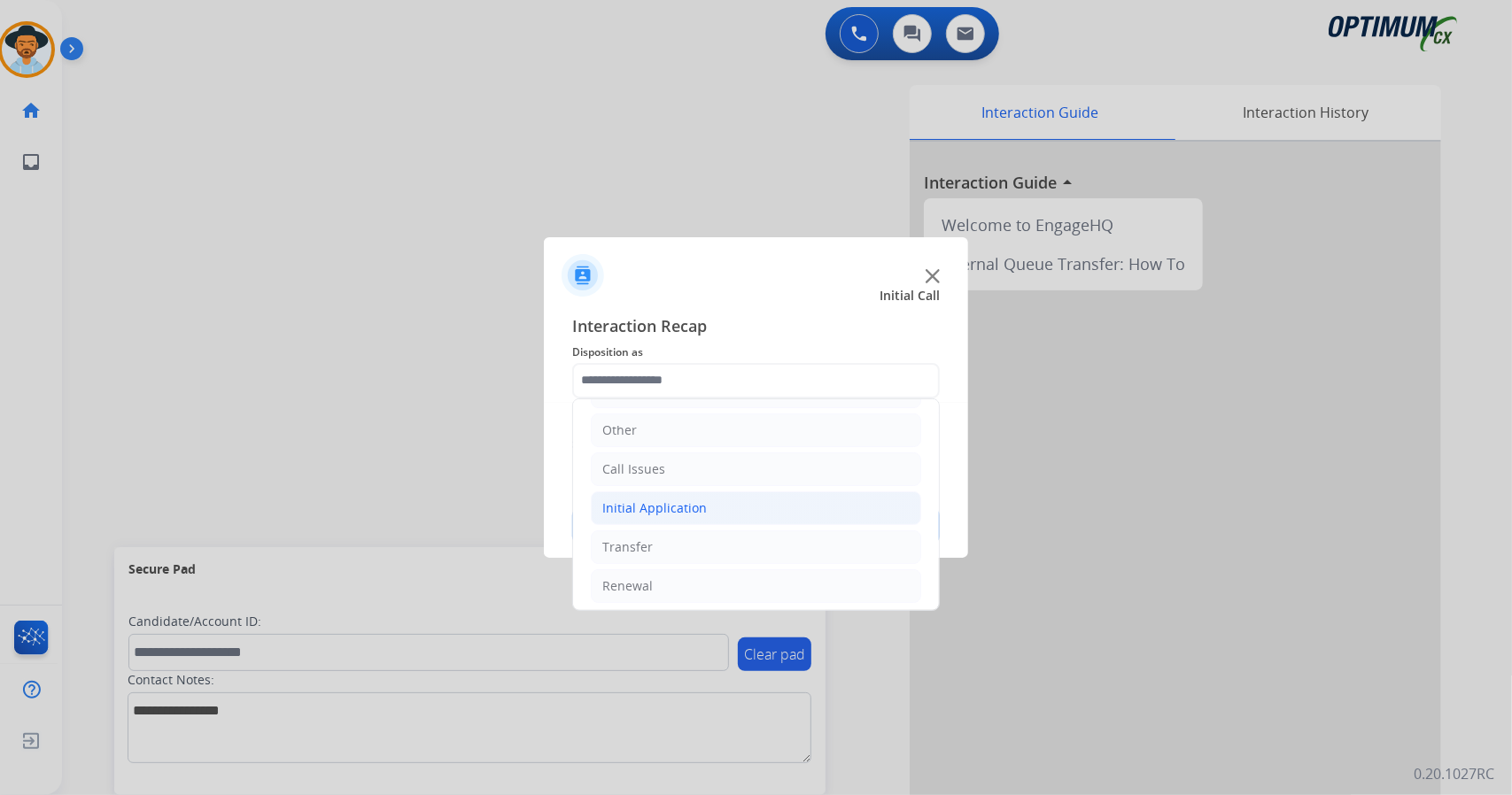
click at [696, 503] on div "Initial Application" at bounding box center [655, 508] width 105 height 18
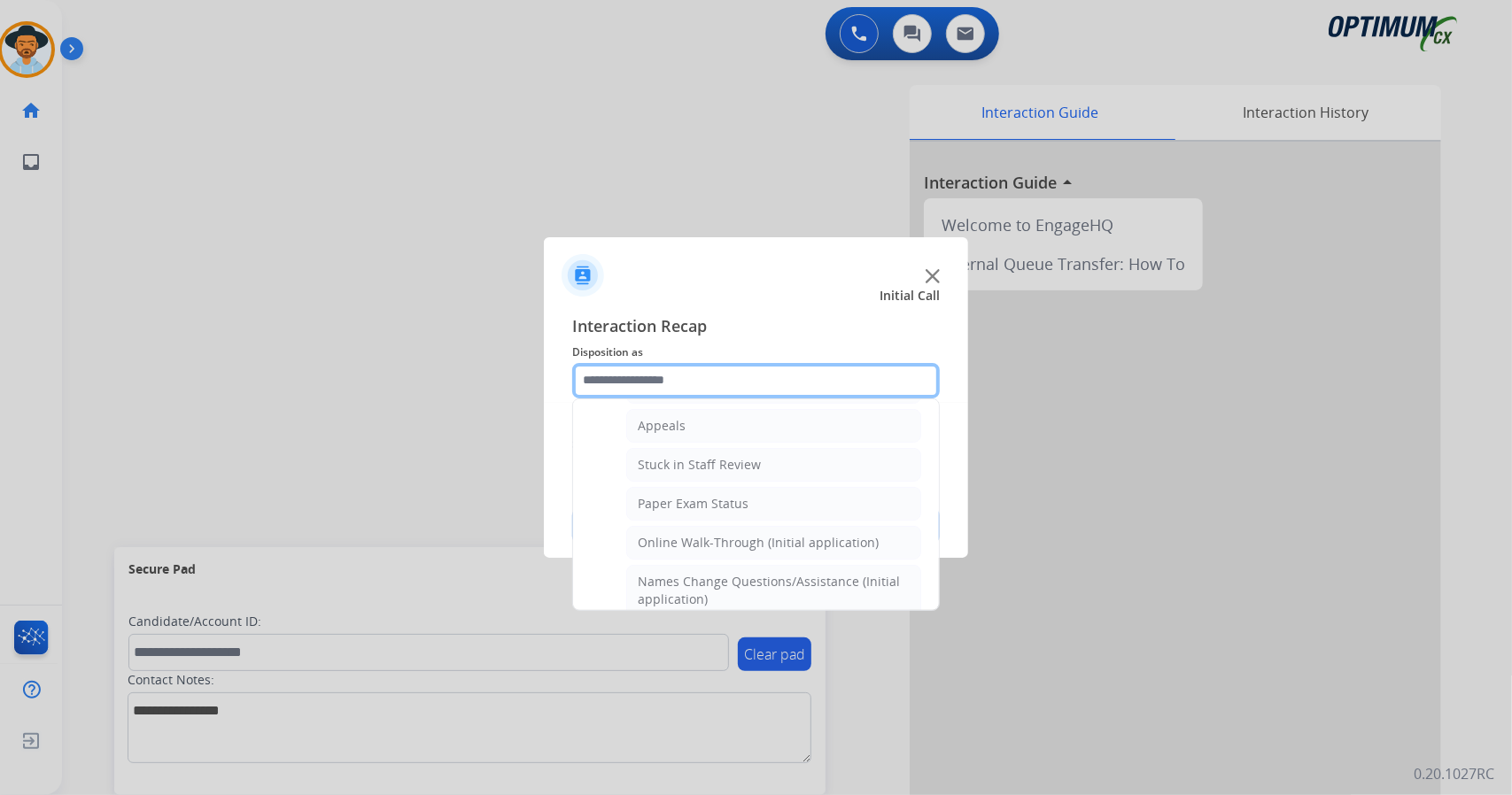
scroll to position [276, 0]
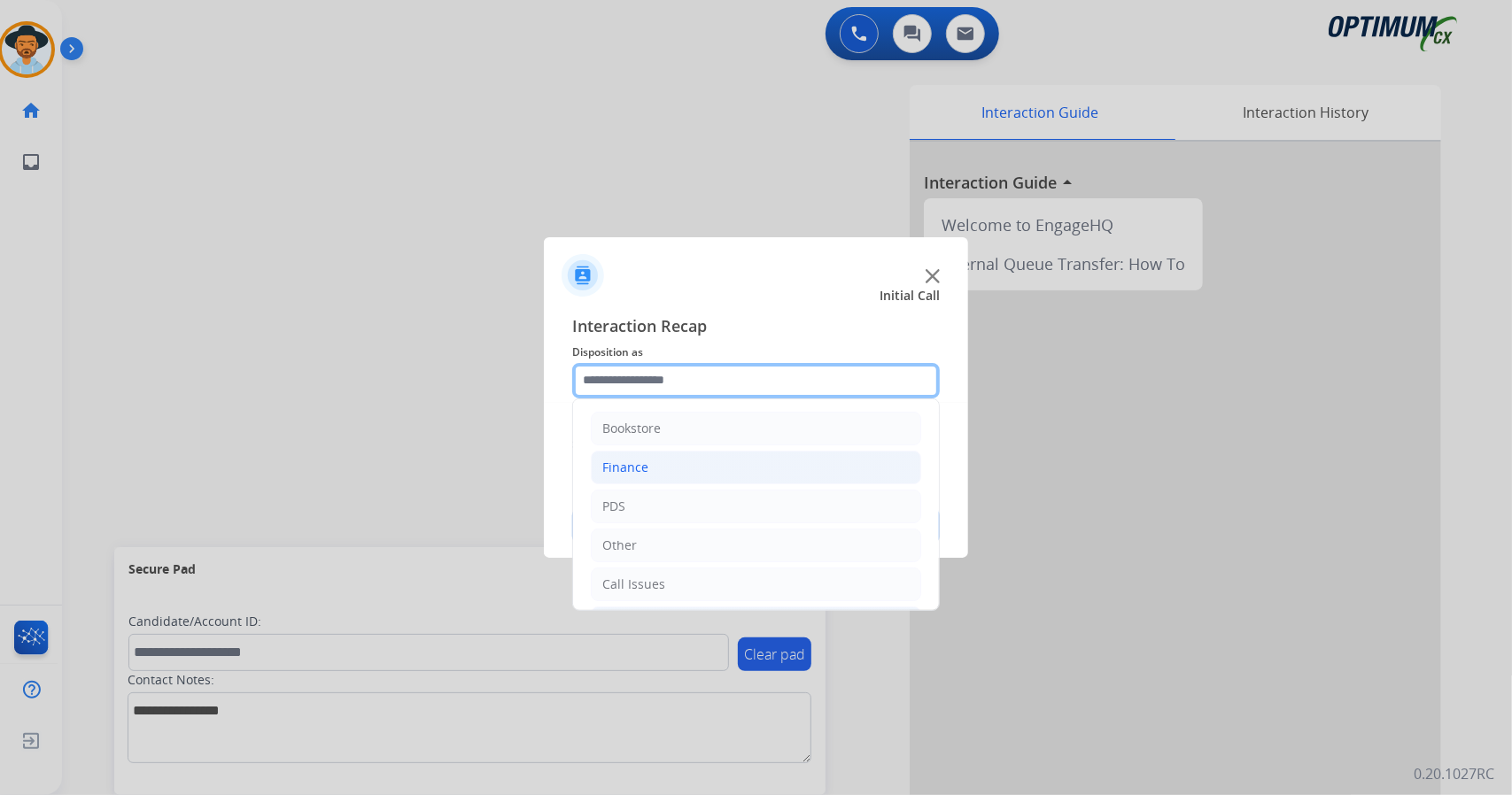
drag, startPoint x: 696, startPoint y: 503, endPoint x: 683, endPoint y: 479, distance: 27.3
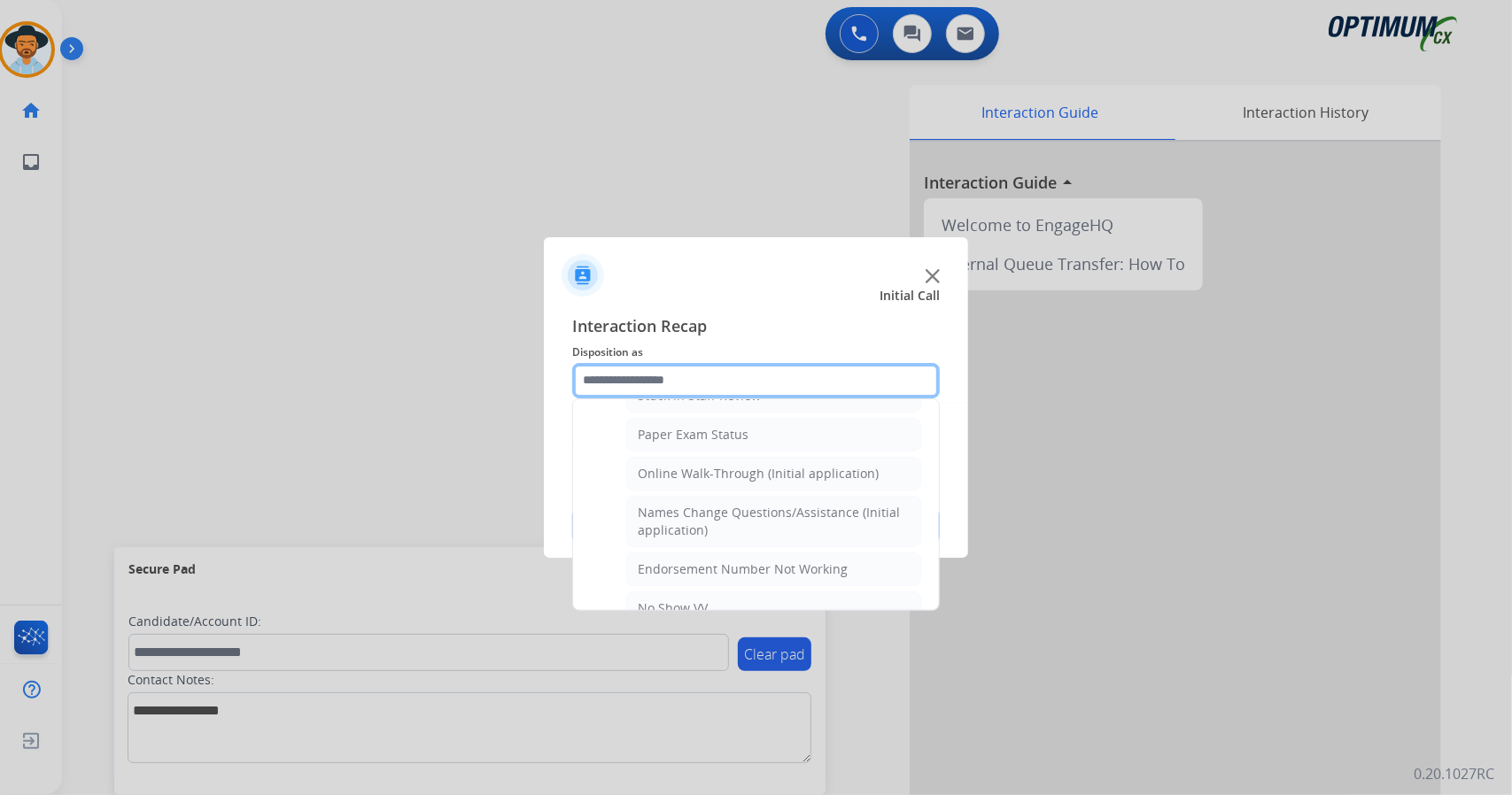
scroll to position [347, 0]
click at [683, 479] on li "Online Walk-Through (Initial application)" at bounding box center [773, 471] width 295 height 34
type input "**********"
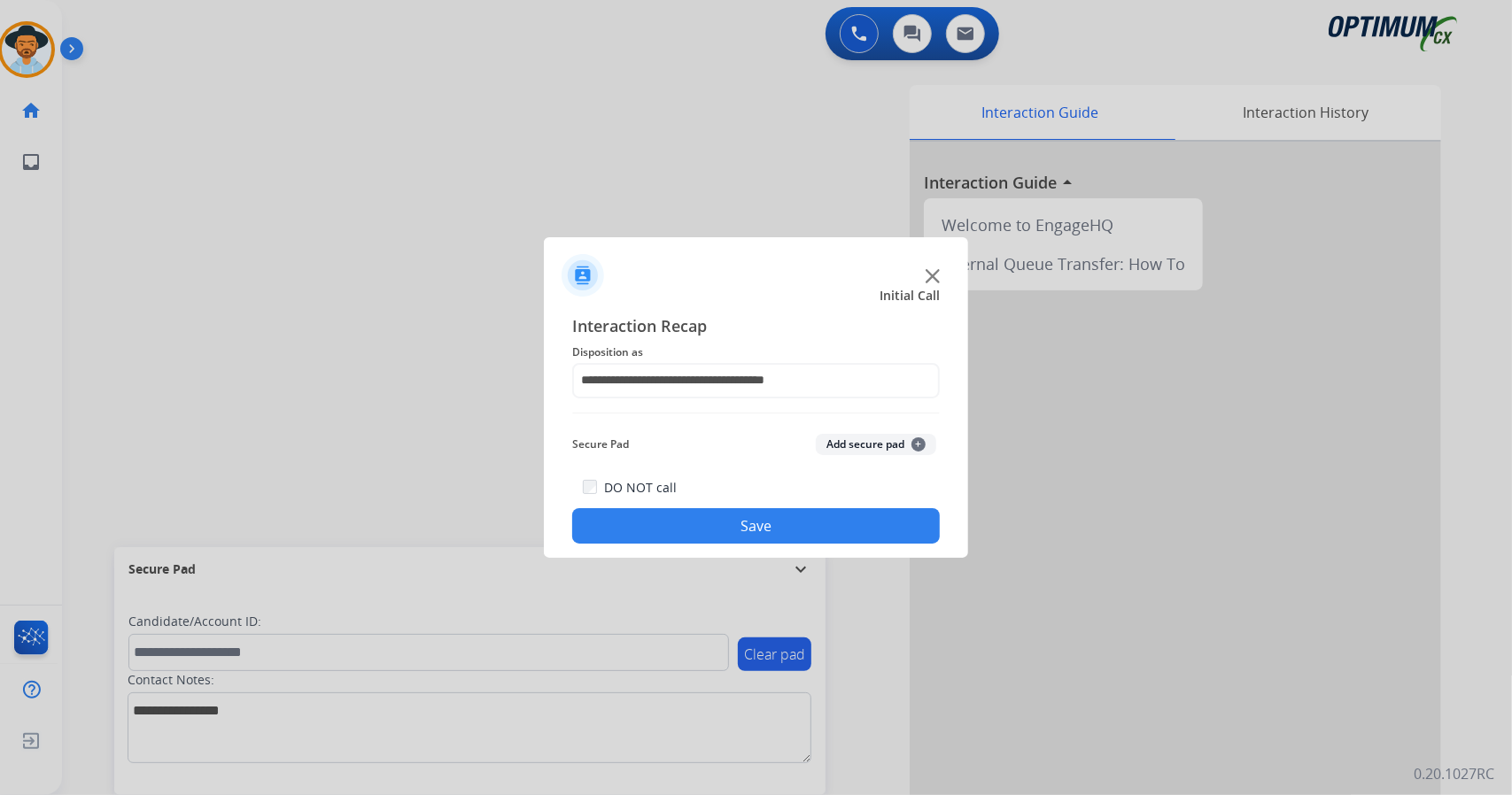
click at [697, 534] on button "Save" at bounding box center [756, 526] width 368 height 36
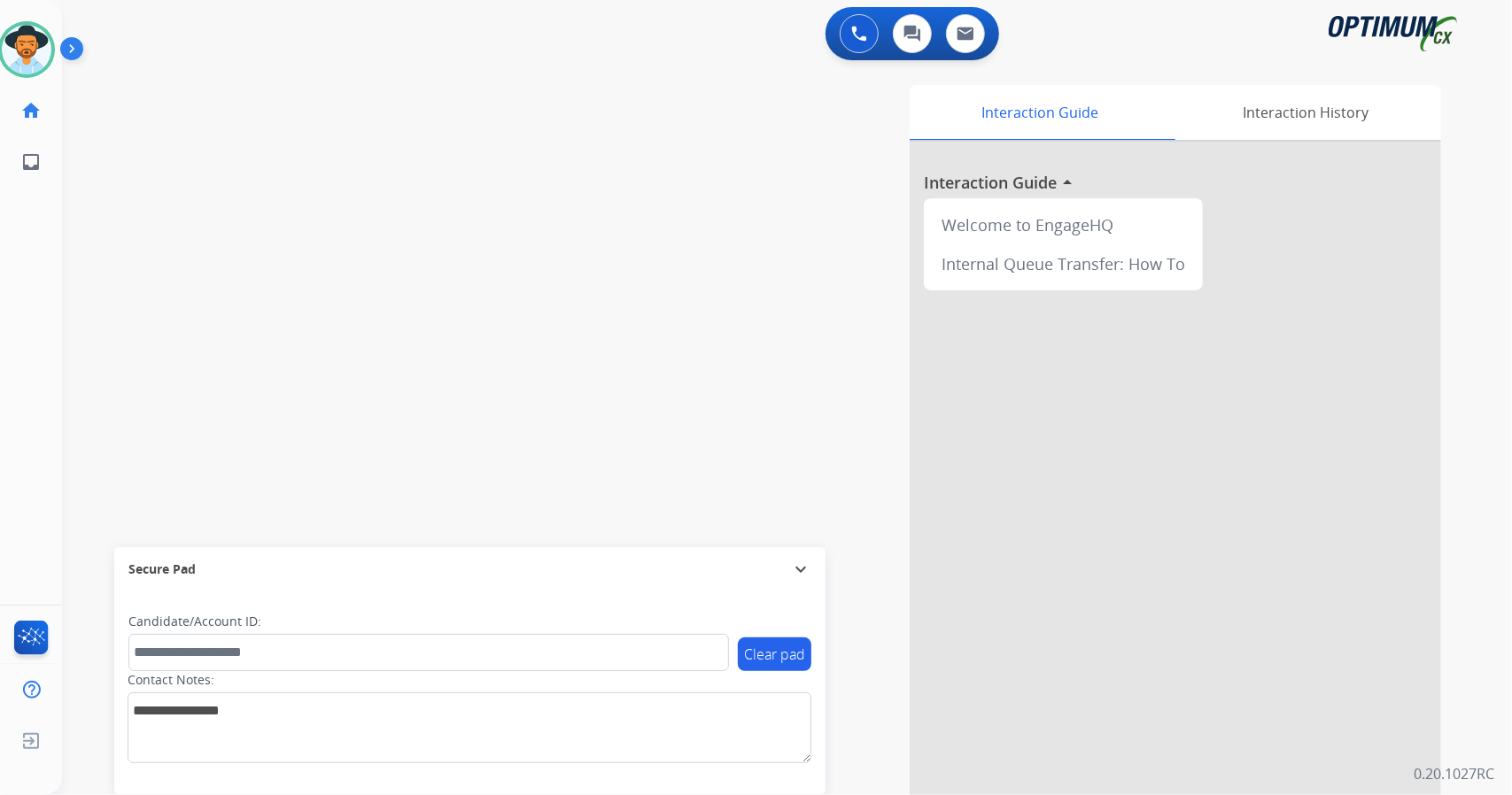
click at [3, 321] on div "[PERSON_NAME] Available Edit Avatar Agent: [PERSON_NAME] Profile: OCX Training …" at bounding box center [31, 398] width 62 height 795
click at [331, 237] on div "swap_horiz Break voice bridge close_fullscreen Connect 3-Way Call merge_type Se…" at bounding box center [765, 433] width 1407 height 739
click at [36, 40] on img at bounding box center [26, 50] width 50 height 50
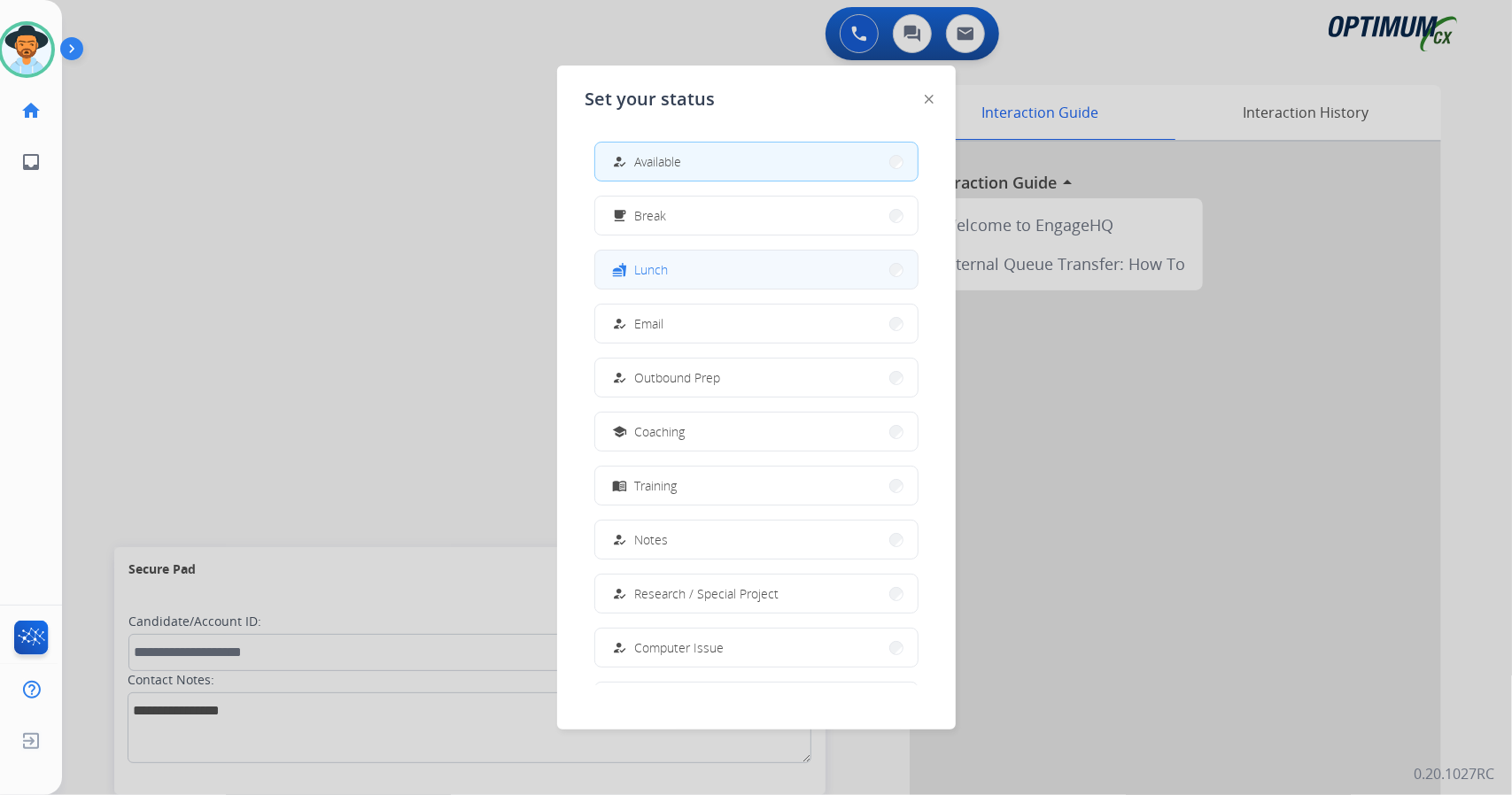
click at [662, 254] on button "fastfood Lunch" at bounding box center [756, 269] width 323 height 38
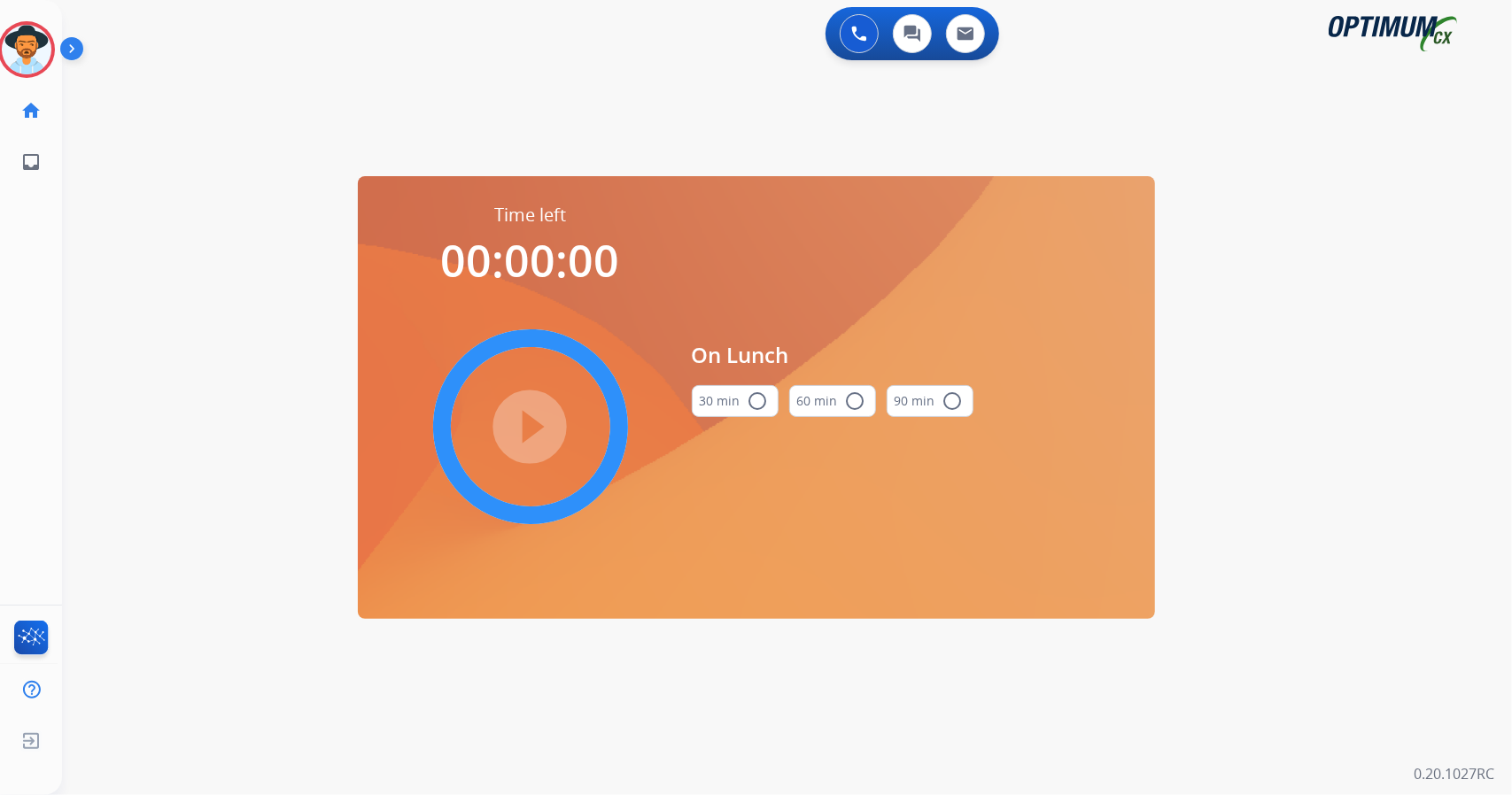
click at [1511, 431] on div "0 Voice Interactions 0 Chat Interactions 0 Email Interactions swap_horiz Break …" at bounding box center [787, 398] width 1450 height 795
click at [732, 387] on button "30 min radio_button_unchecked" at bounding box center [734, 401] width 87 height 32
click at [541, 417] on mat-icon "play_circle_filled" at bounding box center [531, 426] width 22 height 22
